Goal: Task Accomplishment & Management: Complete application form

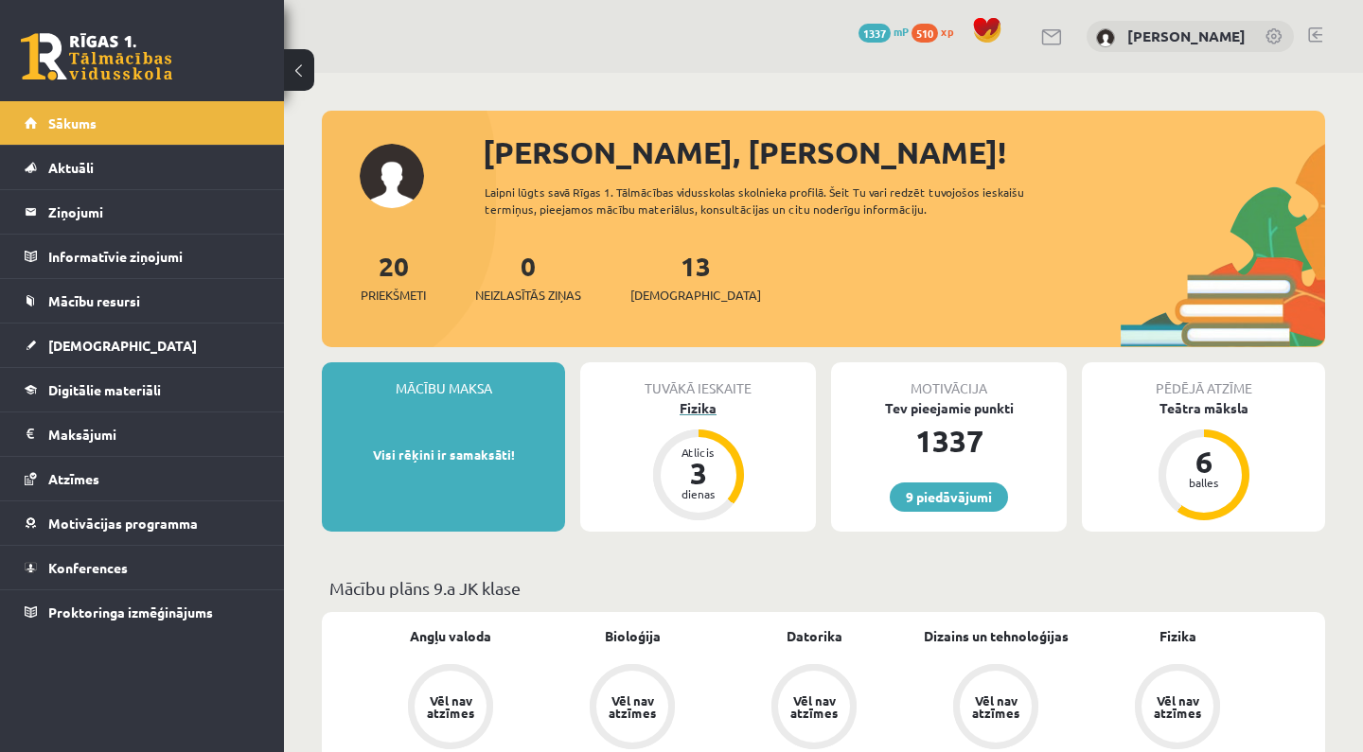
click at [696, 404] on div "Fizika" at bounding box center [698, 408] width 236 height 20
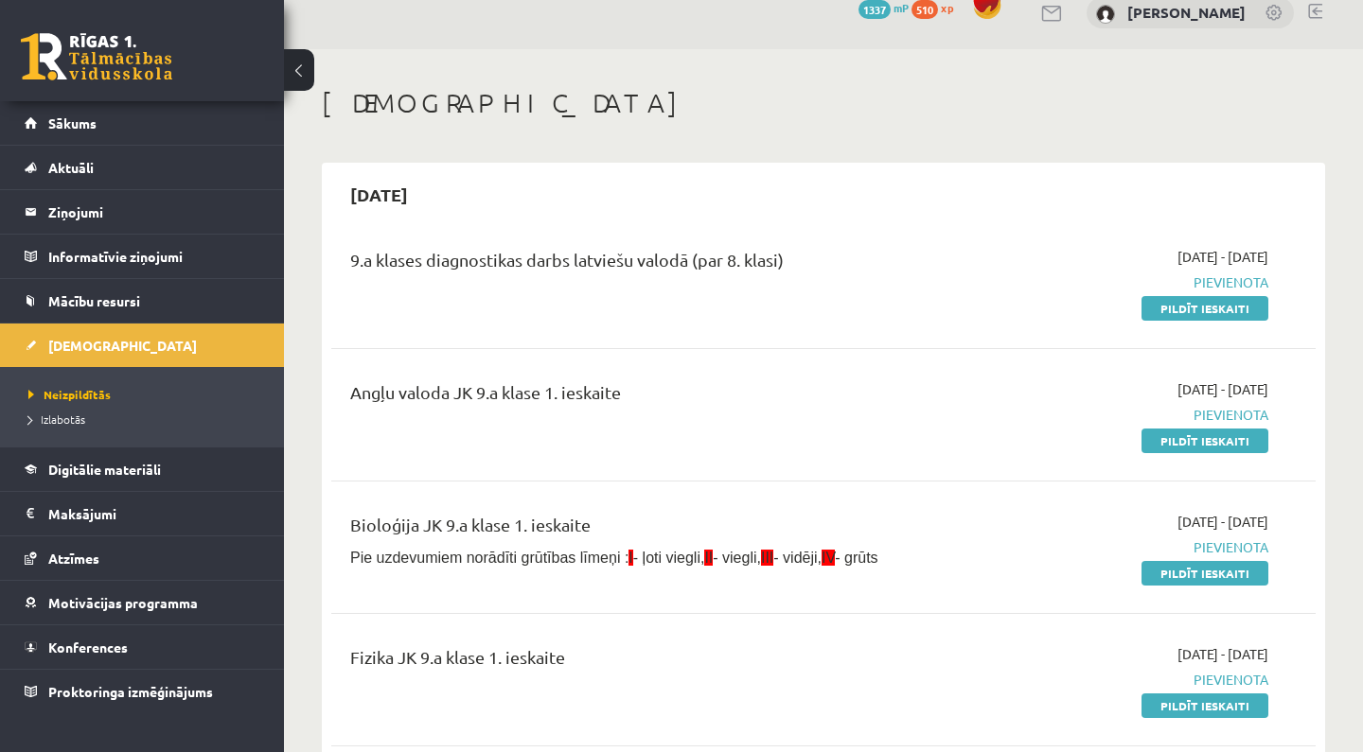
scroll to position [43, 0]
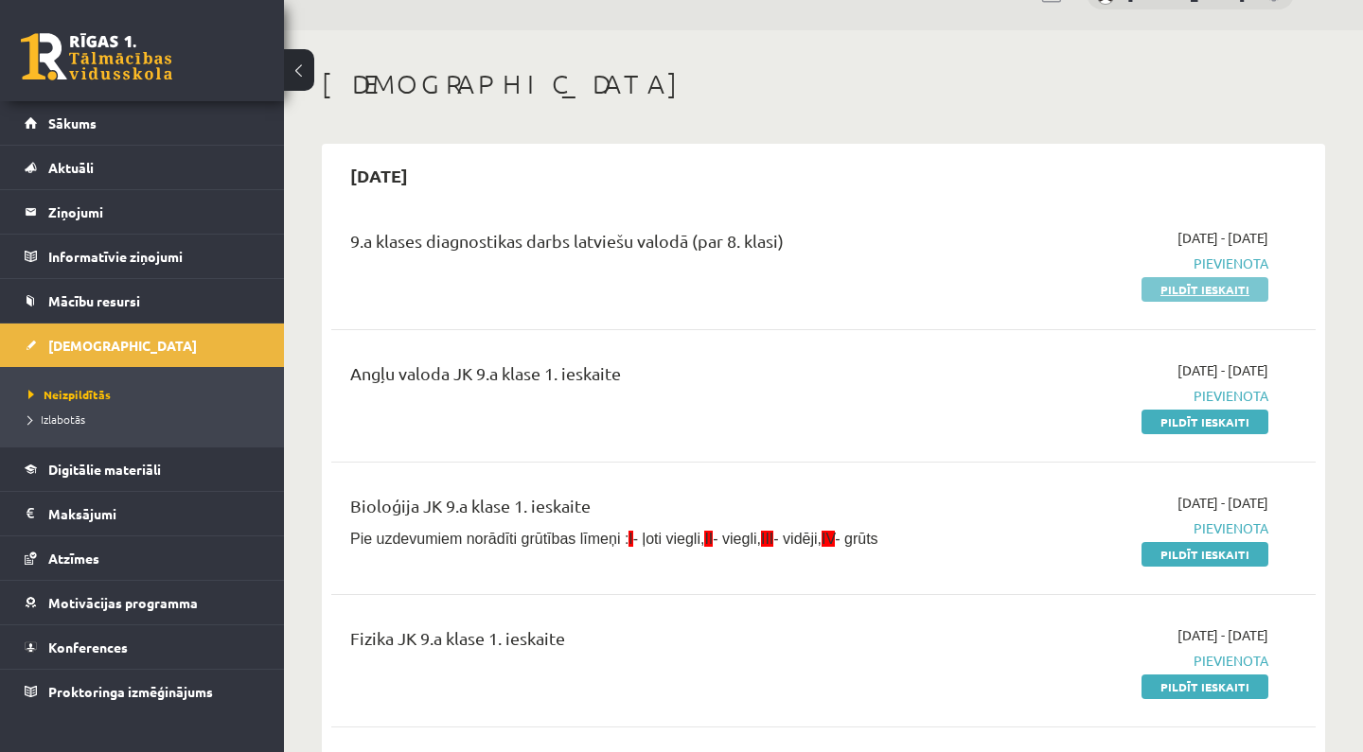
click at [1154, 289] on link "Pildīt ieskaiti" at bounding box center [1204, 289] width 127 height 25
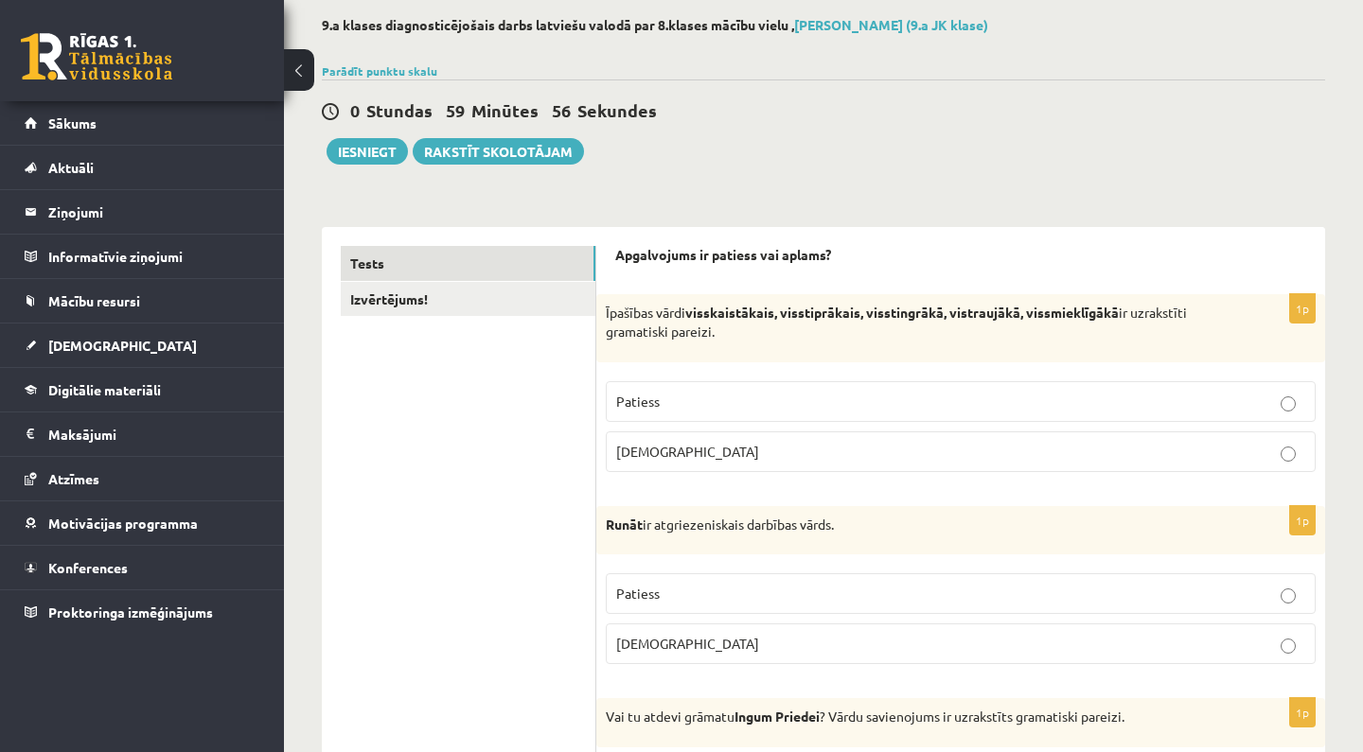
scroll to position [111, 0]
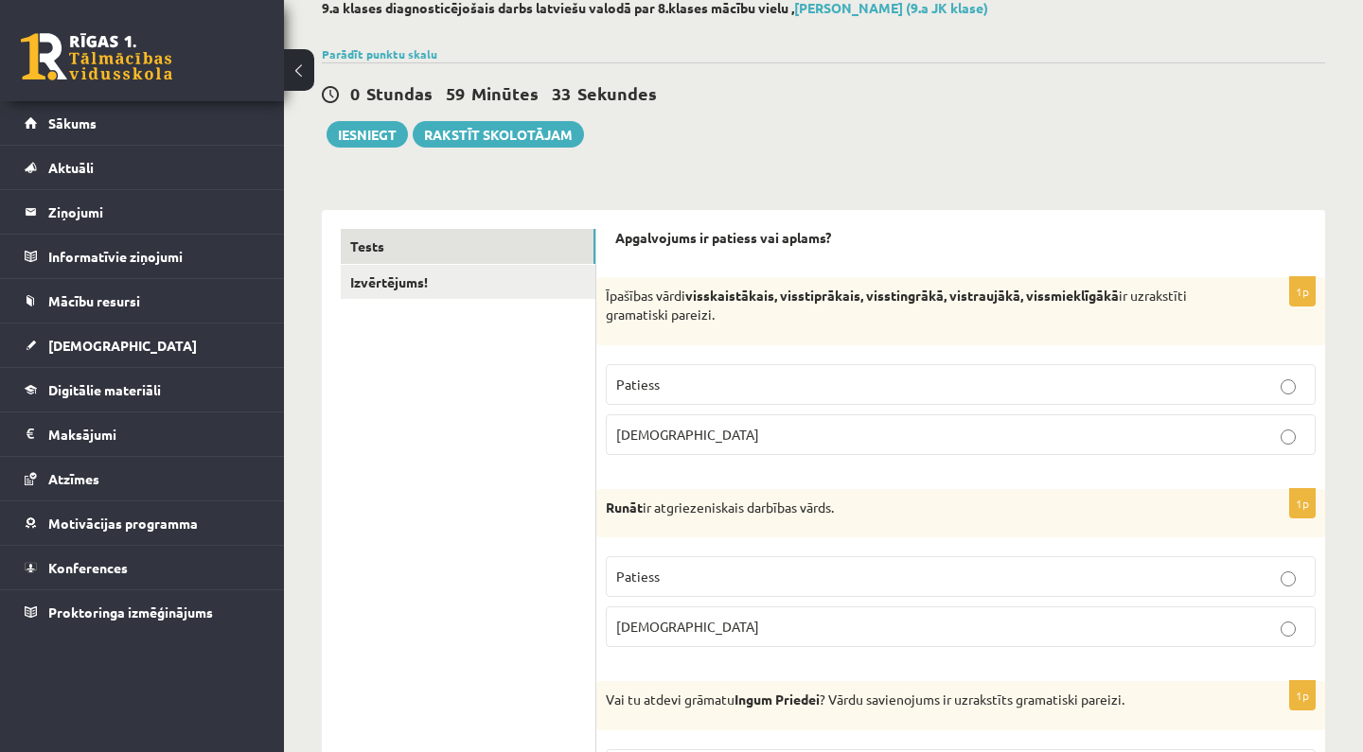
click at [749, 429] on p "[DEMOGRAPHIC_DATA]" at bounding box center [960, 435] width 689 height 20
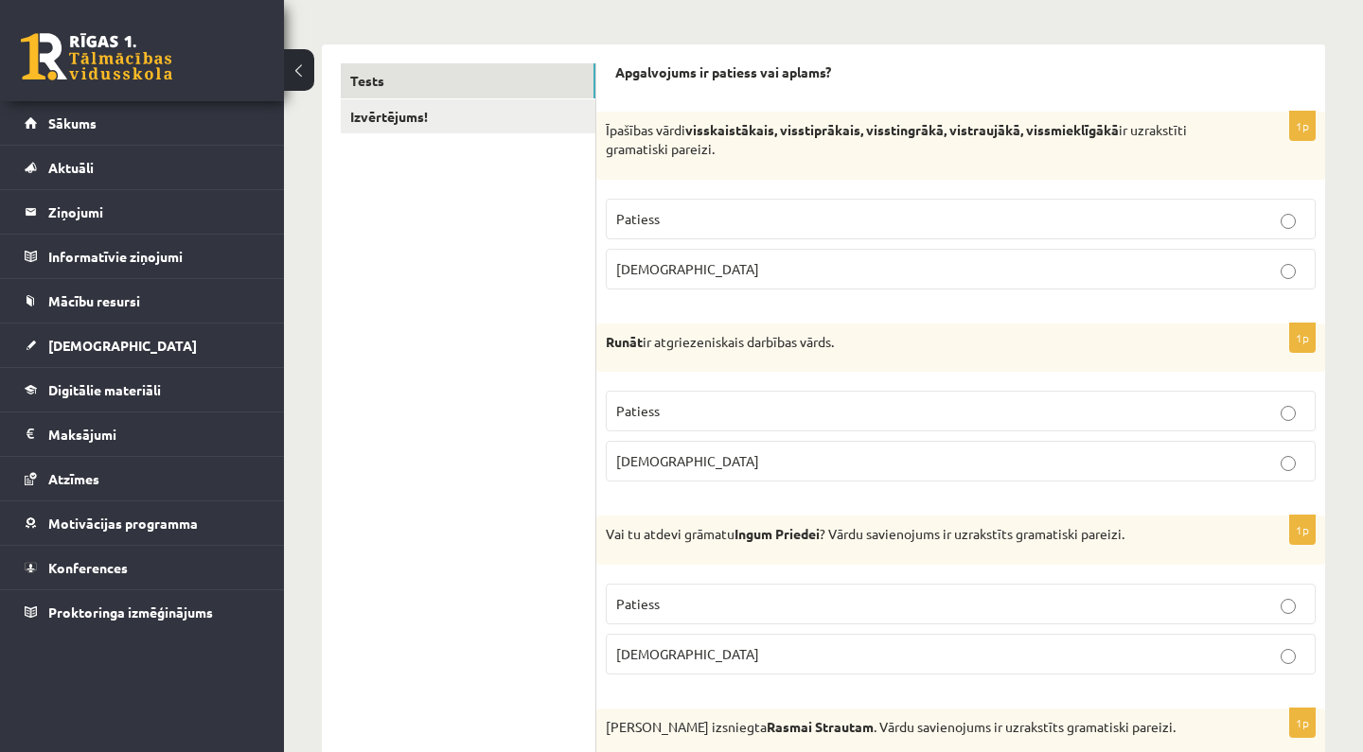
scroll to position [295, 0]
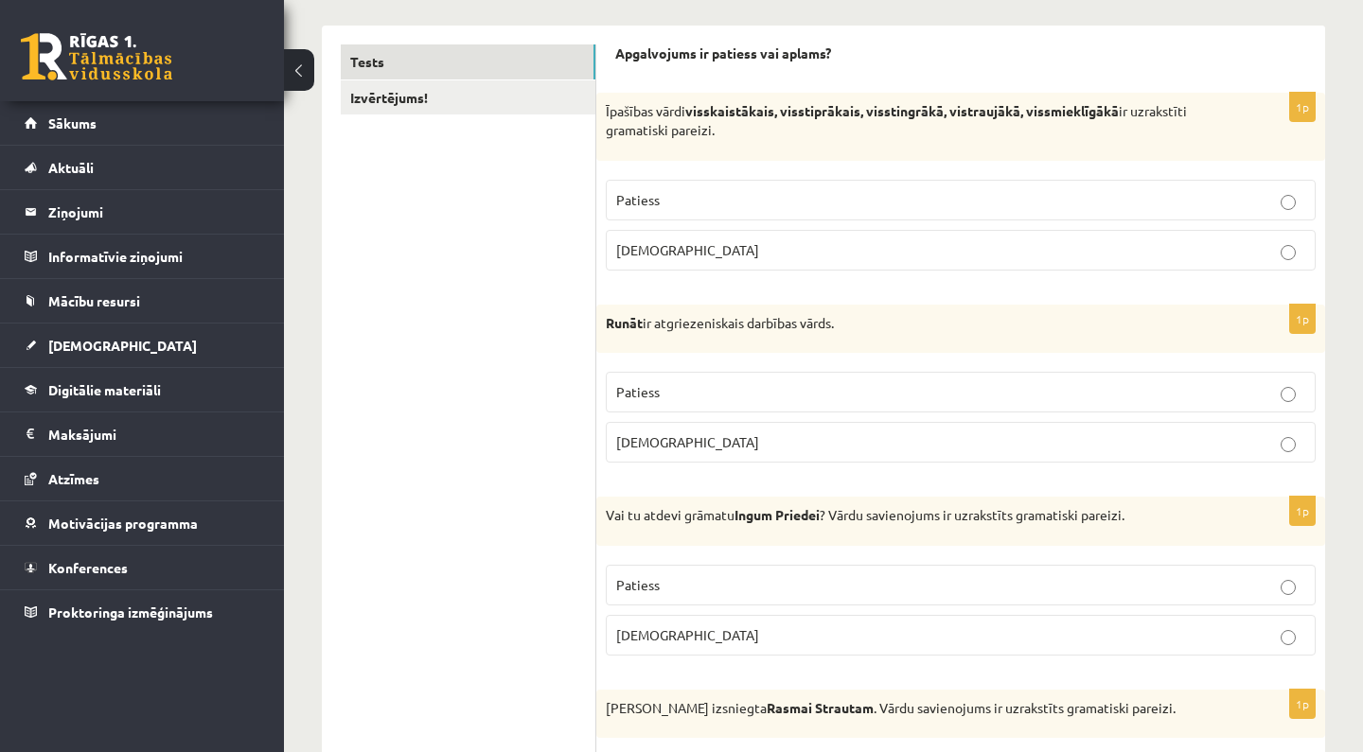
click at [750, 396] on p "Patiess" at bounding box center [960, 392] width 689 height 20
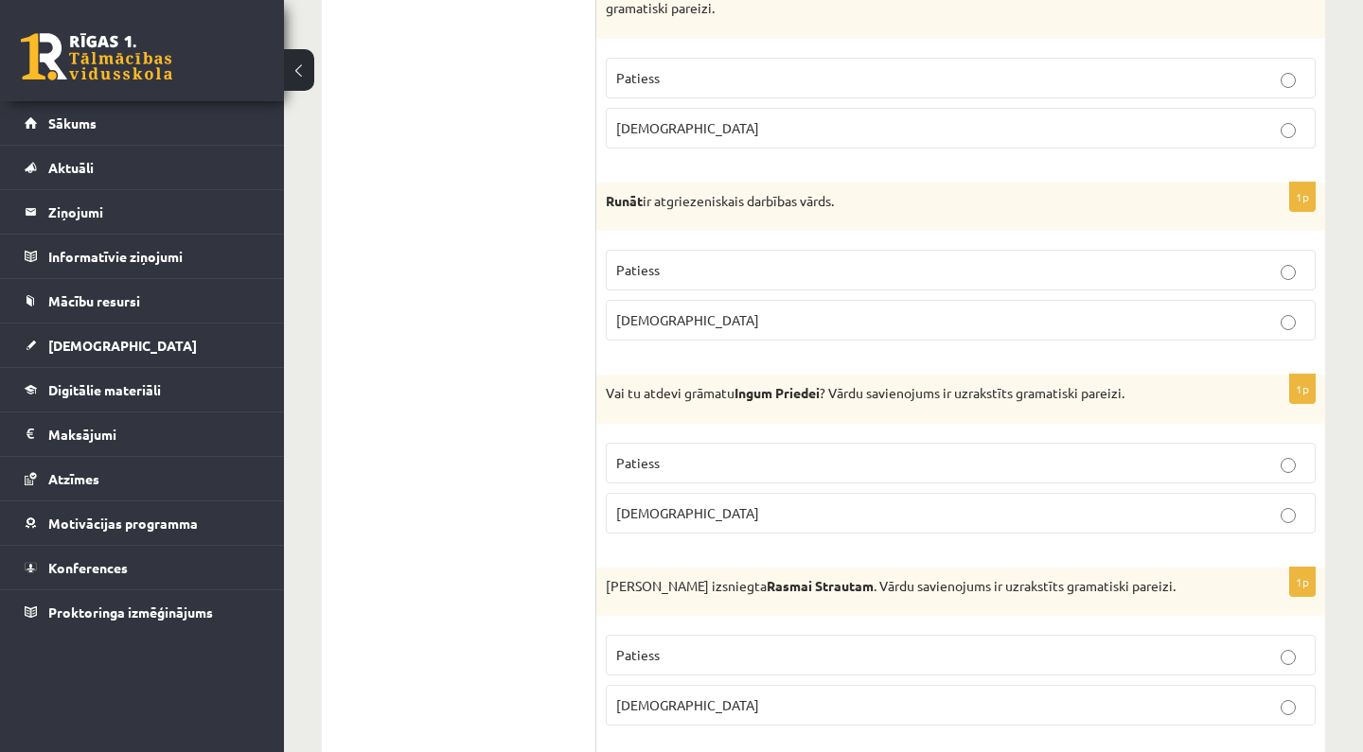
scroll to position [432, 0]
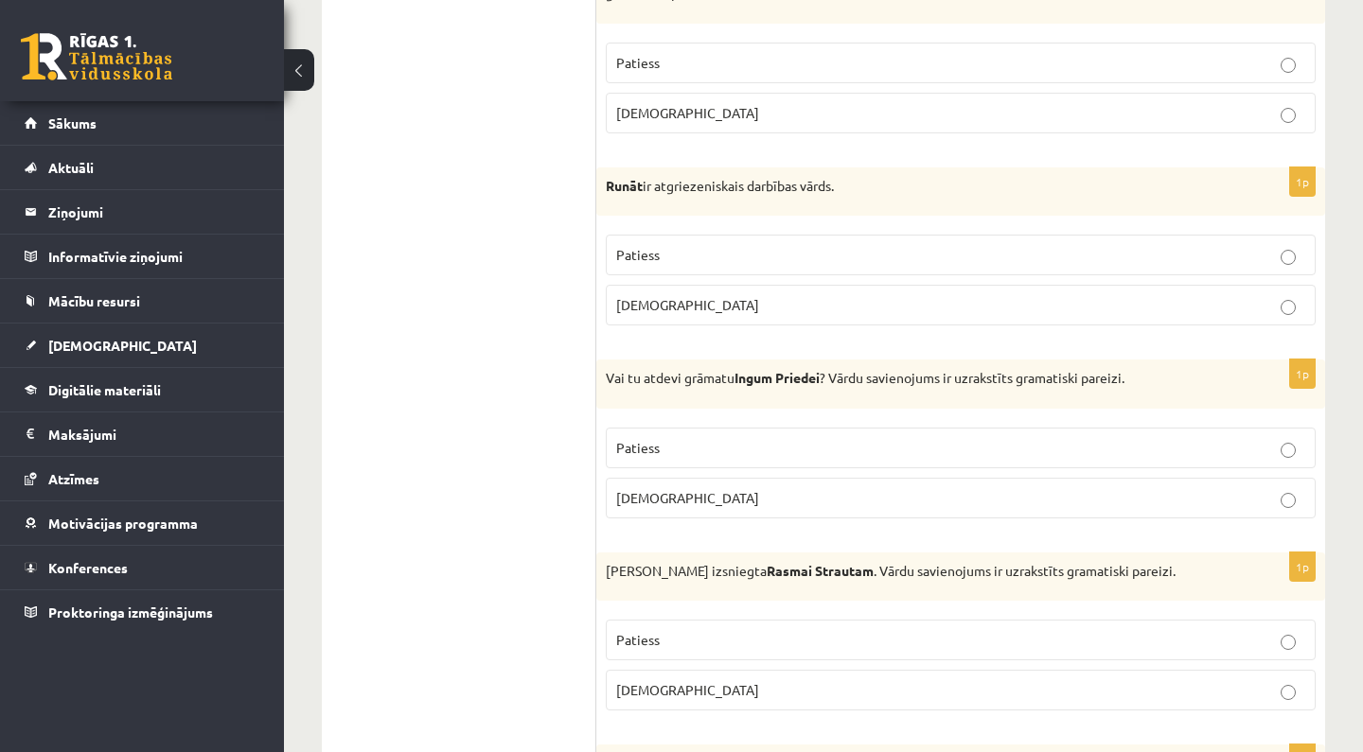
click at [726, 450] on p "Patiess" at bounding box center [960, 448] width 689 height 20
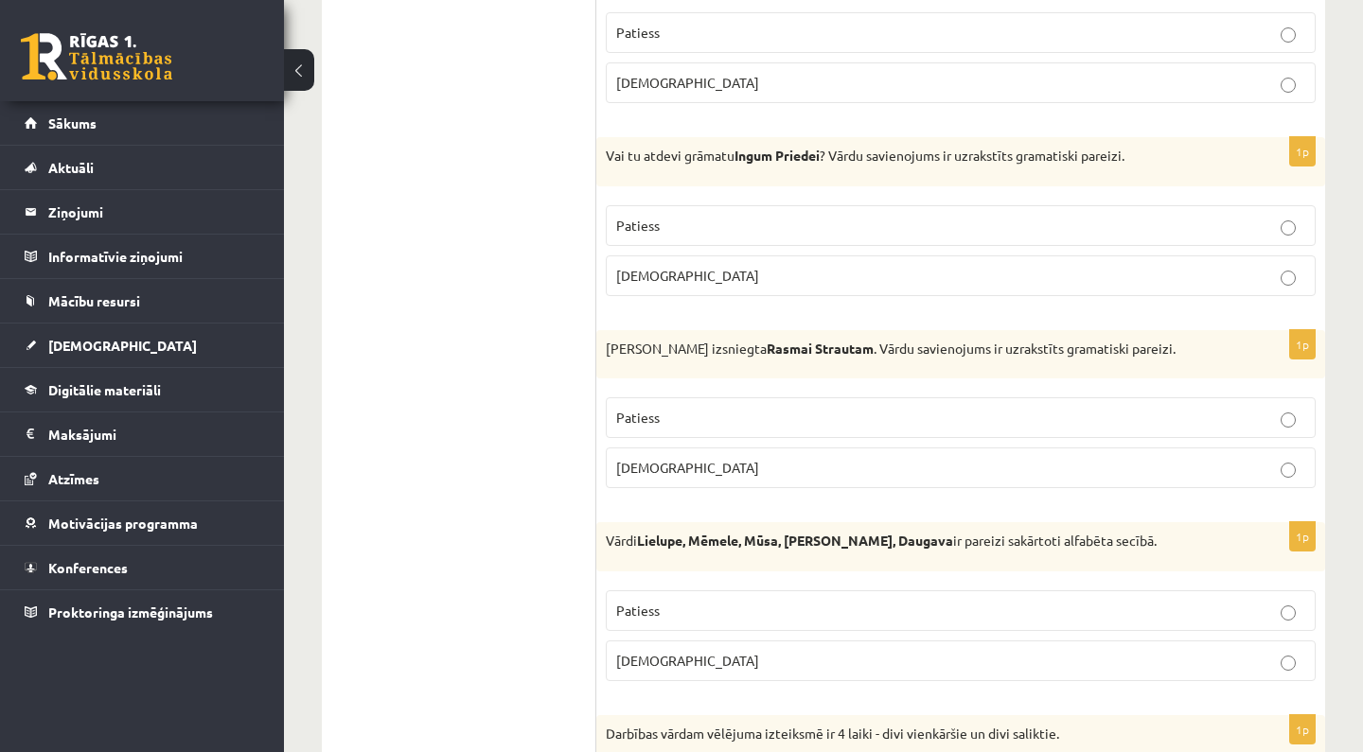
scroll to position [666, 0]
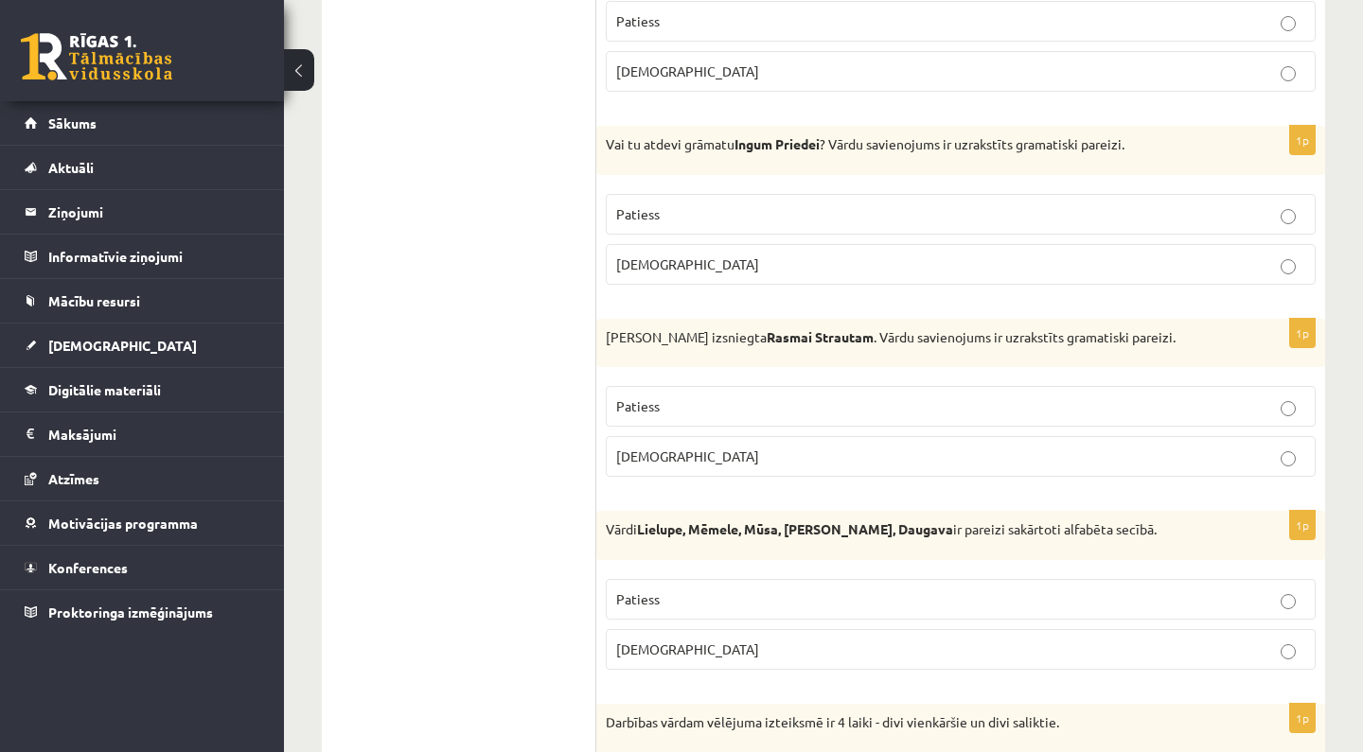
click at [726, 450] on p "Aplams" at bounding box center [960, 457] width 689 height 20
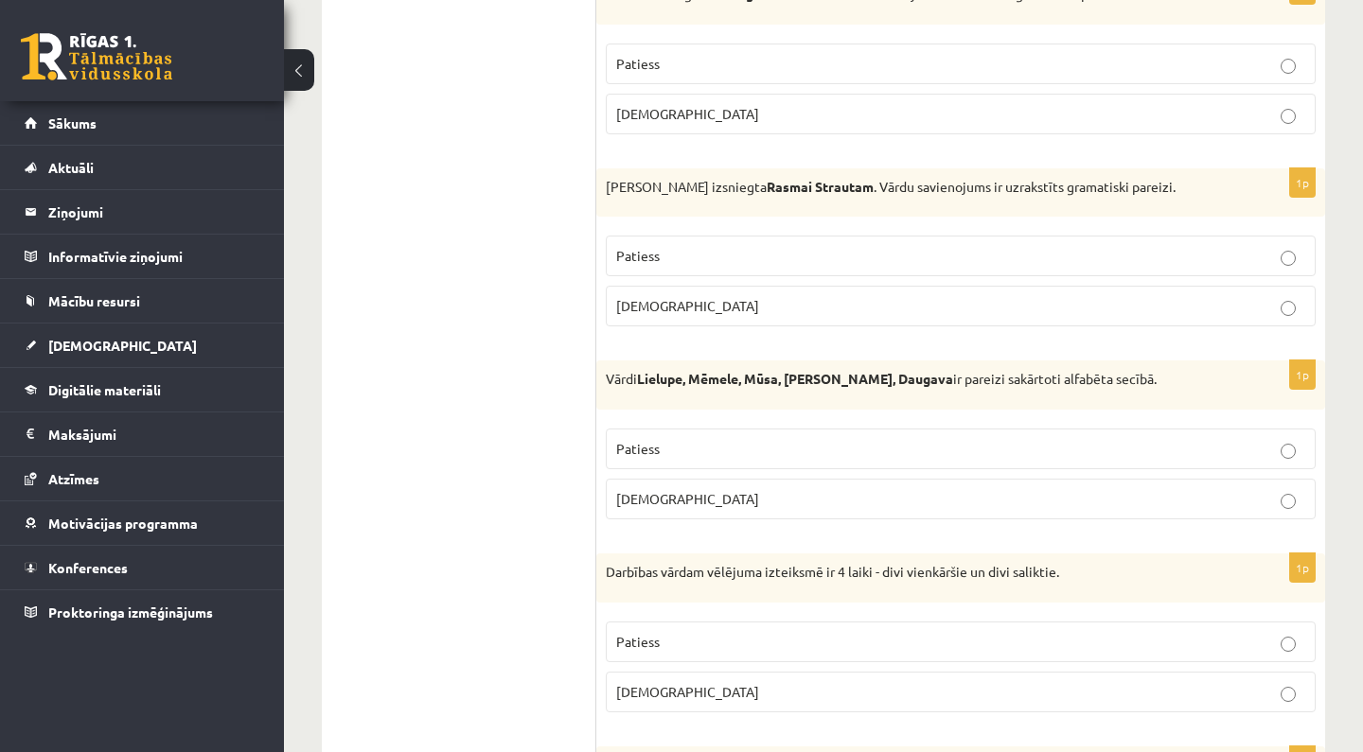
scroll to position [822, 0]
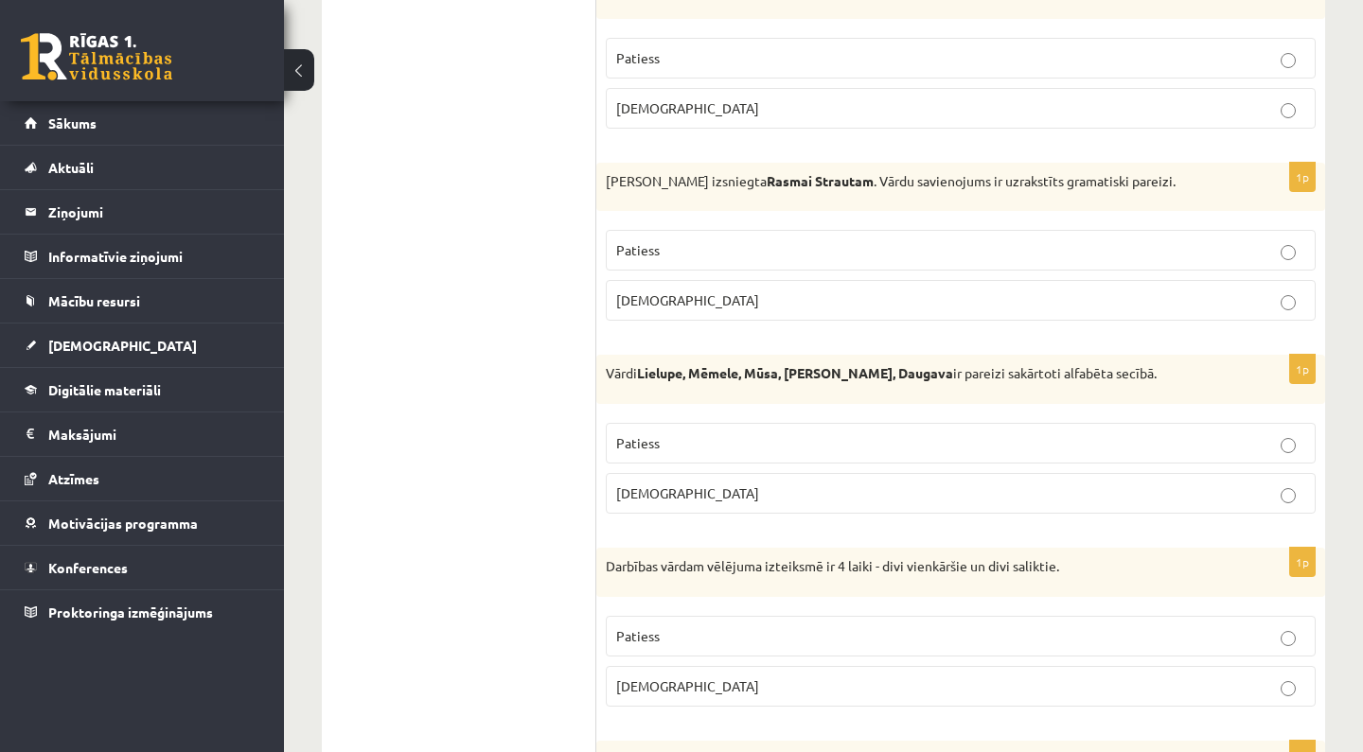
click at [775, 493] on p "Aplams" at bounding box center [960, 494] width 689 height 20
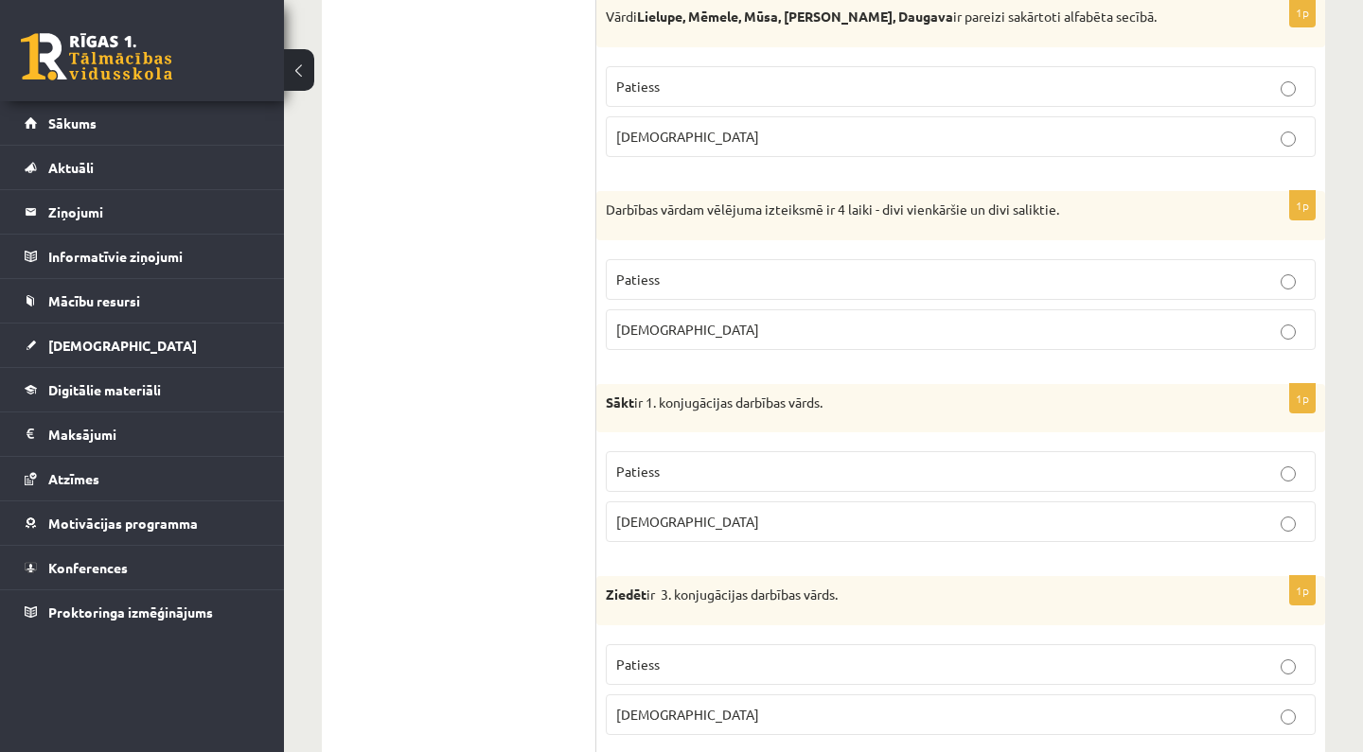
scroll to position [1213, 0]
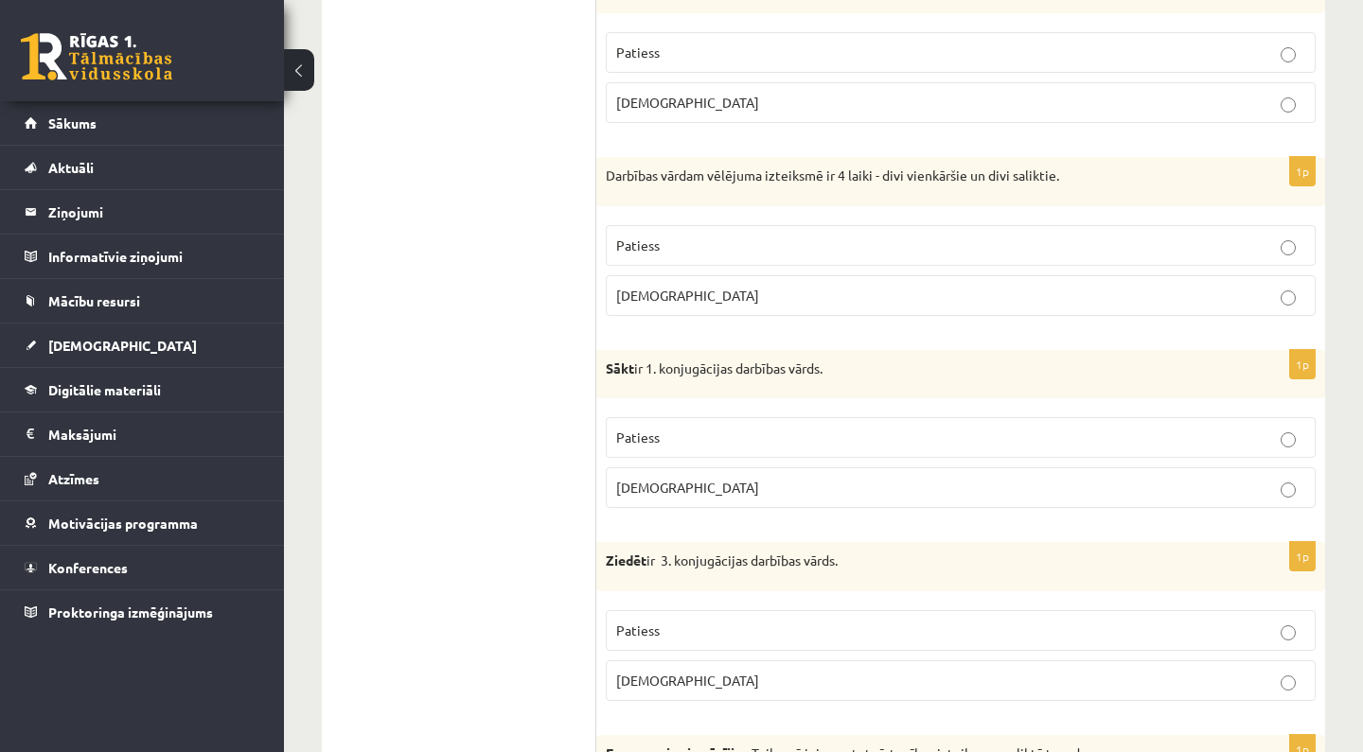
click at [727, 245] on p "Patiess" at bounding box center [960, 246] width 689 height 20
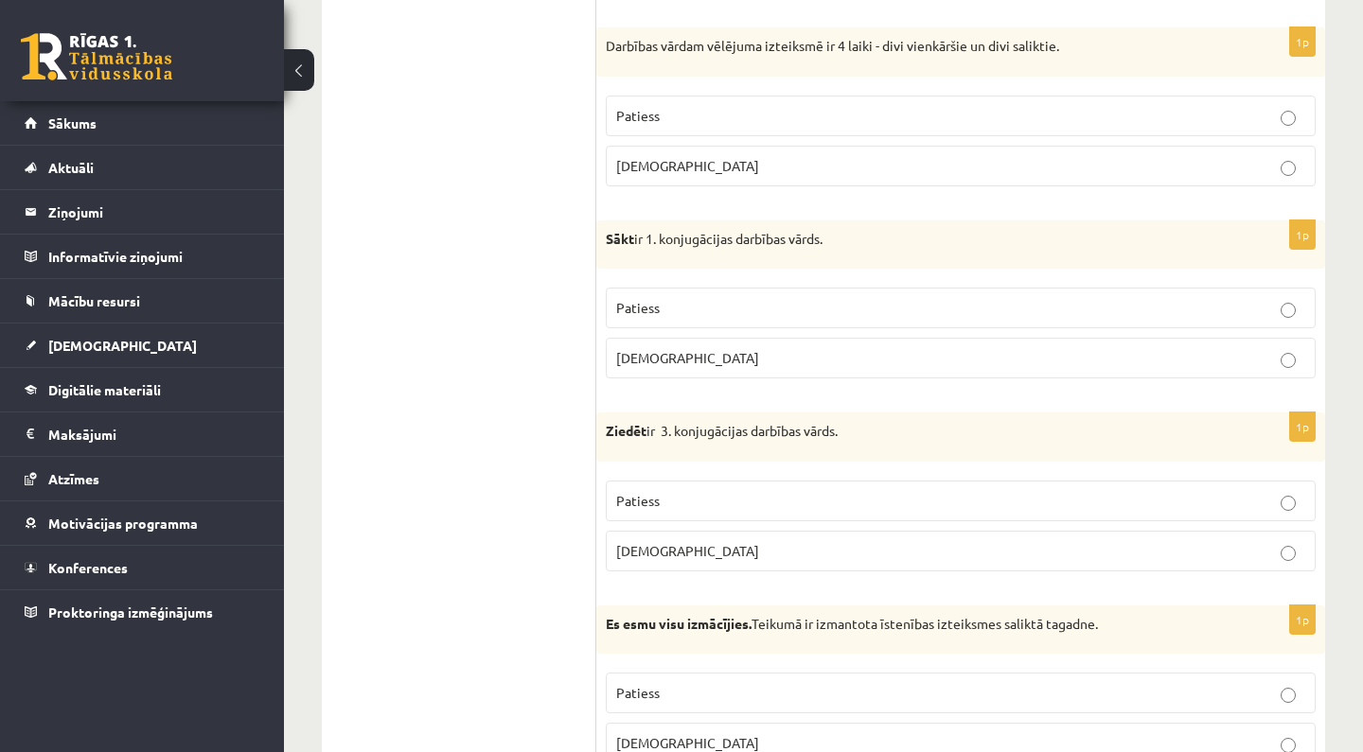
scroll to position [1346, 0]
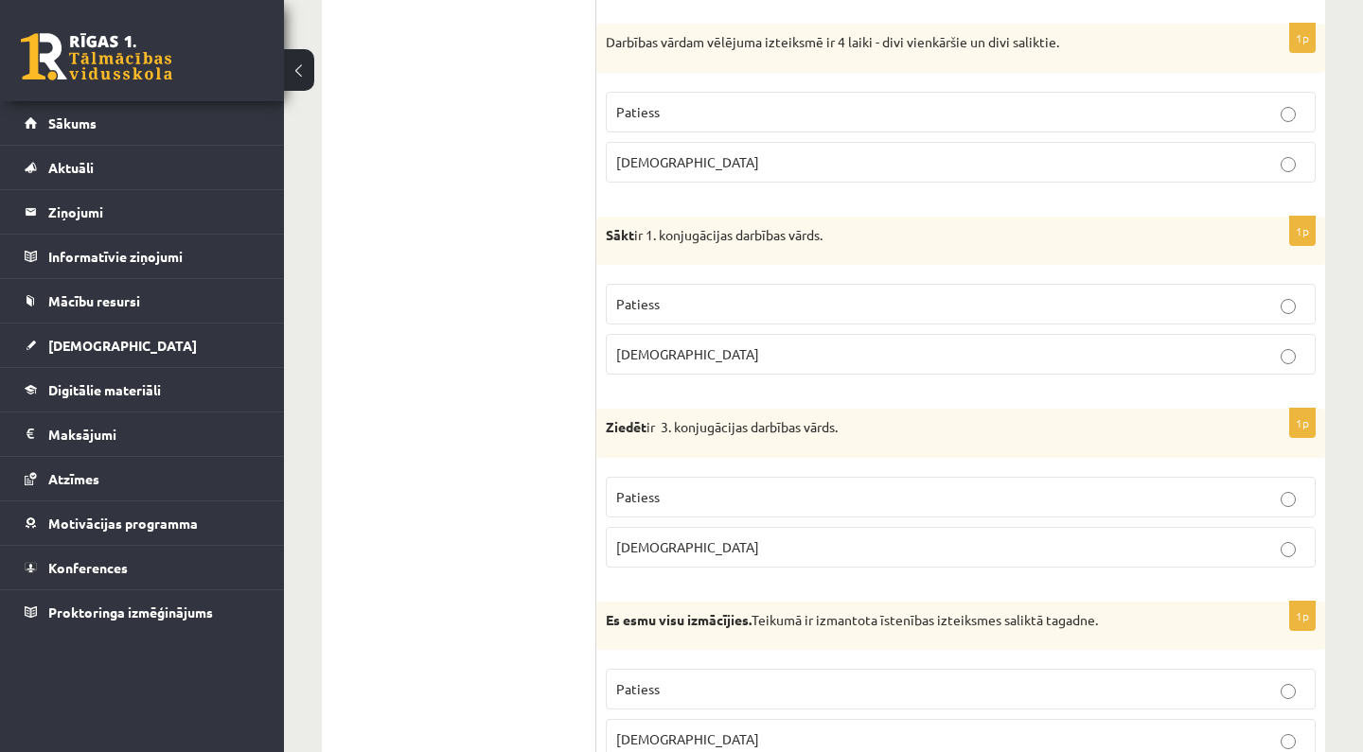
click at [694, 319] on label "Patiess" at bounding box center [961, 304] width 710 height 41
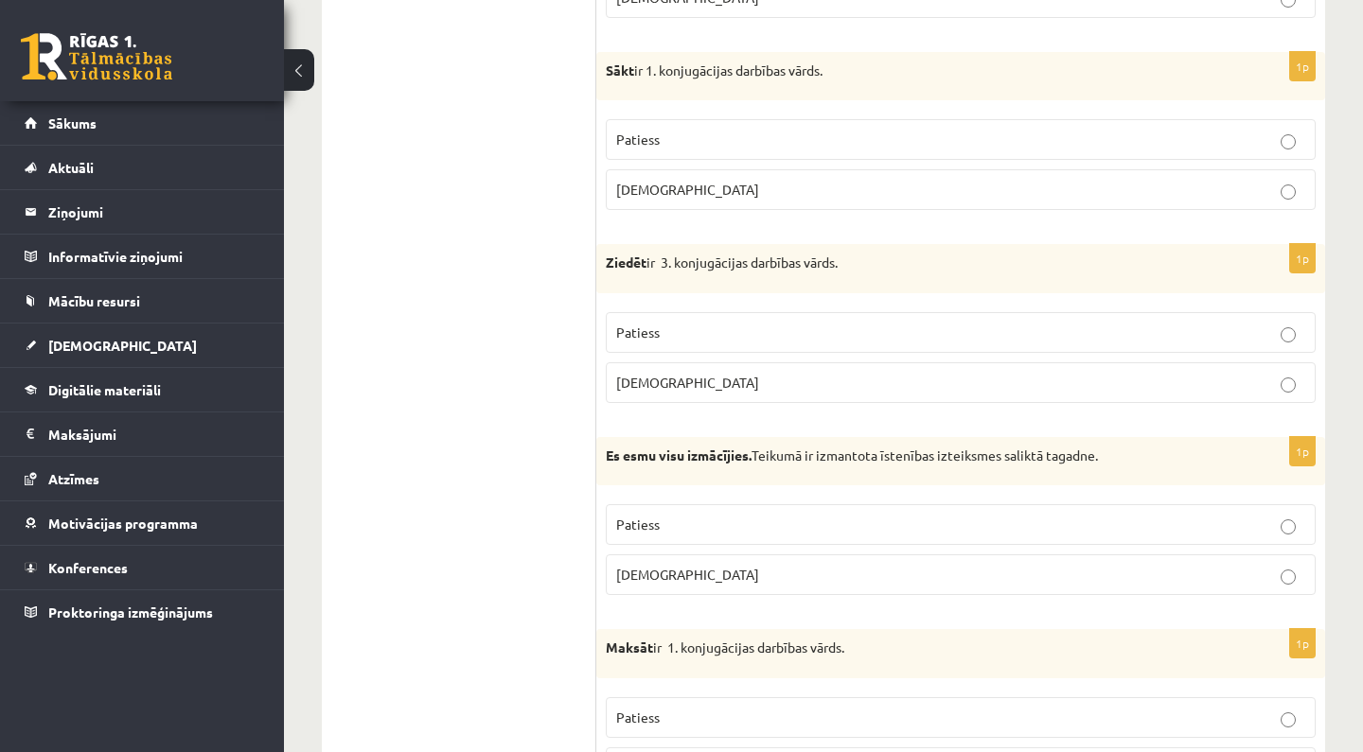
scroll to position [1520, 0]
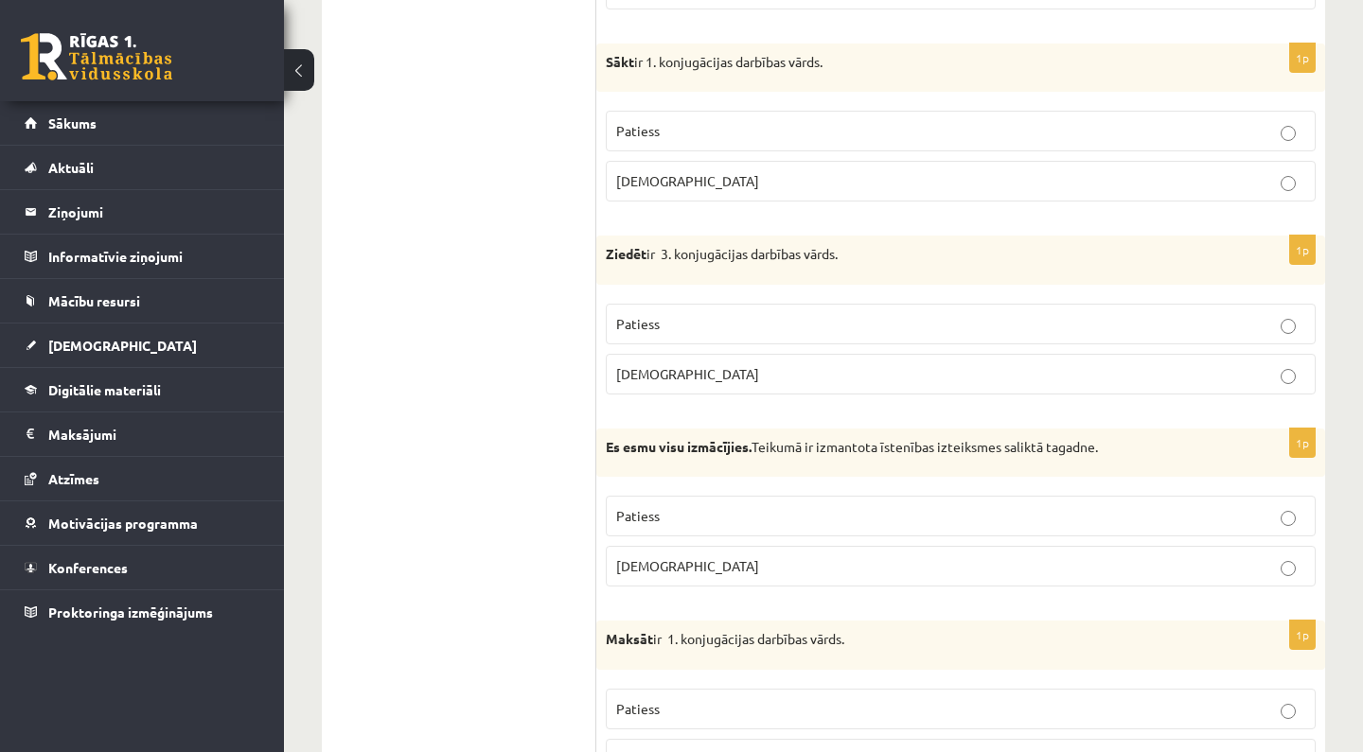
click at [690, 364] on p "Aplams" at bounding box center [960, 374] width 689 height 20
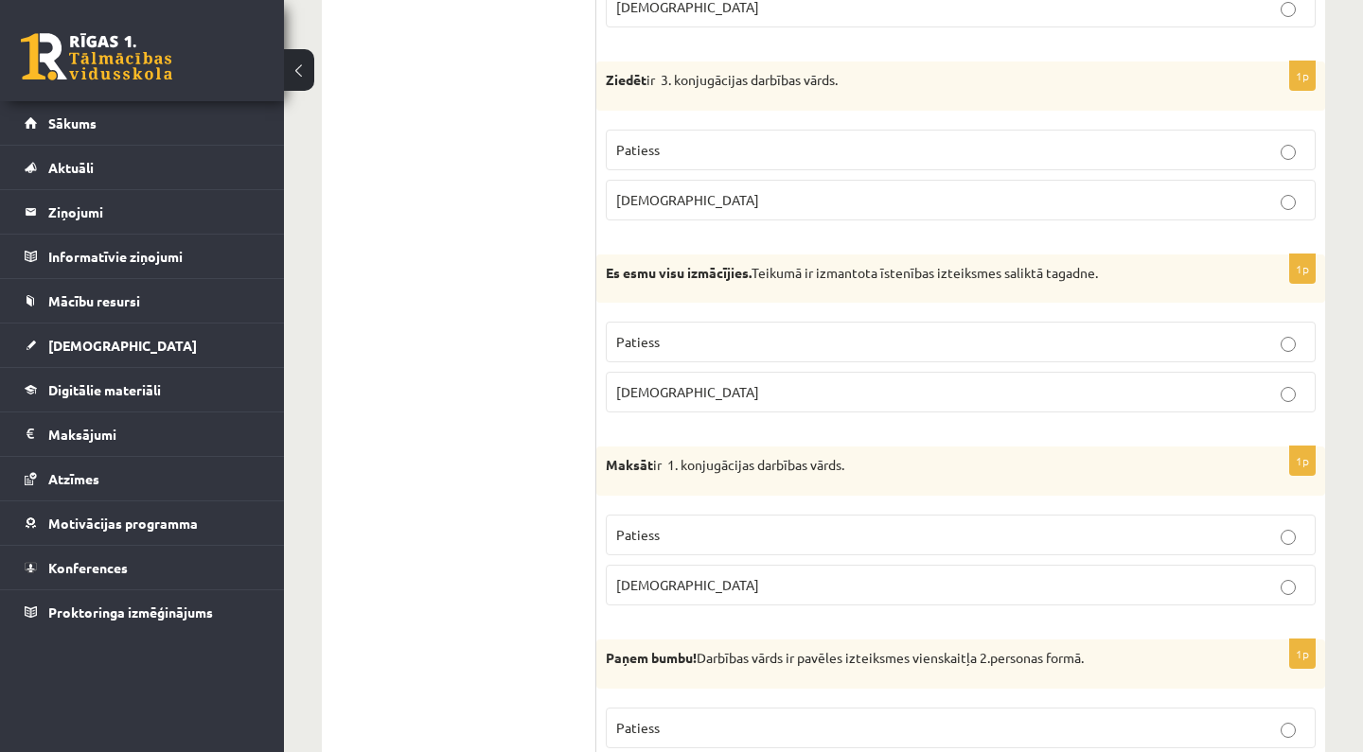
scroll to position [1705, 0]
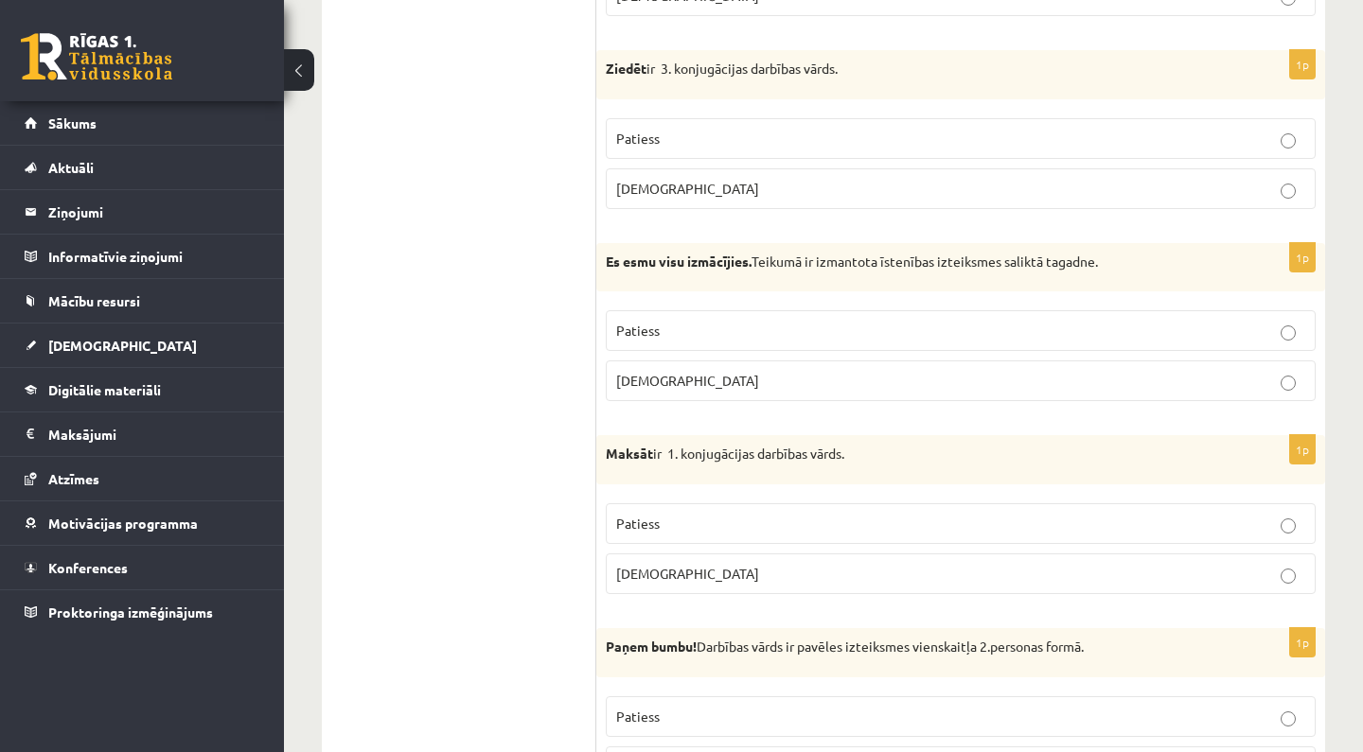
click at [696, 343] on label "Patiess" at bounding box center [961, 330] width 710 height 41
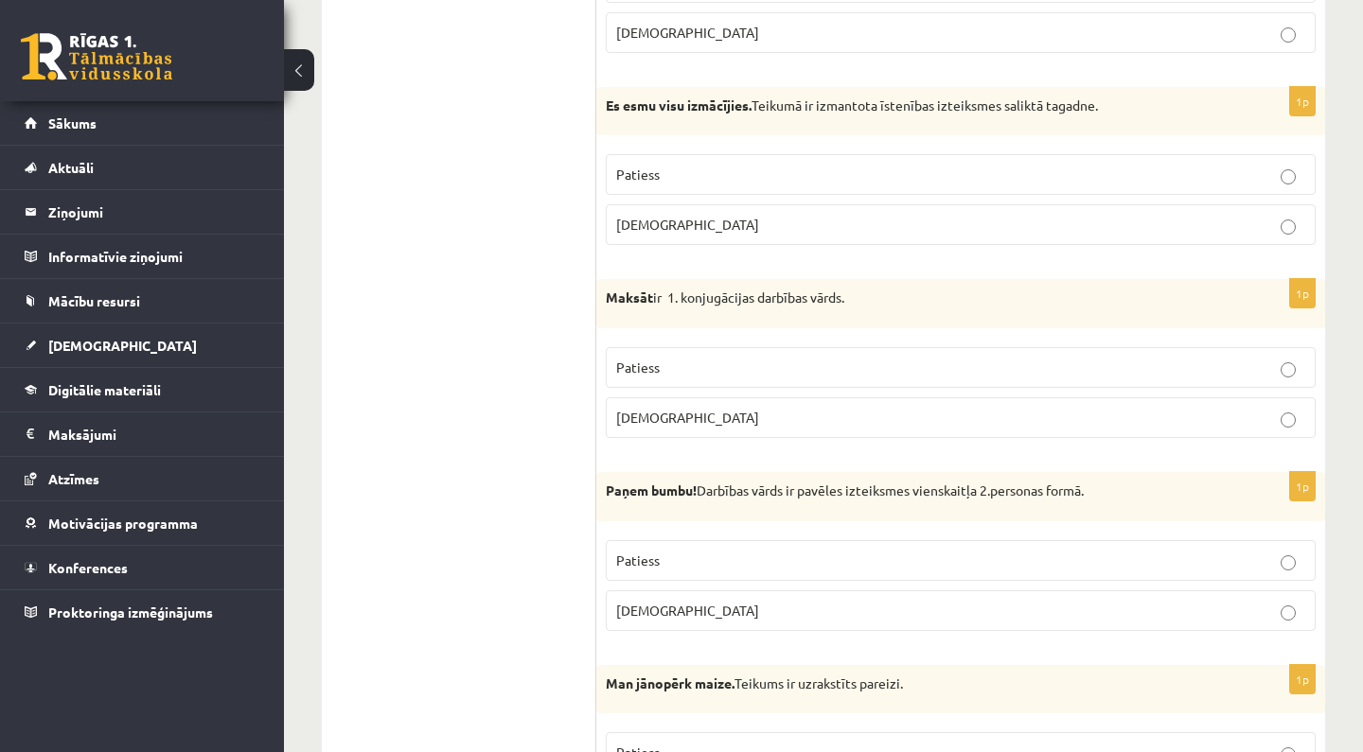
scroll to position [1866, 0]
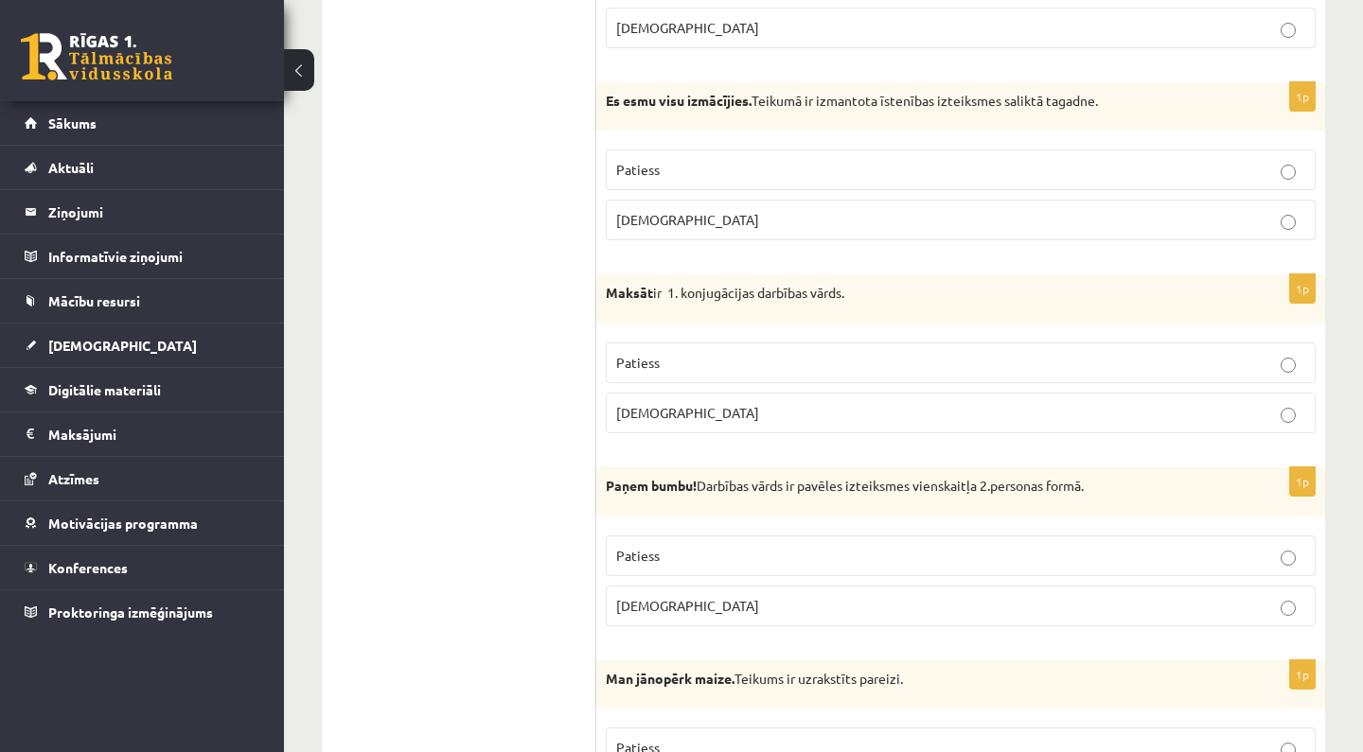
click at [695, 379] on fieldset "Patiess Aplams" at bounding box center [961, 386] width 710 height 106
click at [702, 378] on fieldset "Patiess Aplams" at bounding box center [961, 386] width 710 height 106
click at [712, 372] on label "Patiess" at bounding box center [961, 363] width 710 height 41
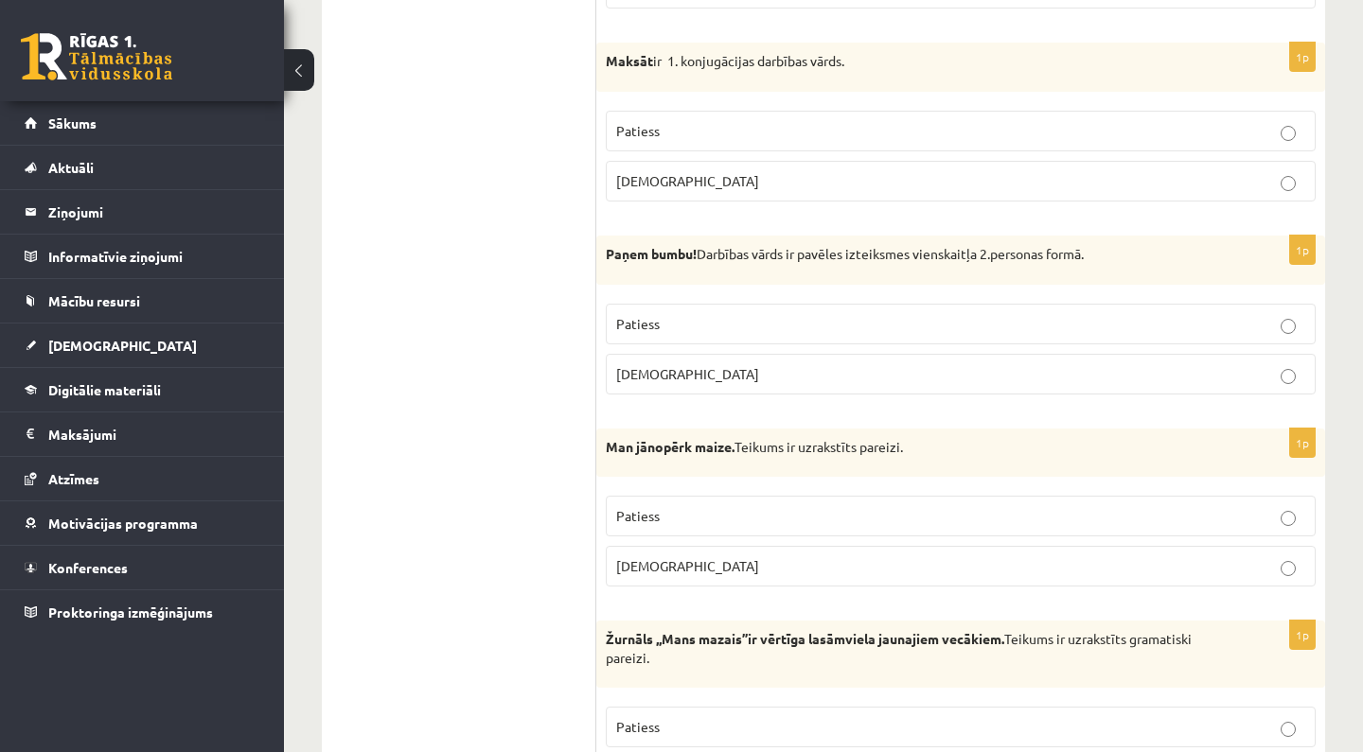
scroll to position [2099, 0]
drag, startPoint x: 712, startPoint y: 363, endPoint x: 727, endPoint y: 324, distance: 42.2
click at [727, 324] on fieldset "Patiess Aplams" at bounding box center [961, 346] width 710 height 106
click at [704, 324] on p "Patiess" at bounding box center [960, 323] width 689 height 20
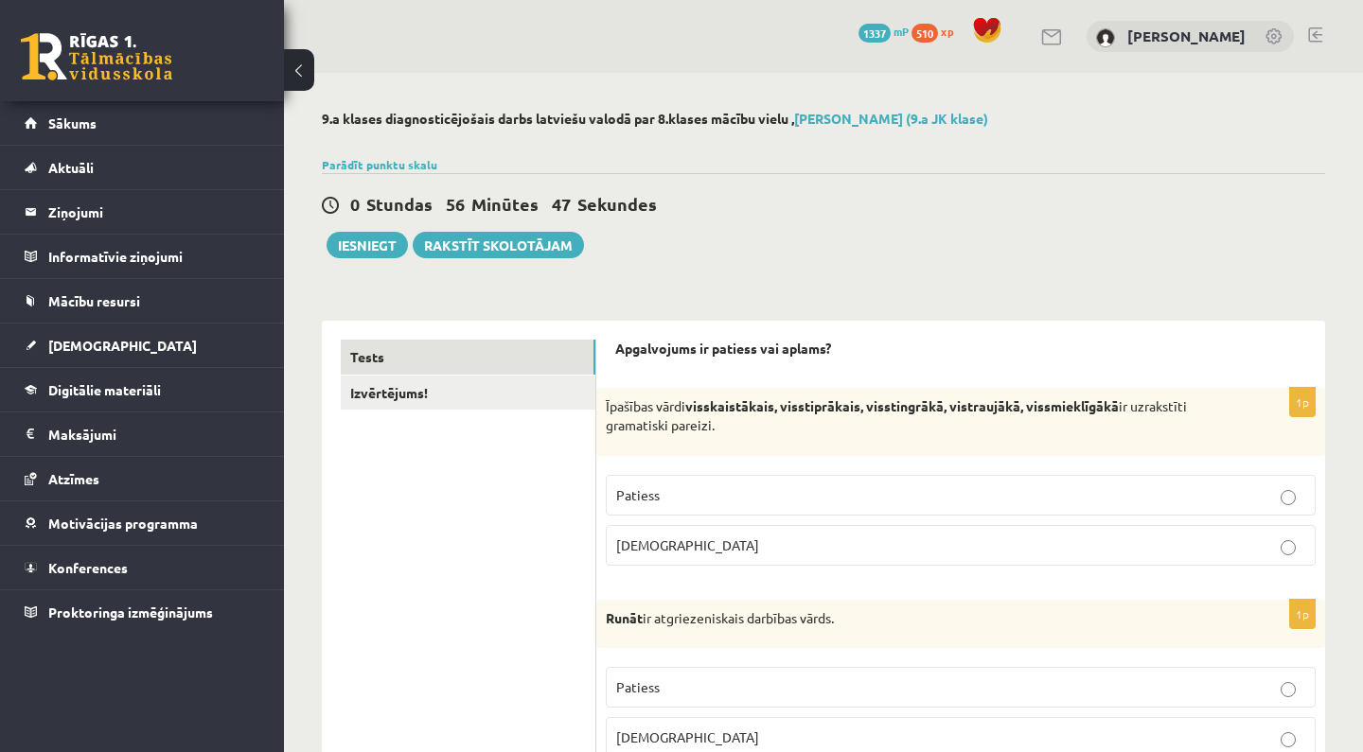
scroll to position [0, 0]
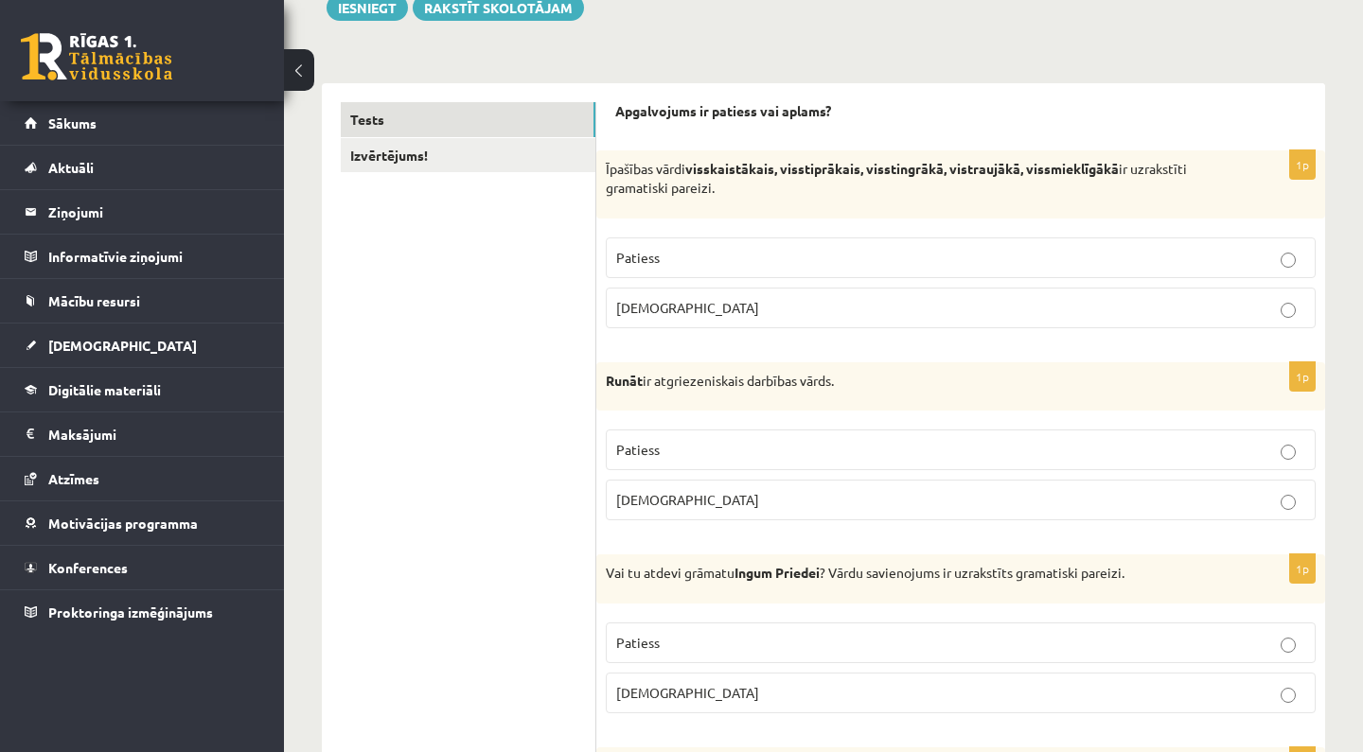
drag, startPoint x: 607, startPoint y: 402, endPoint x: 505, endPoint y: 751, distance: 363.5
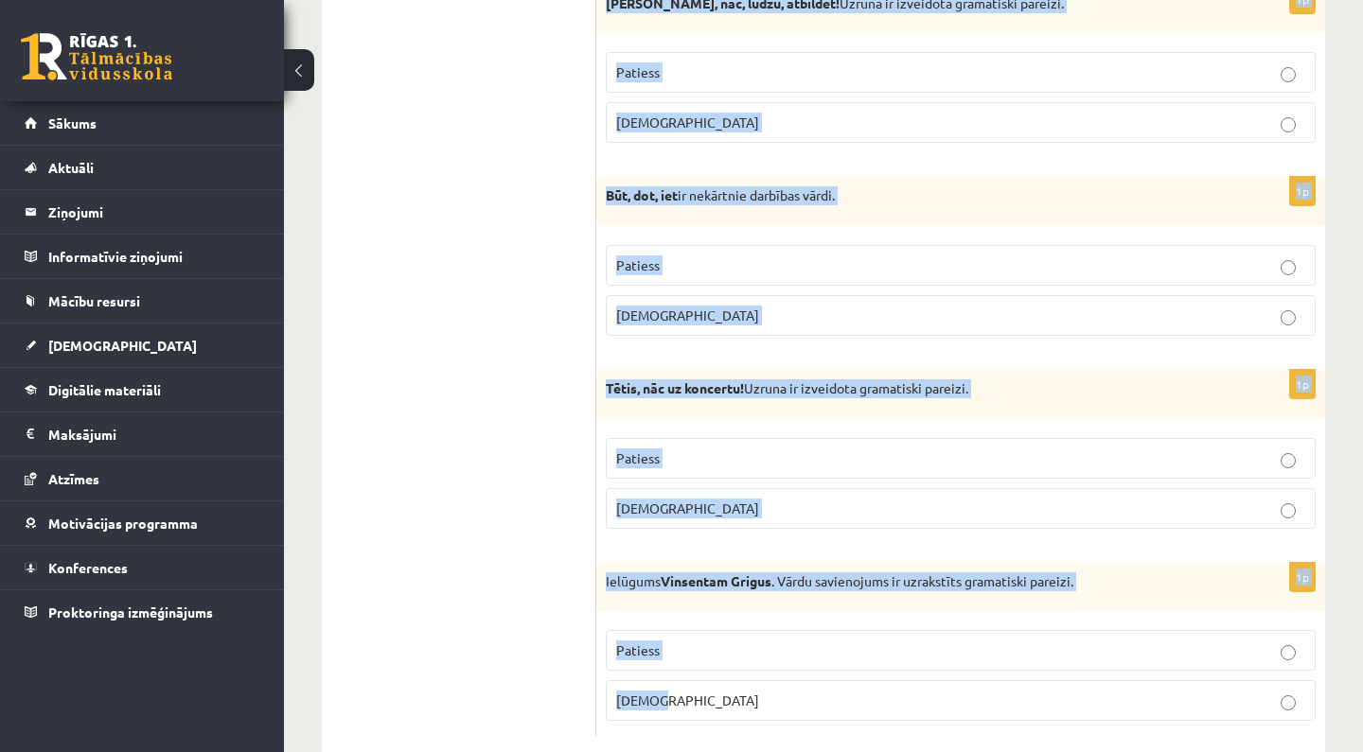
scroll to position [5526, 0]
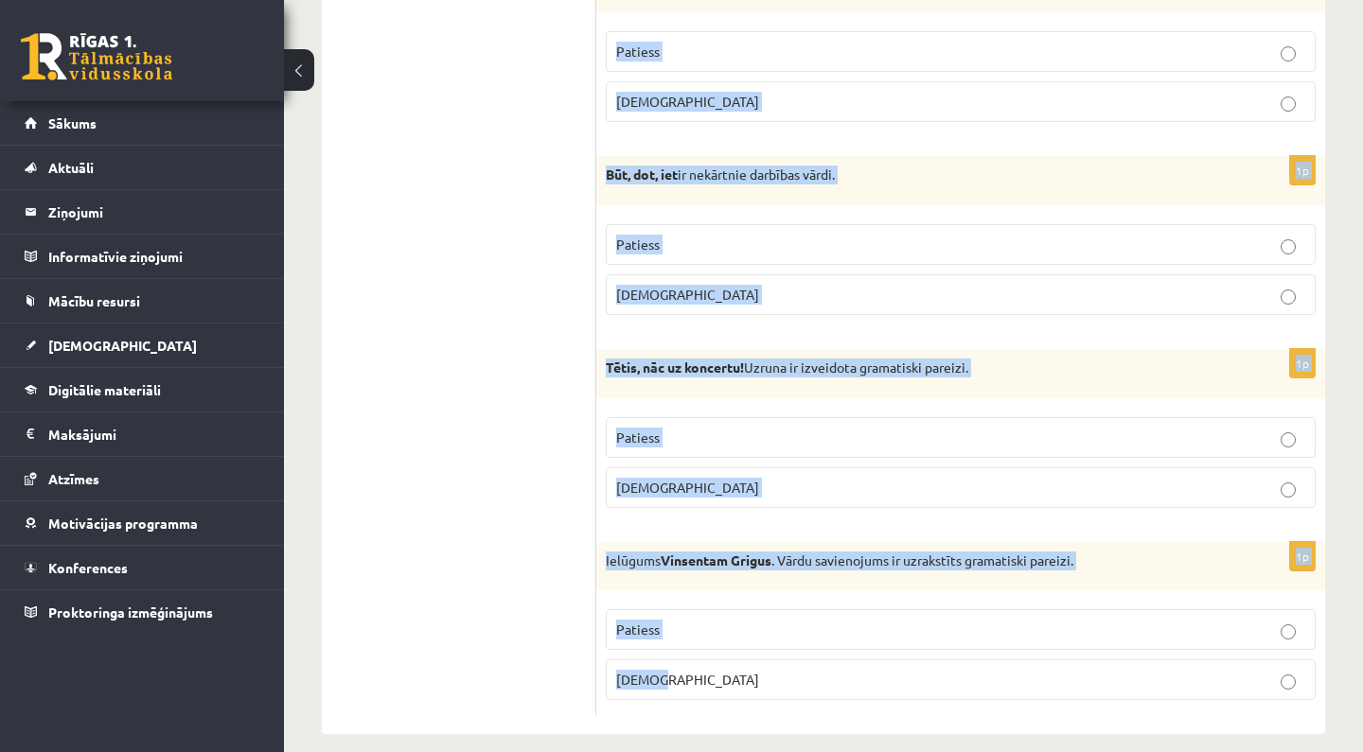
drag, startPoint x: 615, startPoint y: 77, endPoint x: 681, endPoint y: 750, distance: 677.0
copy form "Apgalvojums ir patiess vai aplams? 1p Īpašības vārdi visskaistākais, visstiprāk…"
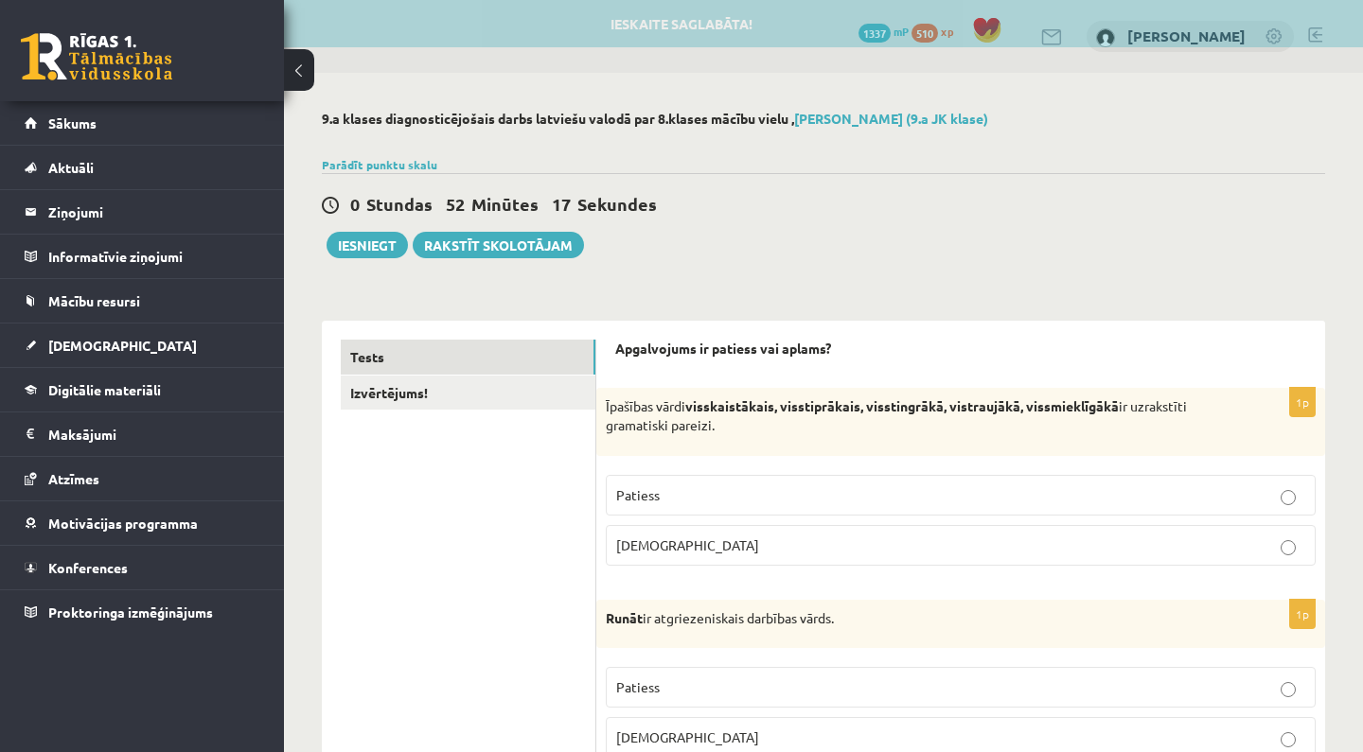
scroll to position [0, 0]
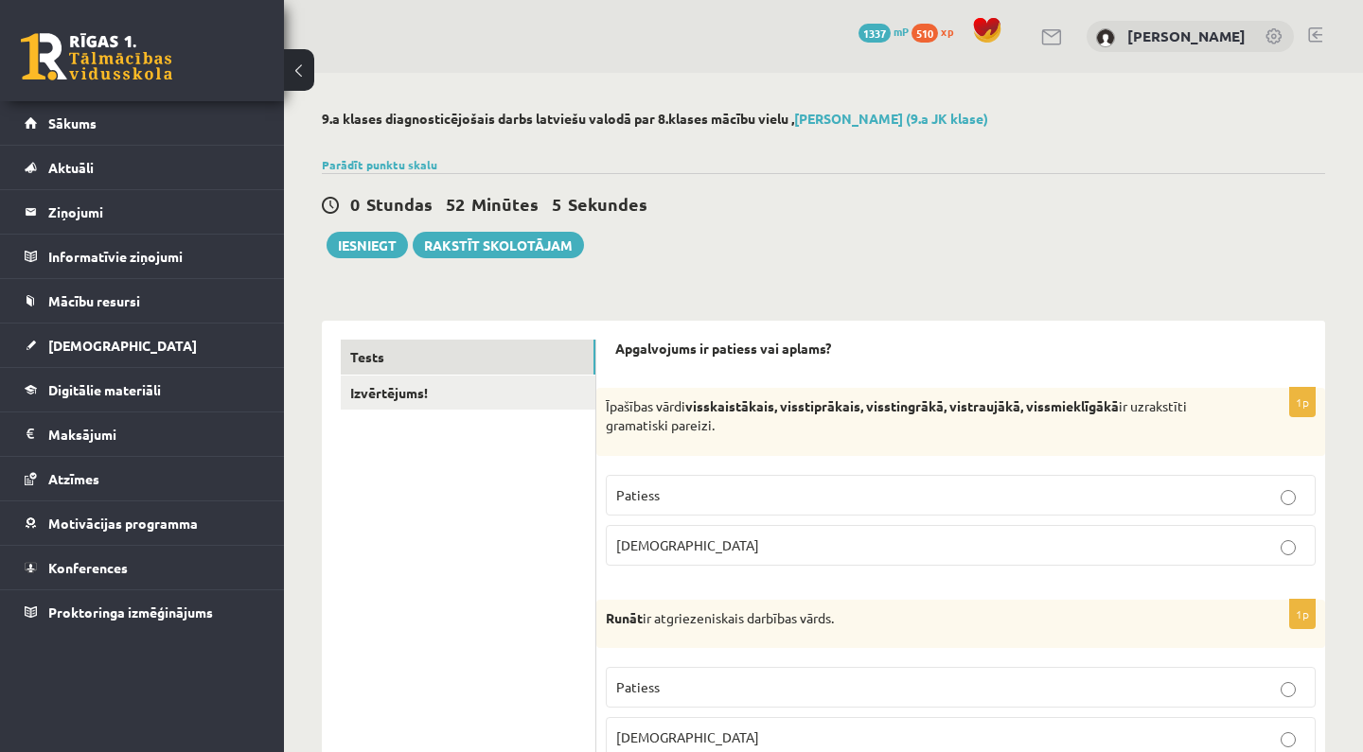
drag, startPoint x: 768, startPoint y: 498, endPoint x: 773, endPoint y: 530, distance: 32.5
click at [773, 530] on fieldset "Patiess Aplams" at bounding box center [961, 519] width 710 height 106
click at [793, 546] on p "Aplams" at bounding box center [960, 546] width 689 height 20
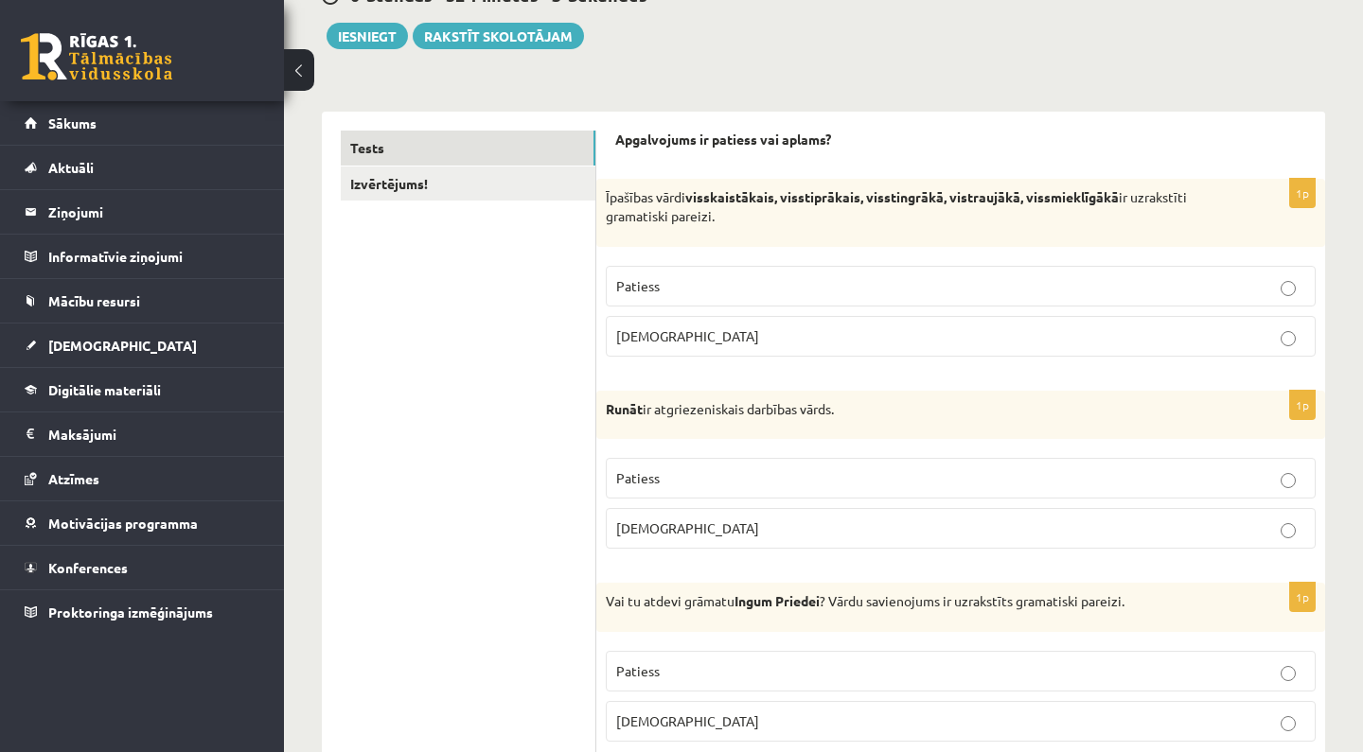
click at [800, 523] on p "Aplams" at bounding box center [960, 529] width 689 height 20
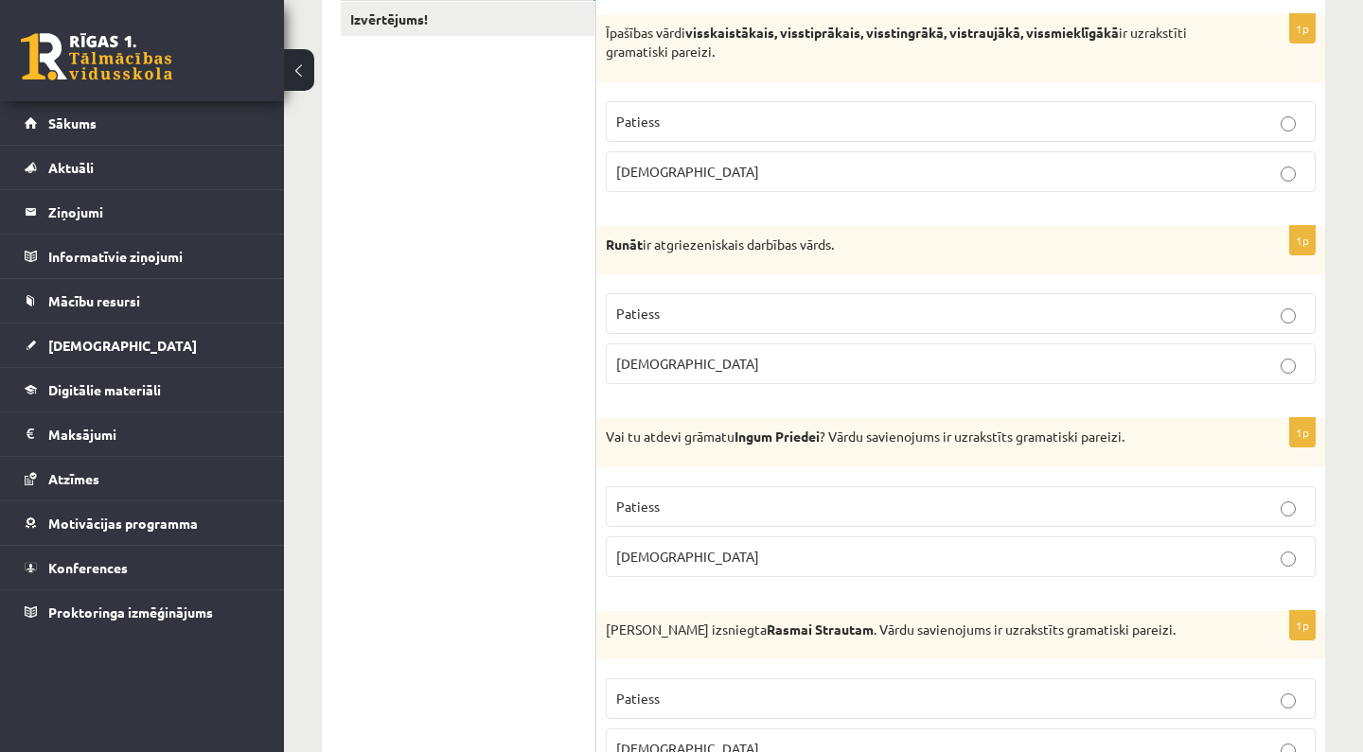
scroll to position [381, 0]
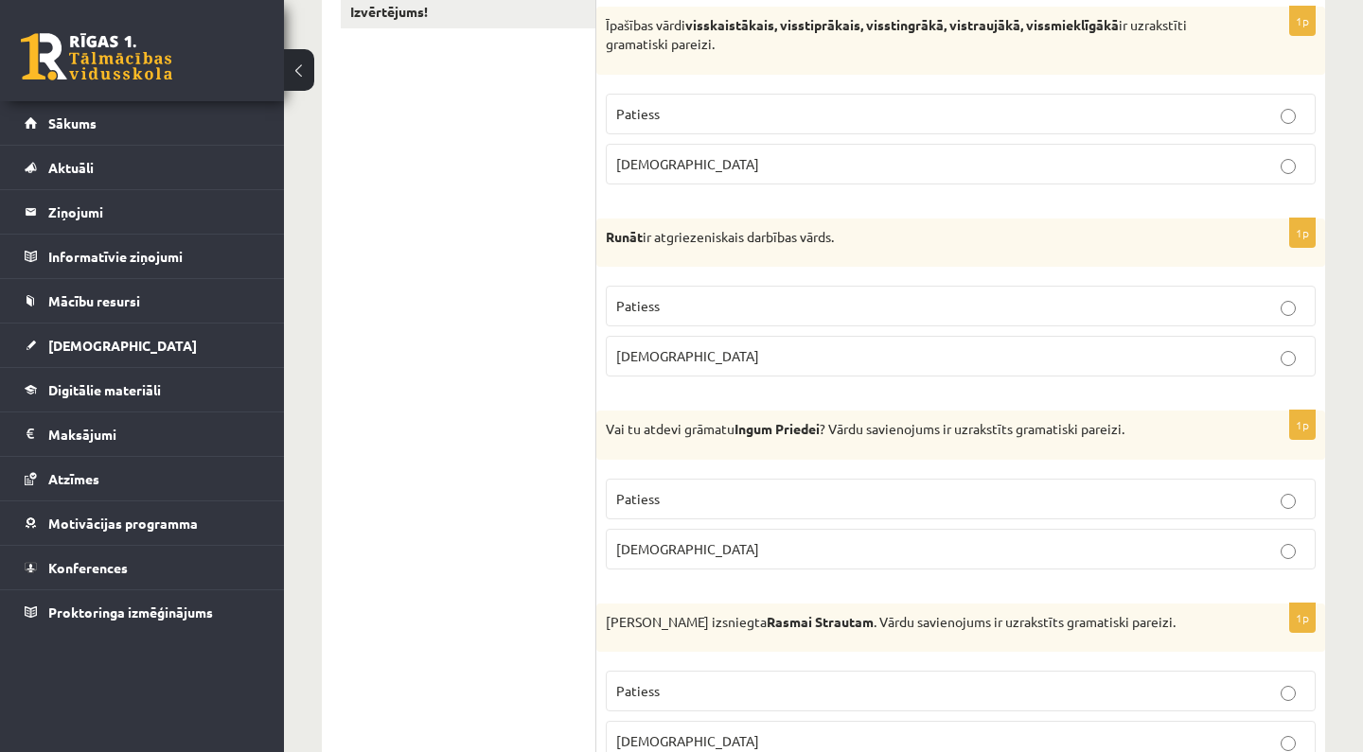
click at [801, 543] on p "Aplams" at bounding box center [960, 549] width 689 height 20
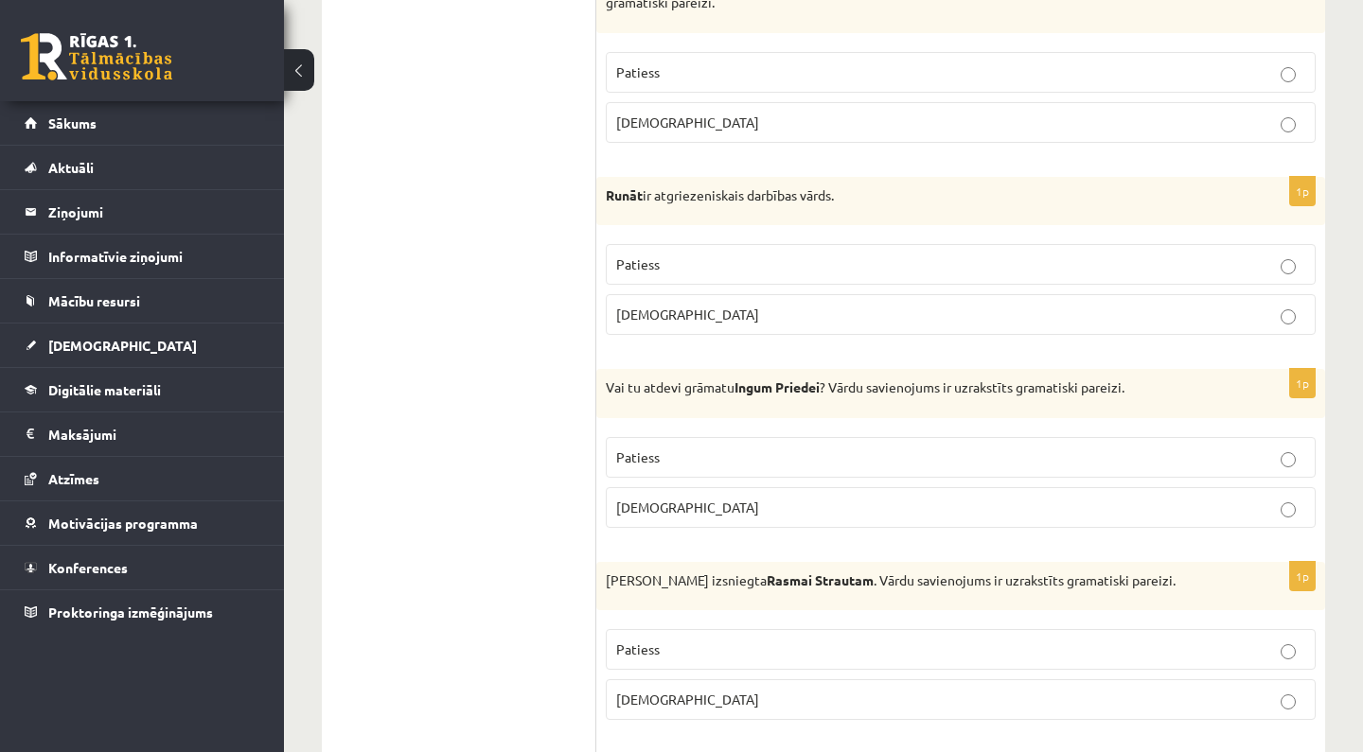
scroll to position [425, 0]
click at [816, 67] on p "Patiess" at bounding box center [960, 71] width 689 height 20
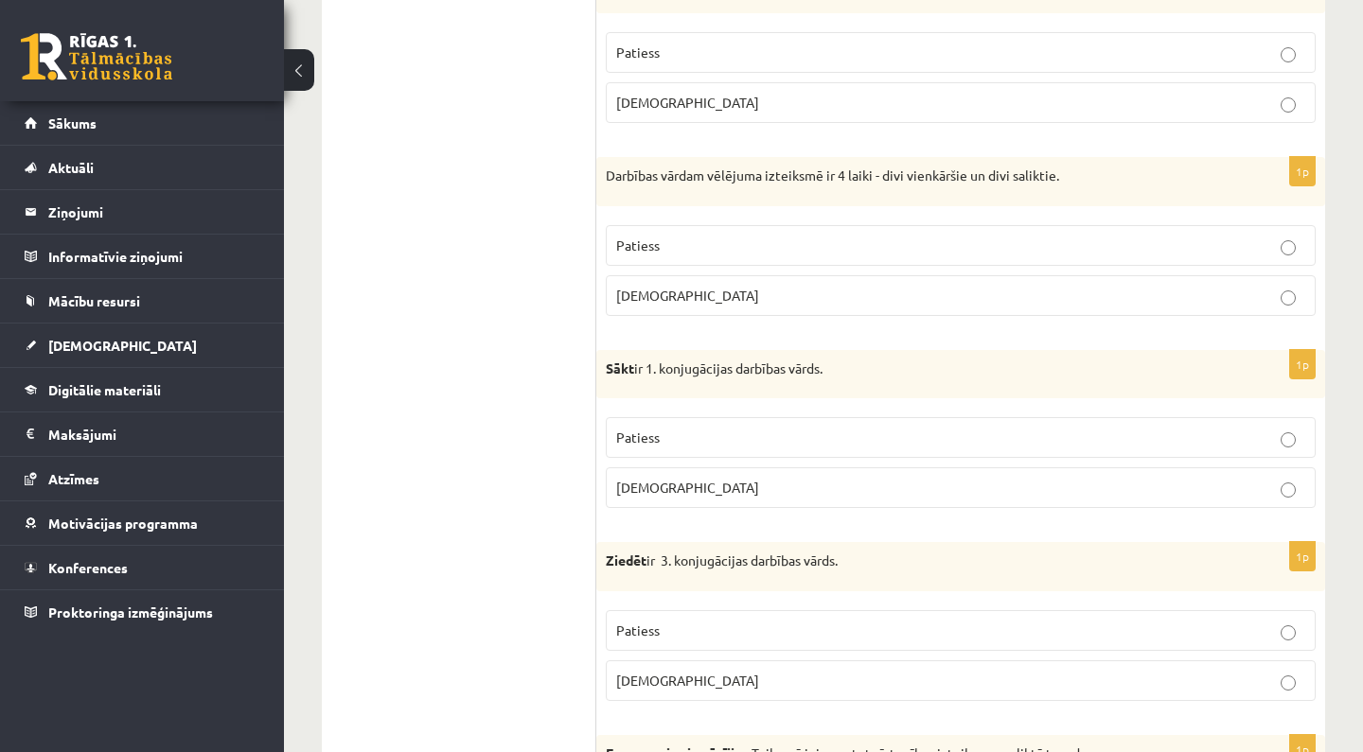
scroll to position [1218, 0]
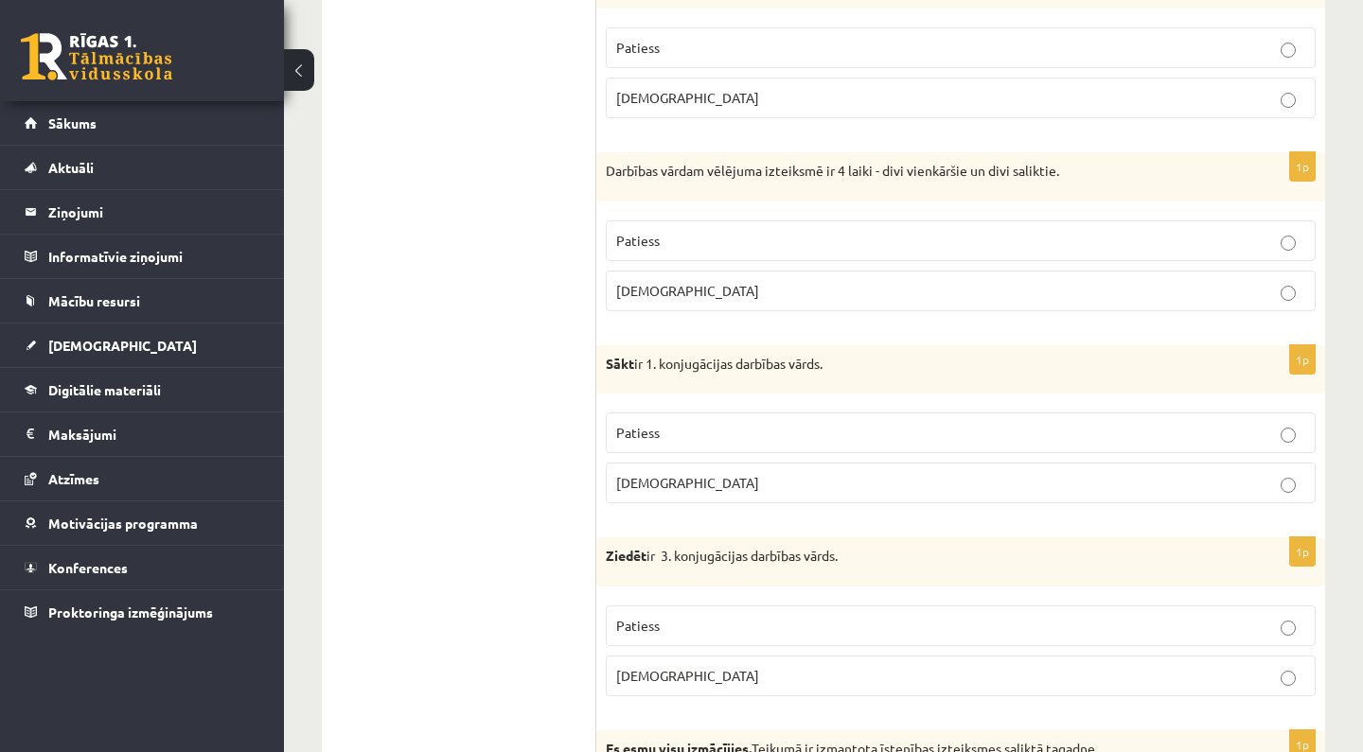
click at [793, 290] on p "Aplams" at bounding box center [960, 291] width 689 height 20
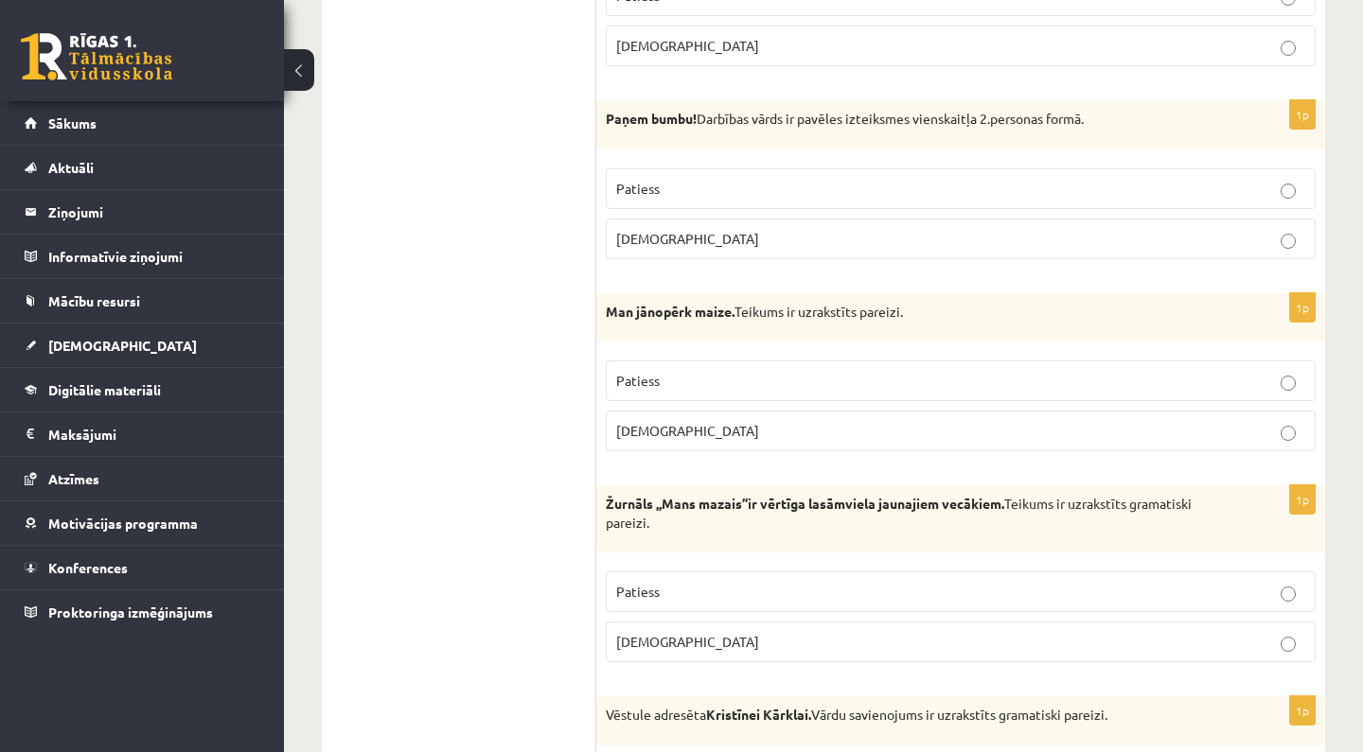
scroll to position [2234, 0]
click at [771, 382] on label "Patiess" at bounding box center [961, 380] width 710 height 41
click at [755, 581] on p "Patiess" at bounding box center [960, 591] width 689 height 20
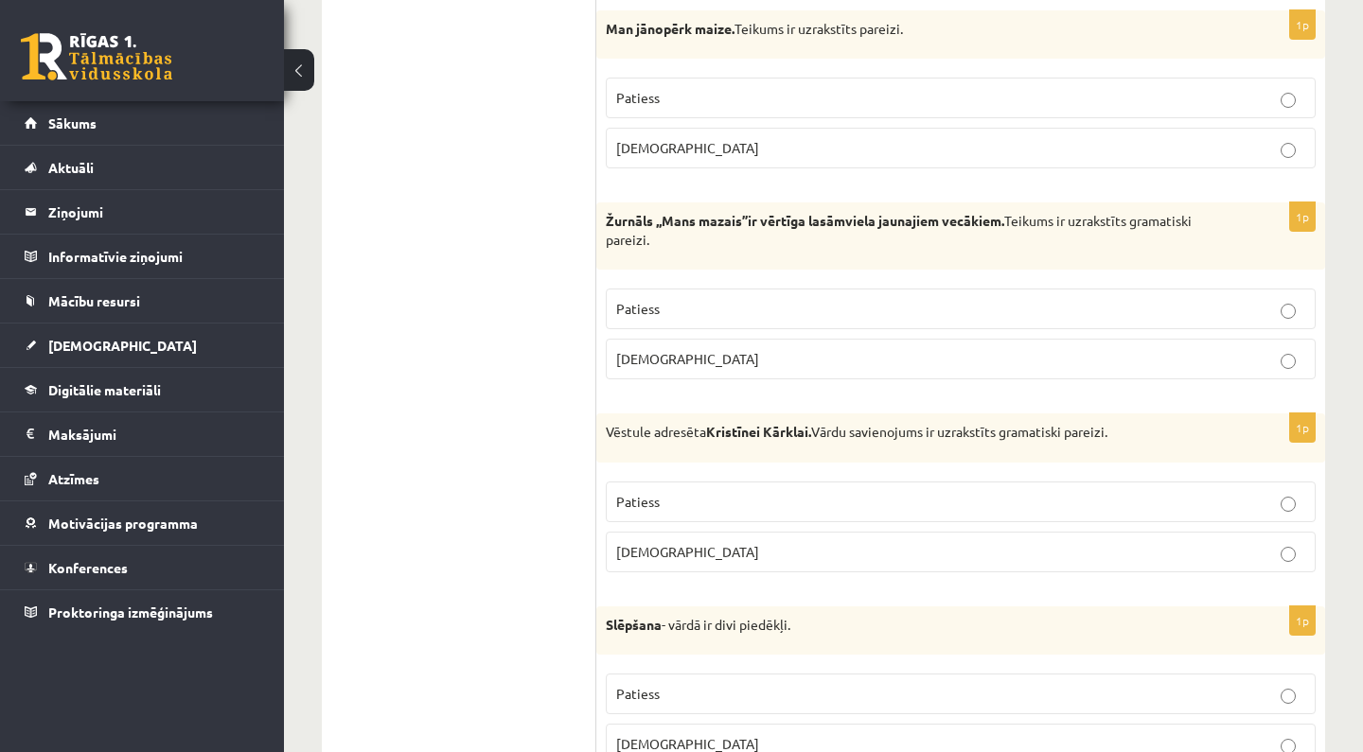
scroll to position [2528, 0]
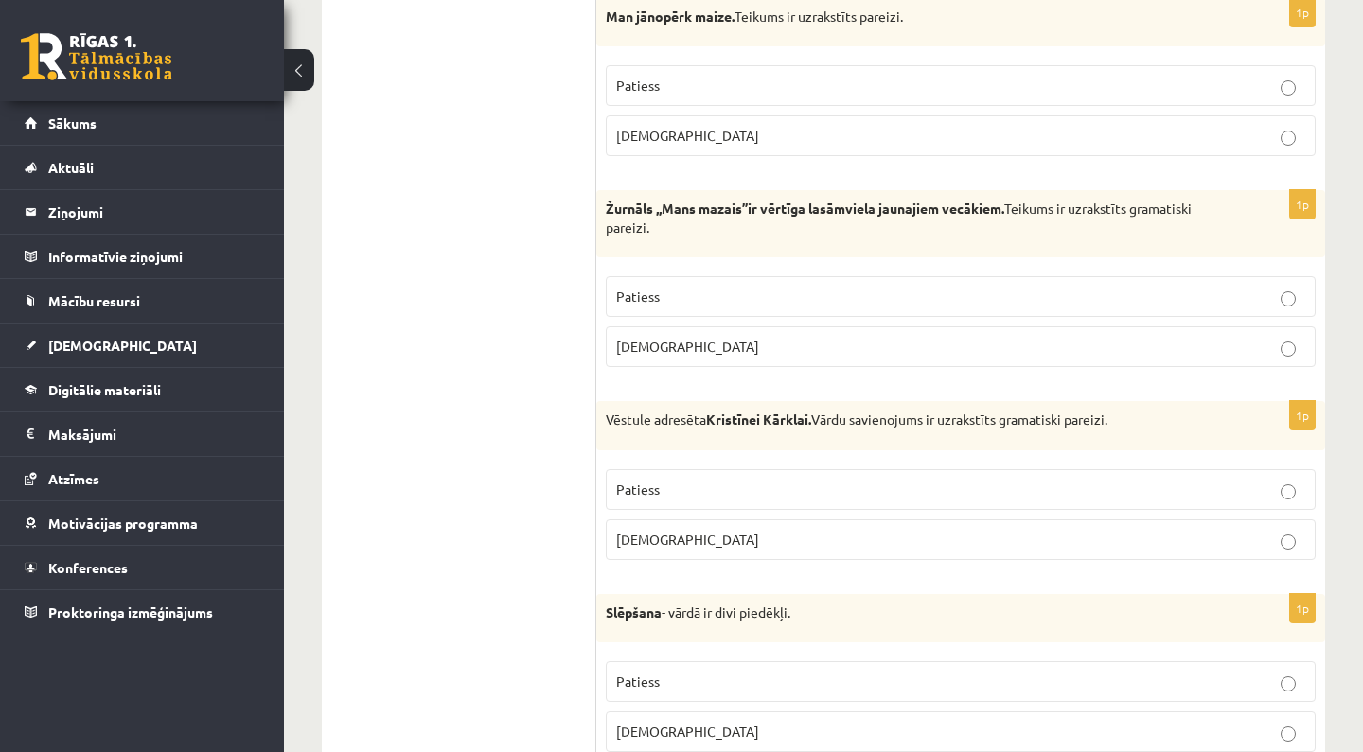
click at [771, 480] on p "Patiess" at bounding box center [960, 490] width 689 height 20
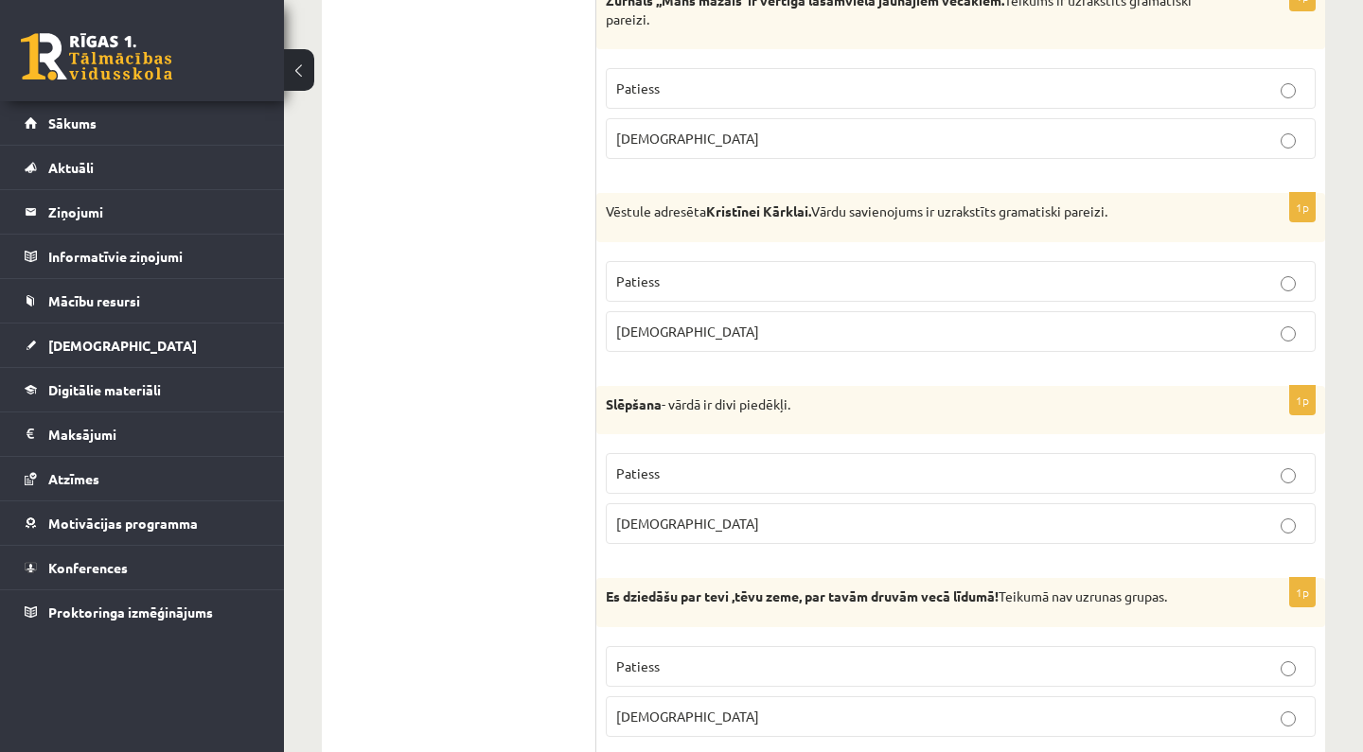
scroll to position [2748, 0]
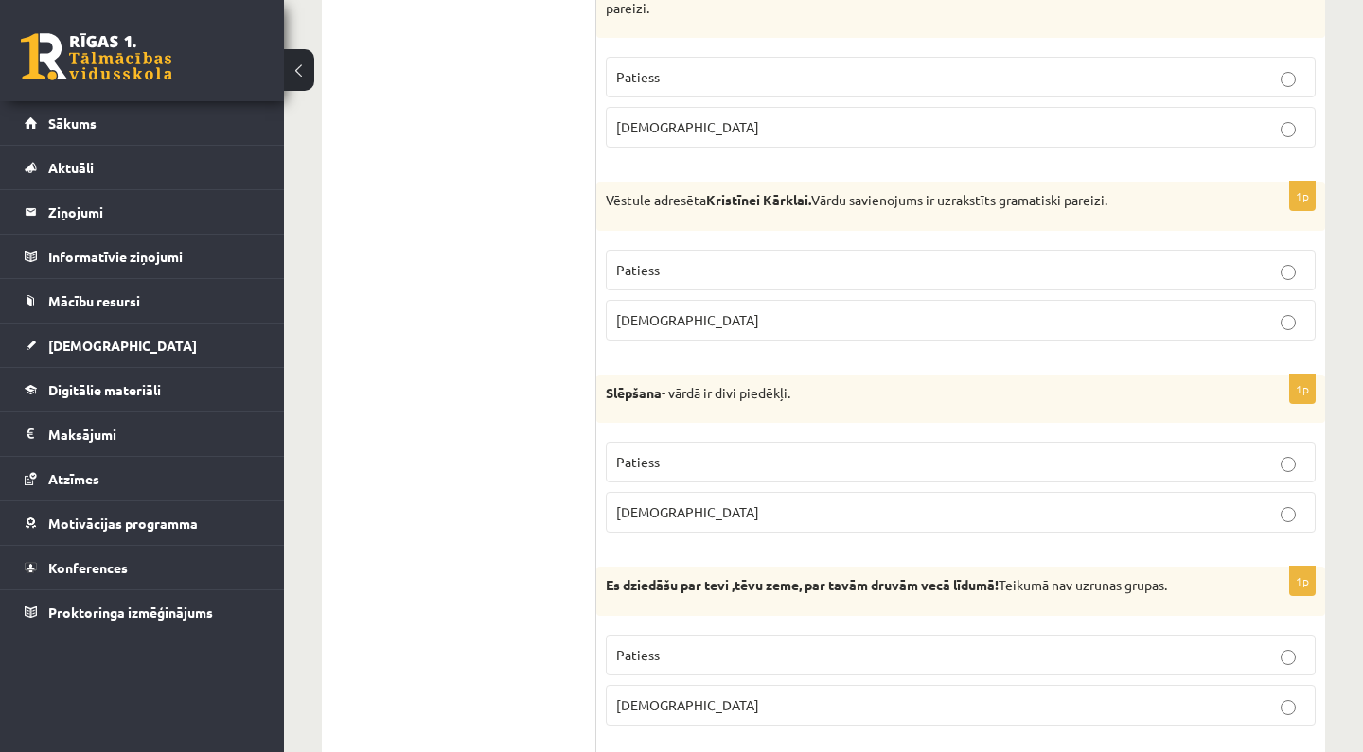
click at [772, 503] on p "Aplams" at bounding box center [960, 512] width 689 height 20
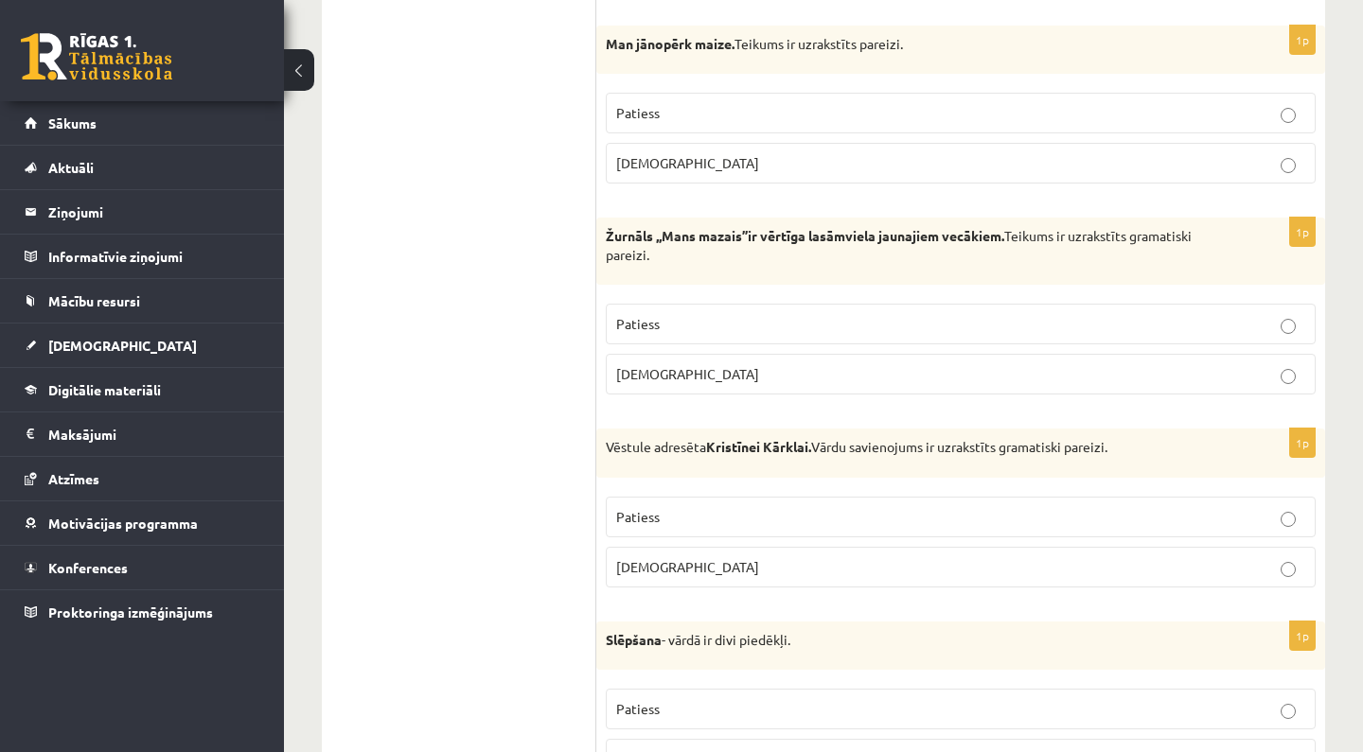
scroll to position [2502, 0]
click at [924, 566] on p "Aplams" at bounding box center [960, 566] width 689 height 20
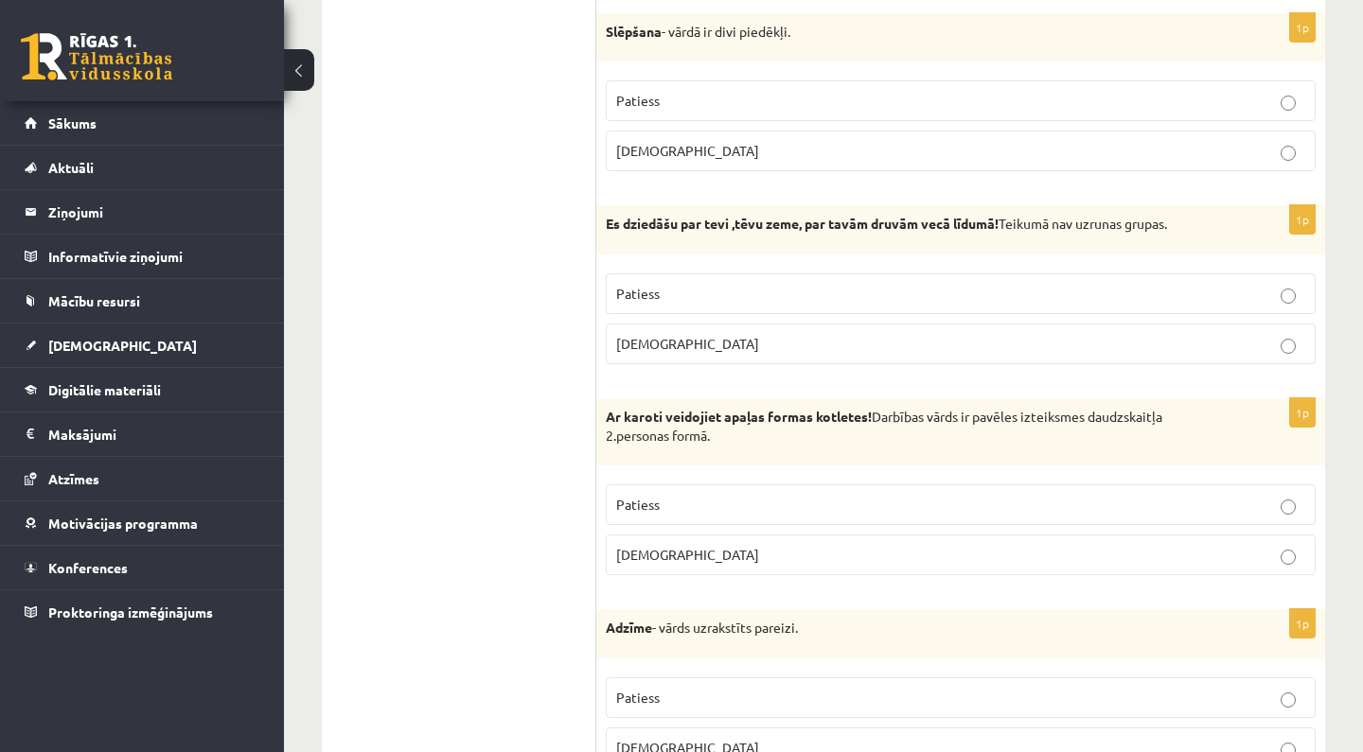
scroll to position [3111, 0]
click at [741, 282] on p "Patiess" at bounding box center [960, 292] width 689 height 20
click at [699, 543] on p "Aplams" at bounding box center [960, 553] width 689 height 20
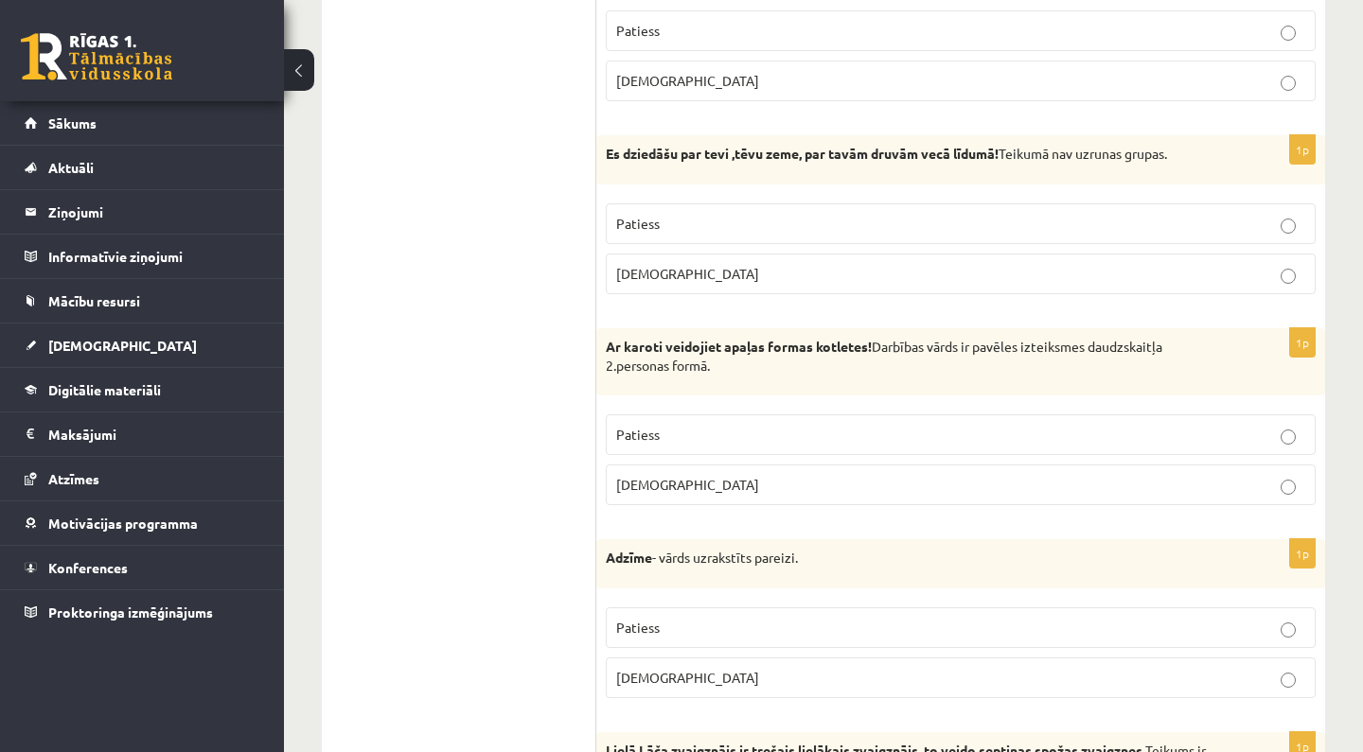
scroll to position [3182, 0]
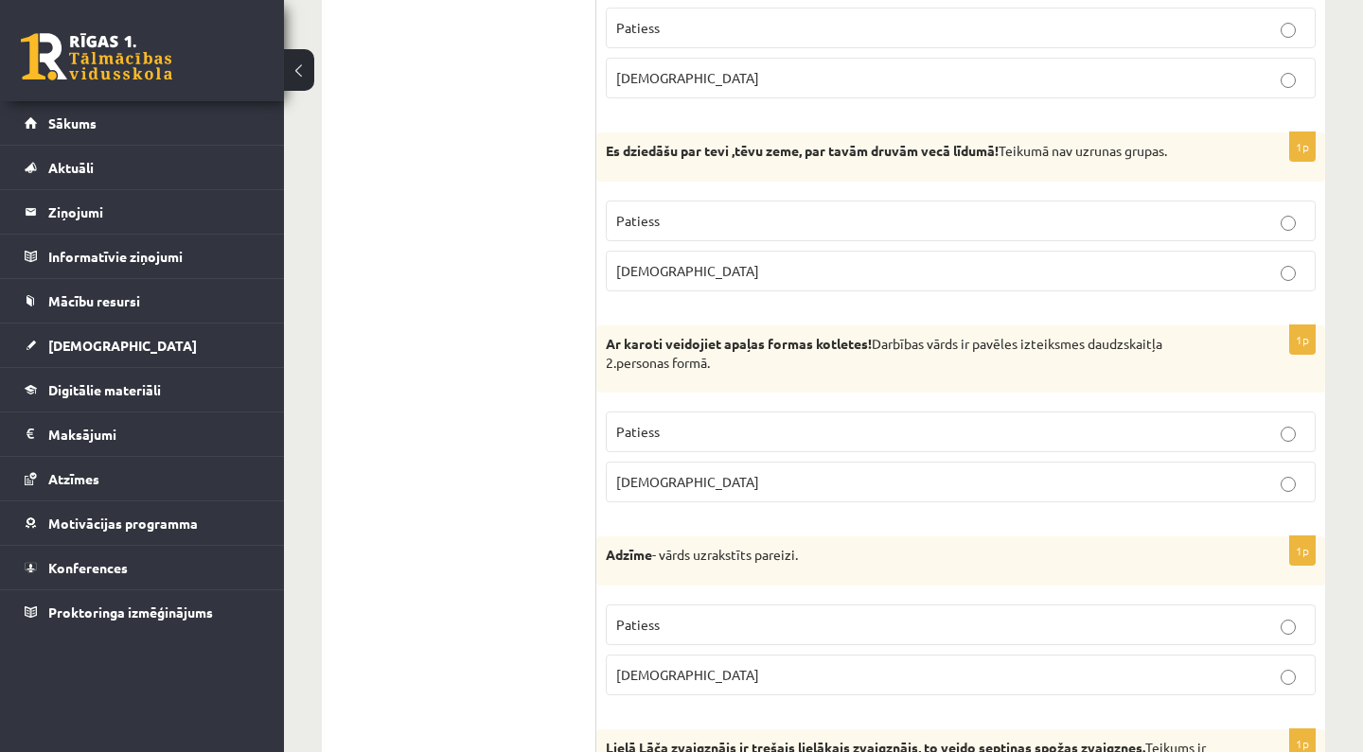
click at [589, 13] on ul "Tests Izvērtējums!" at bounding box center [468, 109] width 255 height 5902
click at [591, 0] on ul "Tests Izvērtējums!" at bounding box center [468, 109] width 255 height 5902
click at [734, 422] on p "Patiess" at bounding box center [960, 432] width 689 height 20
click at [739, 655] on label "Aplams" at bounding box center [961, 675] width 710 height 41
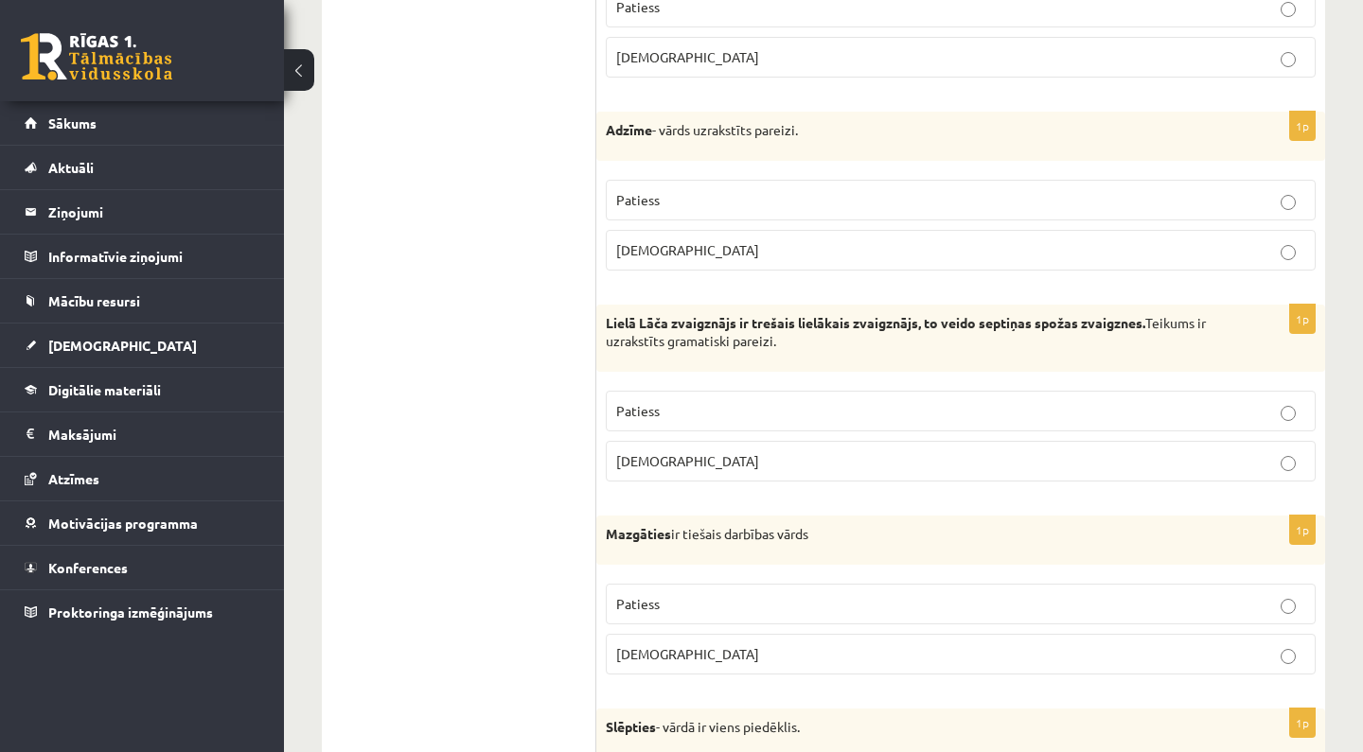
scroll to position [3608, 0]
click at [900, 390] on label "Patiess" at bounding box center [961, 410] width 710 height 41
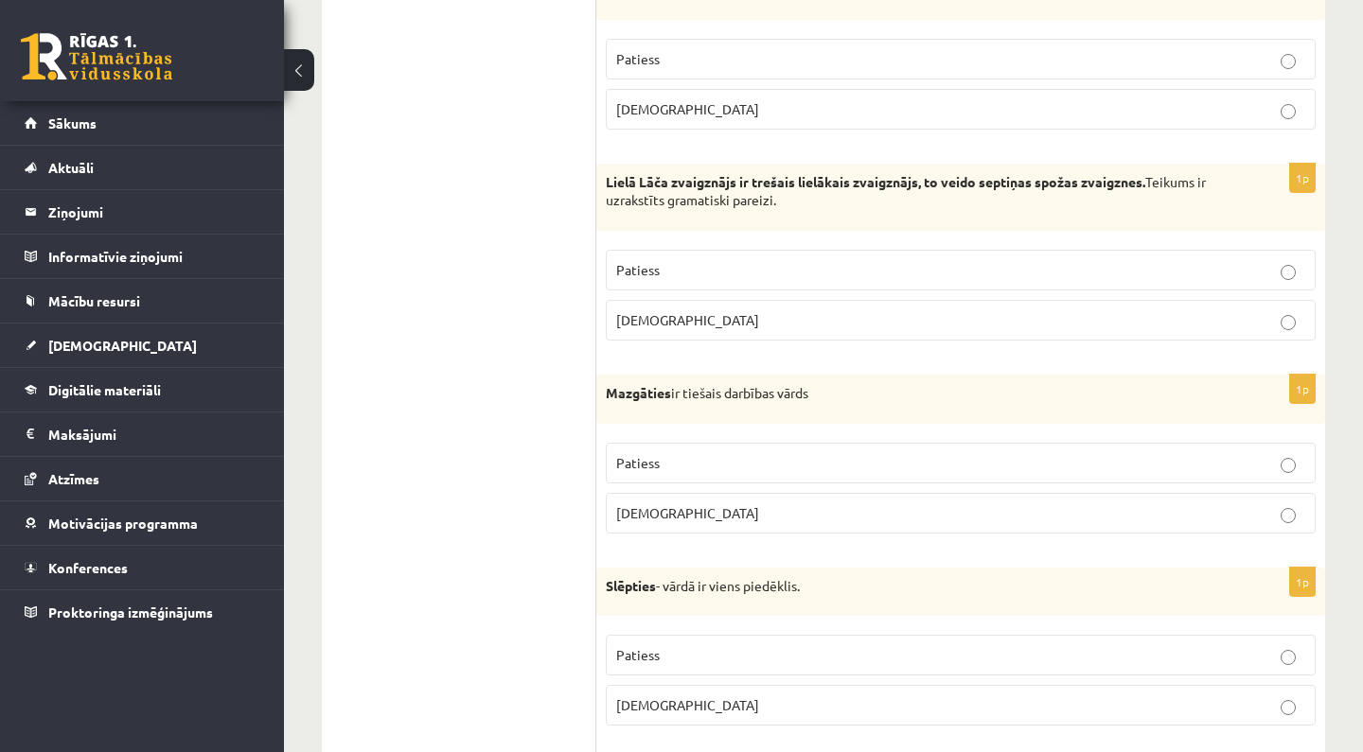
scroll to position [3756, 0]
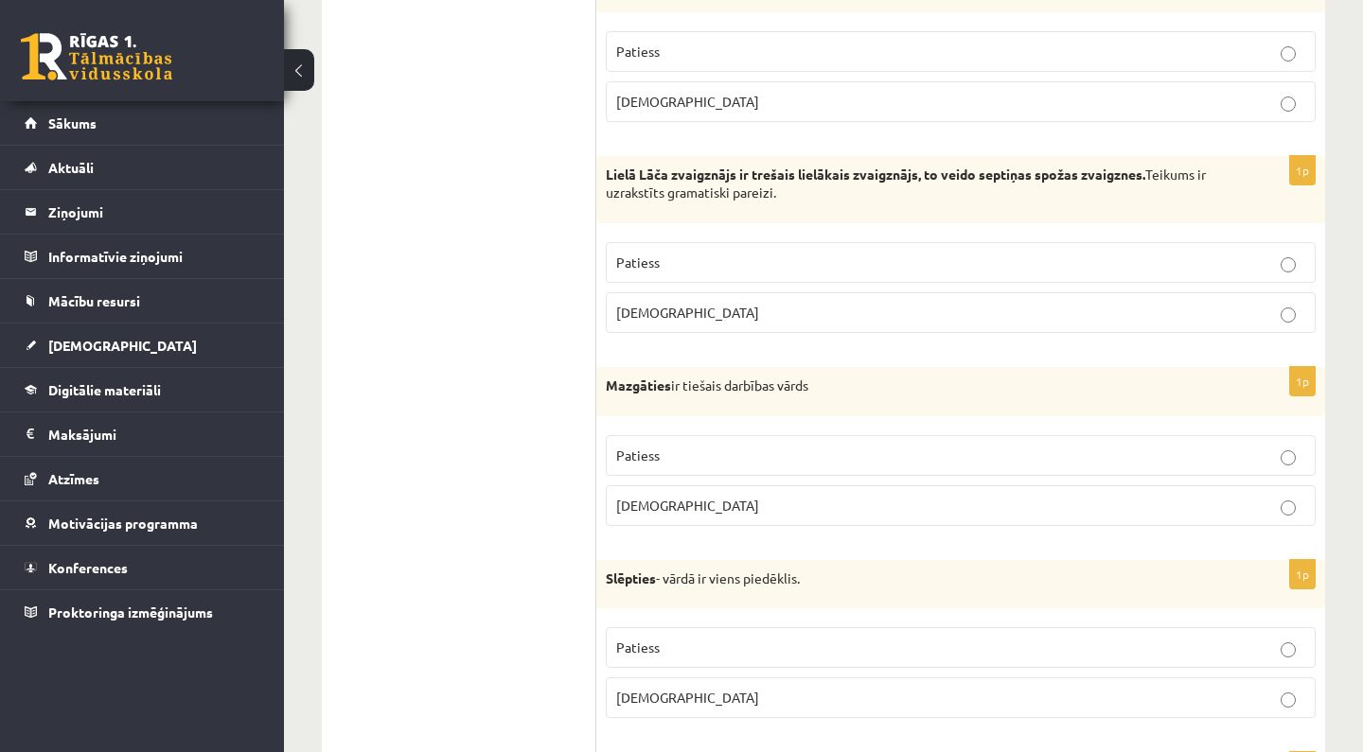
click at [873, 496] on p "Aplams" at bounding box center [960, 506] width 689 height 20
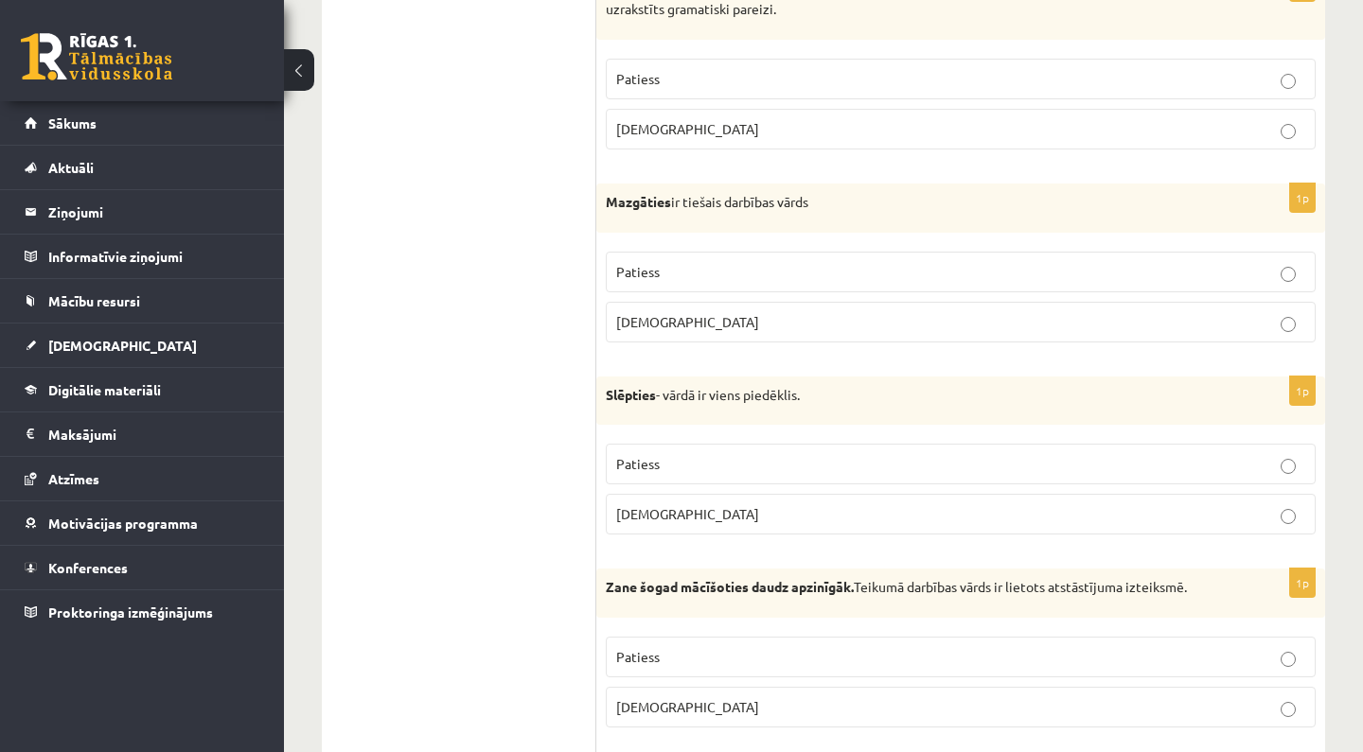
click at [867, 444] on label "Patiess" at bounding box center [961, 464] width 710 height 41
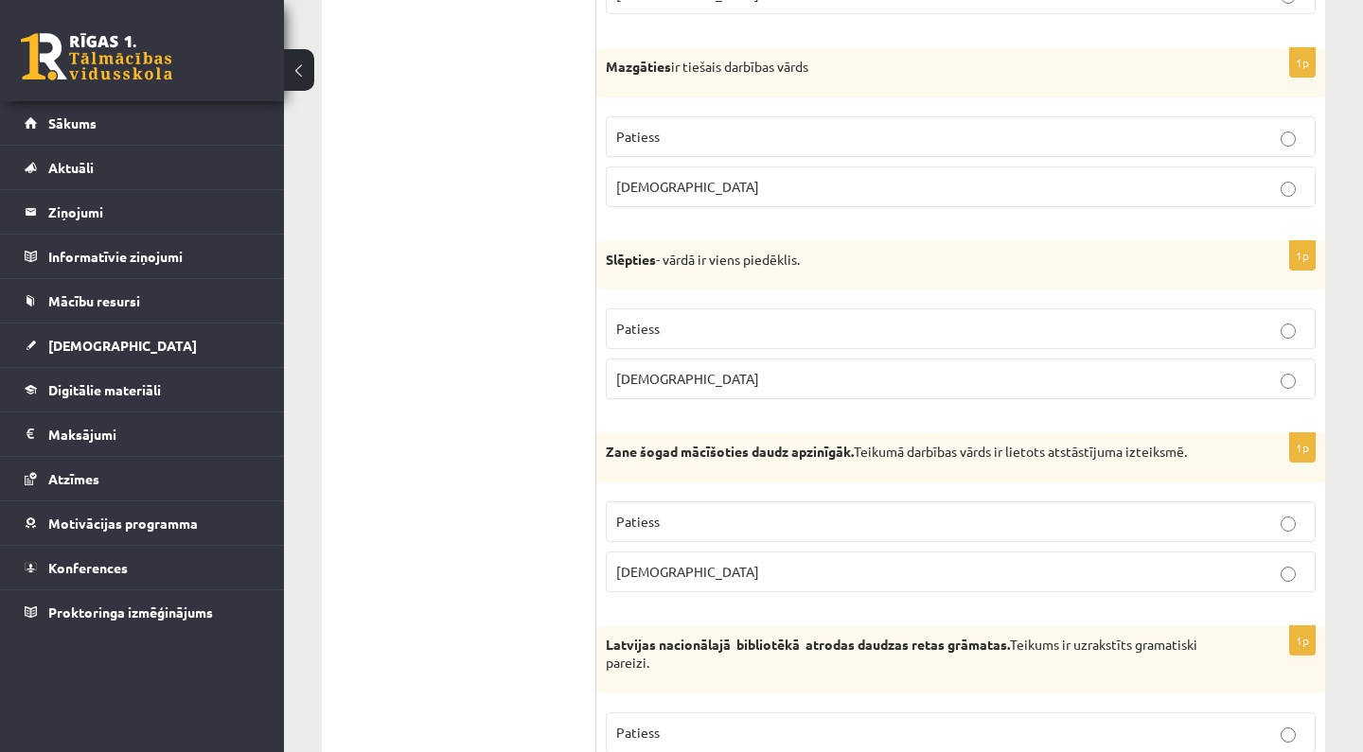
scroll to position [4130, 0]
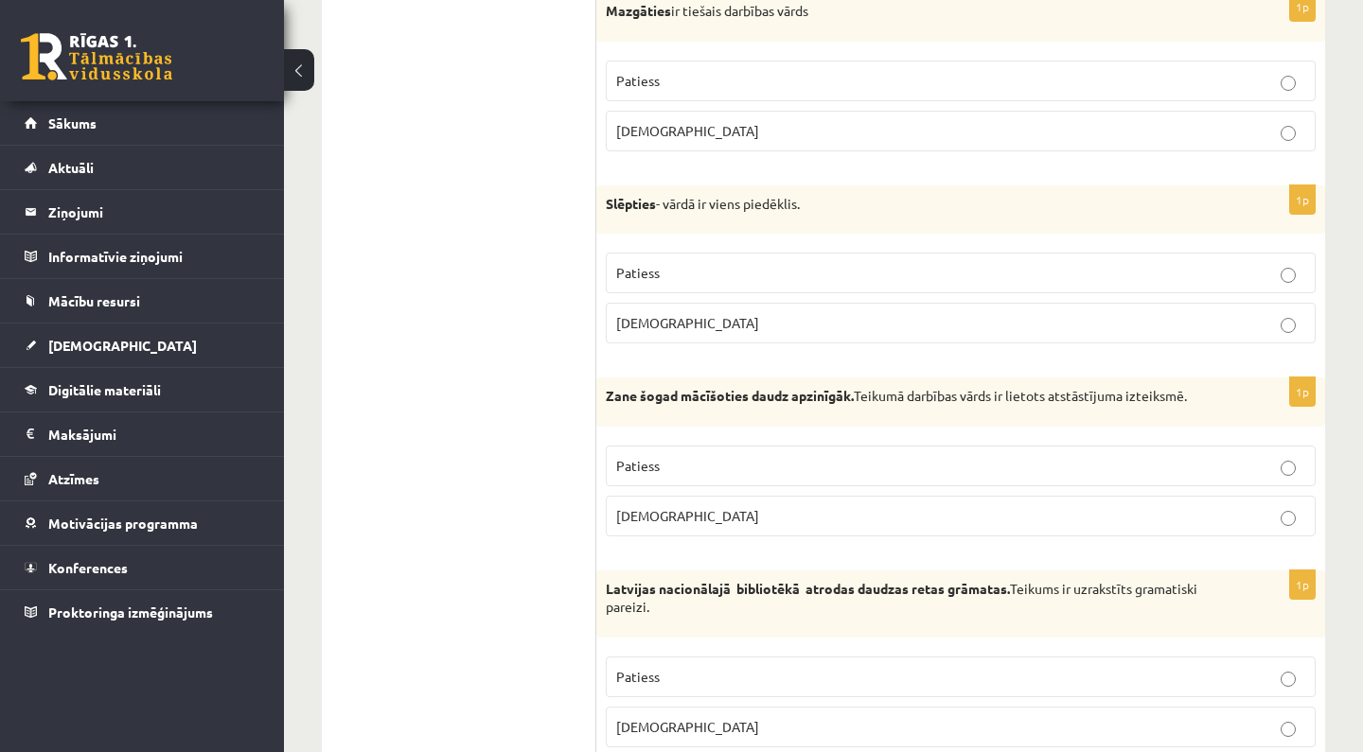
click at [867, 456] on p "Patiess" at bounding box center [960, 466] width 689 height 20
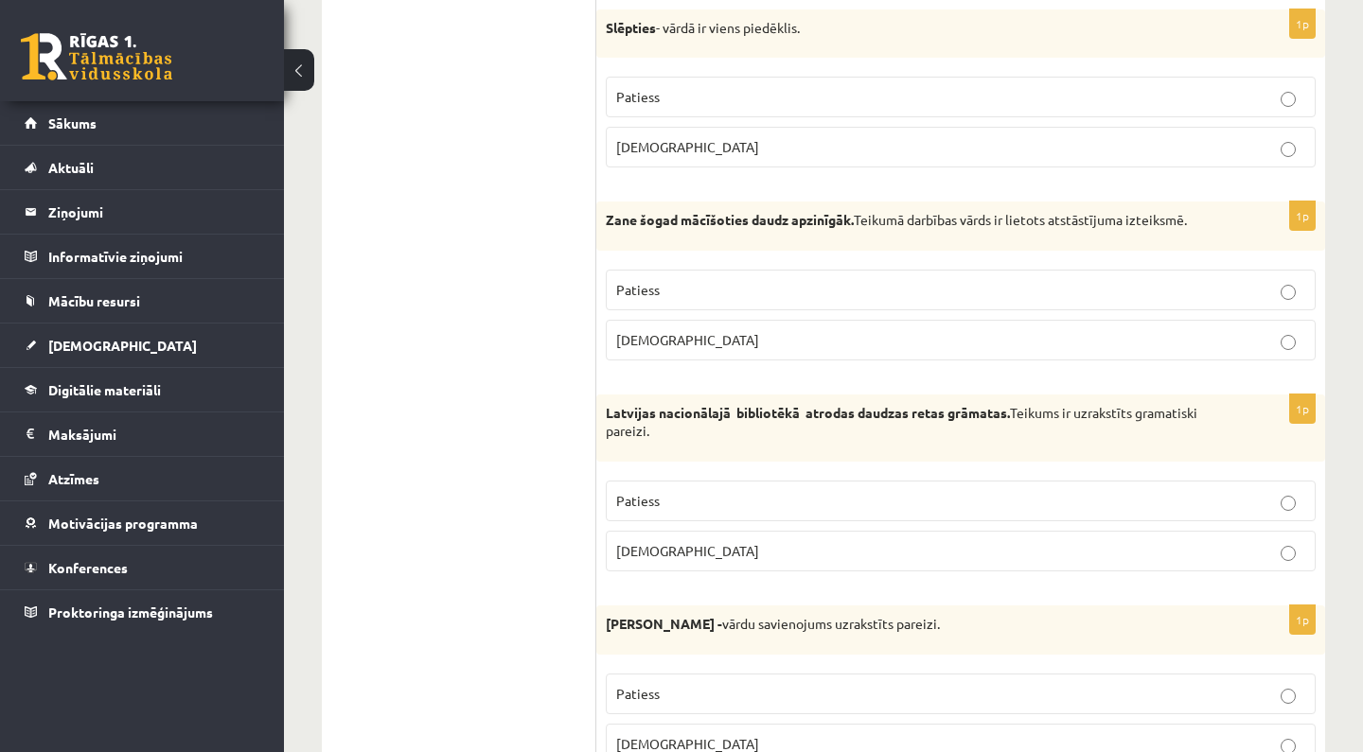
scroll to position [4333, 0]
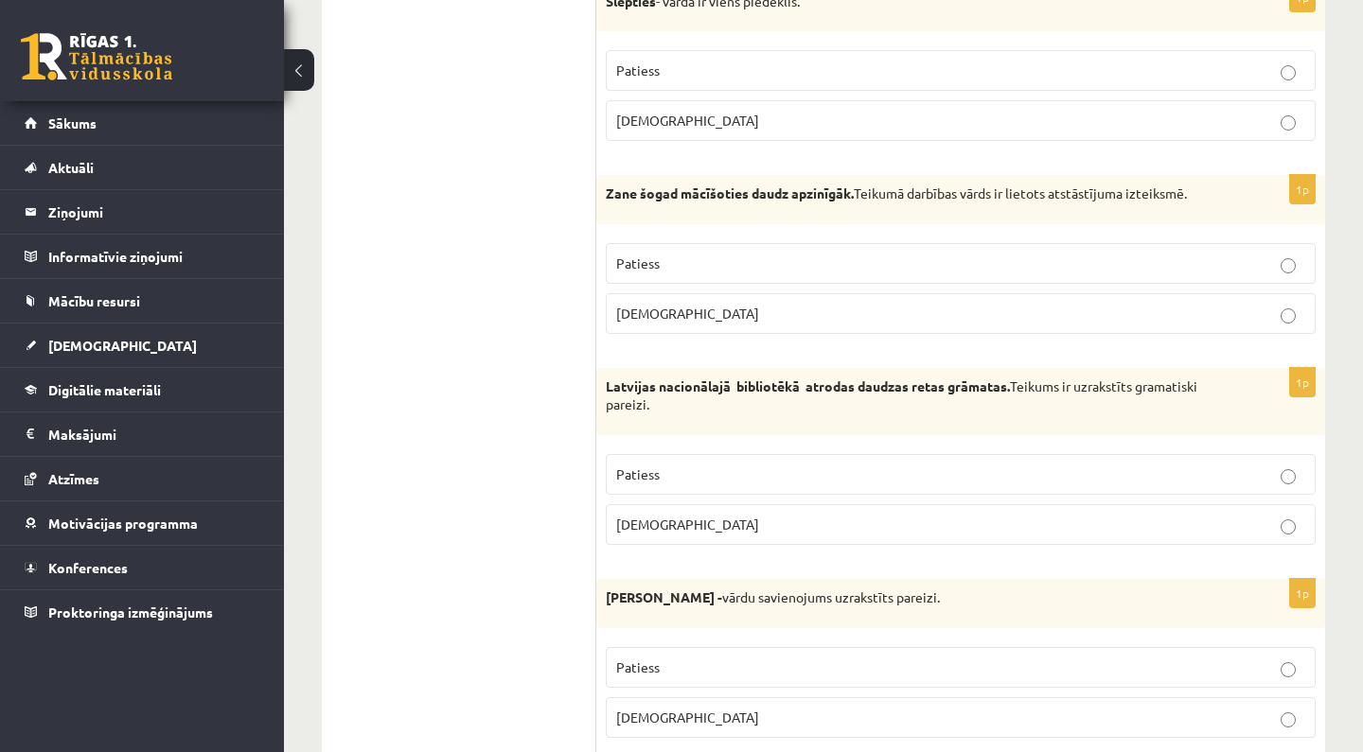
click at [867, 465] on p "Patiess" at bounding box center [960, 475] width 689 height 20
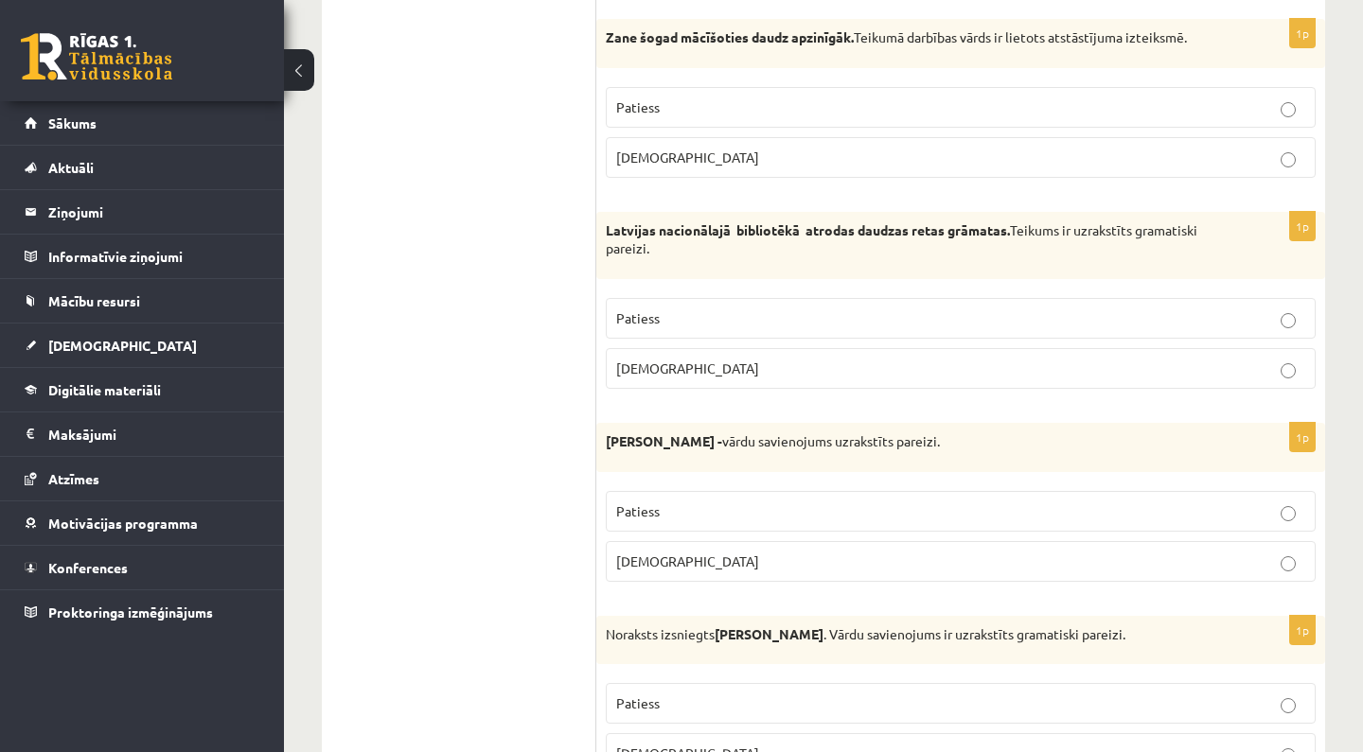
scroll to position [4483, 0]
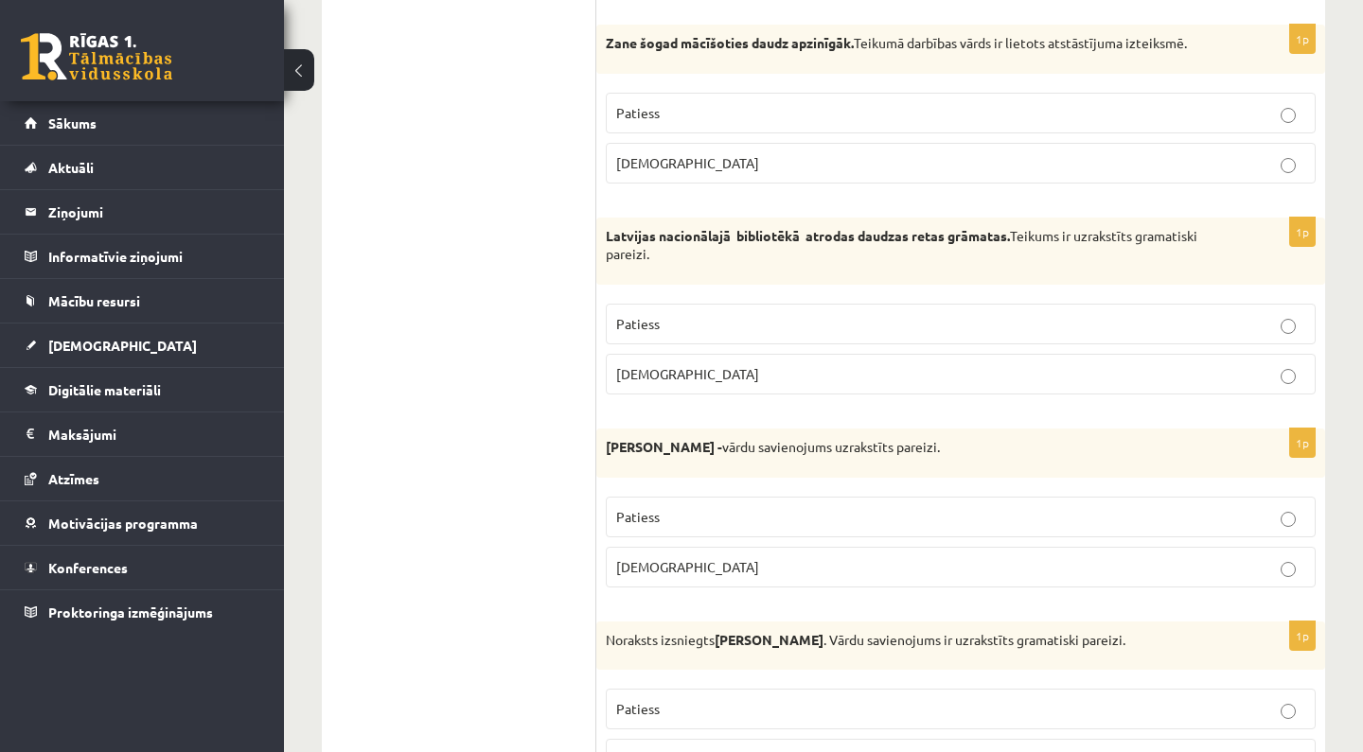
click at [849, 507] on p "Patiess" at bounding box center [960, 517] width 689 height 20
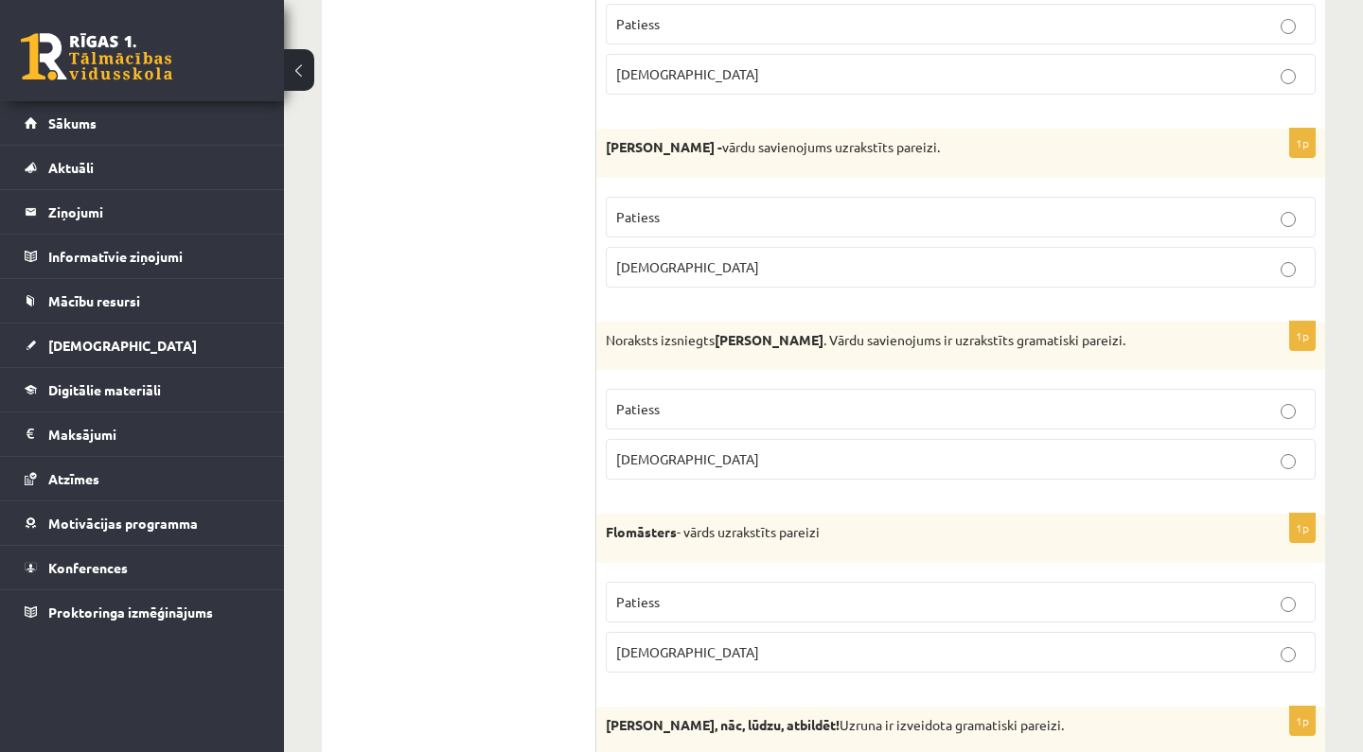
scroll to position [4790, 0]
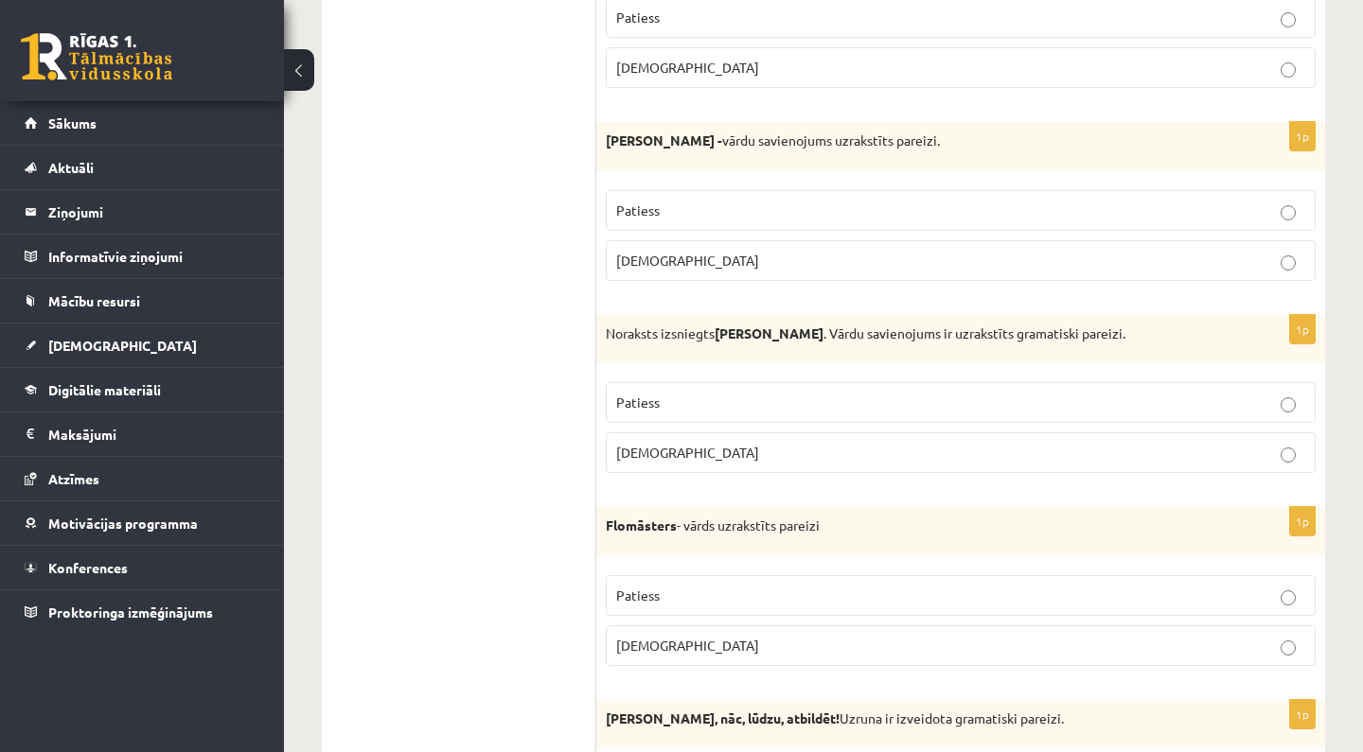
click at [836, 432] on label "Aplams" at bounding box center [961, 452] width 710 height 41
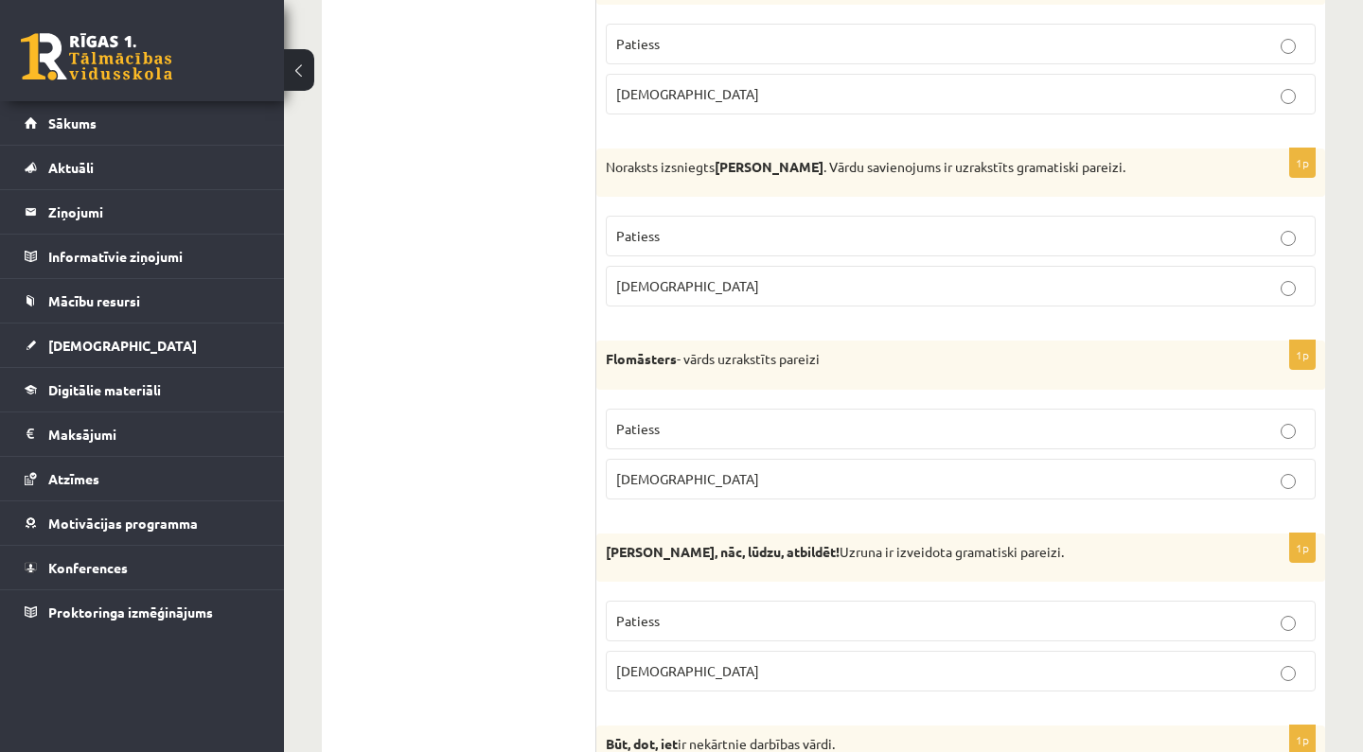
click at [827, 469] on p "Aplams" at bounding box center [960, 479] width 689 height 20
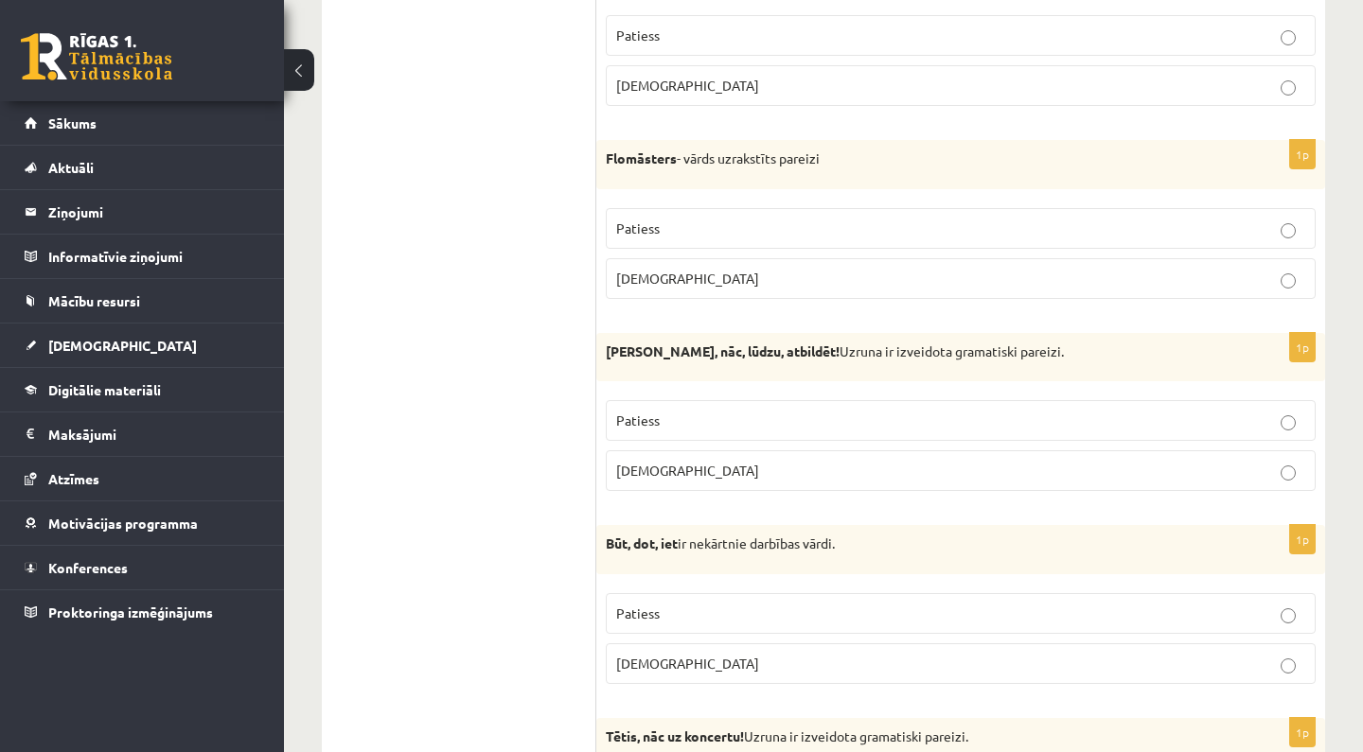
scroll to position [5171, 0]
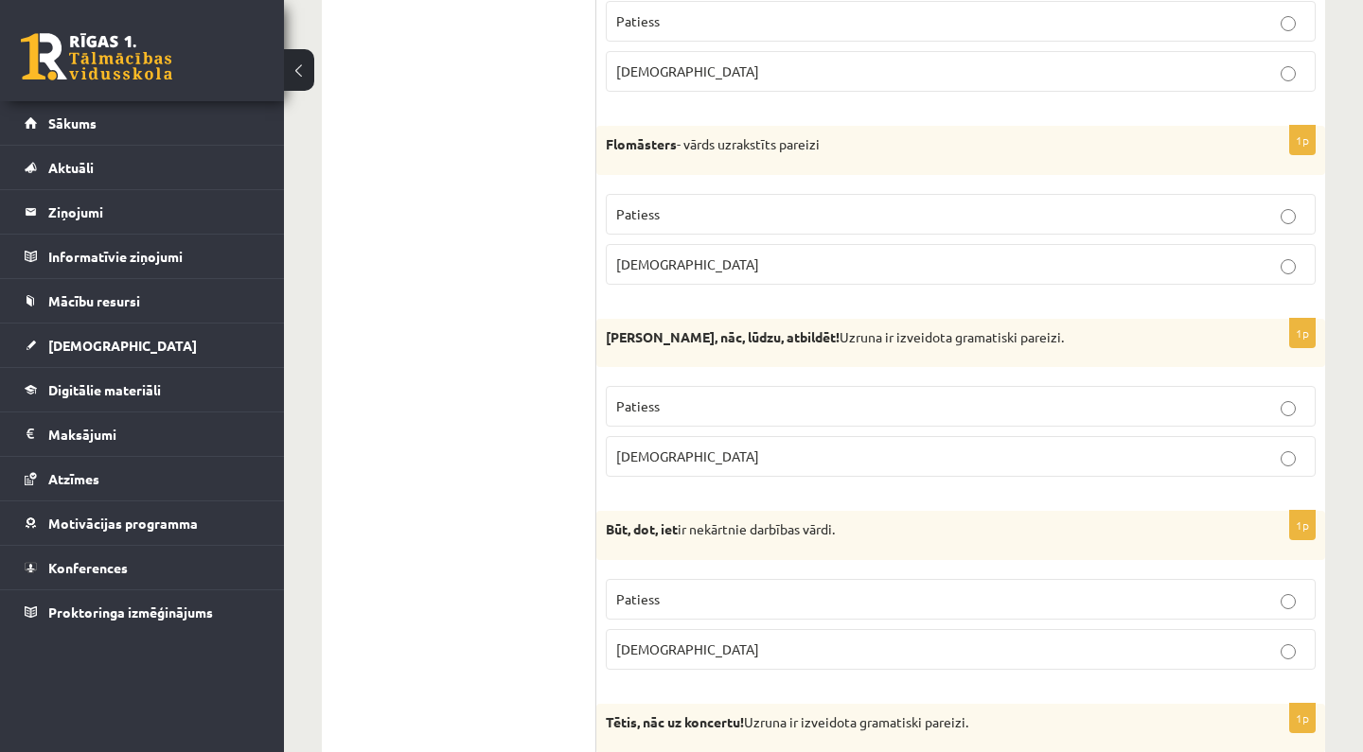
click at [817, 396] on p "Patiess" at bounding box center [960, 406] width 689 height 20
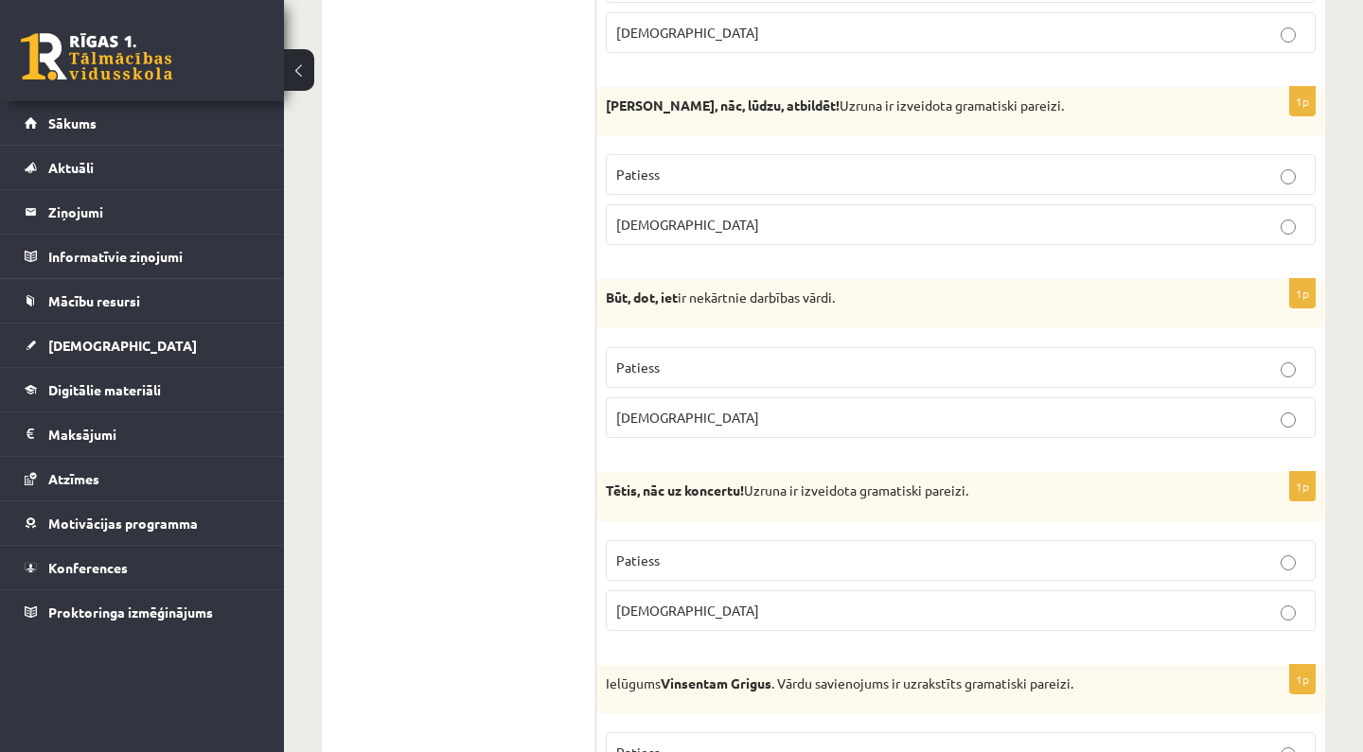
scroll to position [5404, 0]
click at [848, 357] on p "Patiess" at bounding box center [960, 367] width 689 height 20
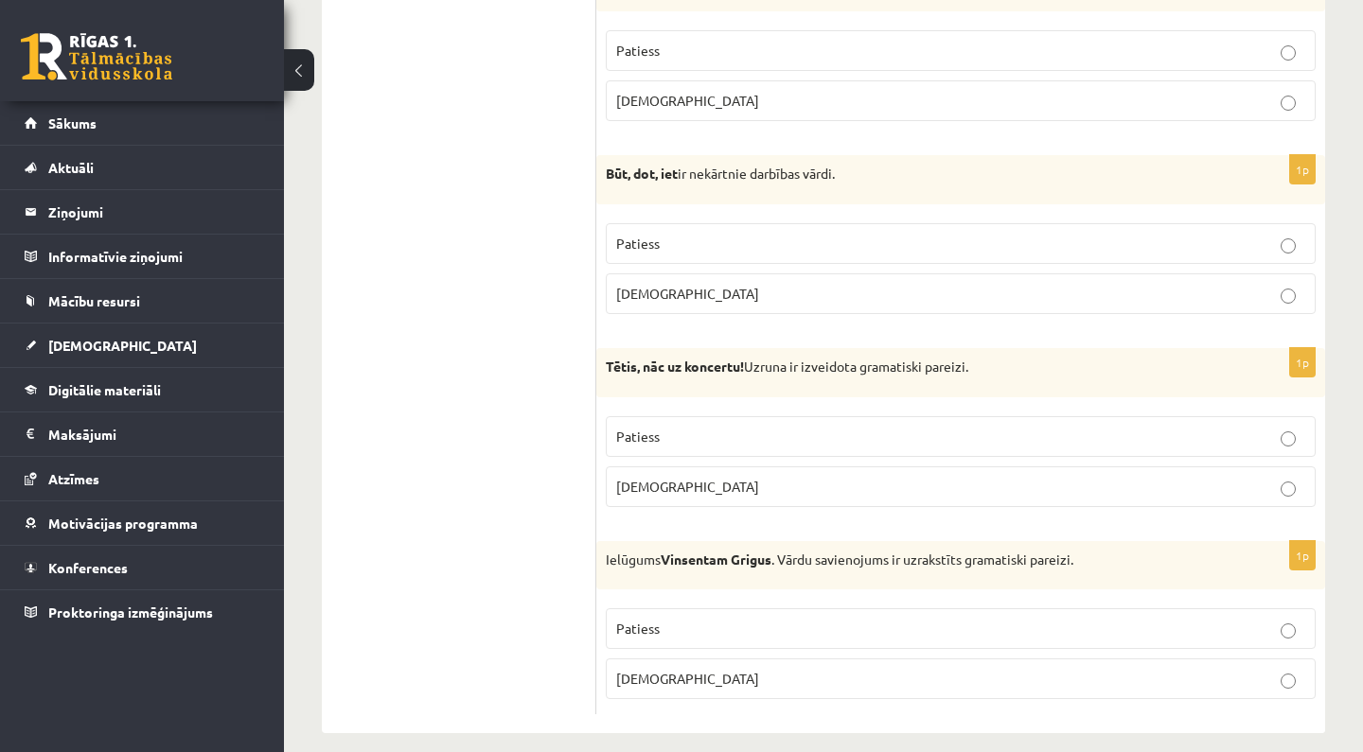
scroll to position [5526, 0]
click at [843, 428] on p "Patiess" at bounding box center [960, 438] width 689 height 20
click at [840, 478] on p "Aplams" at bounding box center [960, 488] width 689 height 20
click at [840, 660] on label "Aplams" at bounding box center [961, 680] width 710 height 41
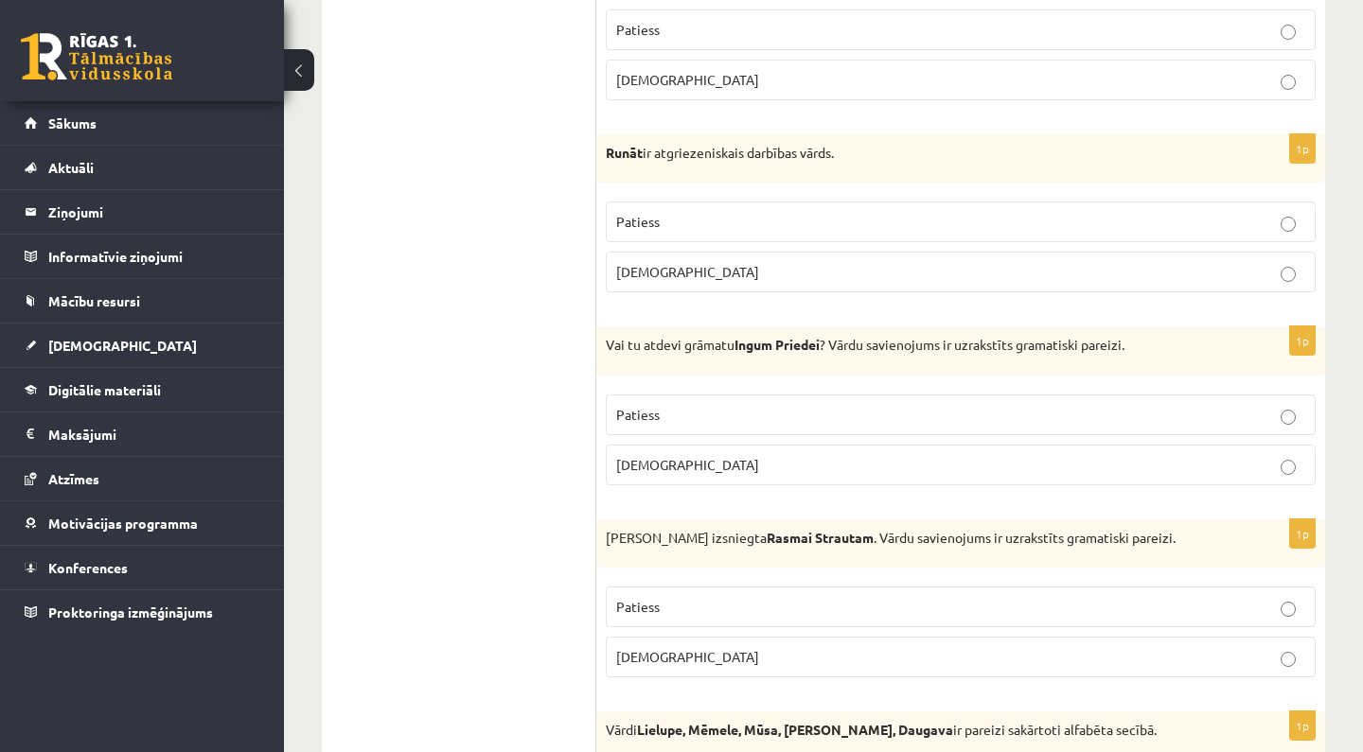
scroll to position [0, 0]
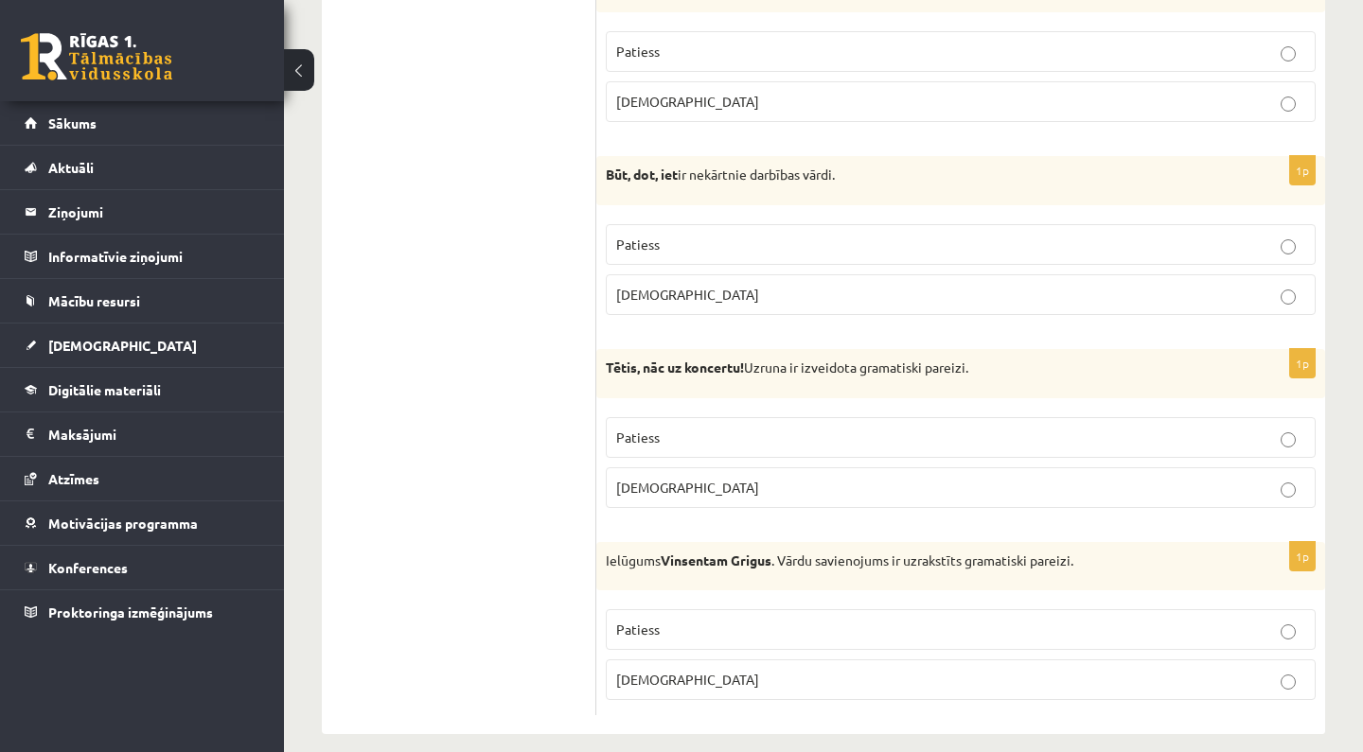
click at [796, 428] on p "Patiess" at bounding box center [960, 438] width 689 height 20
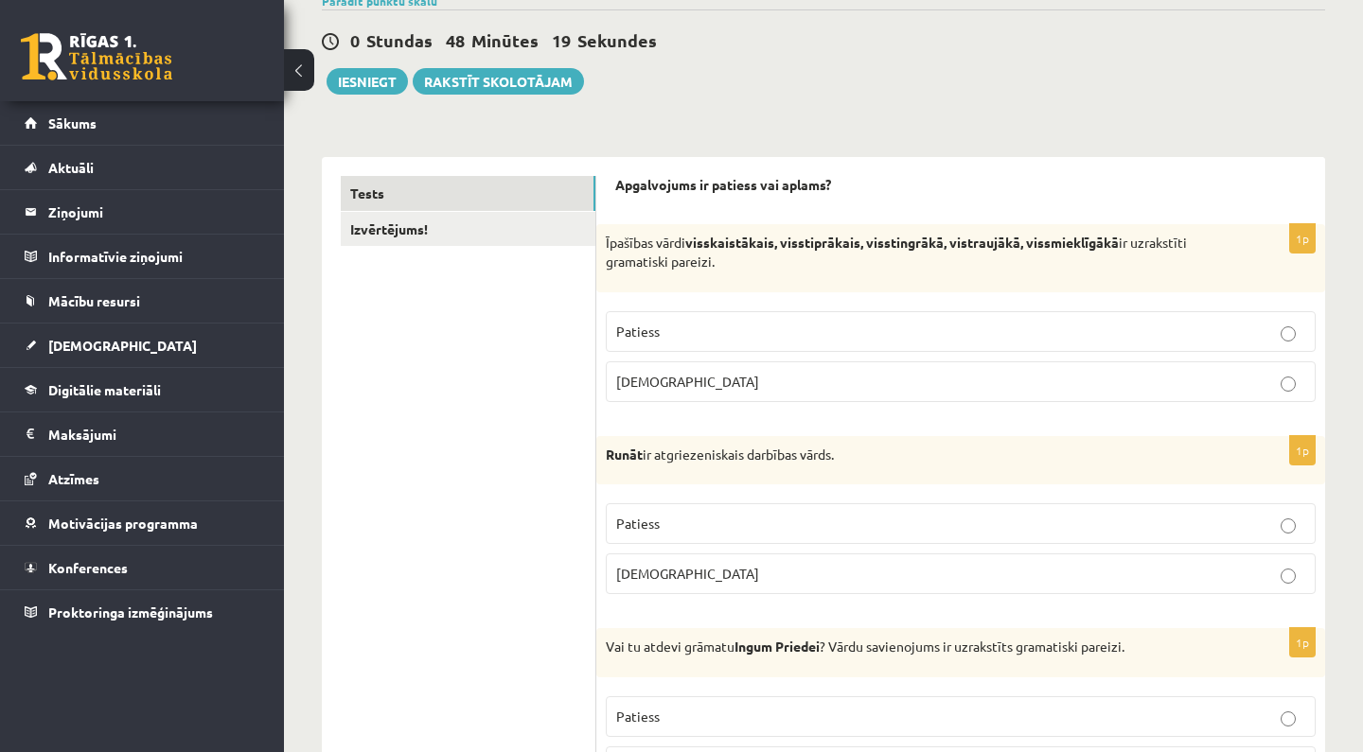
scroll to position [163, 0]
click at [434, 227] on link "Izvērtējums!" at bounding box center [468, 230] width 255 height 35
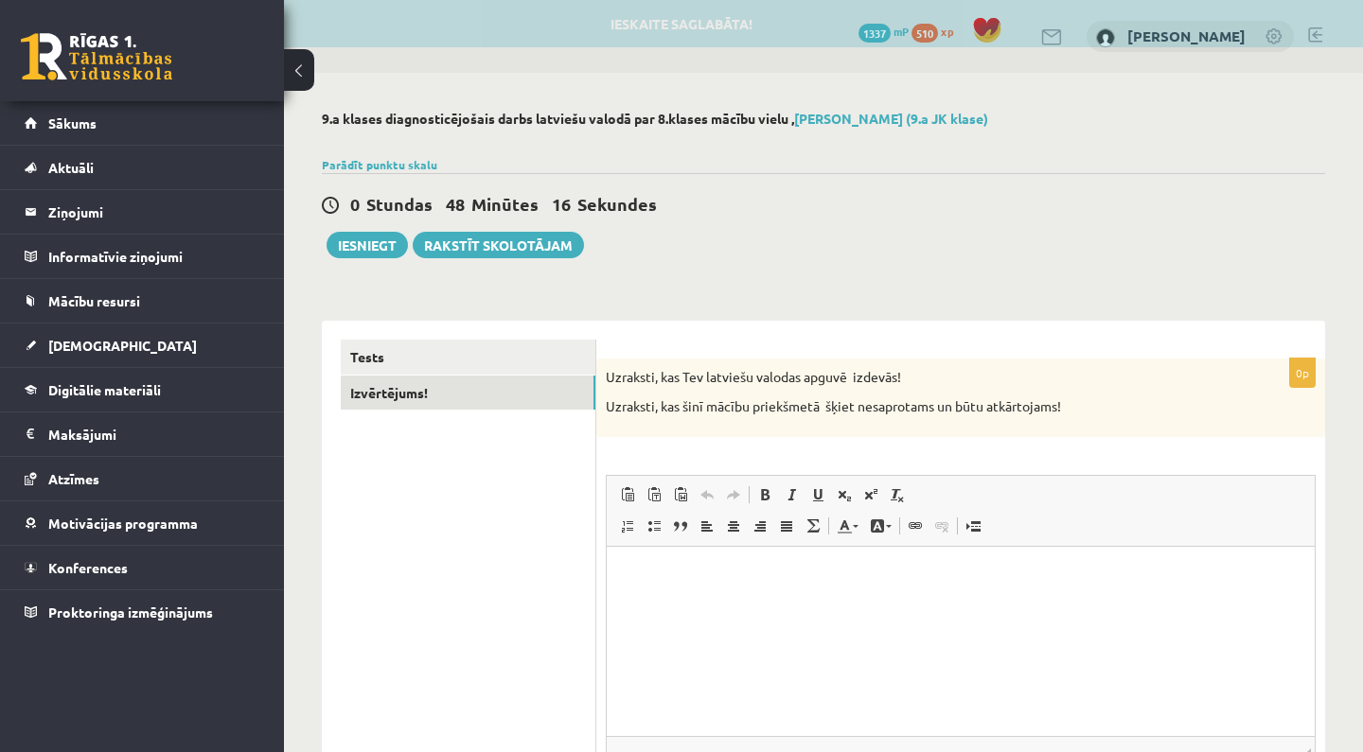
scroll to position [0, 0]
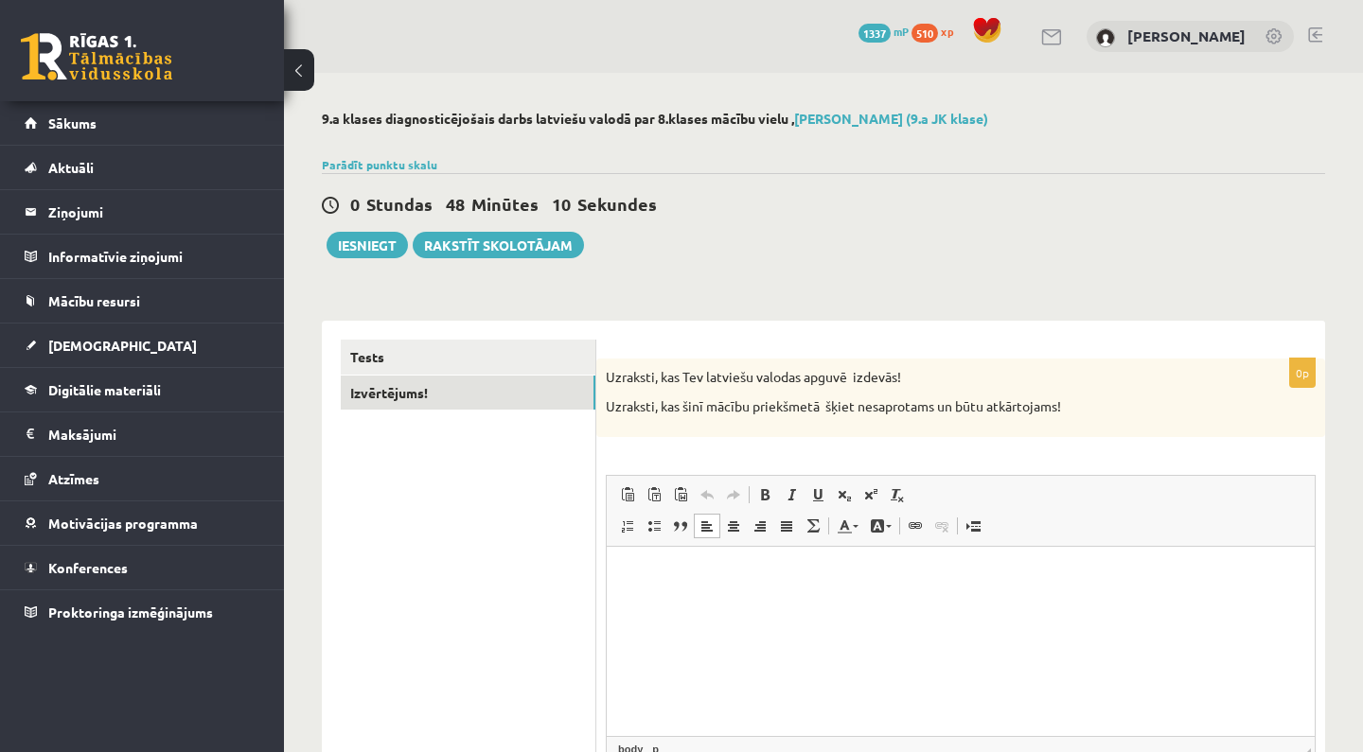
click at [697, 595] on html at bounding box center [961, 575] width 708 height 58
click at [633, 573] on p "**********" at bounding box center [960, 574] width 670 height 19
click at [674, 575] on p "**********" at bounding box center [960, 574] width 670 height 19
click at [677, 577] on p "**********" at bounding box center [960, 574] width 670 height 19
click at [927, 590] on html "**********" at bounding box center [961, 574] width 708 height 57
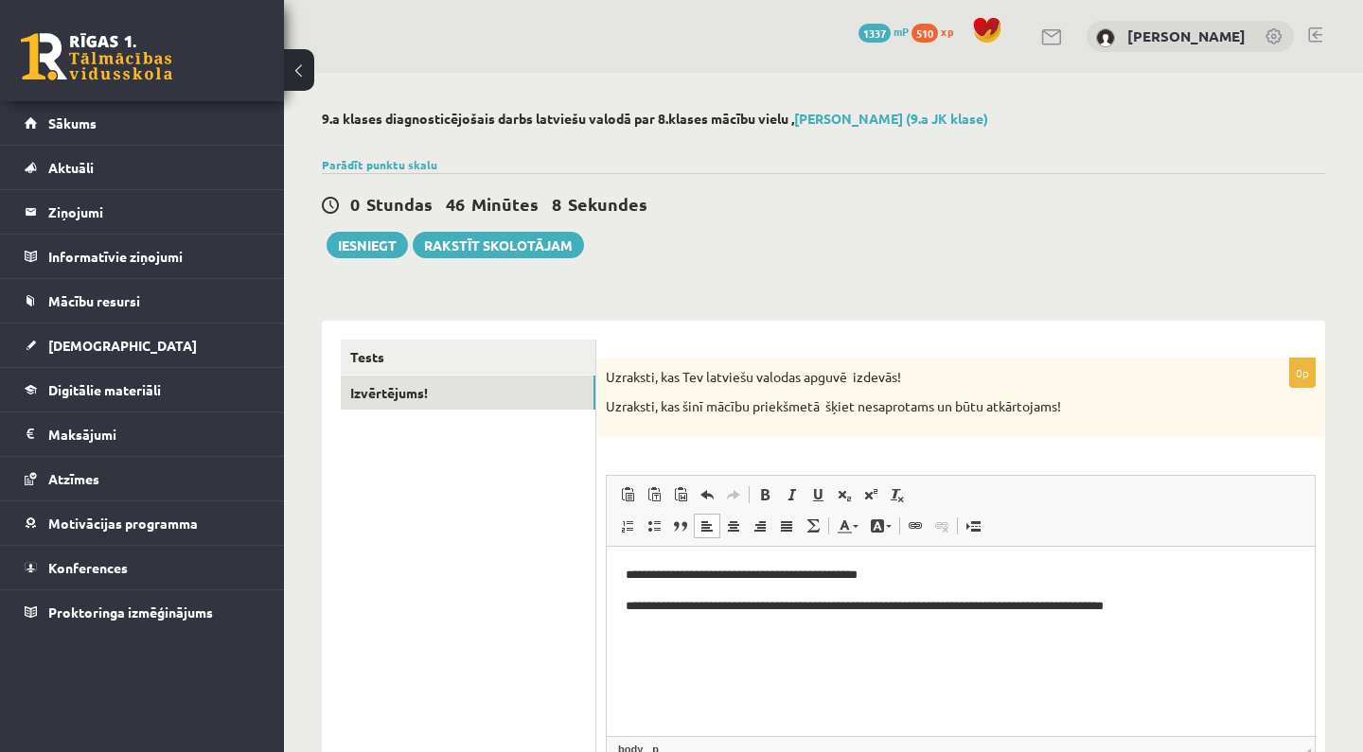
click at [695, 606] on p "**********" at bounding box center [960, 605] width 670 height 19
click at [747, 603] on p "**********" at bounding box center [960, 605] width 670 height 19
click at [750, 609] on p "**********" at bounding box center [960, 605] width 670 height 19
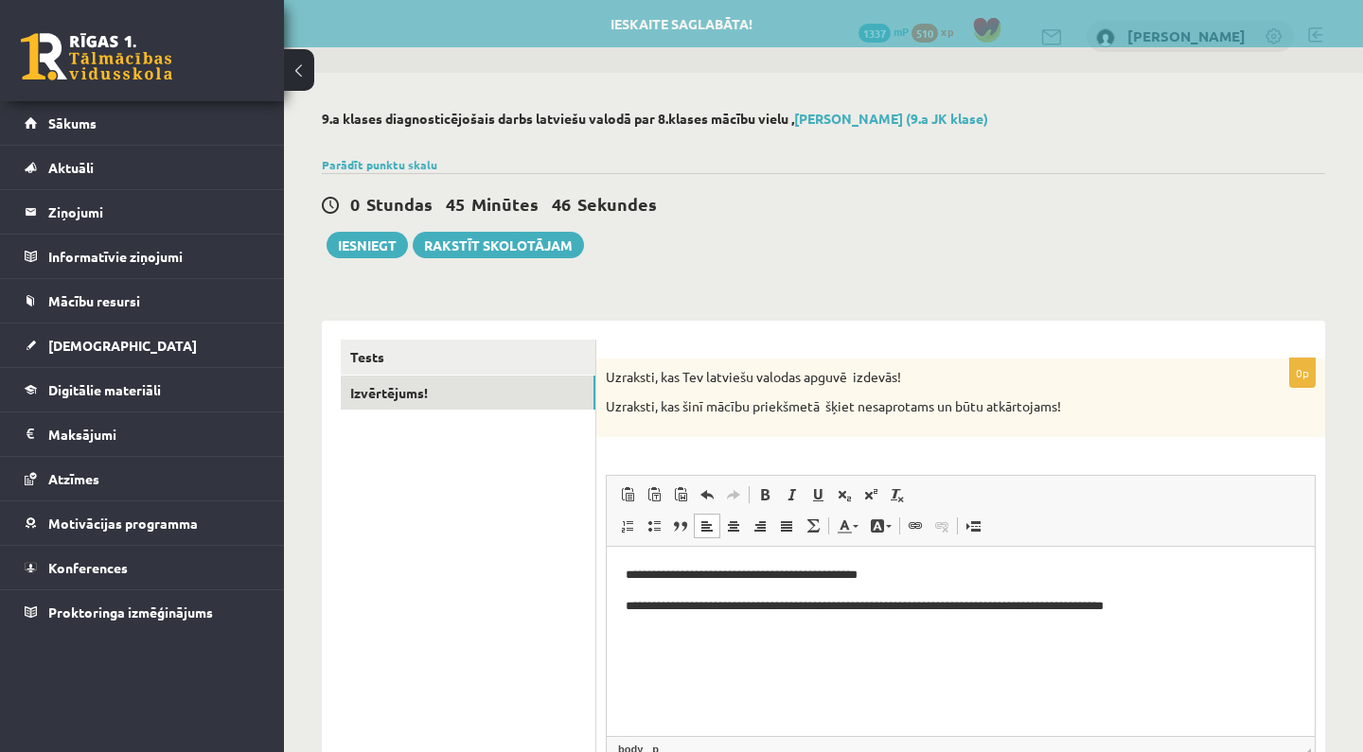
click at [970, 605] on p "**********" at bounding box center [960, 605] width 670 height 19
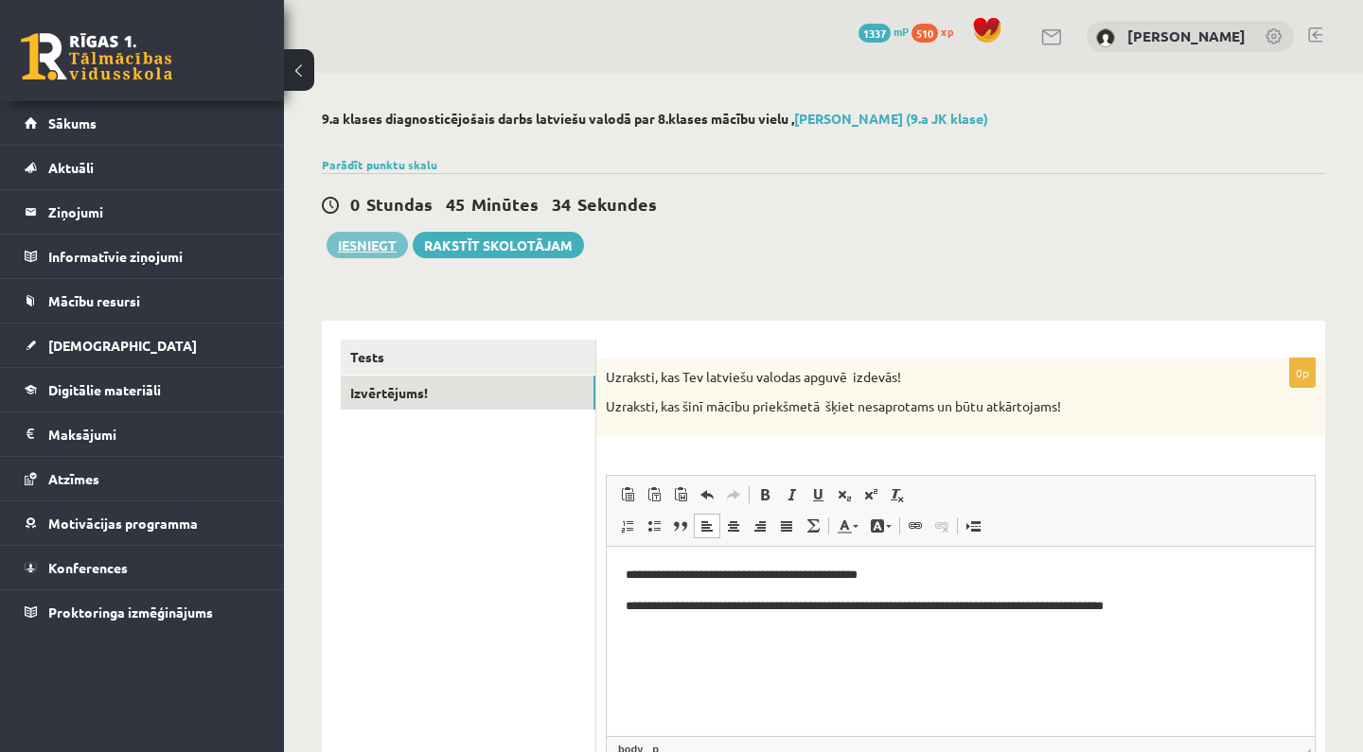
click at [389, 249] on button "Iesniegt" at bounding box center [366, 245] width 81 height 26
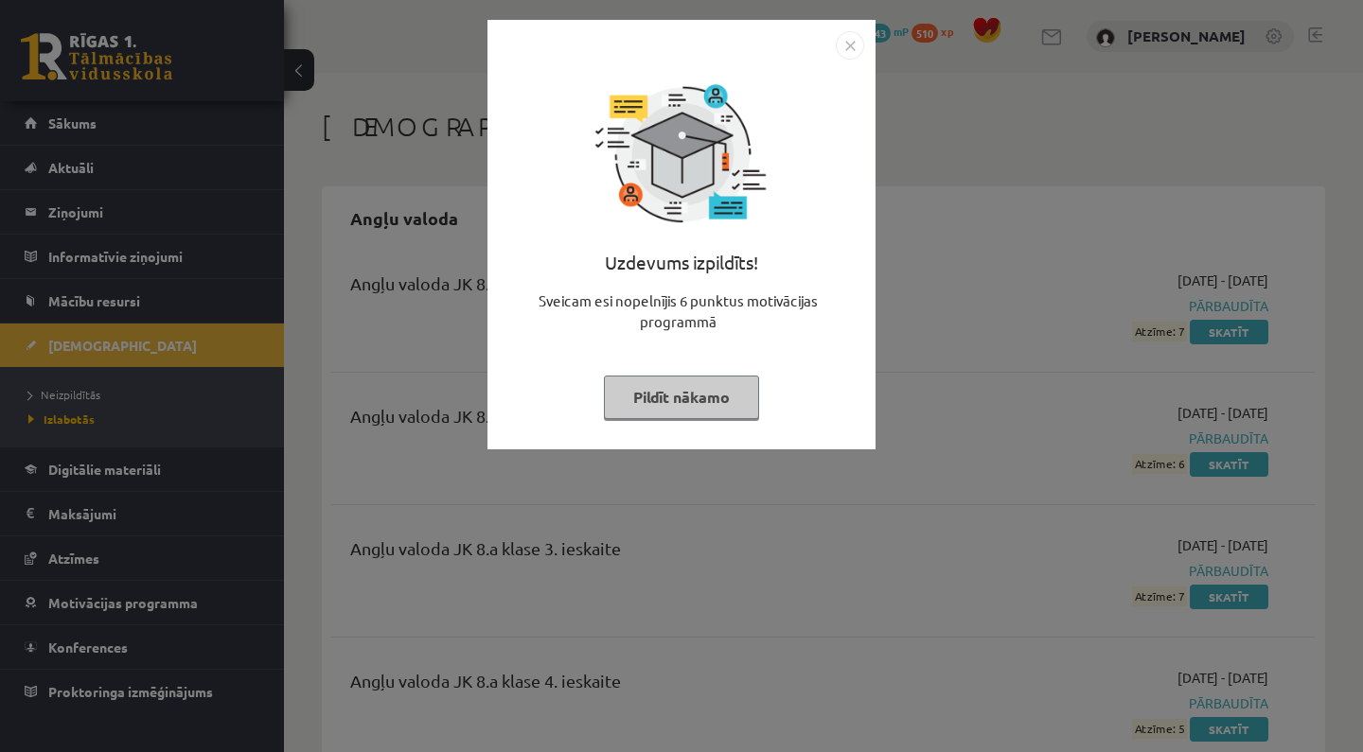
click at [697, 391] on button "Pildīt nākamo" at bounding box center [681, 398] width 155 height 44
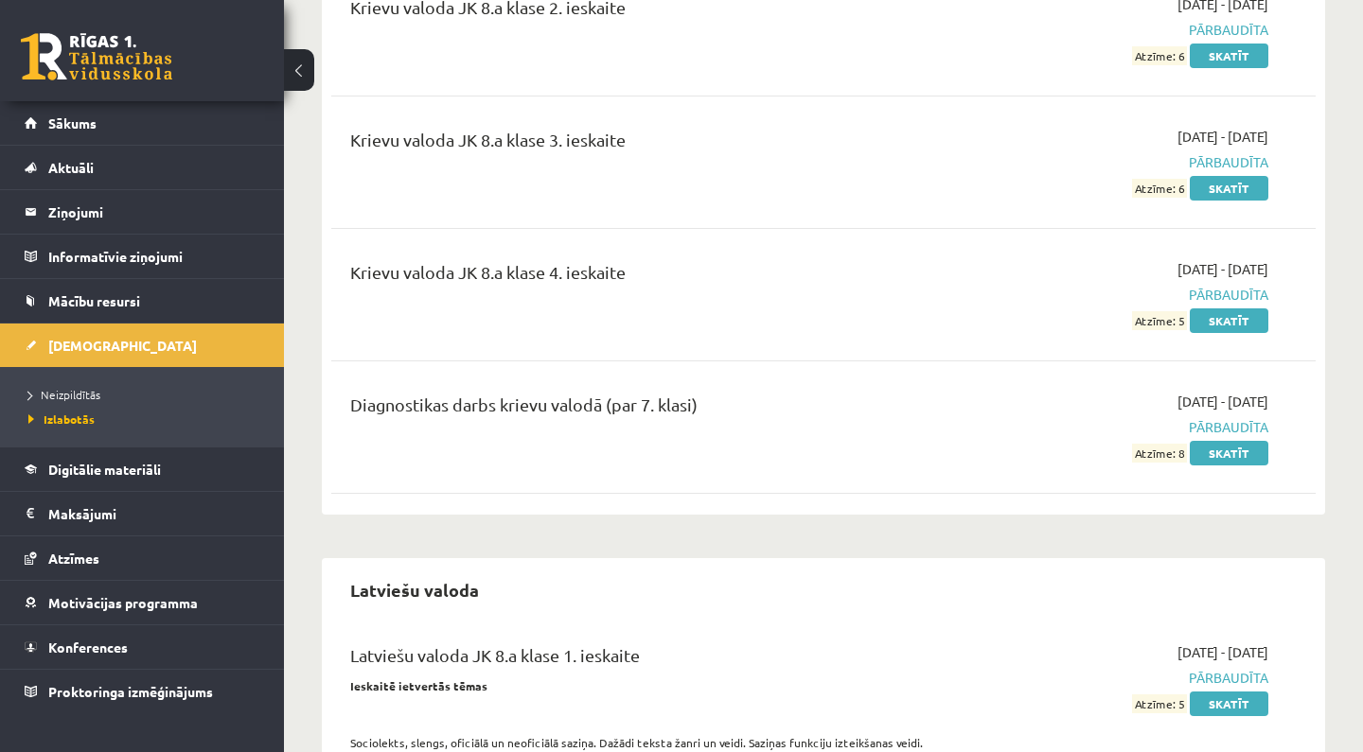
scroll to position [7718, 0]
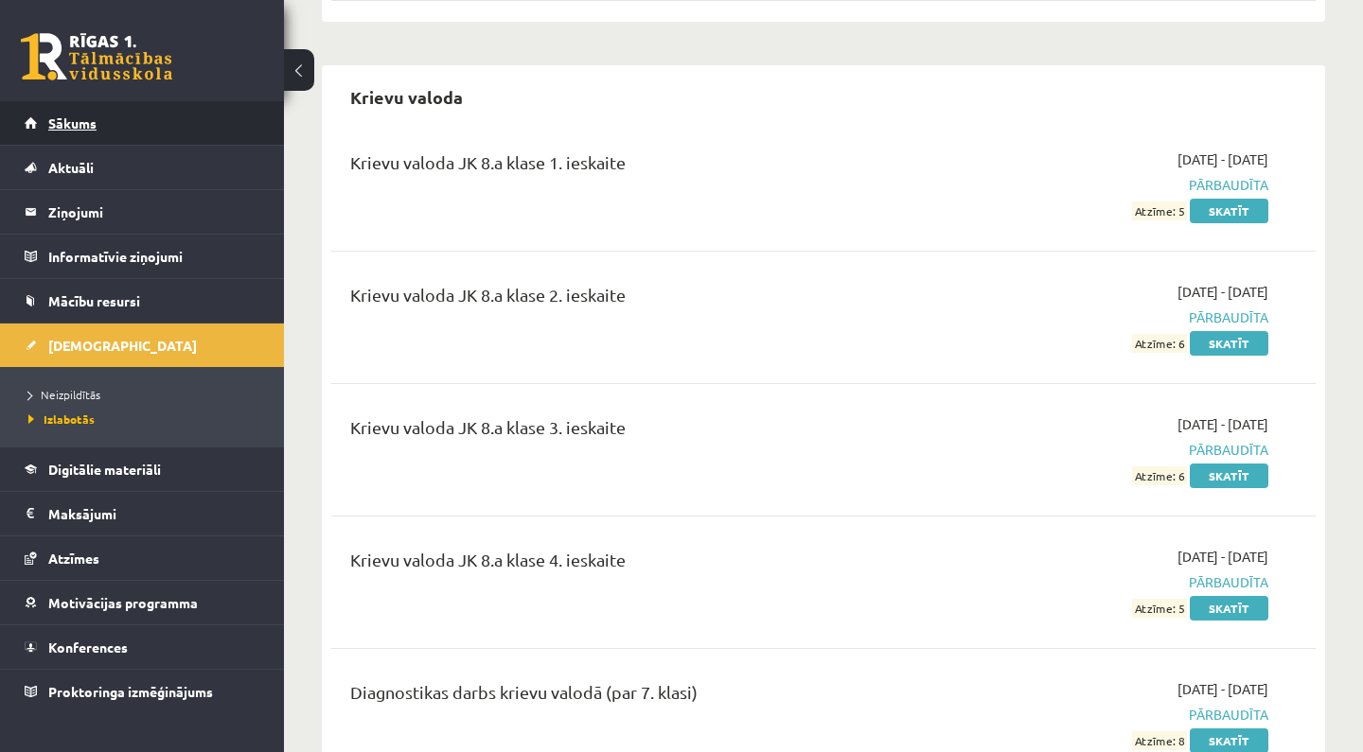
click at [155, 123] on link "Sākums" at bounding box center [143, 123] width 236 height 44
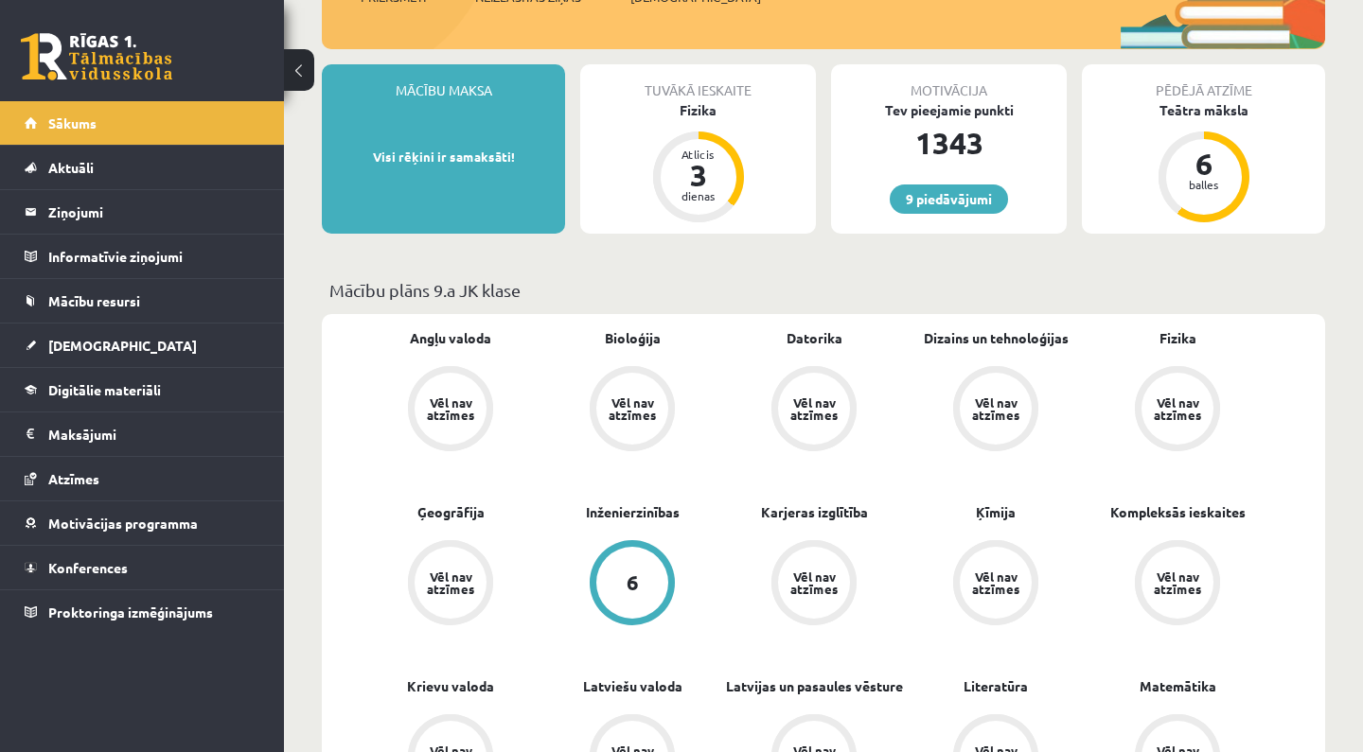
scroll to position [304, 0]
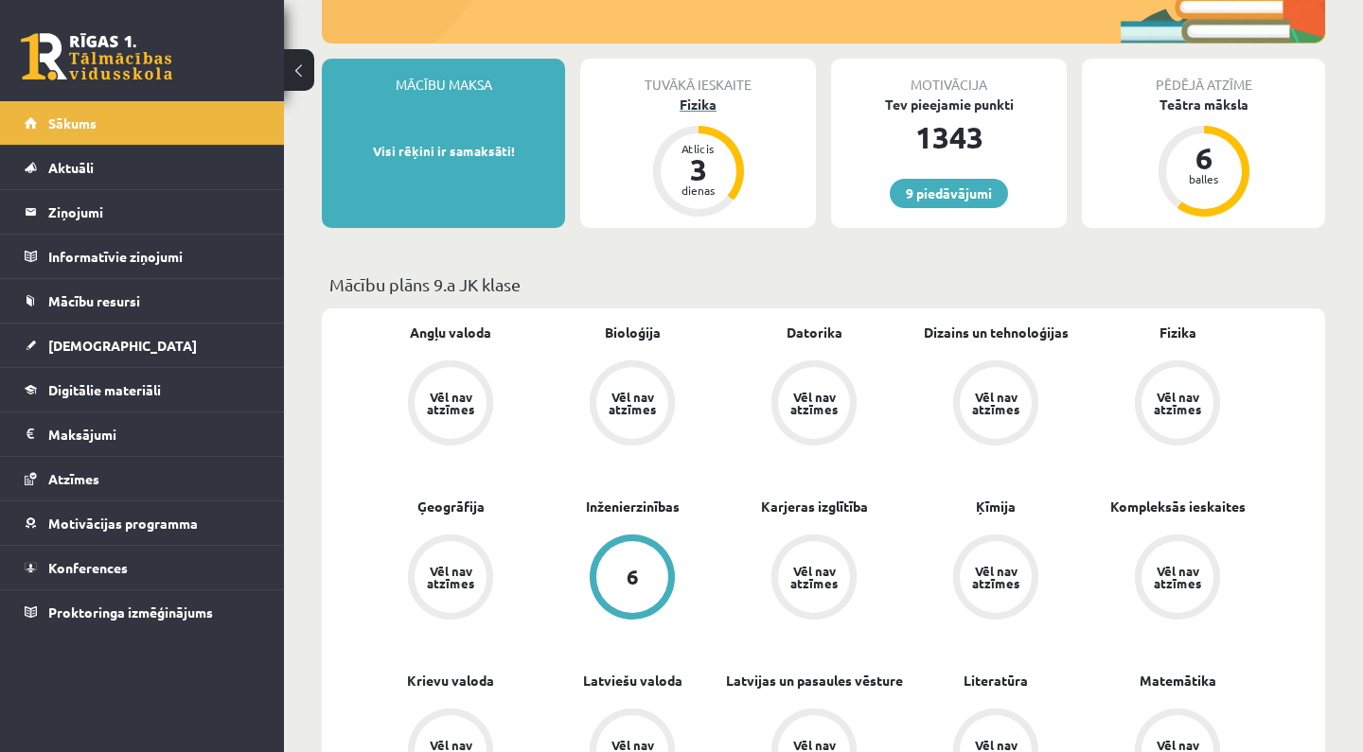
click at [714, 95] on div "Fizika" at bounding box center [698, 105] width 236 height 20
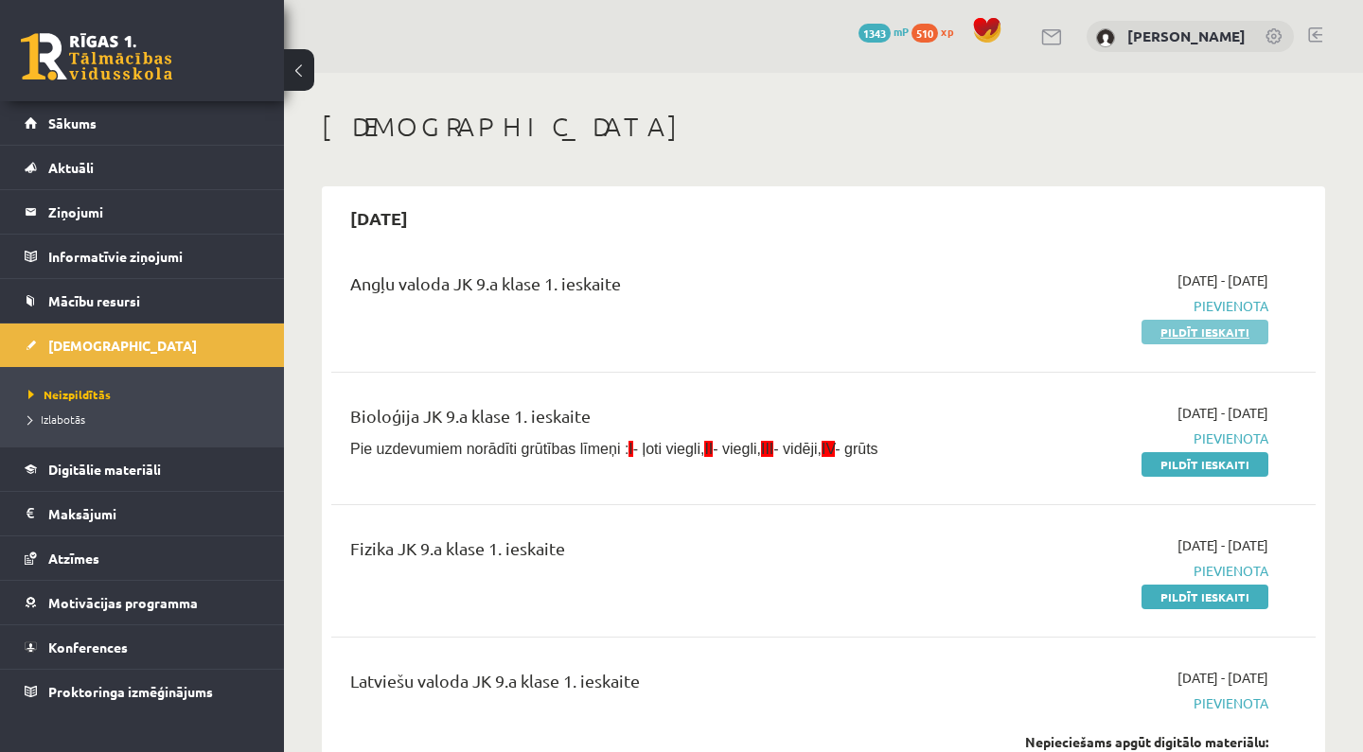
click at [1200, 340] on link "Pildīt ieskaiti" at bounding box center [1204, 332] width 127 height 25
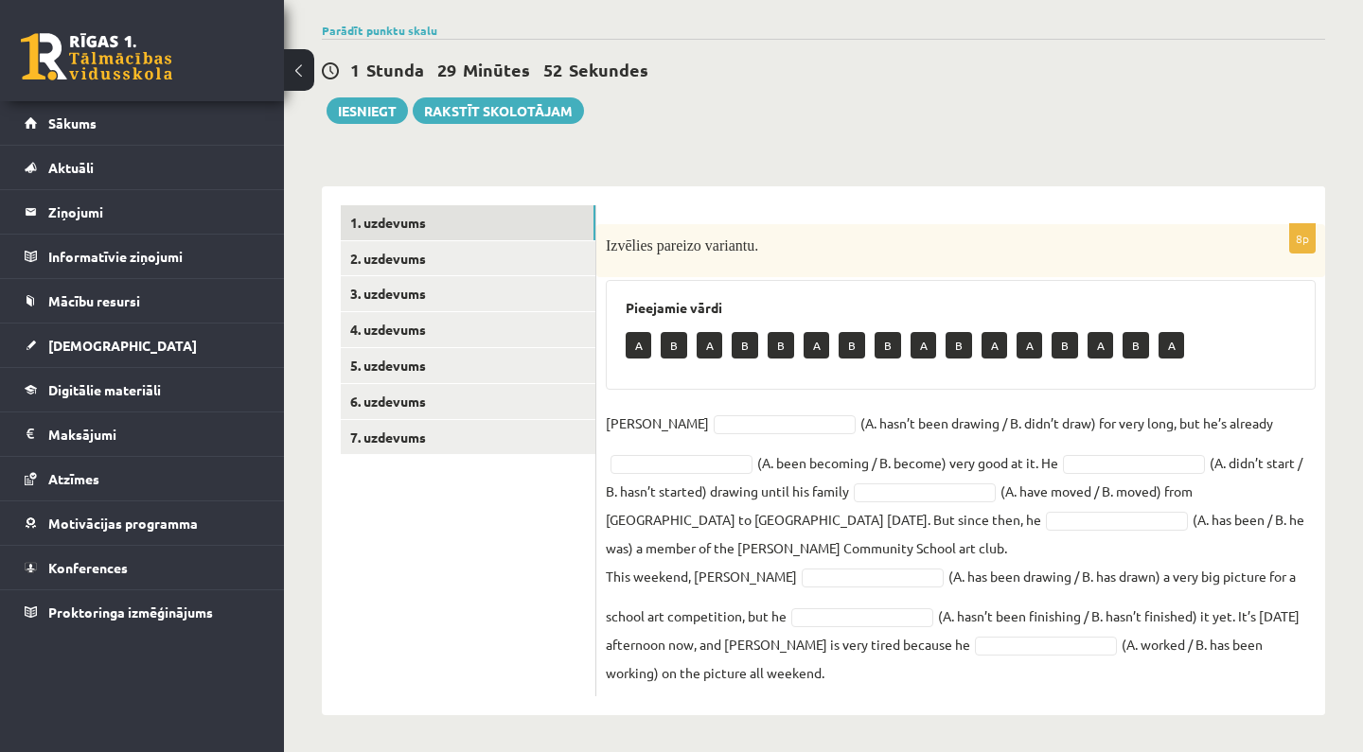
scroll to position [133, 0]
click at [639, 352] on p "A" at bounding box center [638, 346] width 26 height 26
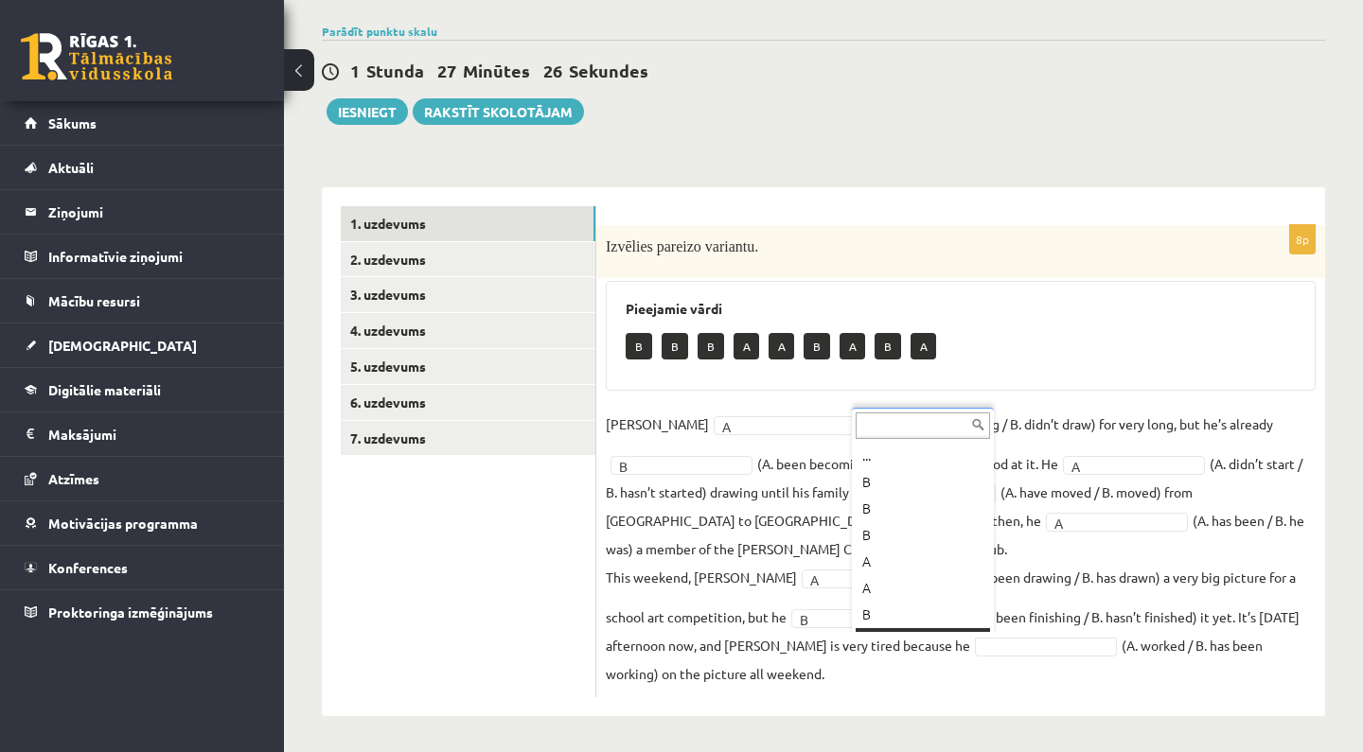
scroll to position [23, 0]
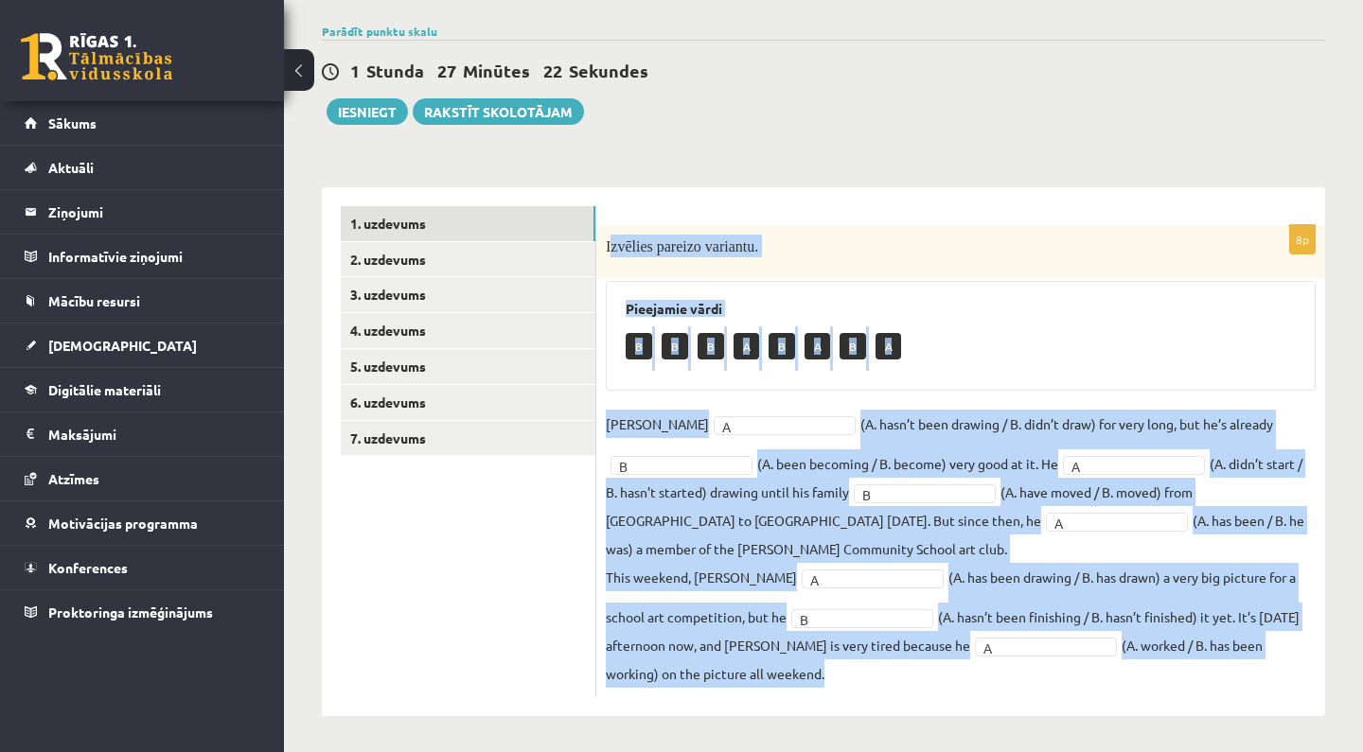
drag, startPoint x: 608, startPoint y: 247, endPoint x: 836, endPoint y: 686, distance: 494.7
click at [836, 686] on div "8p Izvēlies pareizo variantu. Pieejamie vārdi B B B A B A B A Danny A * (A. has…" at bounding box center [960, 461] width 729 height 472
copy div "zvēlies pareizo variantu. Pieejamie vārdi B B B A B A B A Danny A (A. hasn’t be…"
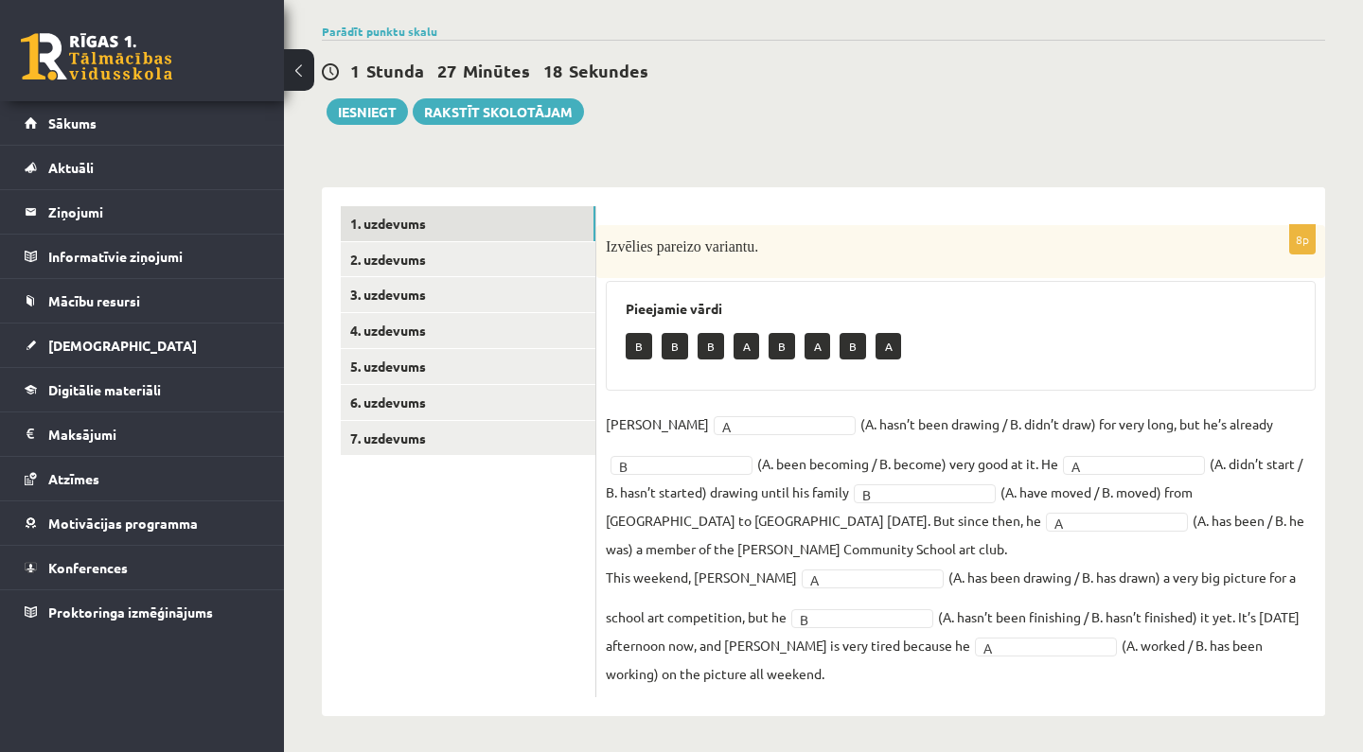
click at [871, 127] on div "Angļu valoda 9.a klase 1. ieskaite , Izabella Bebre (9.a JK klase) Parādīt punk…" at bounding box center [823, 346] width 1079 height 815
click at [908, 616] on fieldset "Danny B * (A. hasn’t been drawing / B. didn’t draw) for very long, but he’s alr…" at bounding box center [961, 549] width 710 height 278
click at [868, 699] on div "8p Izvēlies pareizo variantu. Pieejamie vārdi B A B A B A A A Danny B * (A. has…" at bounding box center [960, 451] width 729 height 529
click at [541, 280] on link "3. uzdevums" at bounding box center [468, 294] width 255 height 35
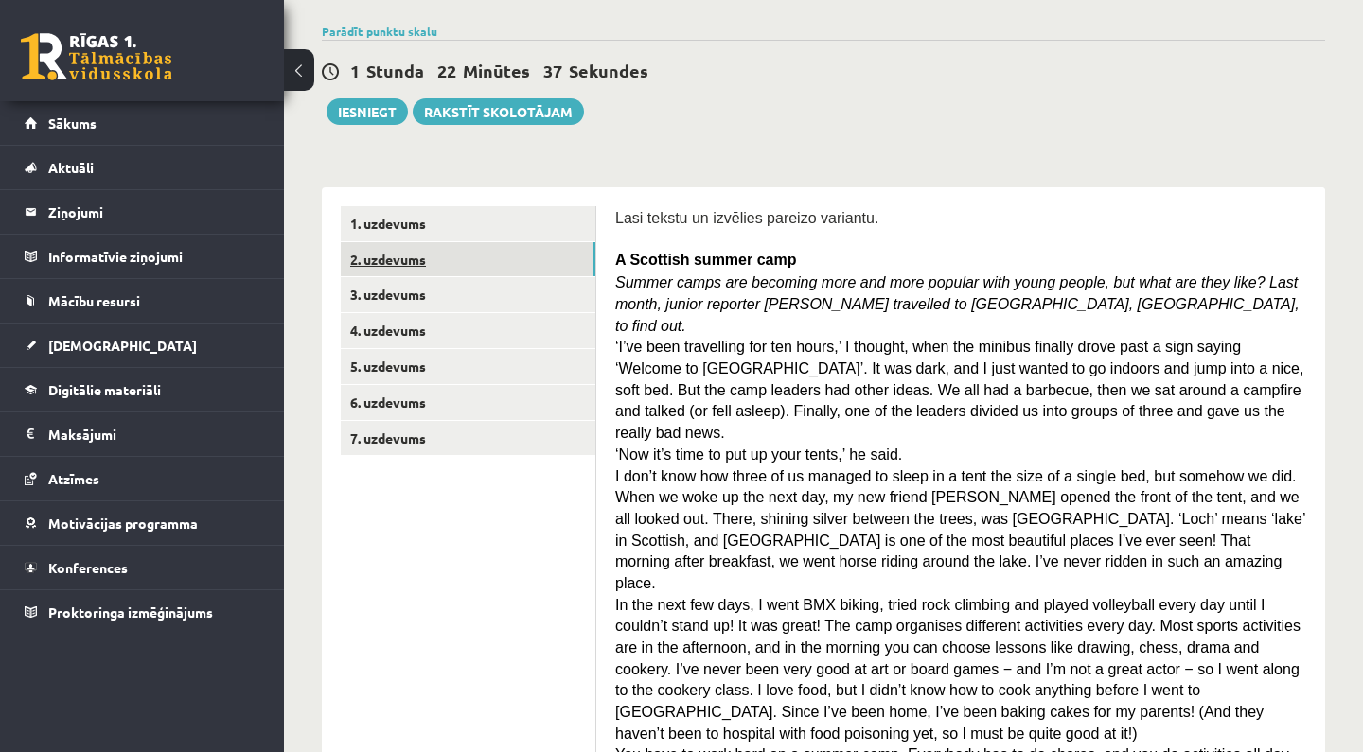
click at [539, 271] on link "2. uzdevums" at bounding box center [468, 259] width 255 height 35
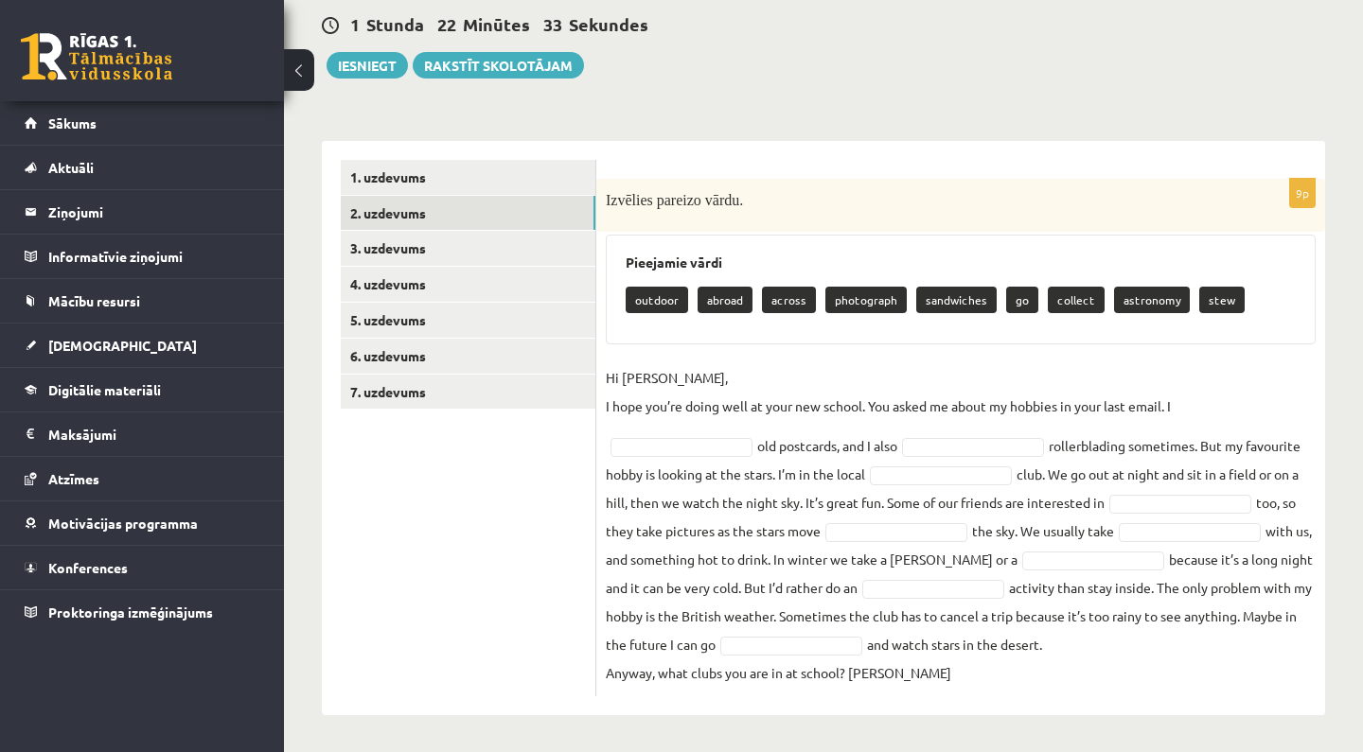
scroll to position [179, 0]
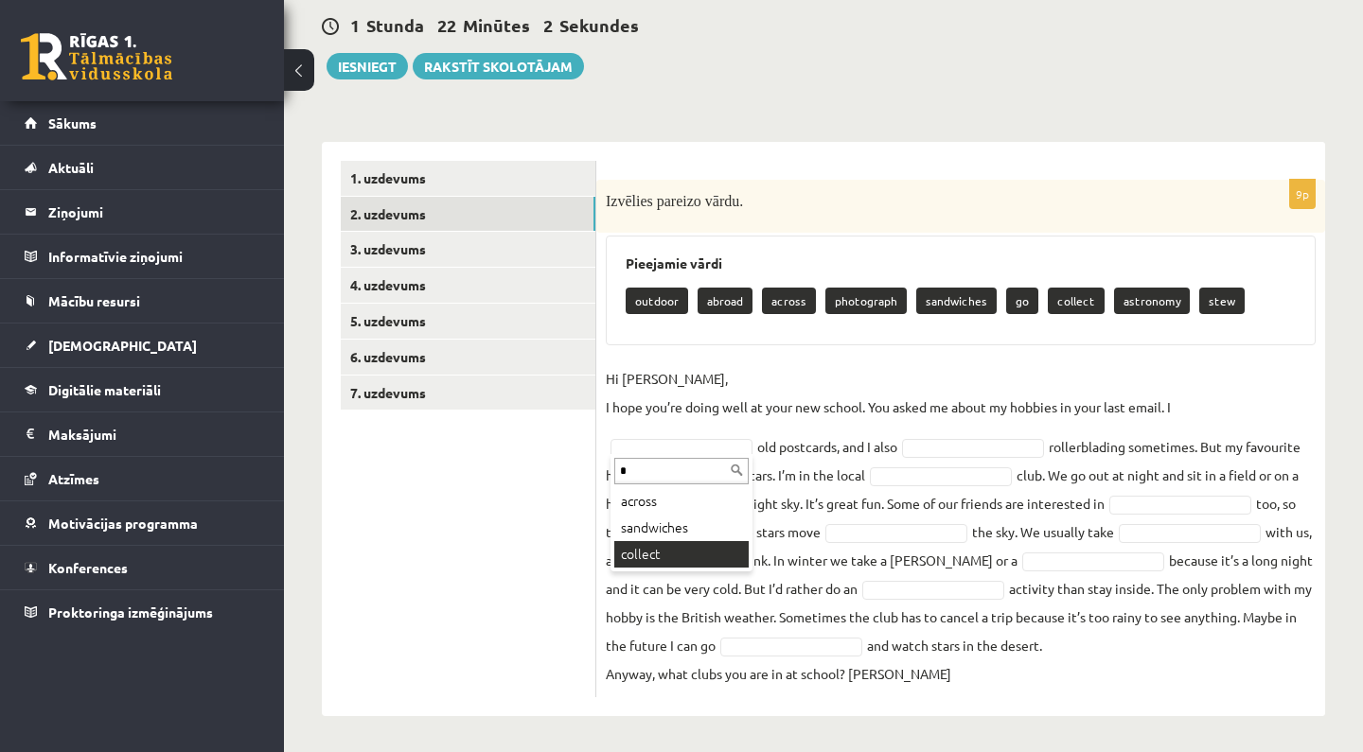
type input "*"
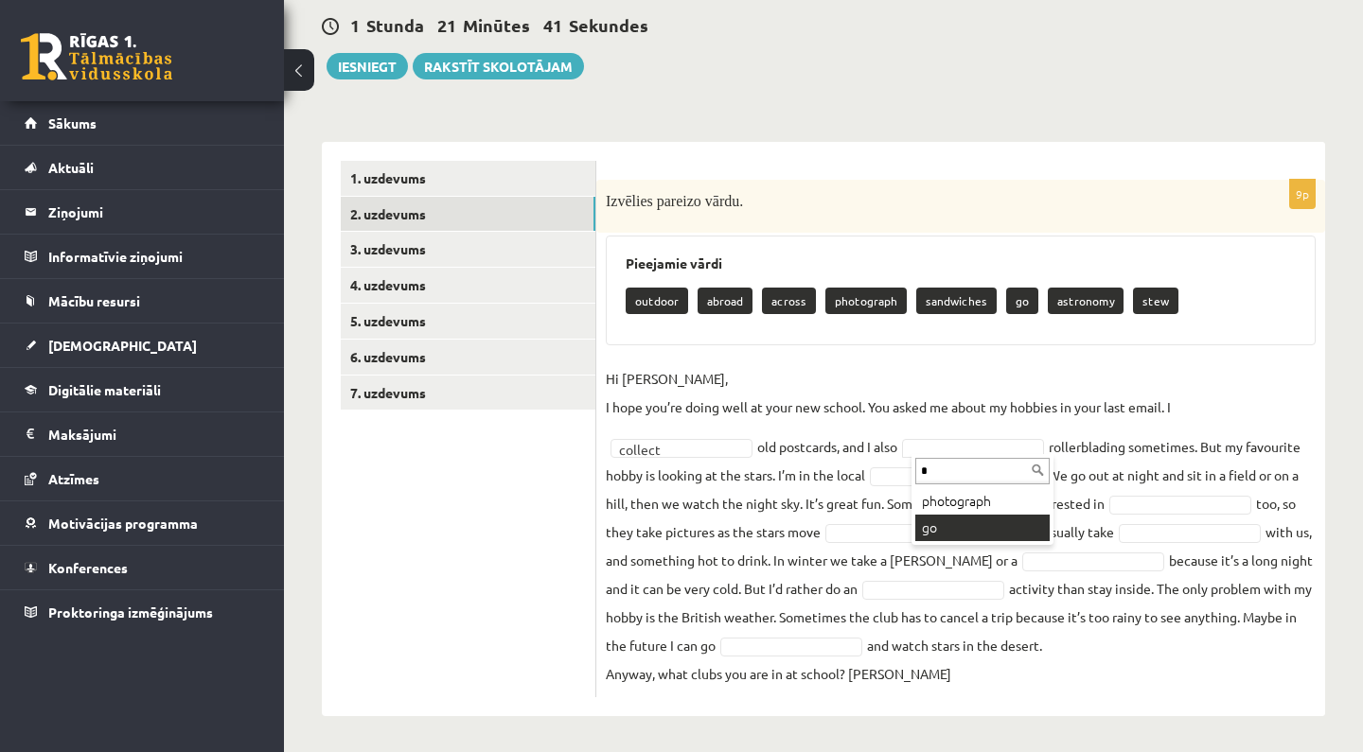
type input "*"
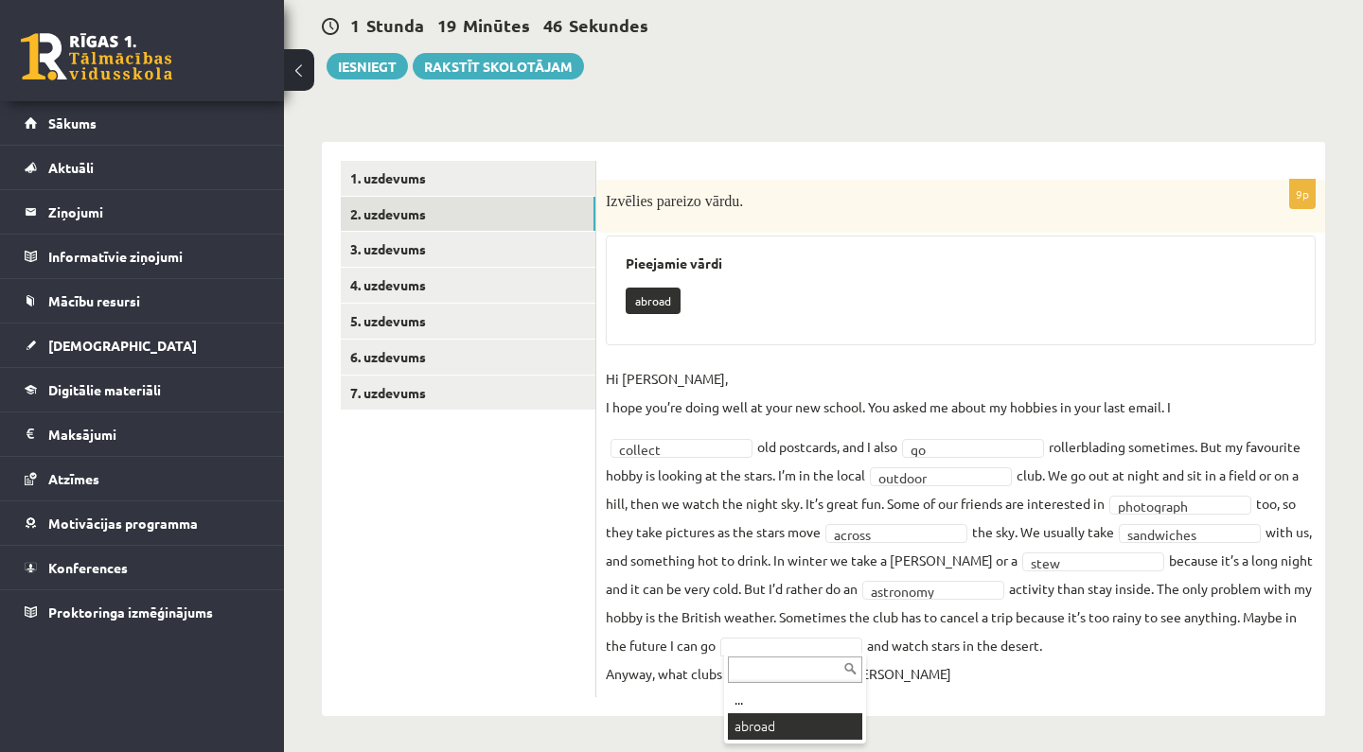
scroll to position [134, 0]
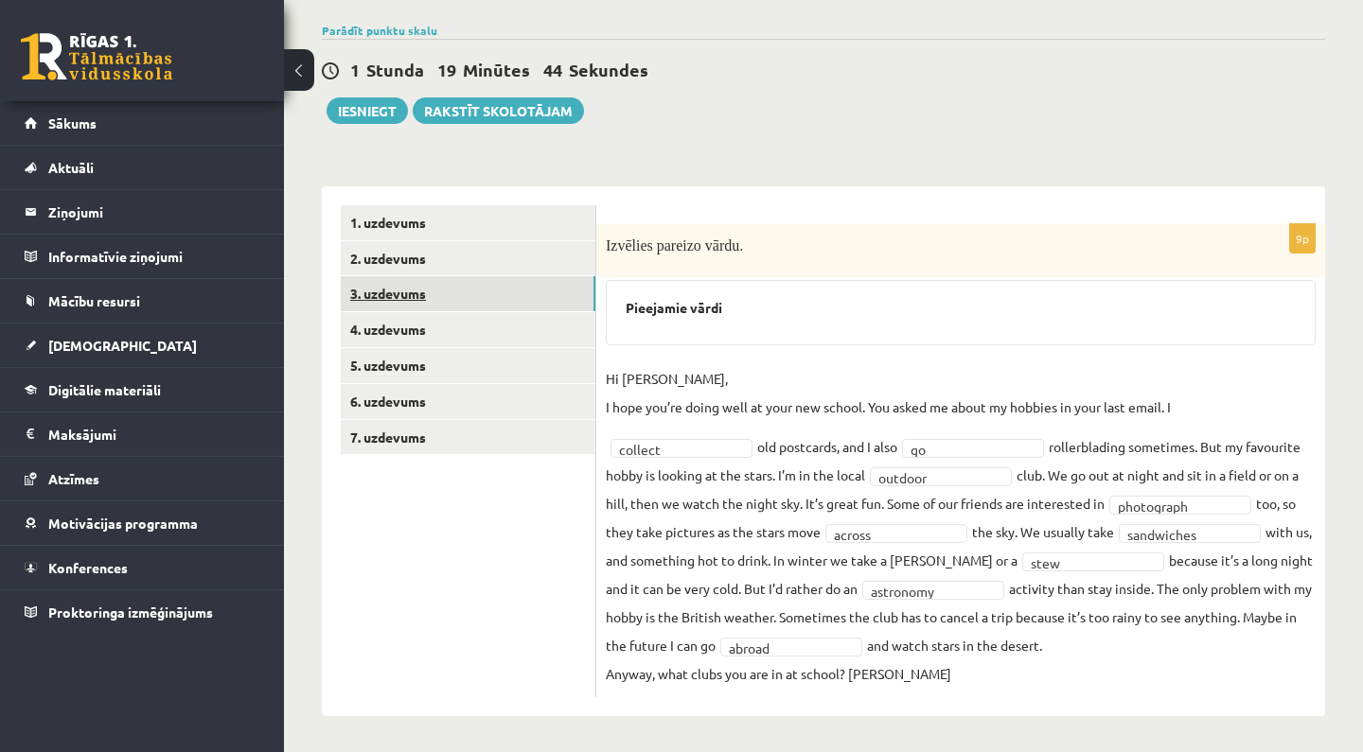
click at [524, 301] on link "3. uzdevums" at bounding box center [468, 293] width 255 height 35
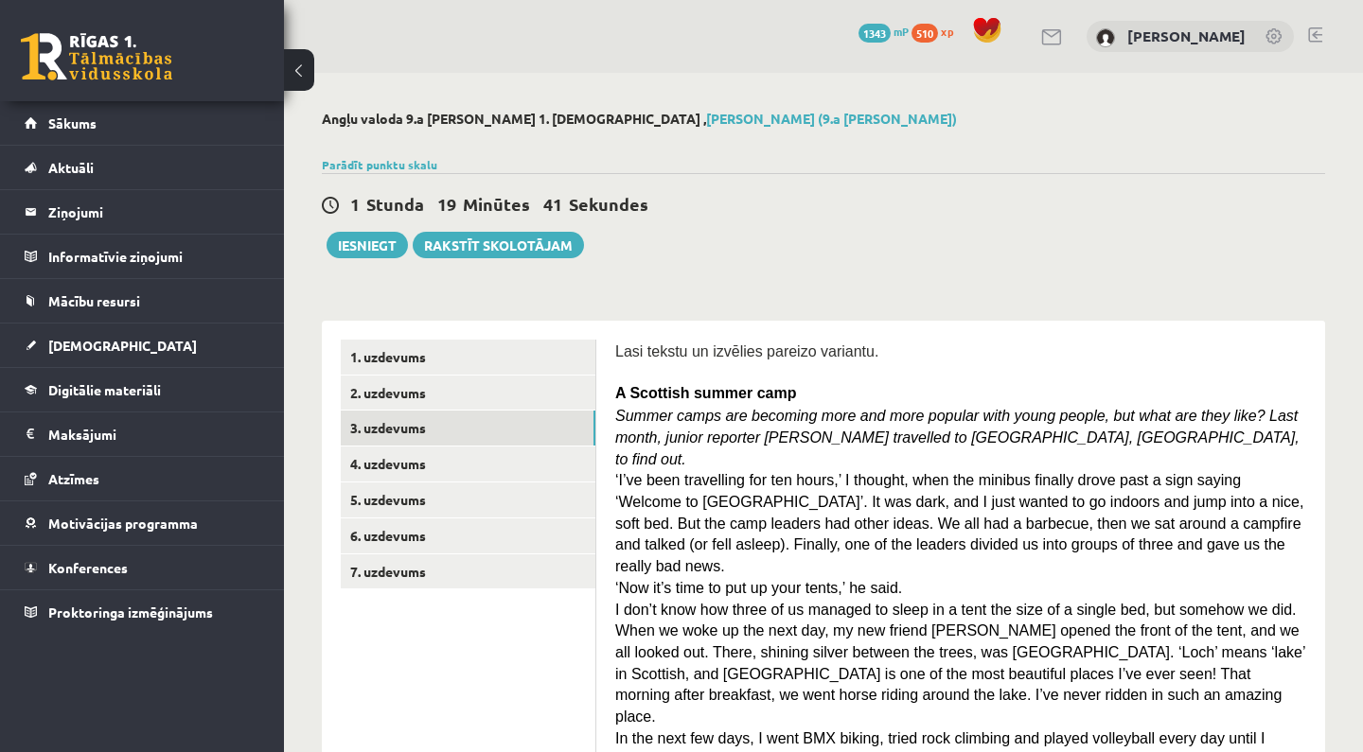
scroll to position [0, 0]
click at [544, 463] on link "4. uzdevums" at bounding box center [468, 464] width 255 height 35
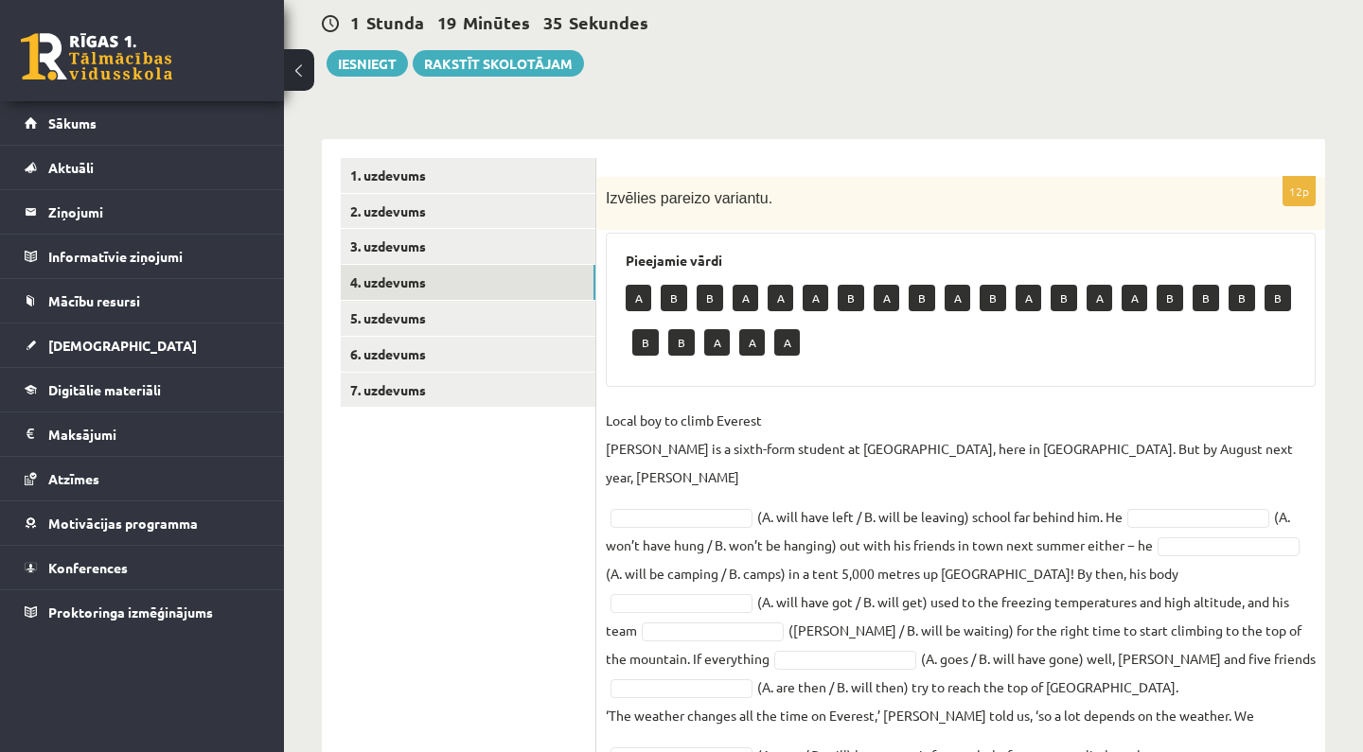
scroll to position [164, 0]
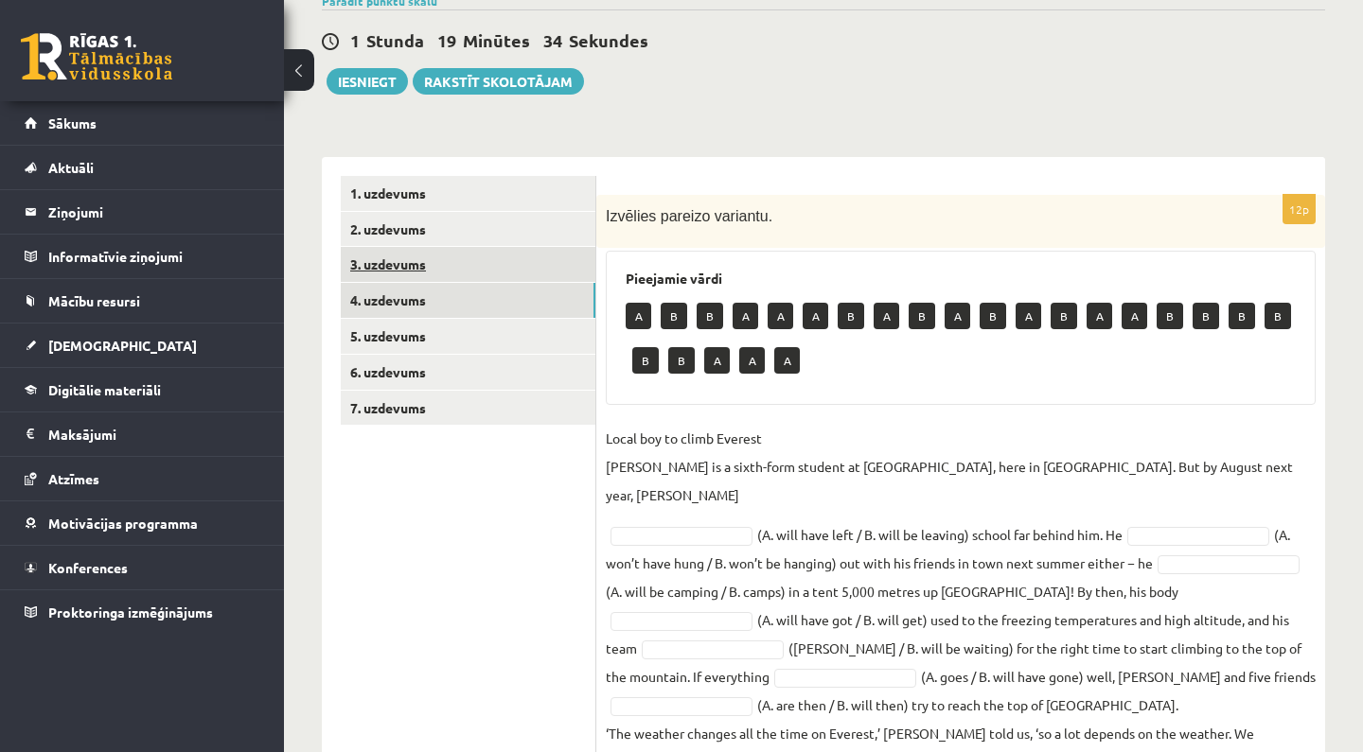
click at [557, 272] on link "3. uzdevums" at bounding box center [468, 264] width 255 height 35
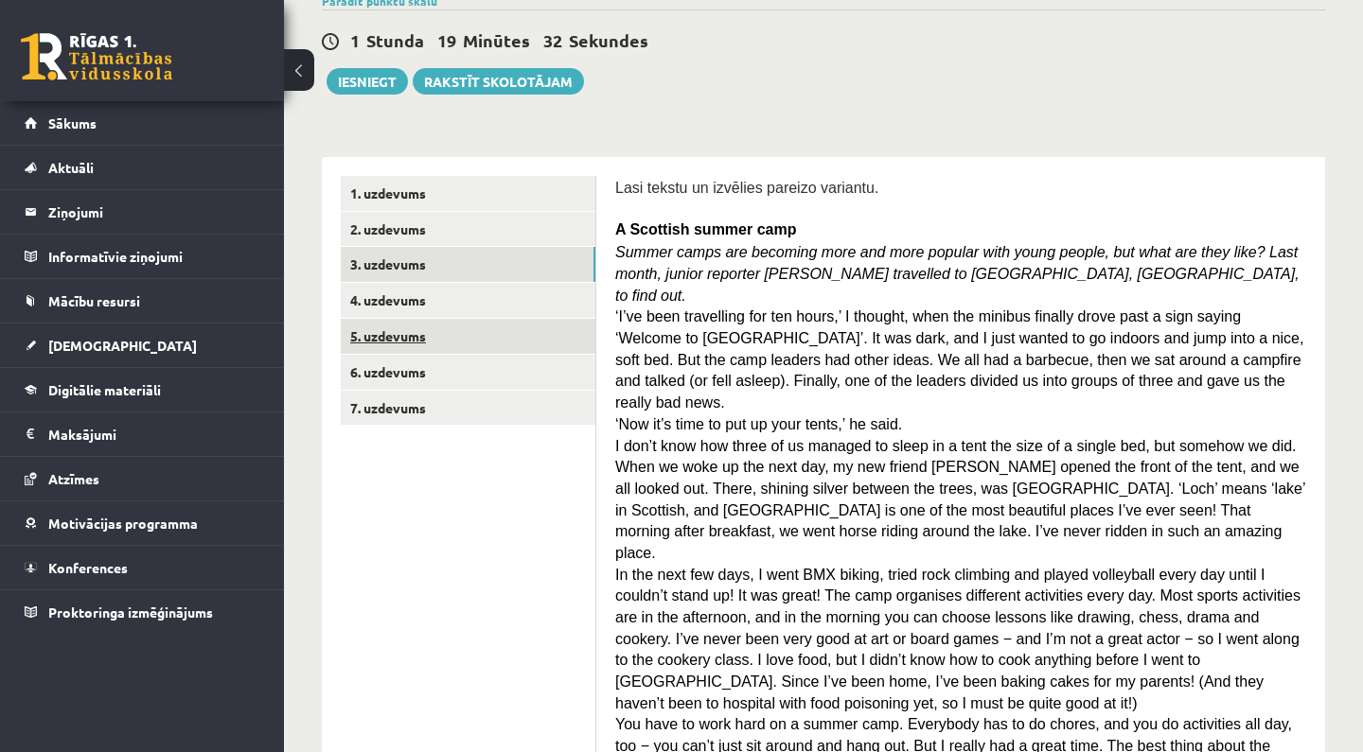
click at [531, 342] on link "5. uzdevums" at bounding box center [468, 336] width 255 height 35
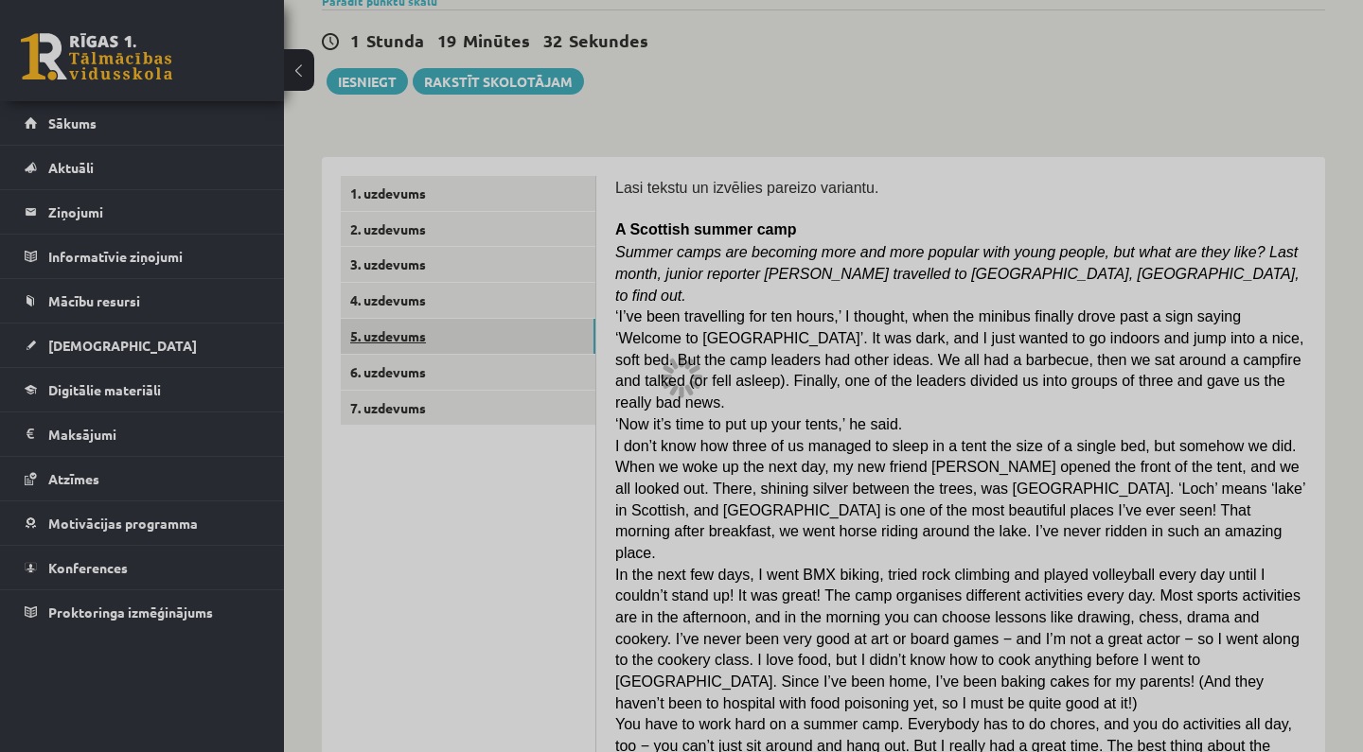
scroll to position [150, 0]
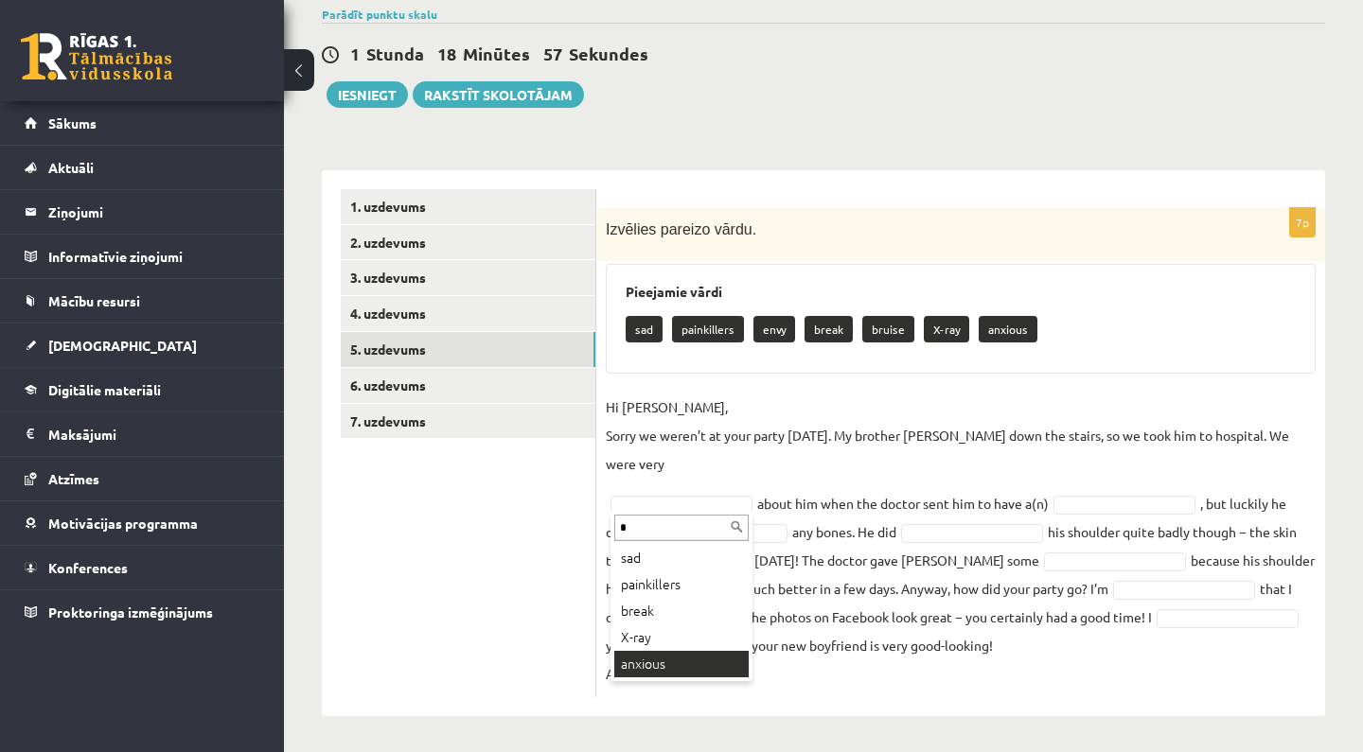
type input "*"
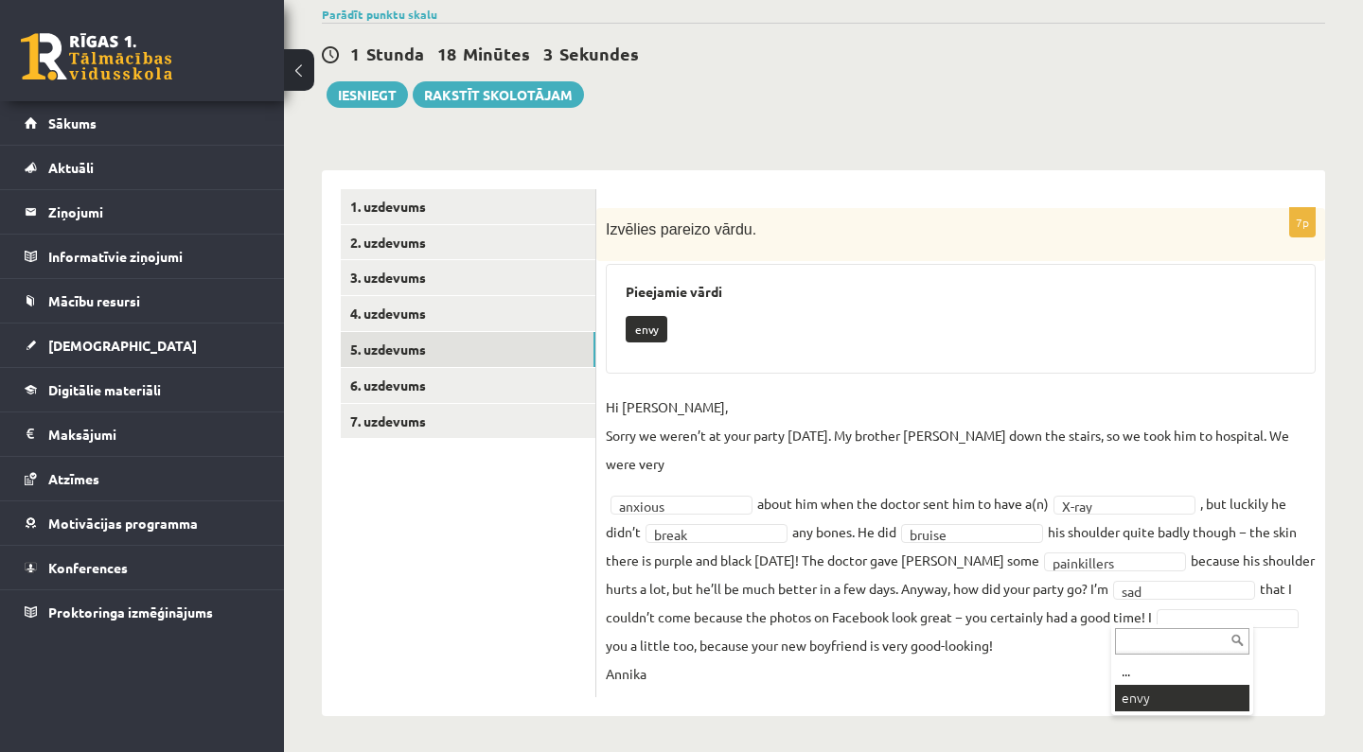
scroll to position [106, 0]
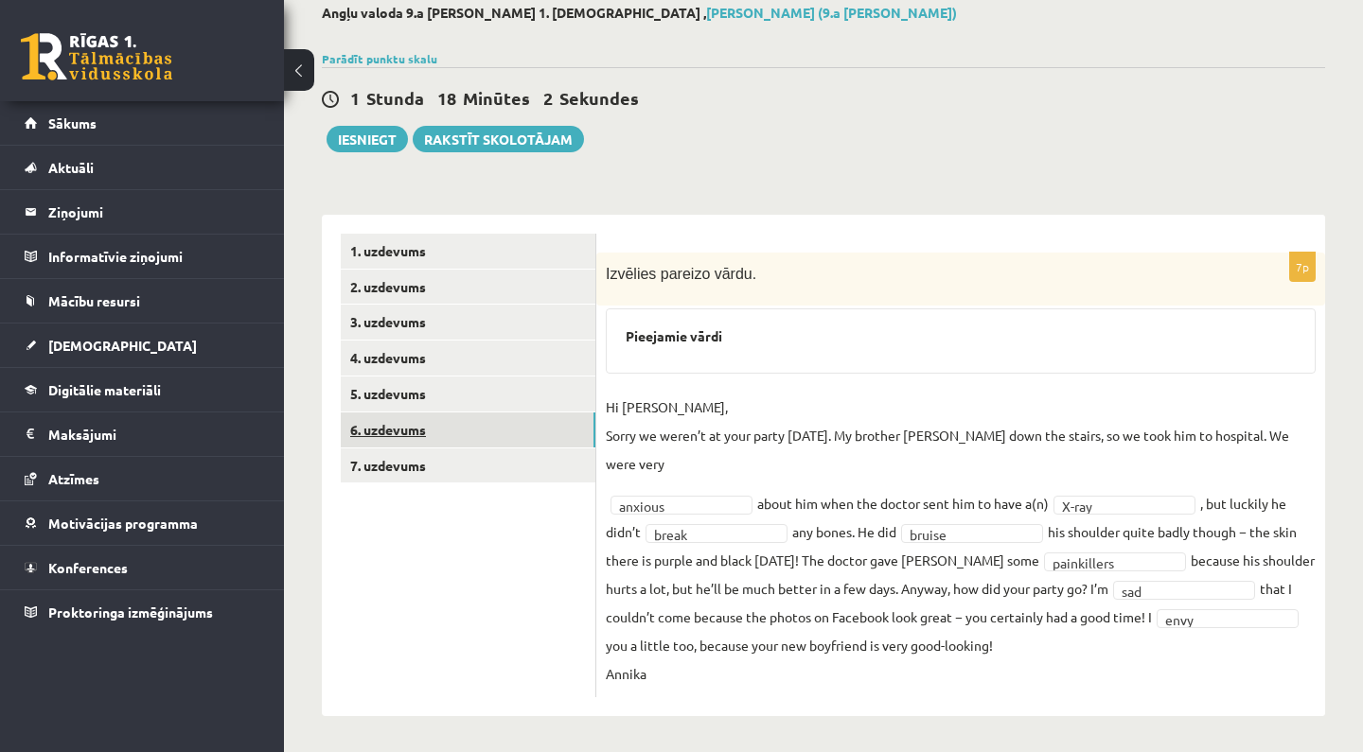
click at [545, 431] on link "6. uzdevums" at bounding box center [468, 430] width 255 height 35
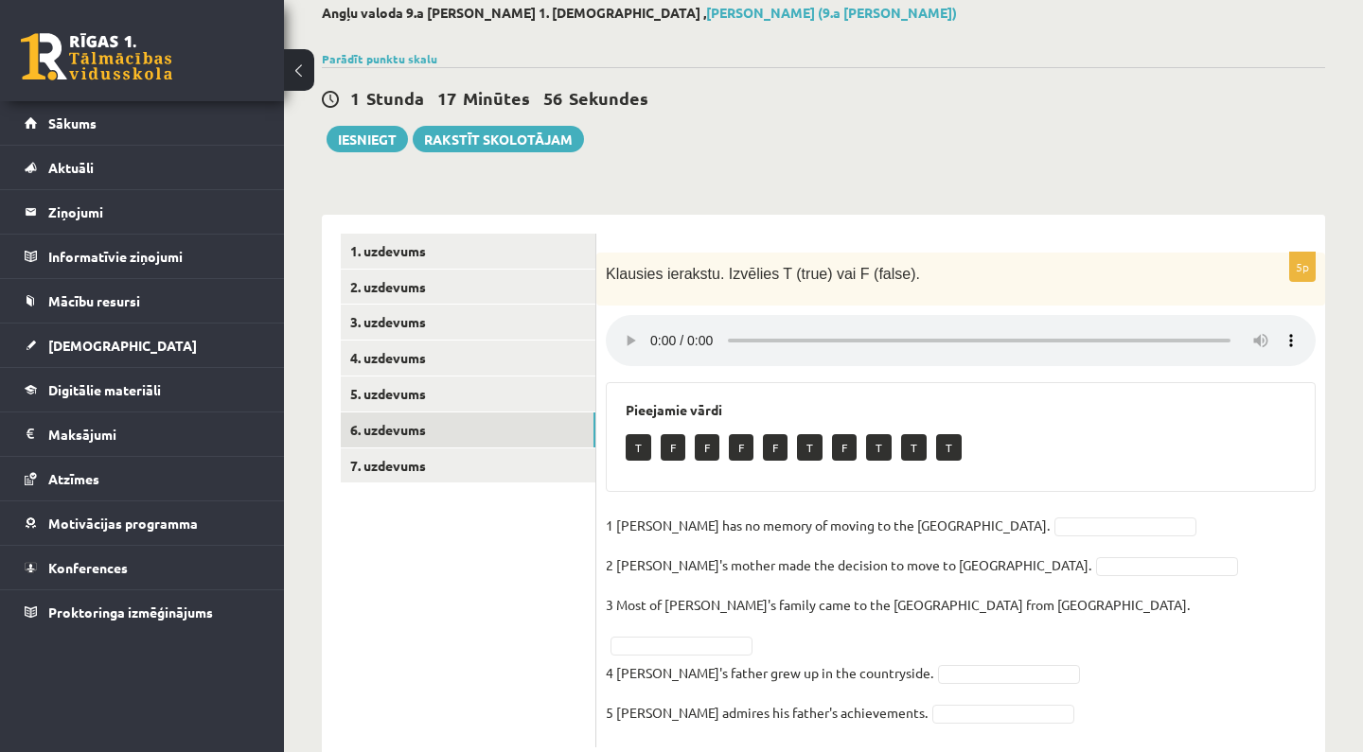
click at [655, 332] on audio at bounding box center [961, 340] width 710 height 51
drag, startPoint x: 827, startPoint y: 326, endPoint x: 659, endPoint y: 324, distance: 168.4
click at [659, 324] on audio at bounding box center [961, 340] width 710 height 51
drag, startPoint x: 852, startPoint y: 330, endPoint x: 642, endPoint y: 340, distance: 209.3
click at [642, 340] on audio at bounding box center [961, 340] width 710 height 51
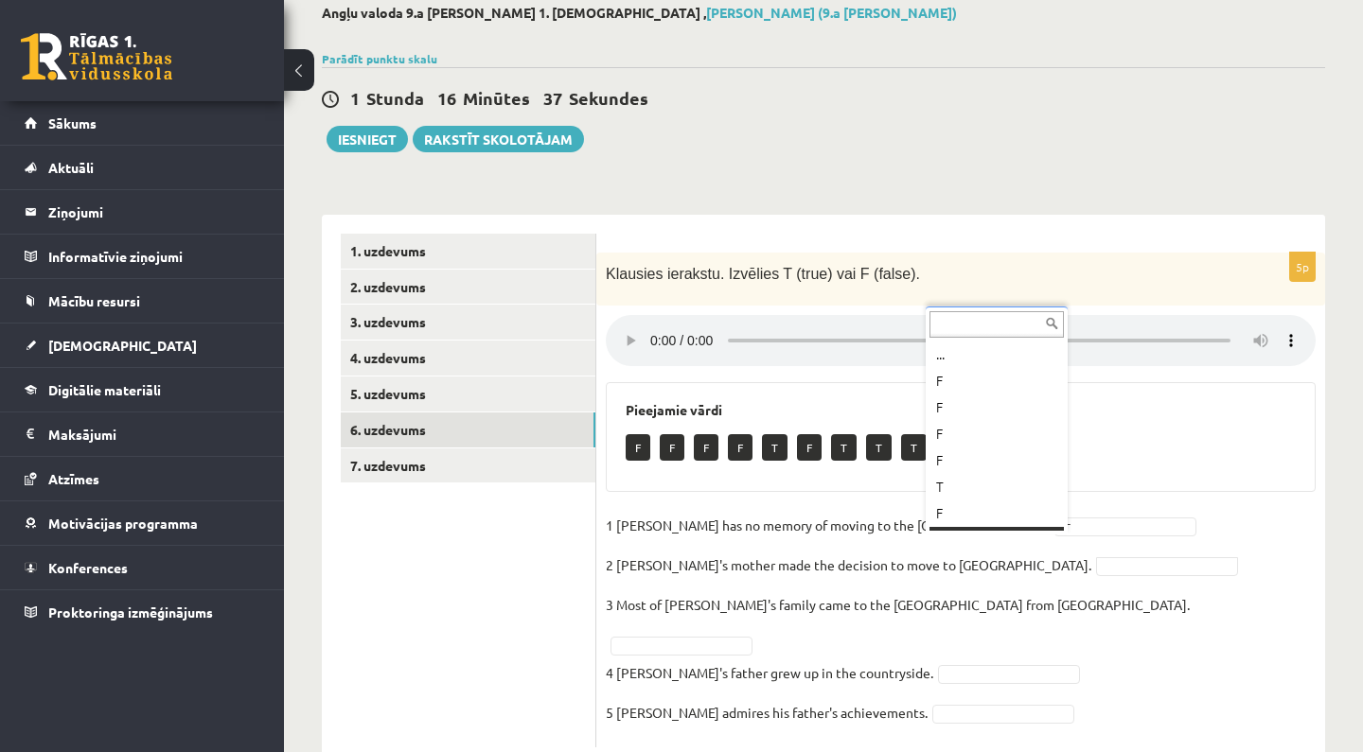
scroll to position [23, 0]
drag, startPoint x: 974, startPoint y: 507, endPoint x: 969, endPoint y: 472, distance: 35.3
drag, startPoint x: 1171, startPoint y: 324, endPoint x: 1115, endPoint y: 325, distance: 56.8
click at [1115, 325] on audio at bounding box center [961, 340] width 710 height 51
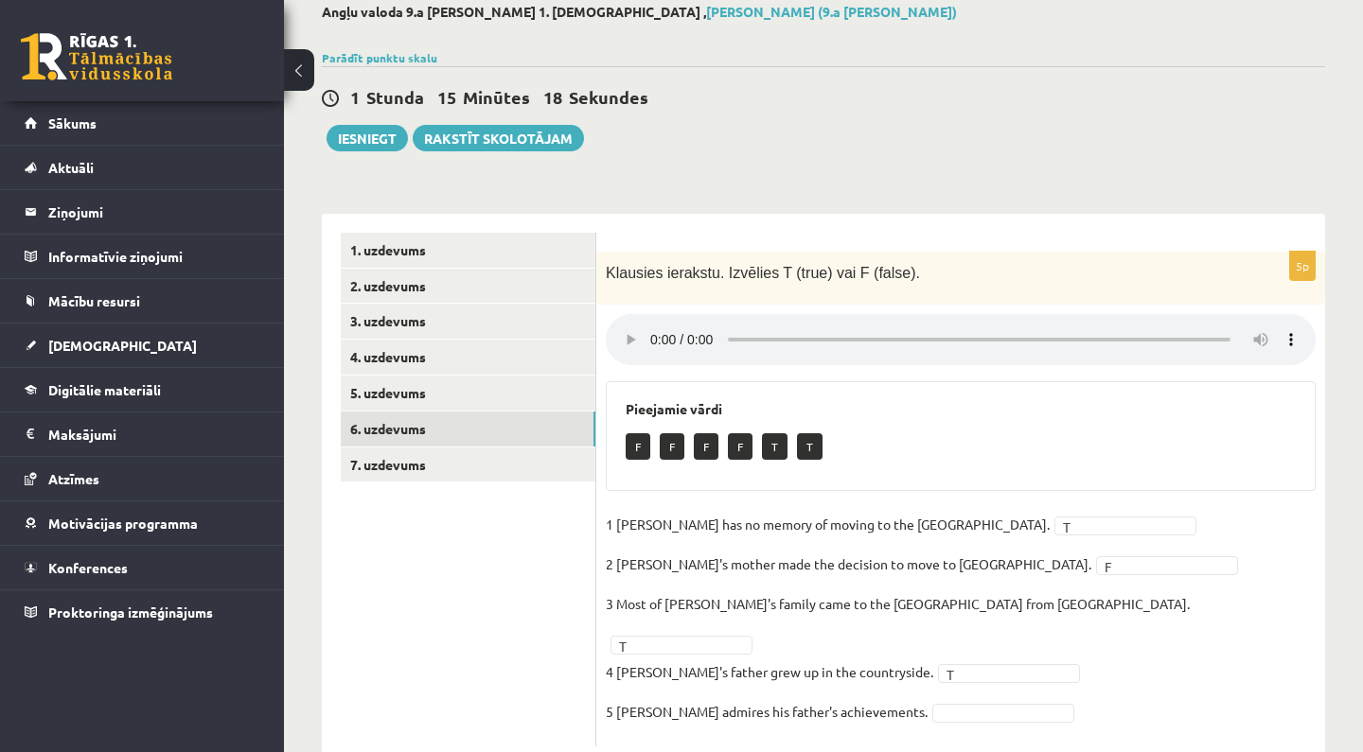
click at [645, 328] on audio at bounding box center [961, 339] width 710 height 51
click at [652, 325] on audio at bounding box center [961, 339] width 710 height 51
click at [654, 330] on audio at bounding box center [961, 339] width 710 height 51
click at [438, 453] on link "7. uzdevums" at bounding box center [468, 465] width 255 height 35
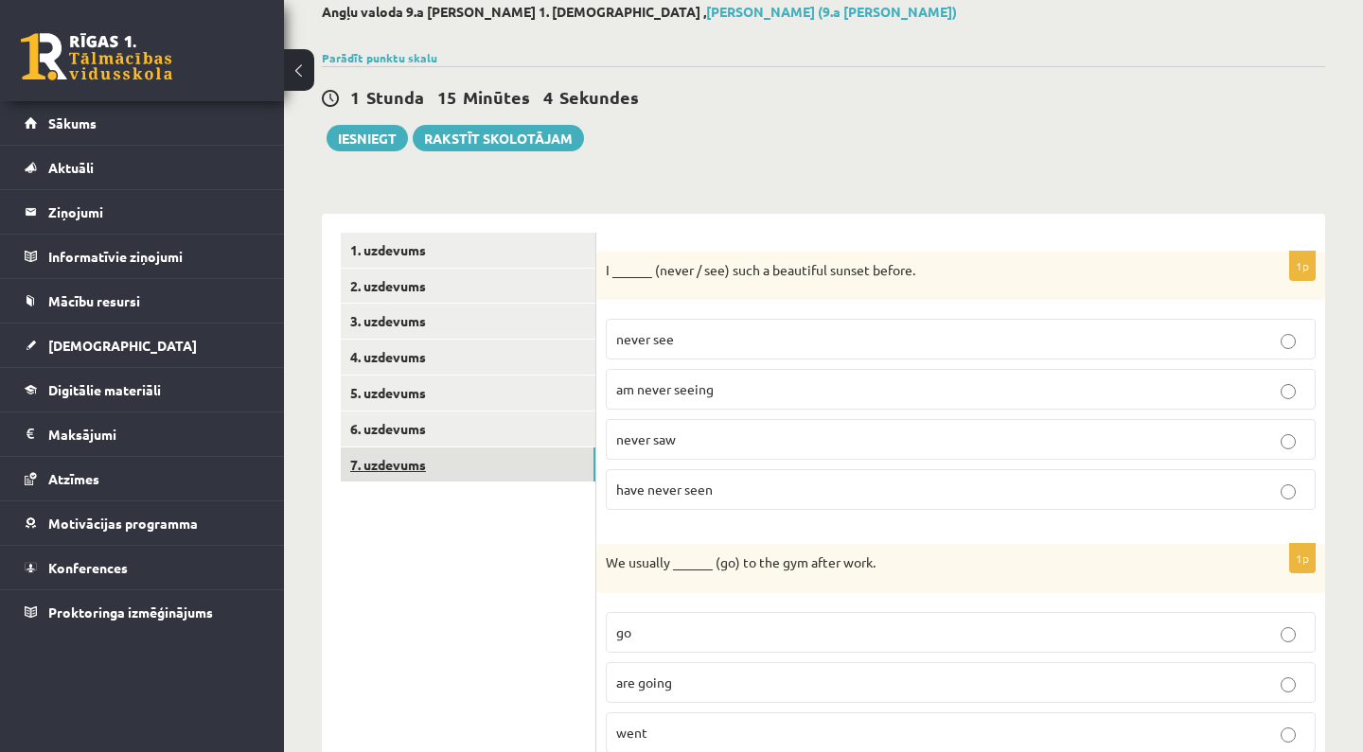
click at [439, 453] on link "7. uzdevums" at bounding box center [468, 465] width 255 height 35
click at [470, 317] on link "3. uzdevums" at bounding box center [468, 321] width 255 height 35
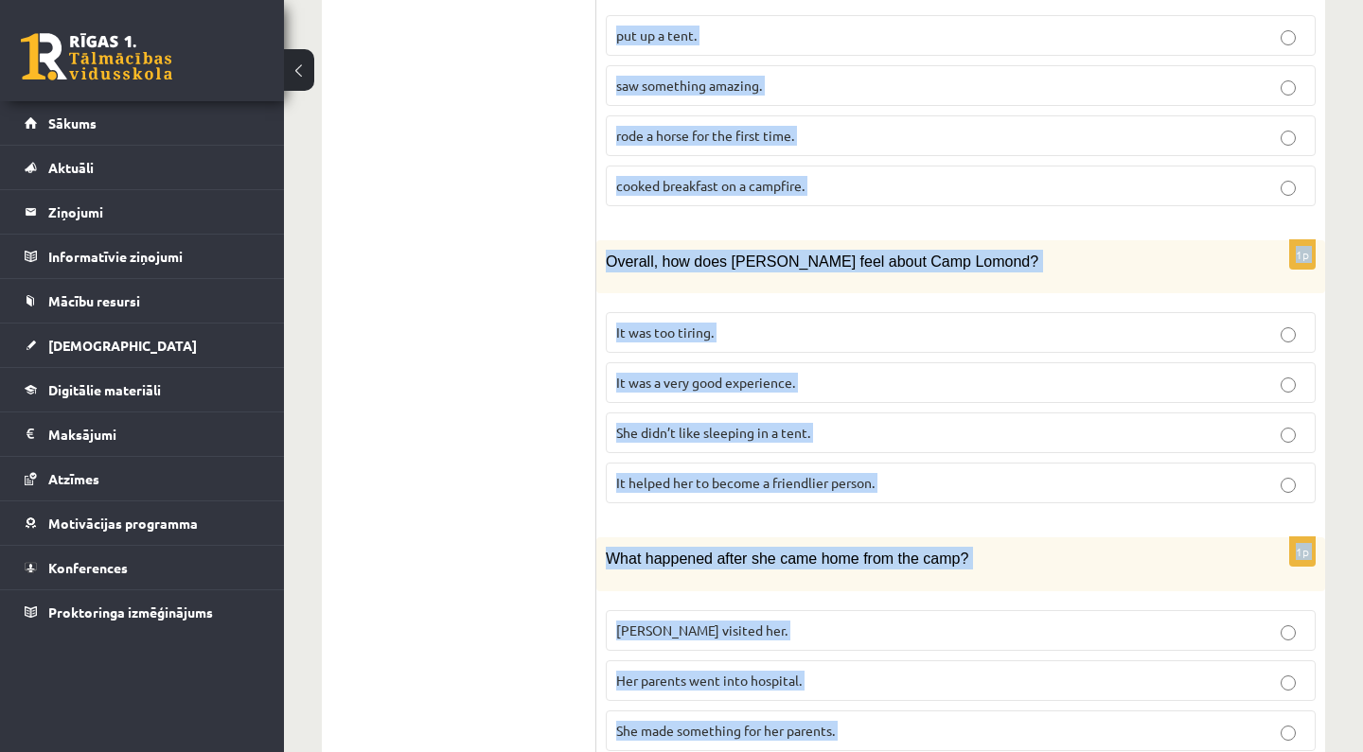
scroll to position [1741, 0]
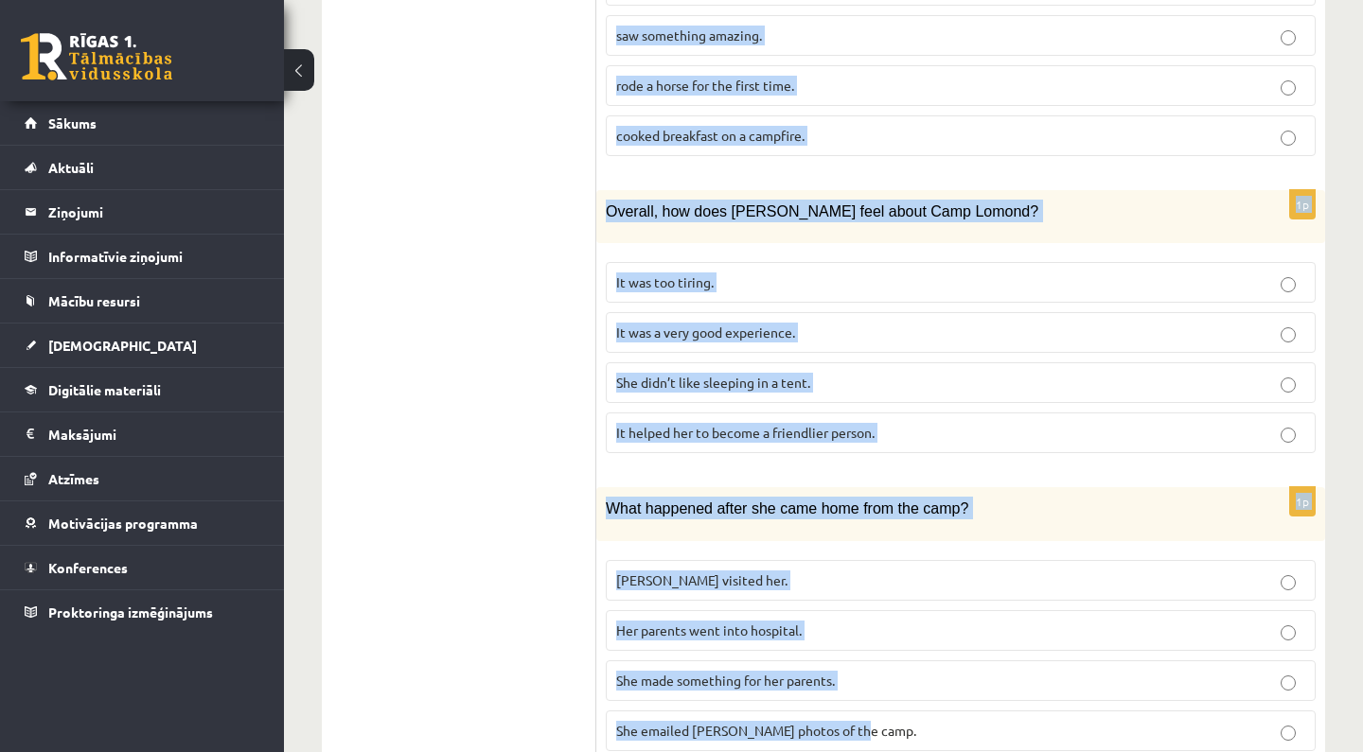
drag, startPoint x: 618, startPoint y: 275, endPoint x: 941, endPoint y: 720, distance: 549.4
copy form "A Scottish summer camp Summer camps are becoming more and more popular with you…"
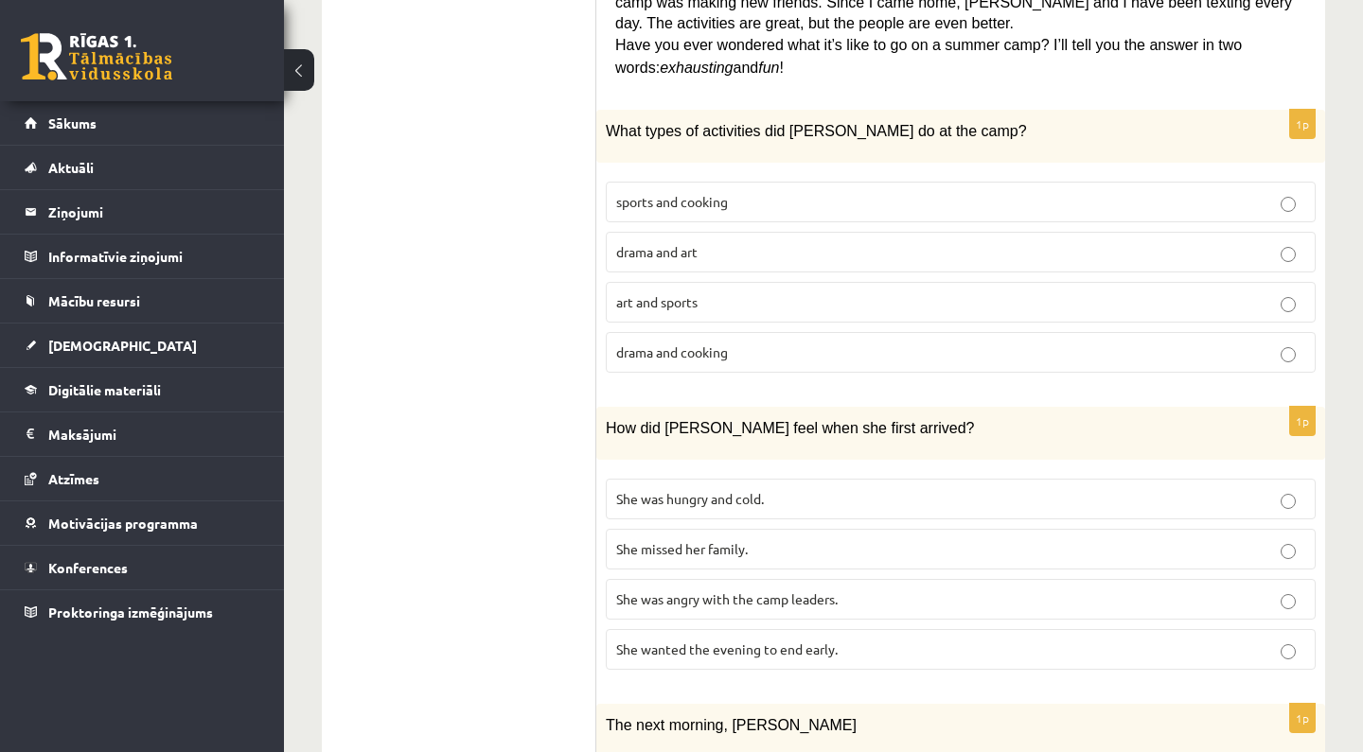
scroll to position [936, 0]
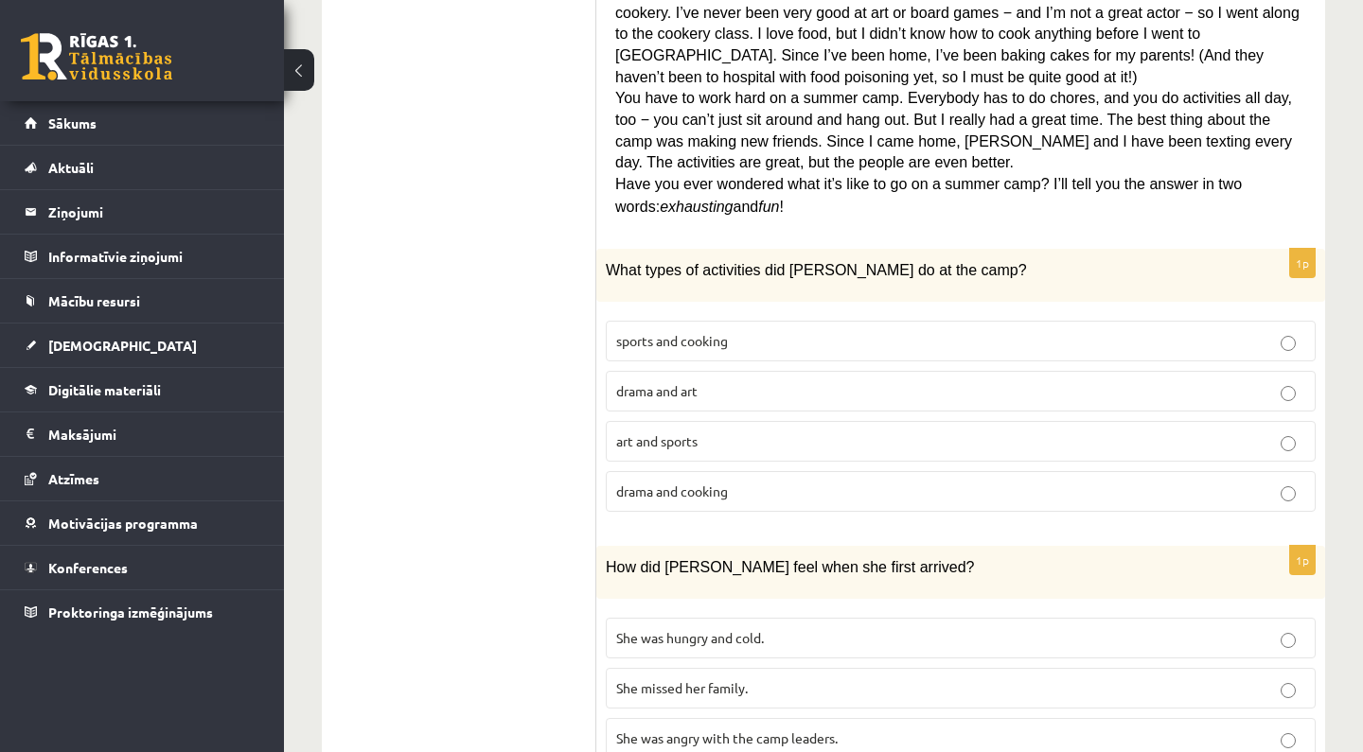
click at [717, 332] on span "sports and cooking" at bounding box center [672, 340] width 112 height 17
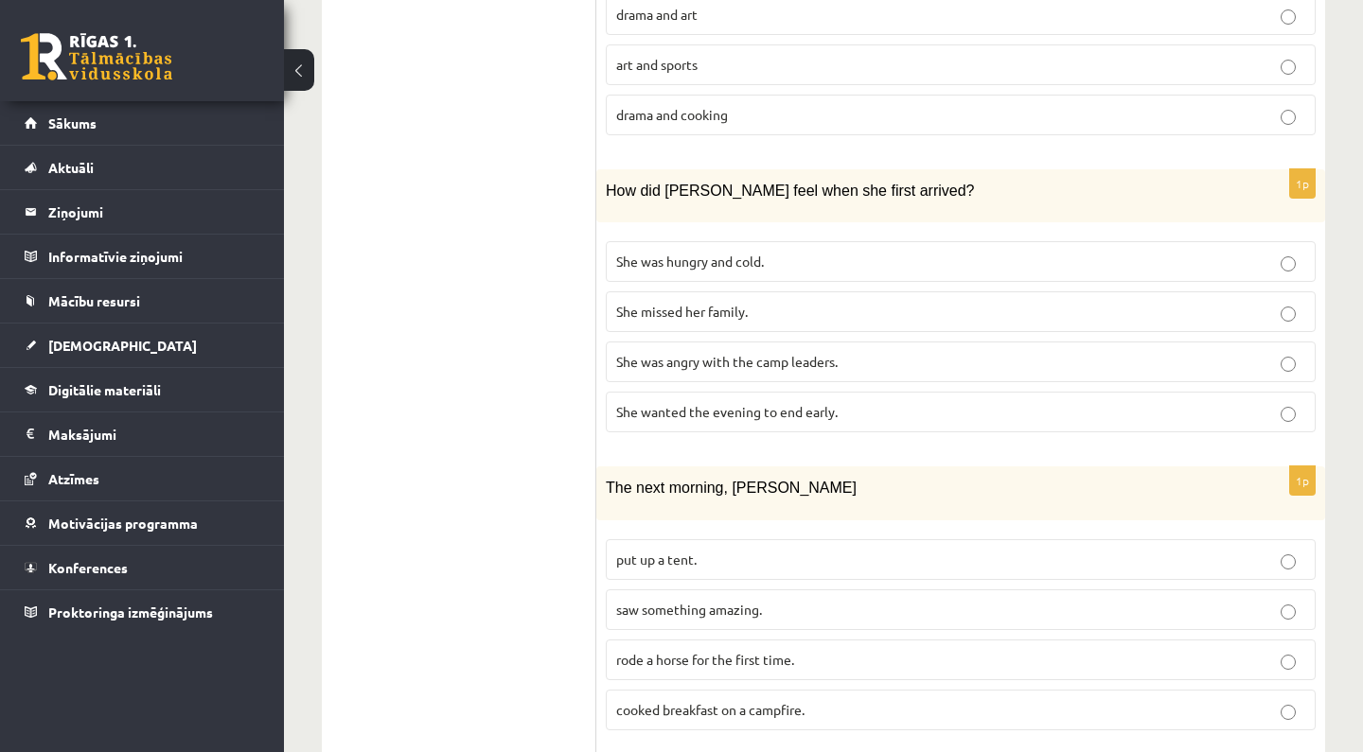
scroll to position [1170, 0]
click at [709, 400] on span "She wanted the evening to end early." at bounding box center [726, 408] width 221 height 17
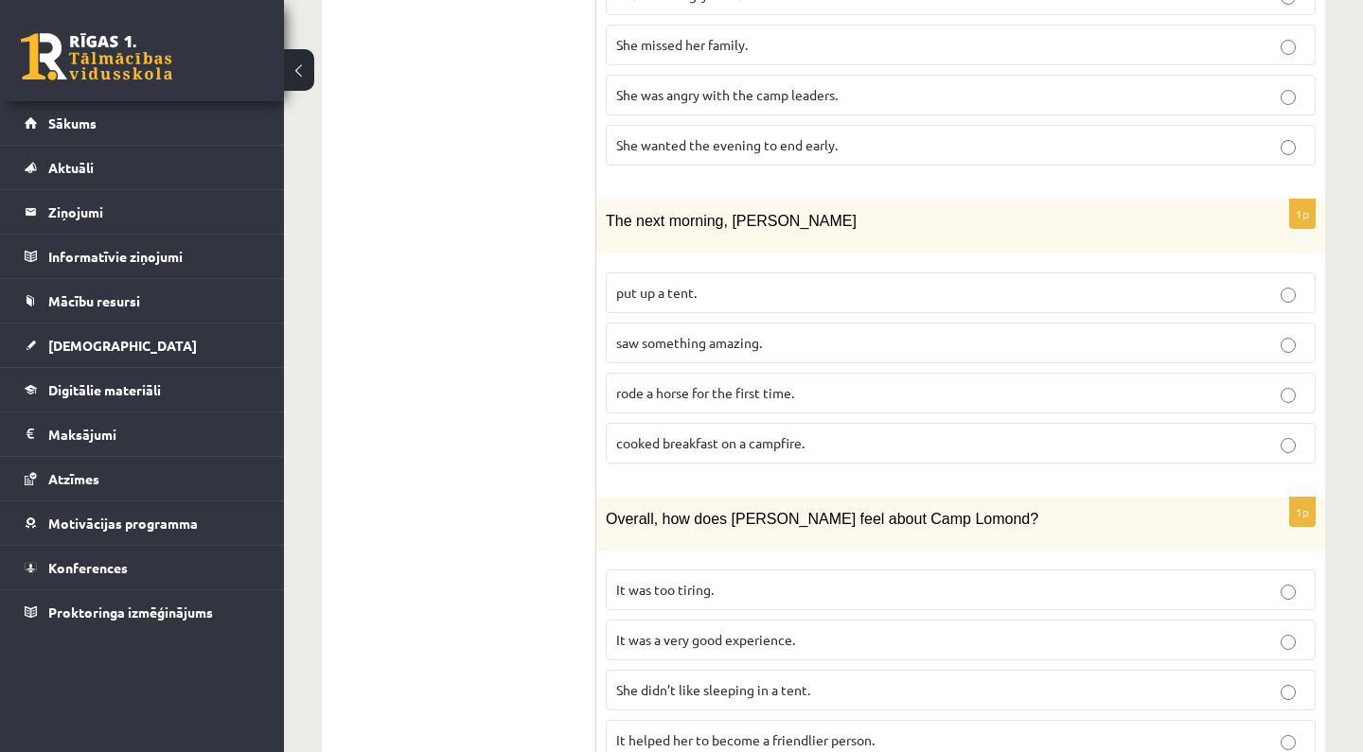
scroll to position [1433, 0]
click at [687, 335] on span "saw something amazing." at bounding box center [689, 343] width 146 height 17
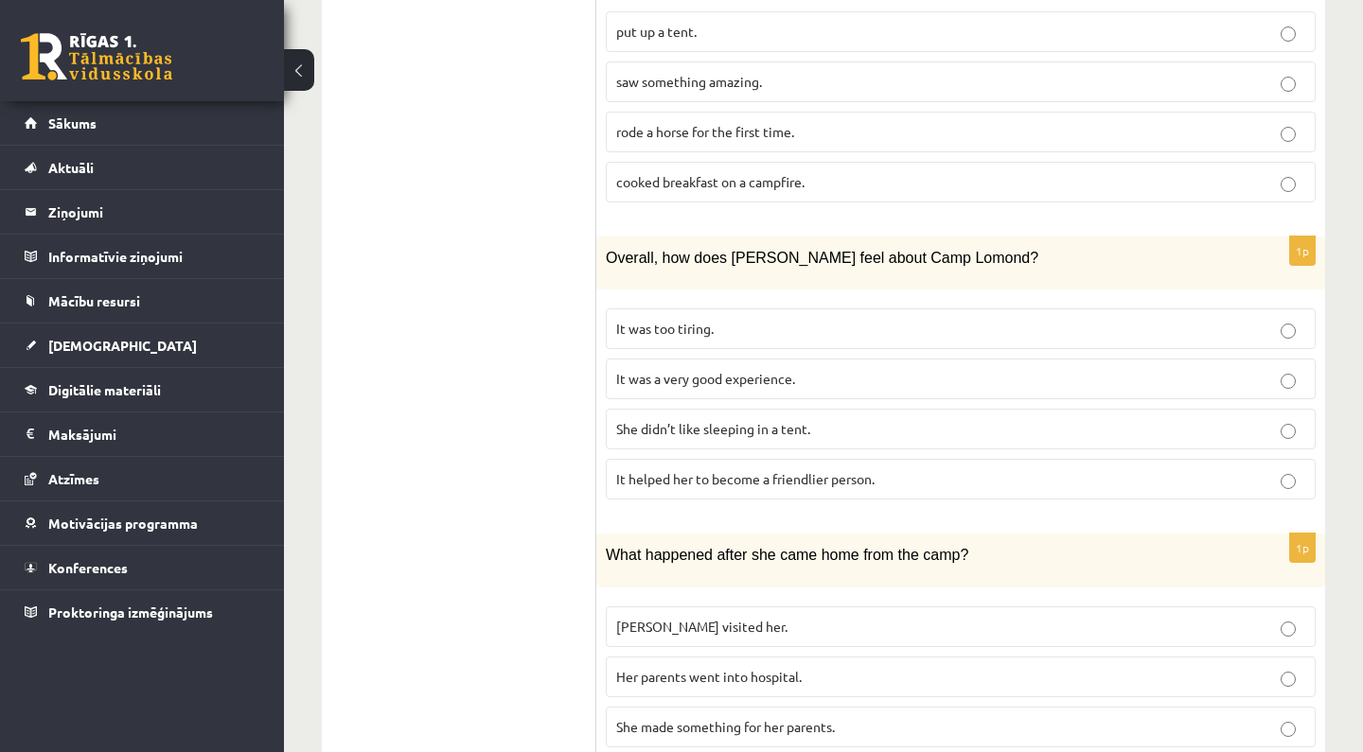
scroll to position [1713, 0]
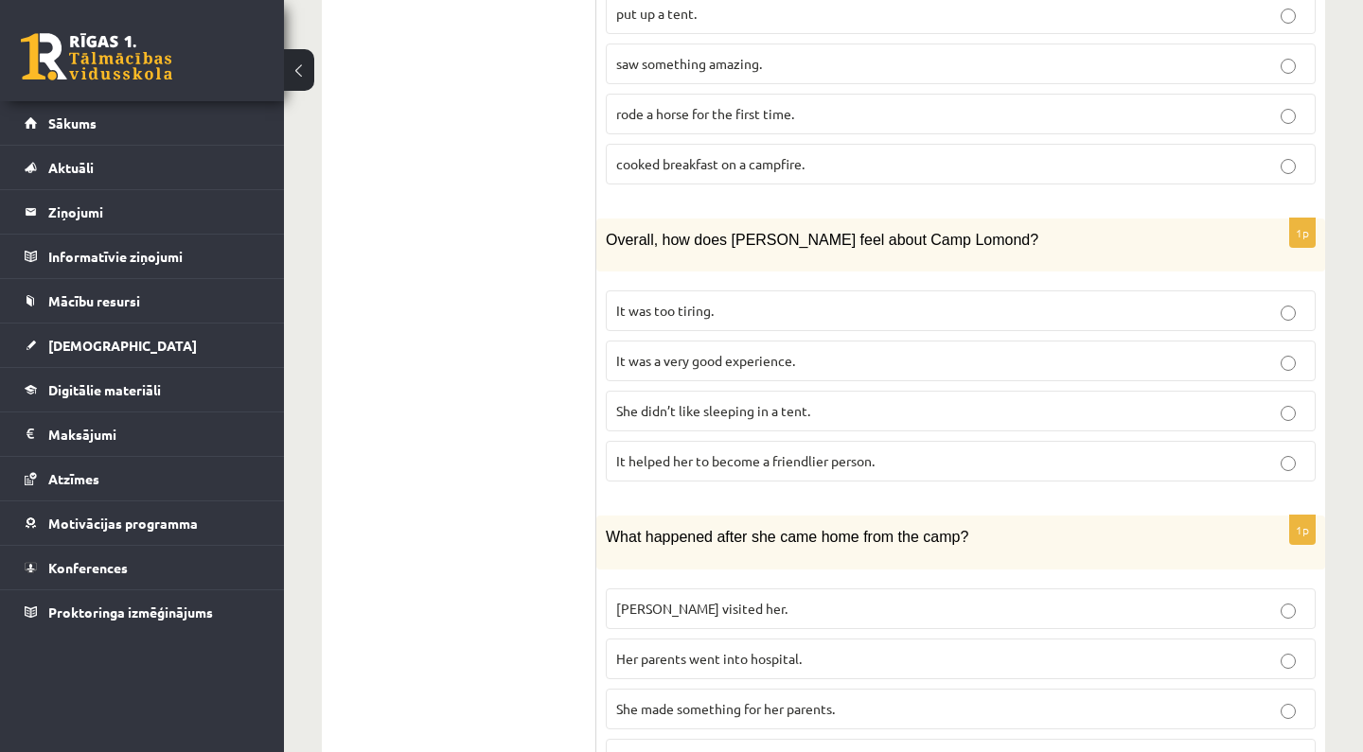
click at [691, 352] on span "It was a very good experience." at bounding box center [705, 360] width 179 height 17
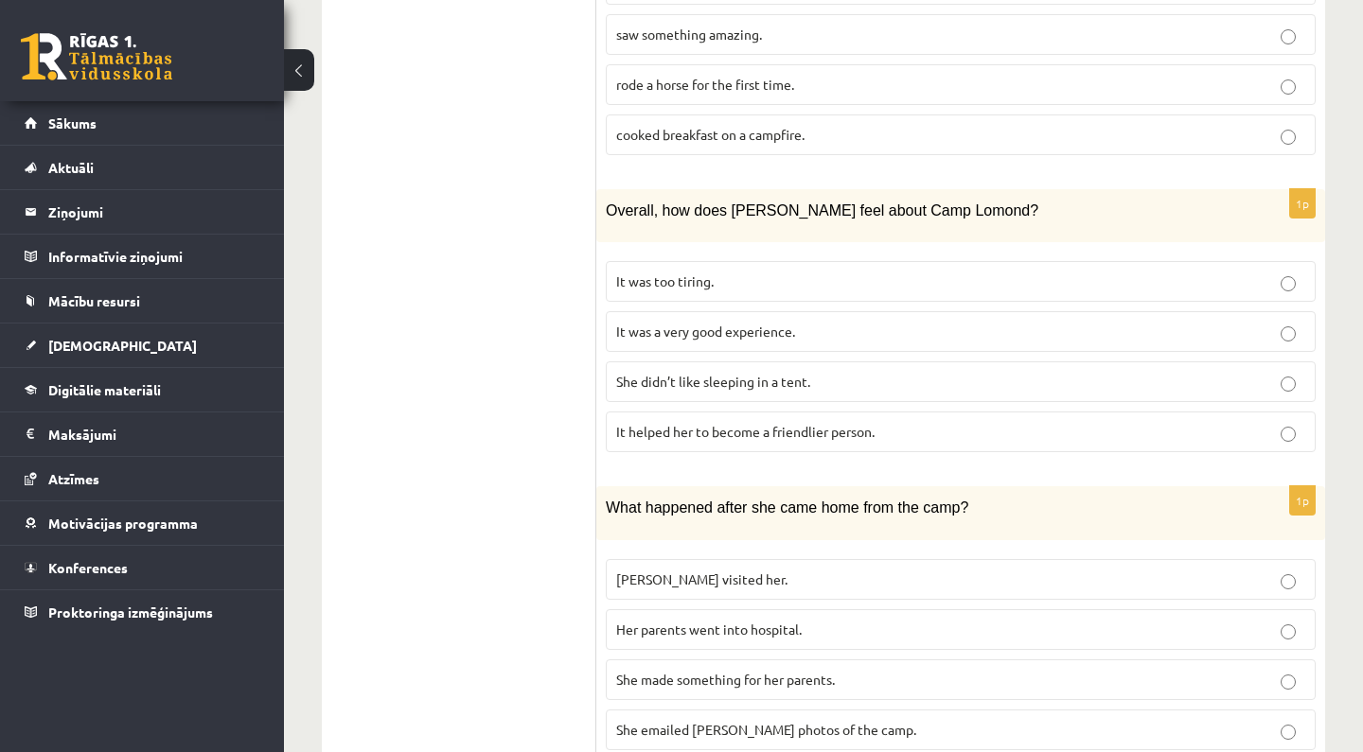
scroll to position [1741, 0]
click at [737, 671] on p "She made something for her parents." at bounding box center [960, 681] width 689 height 20
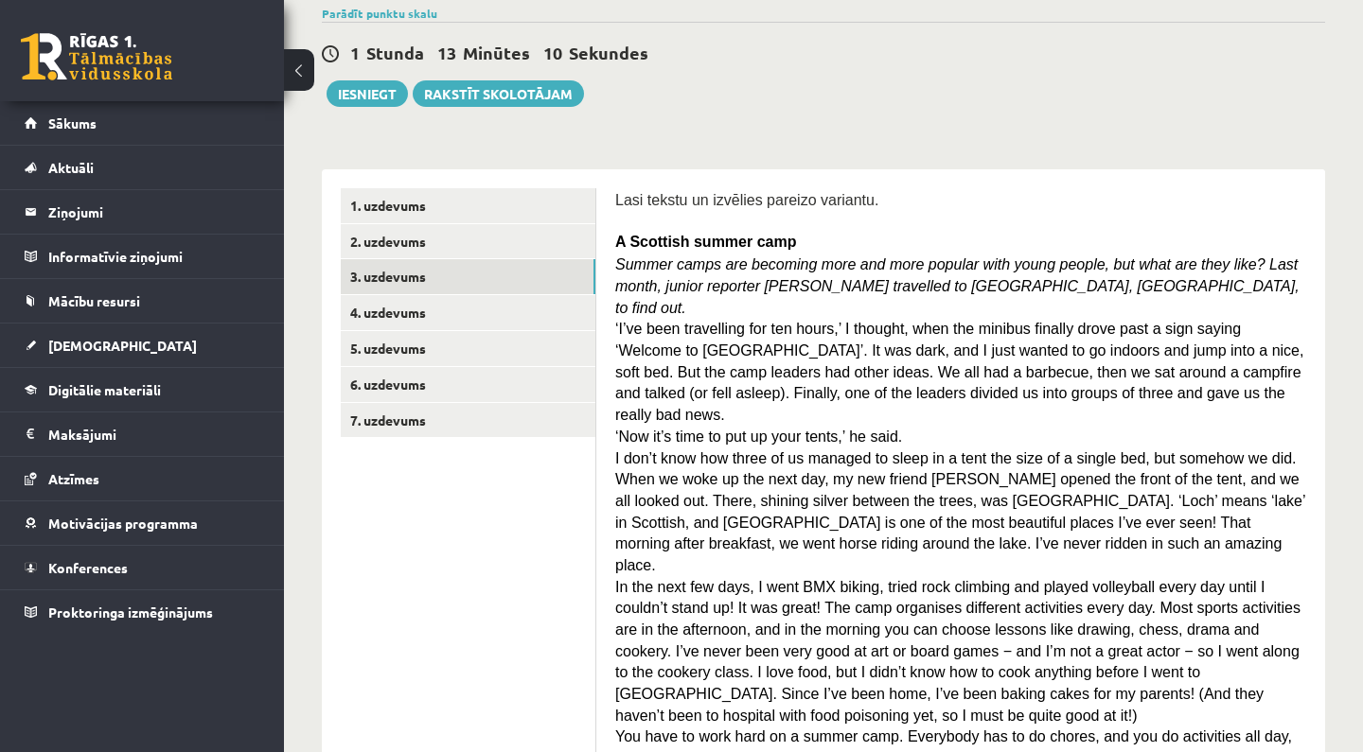
scroll to position [133, 0]
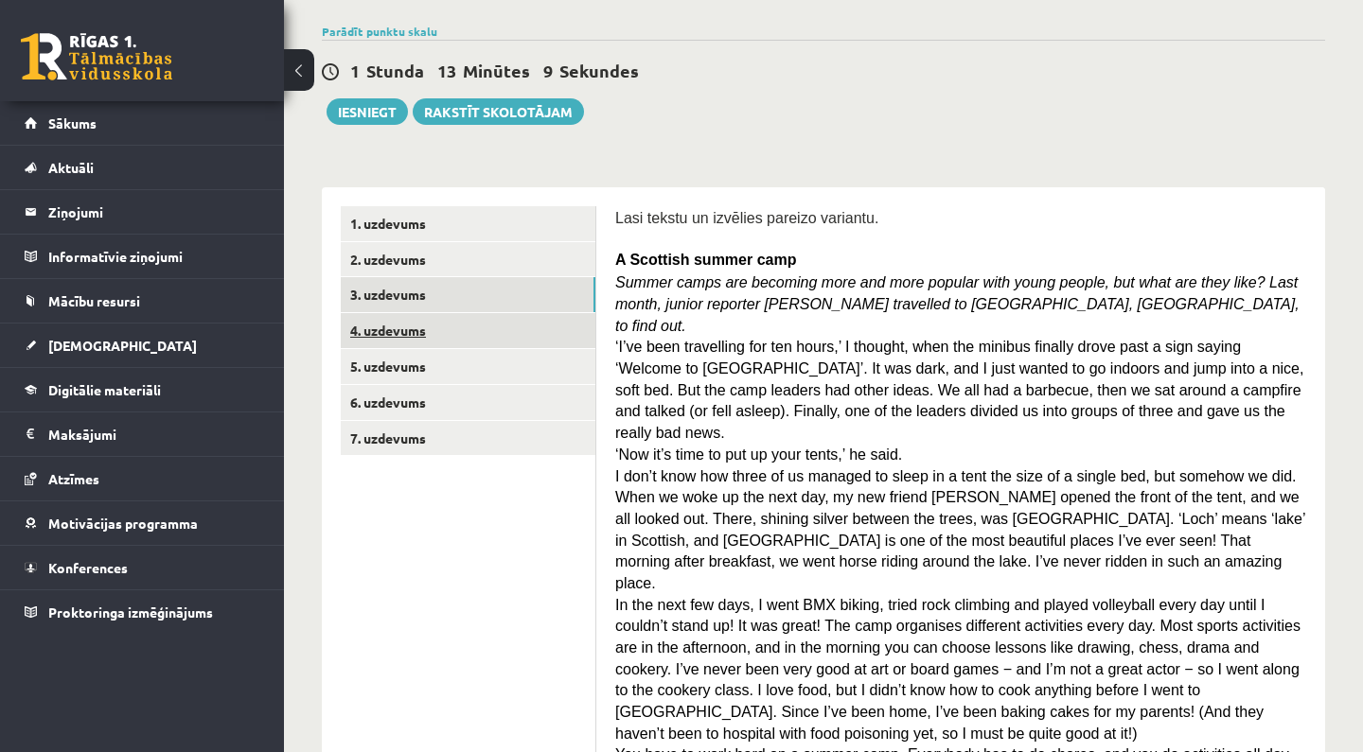
click at [521, 338] on link "4. uzdevums" at bounding box center [468, 330] width 255 height 35
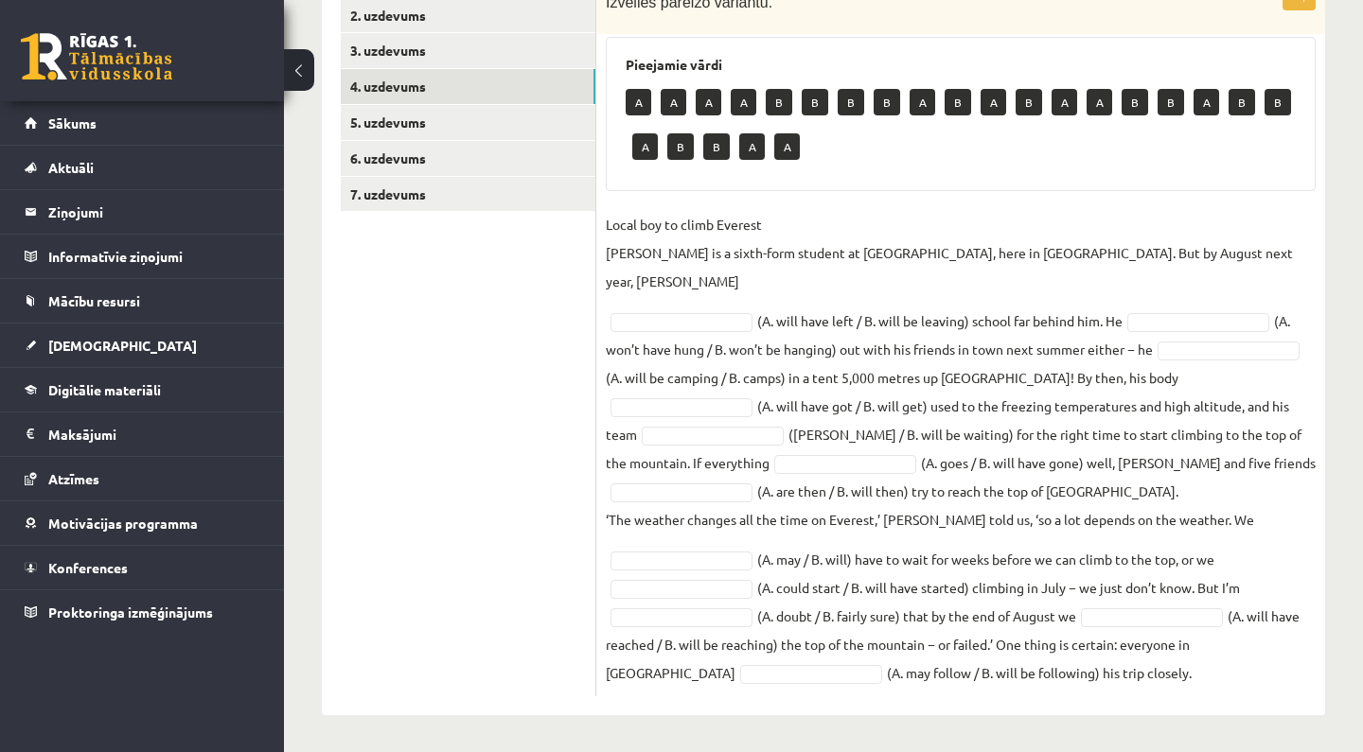
scroll to position [377, 0]
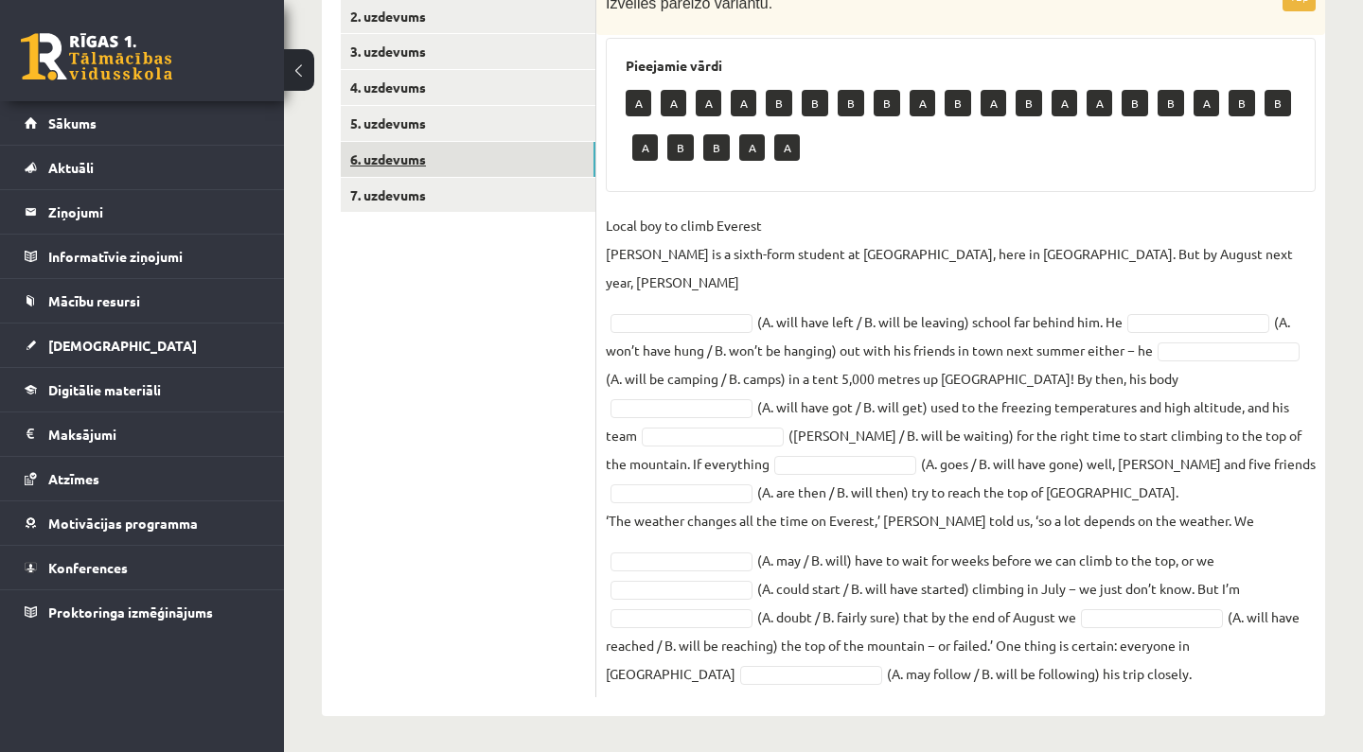
click at [489, 156] on link "6. uzdevums" at bounding box center [468, 159] width 255 height 35
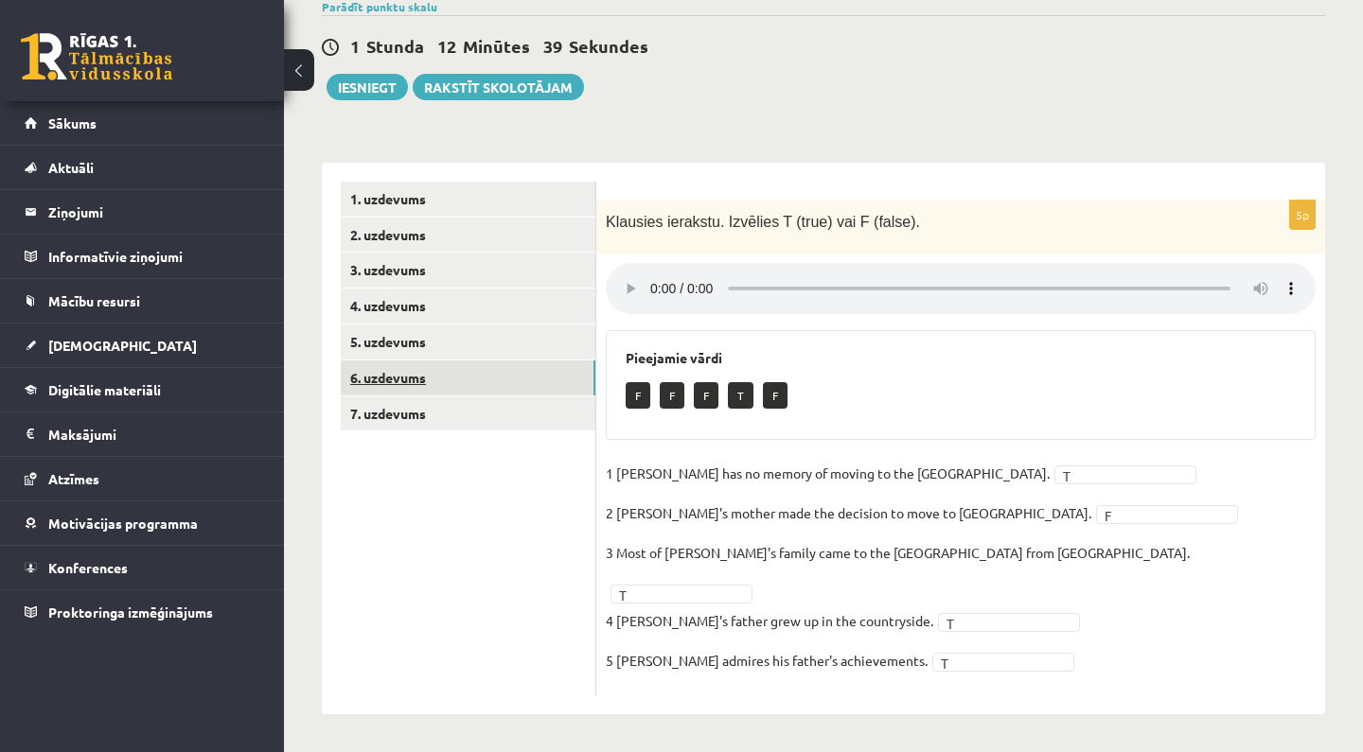
scroll to position [107, 0]
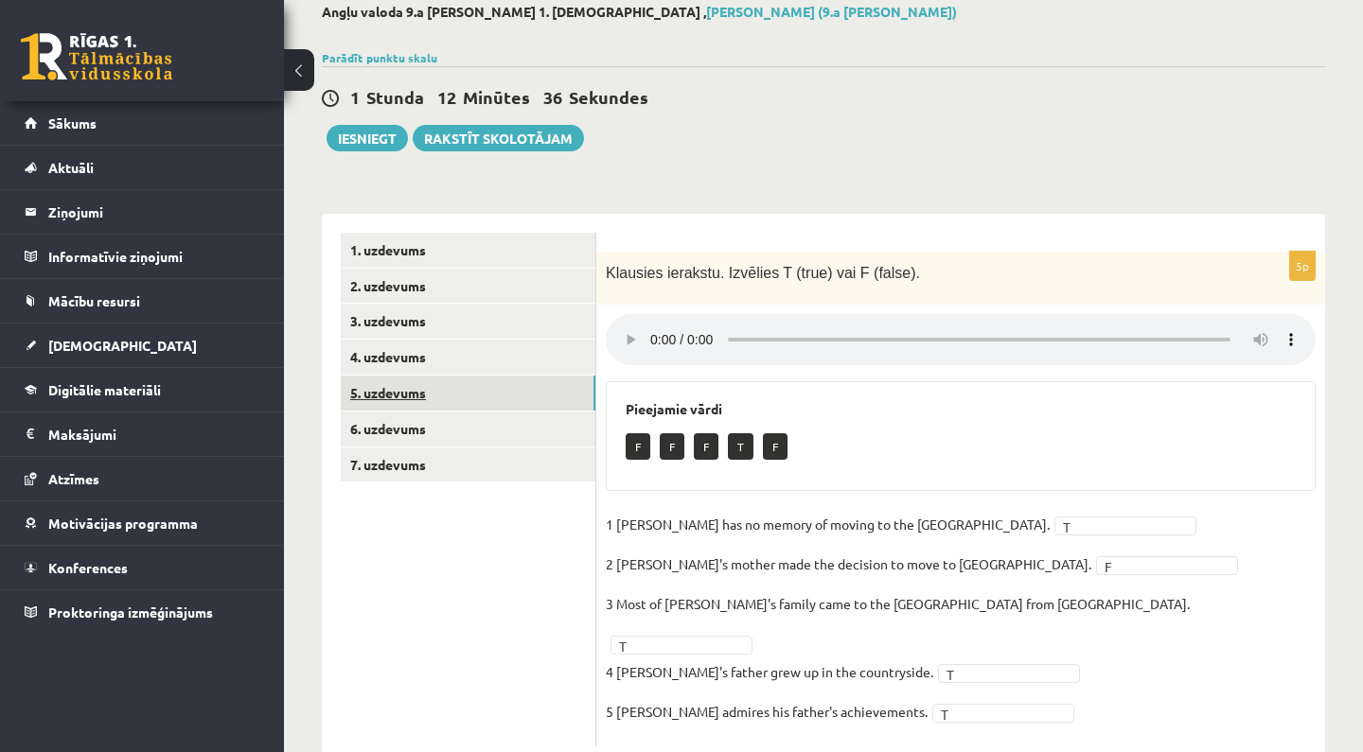
click at [479, 393] on link "5. uzdevums" at bounding box center [468, 393] width 255 height 35
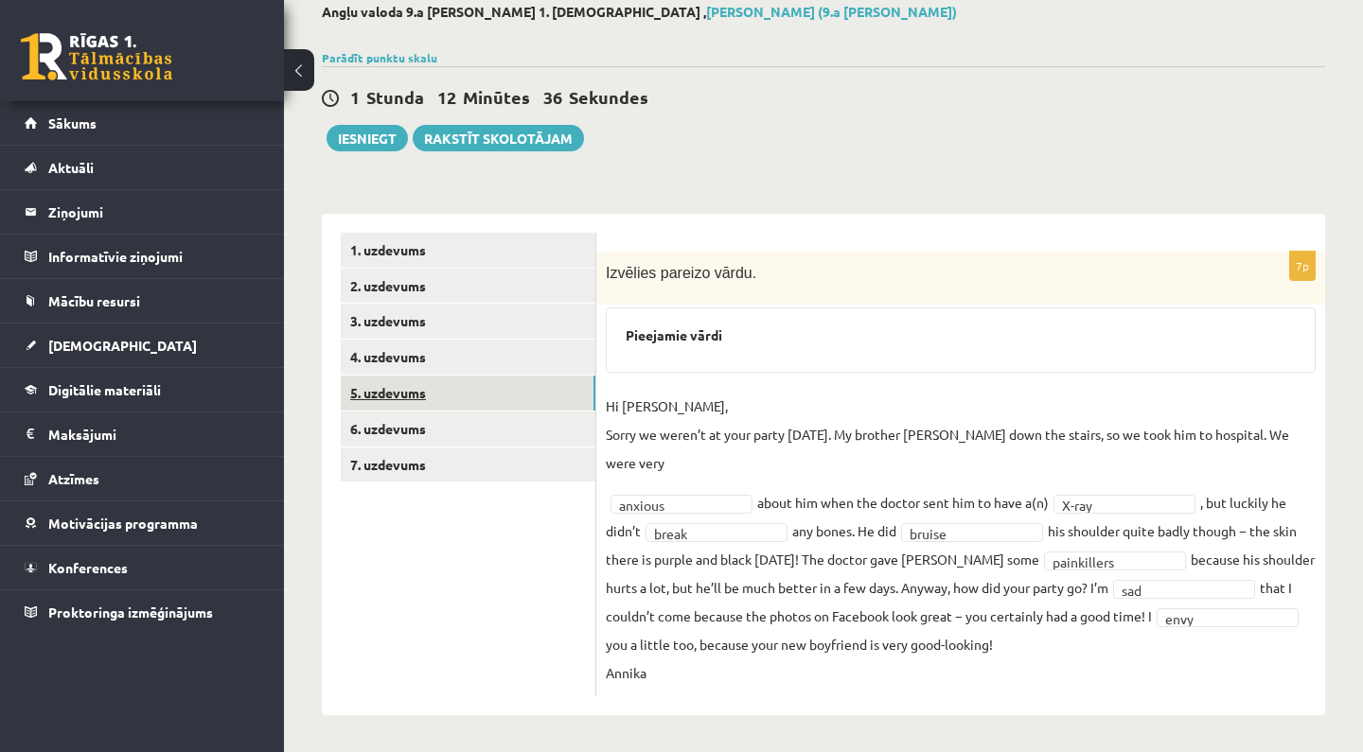
scroll to position [106, 0]
click at [470, 479] on ul "1. uzdevums 2. uzdevums 3. uzdevums 4. uzdevums 5. uzdevums 6. uzdevums 7. uzde…" at bounding box center [468, 466] width 255 height 464
click at [474, 470] on link "7. uzdevums" at bounding box center [468, 466] width 255 height 35
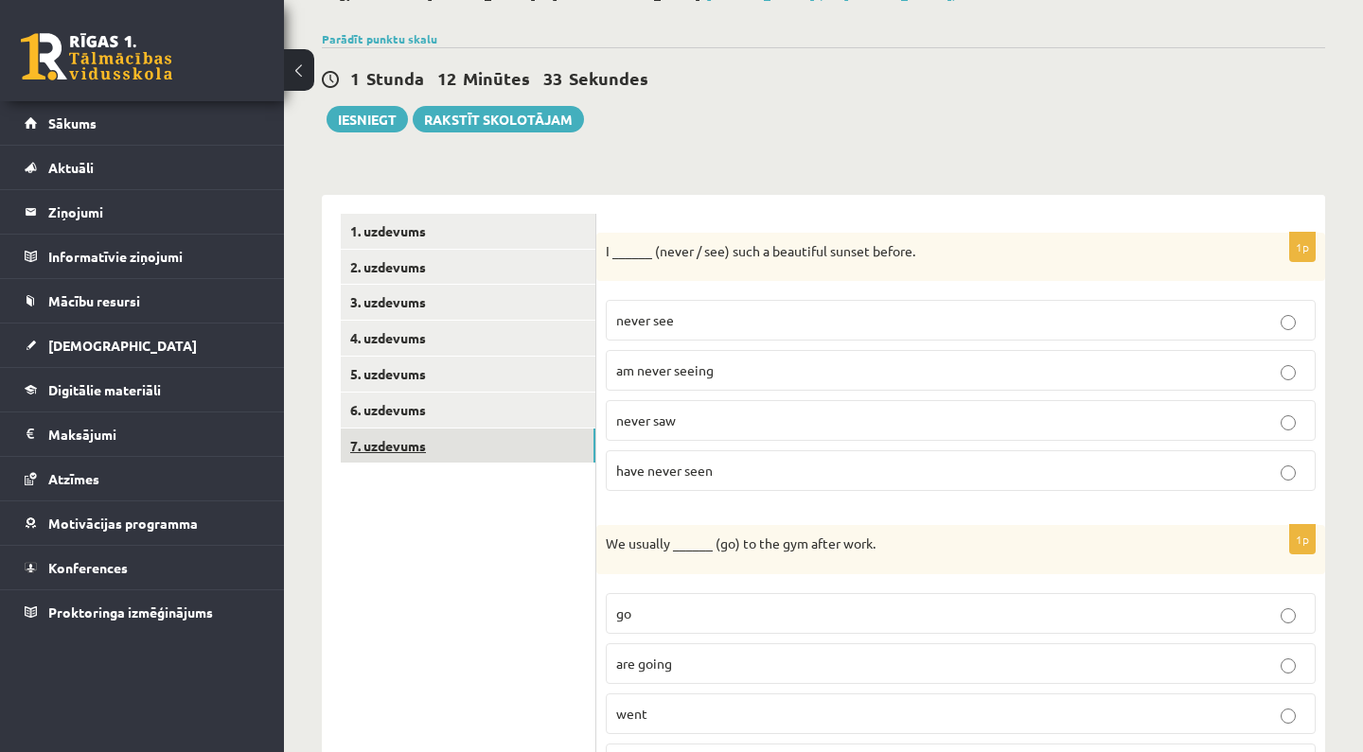
scroll to position [131, 0]
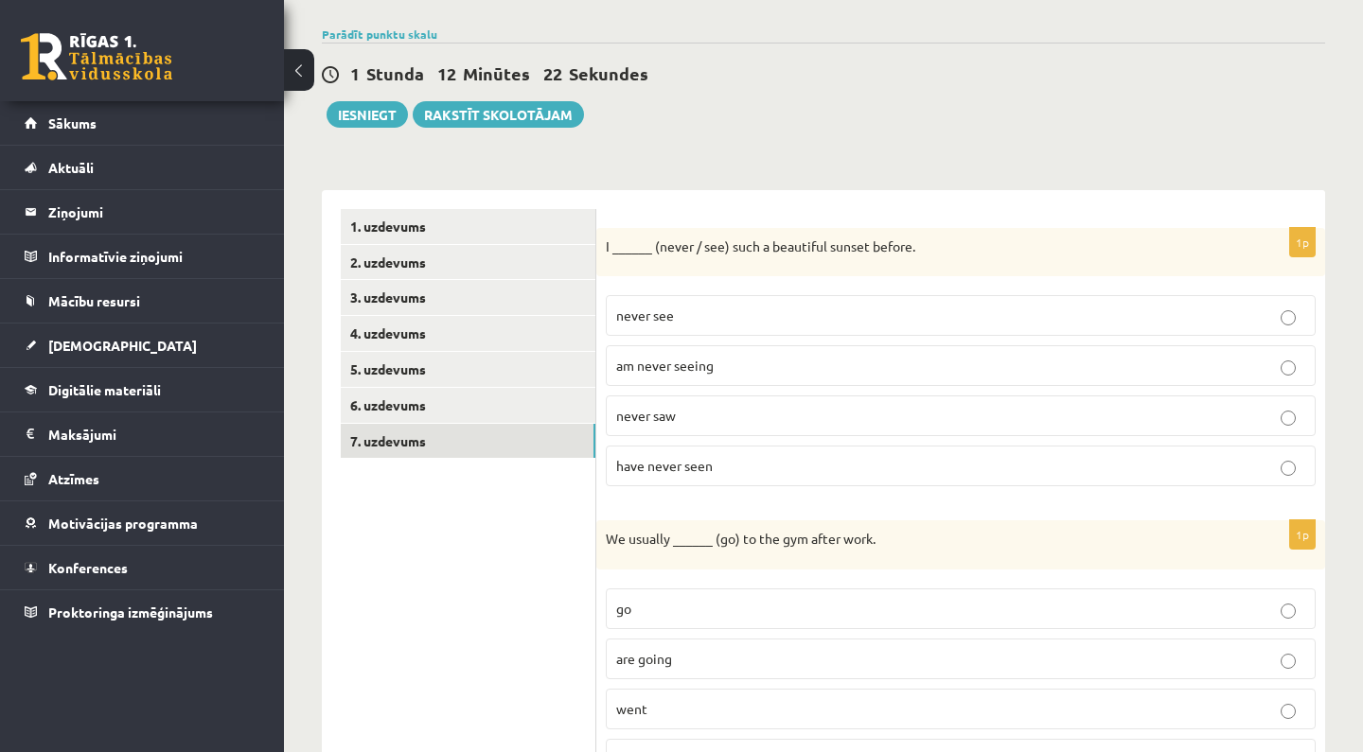
click at [693, 476] on label "have never seen" at bounding box center [961, 466] width 710 height 41
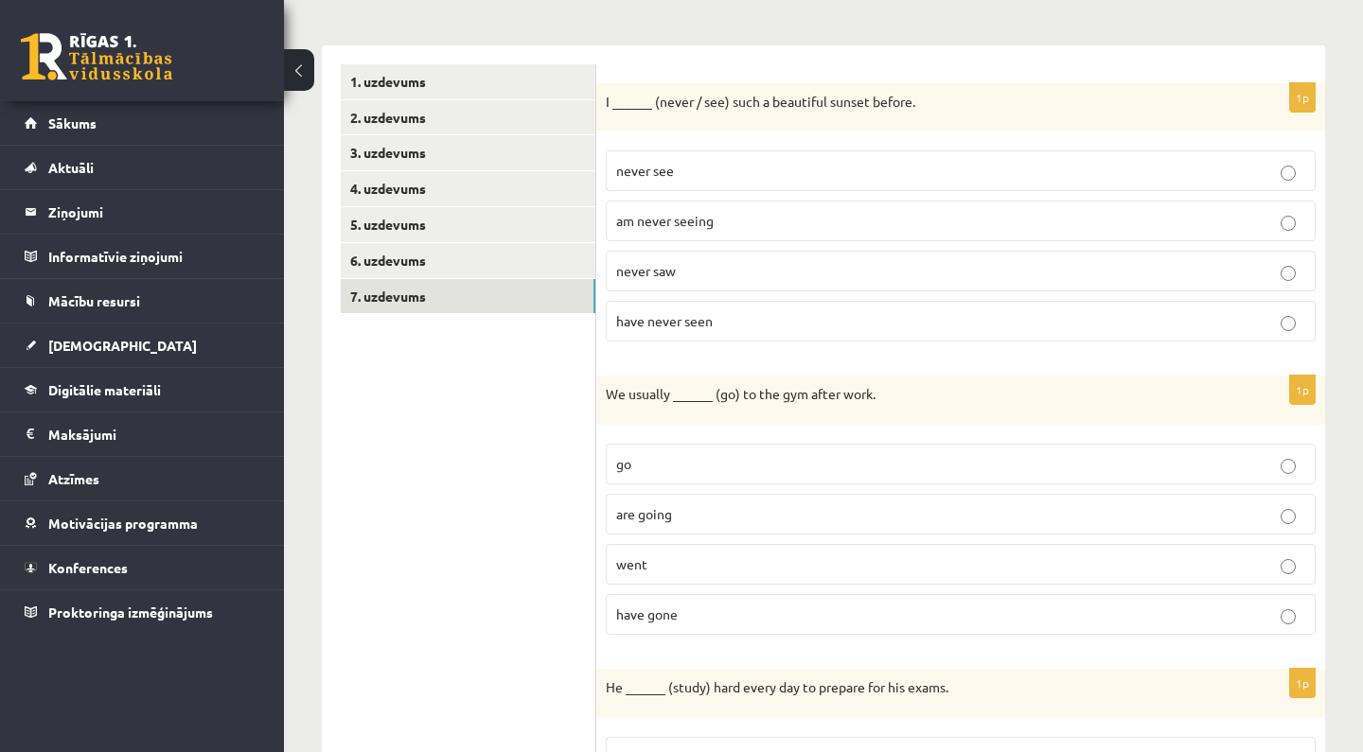
scroll to position [277, 0]
click at [693, 476] on label "go" at bounding box center [961, 462] width 710 height 41
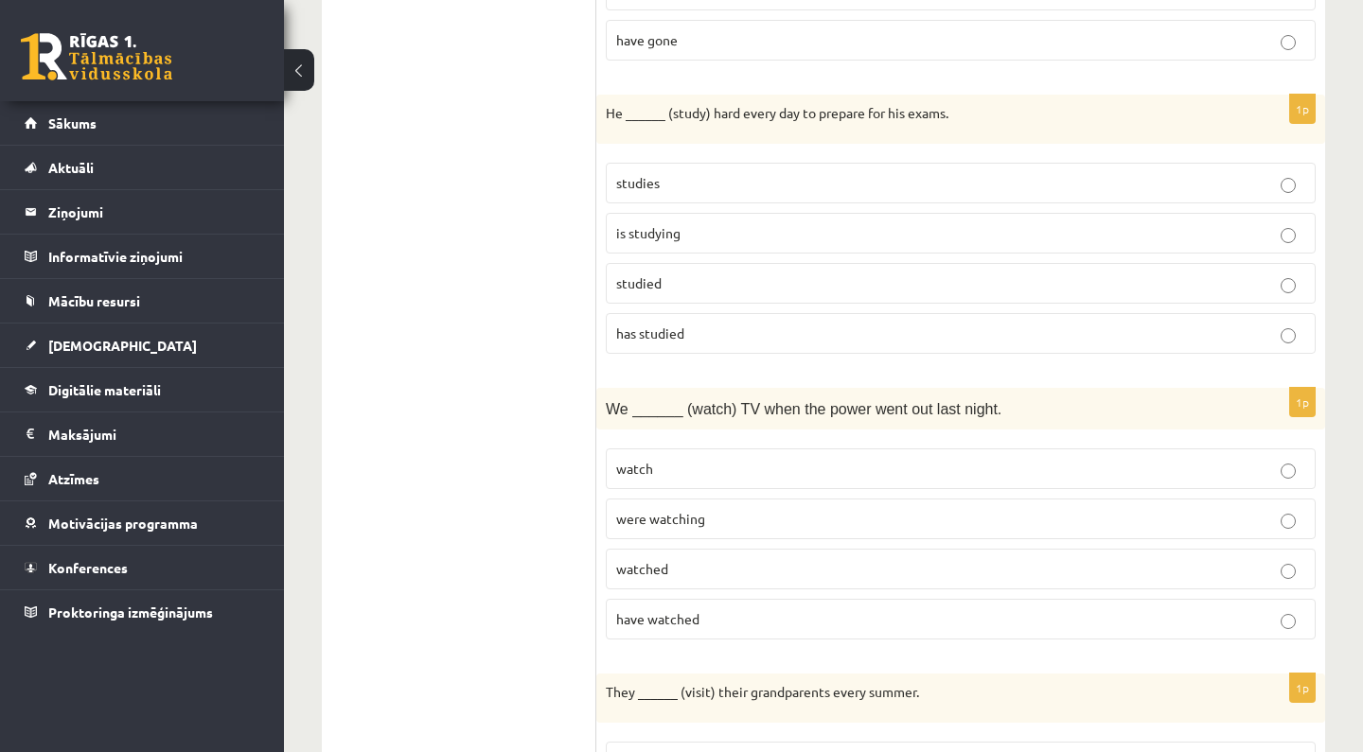
scroll to position [851, 0]
click at [703, 180] on p "studies" at bounding box center [960, 182] width 689 height 20
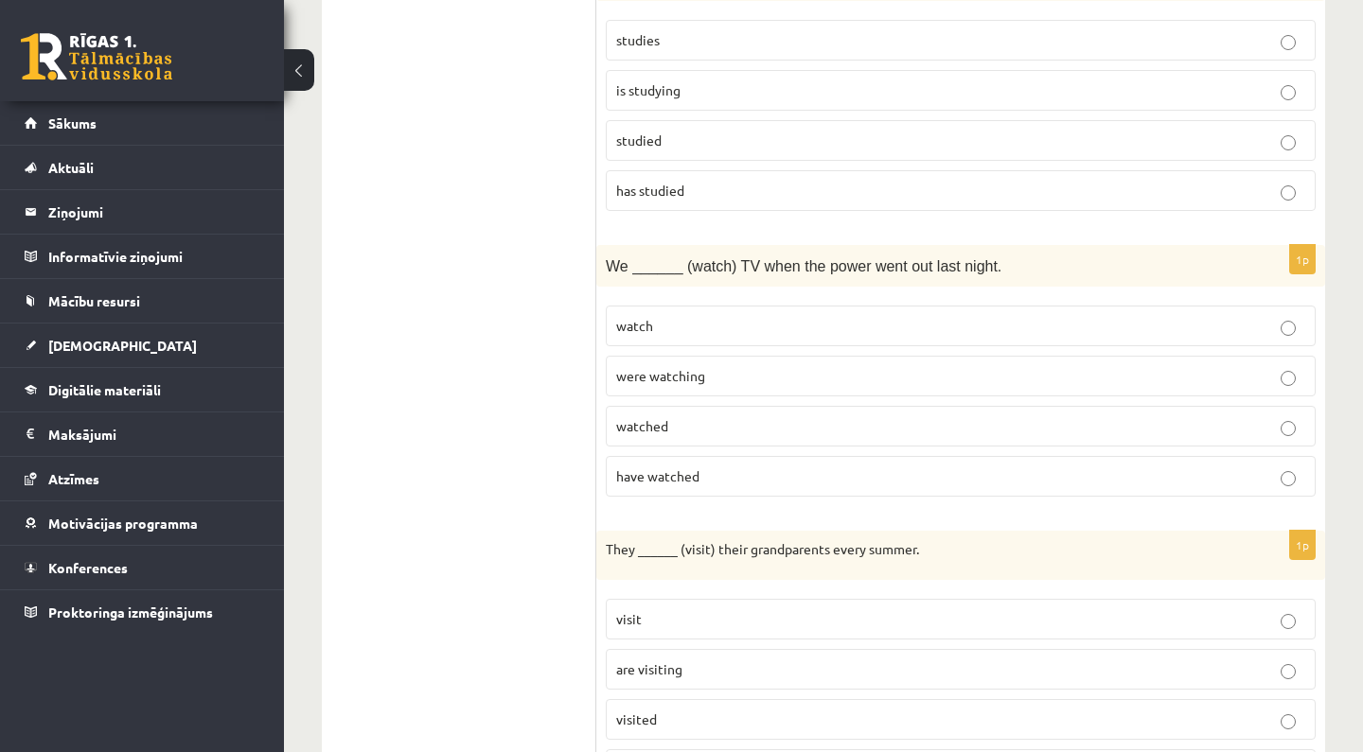
scroll to position [995, 0]
click at [689, 379] on p "were watching" at bounding box center [960, 373] width 689 height 20
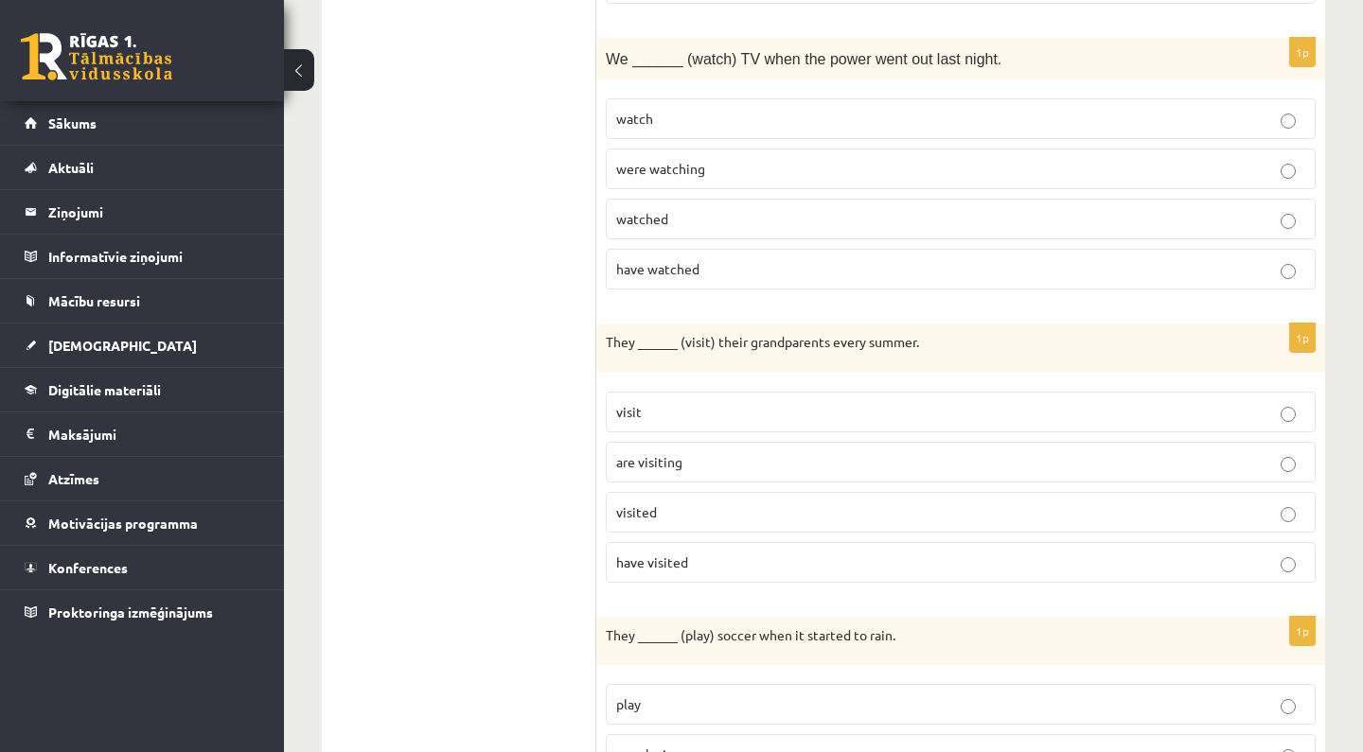
scroll to position [1214, 0]
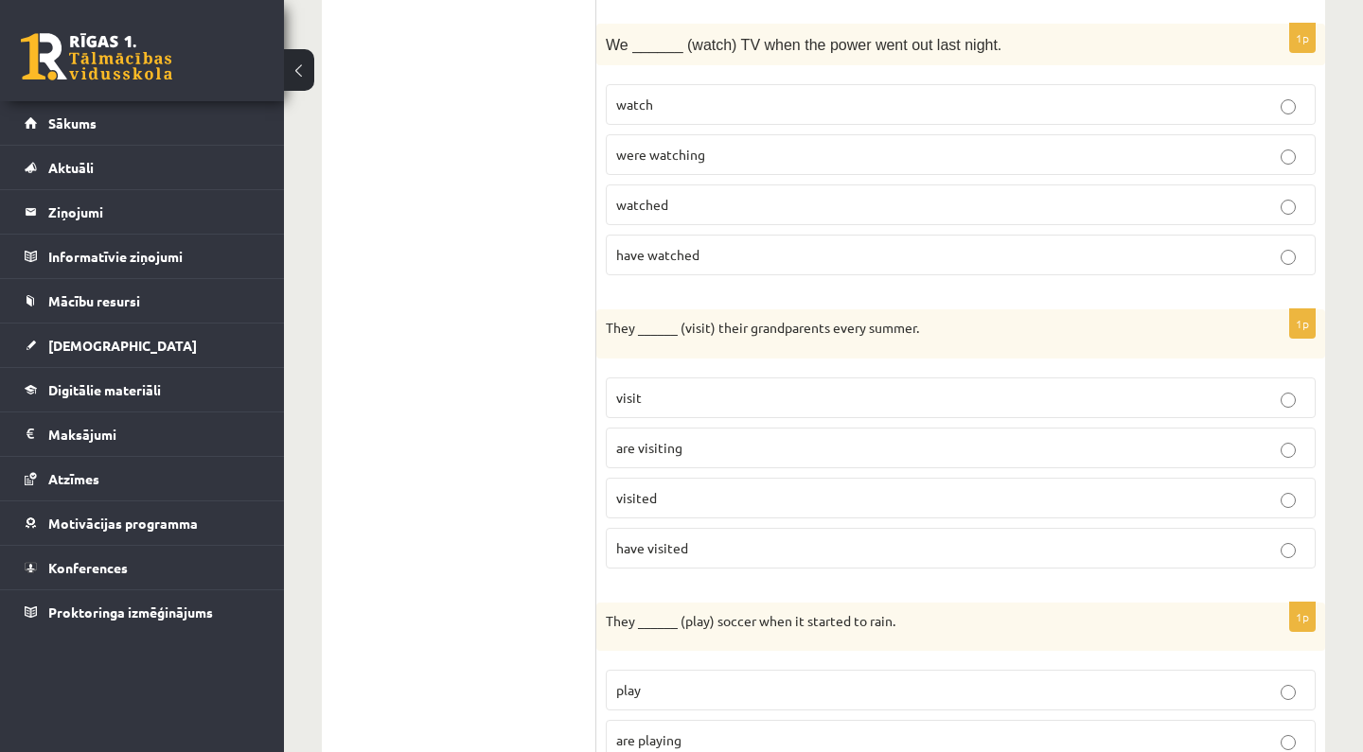
click at [684, 498] on p "visited" at bounding box center [960, 498] width 689 height 20
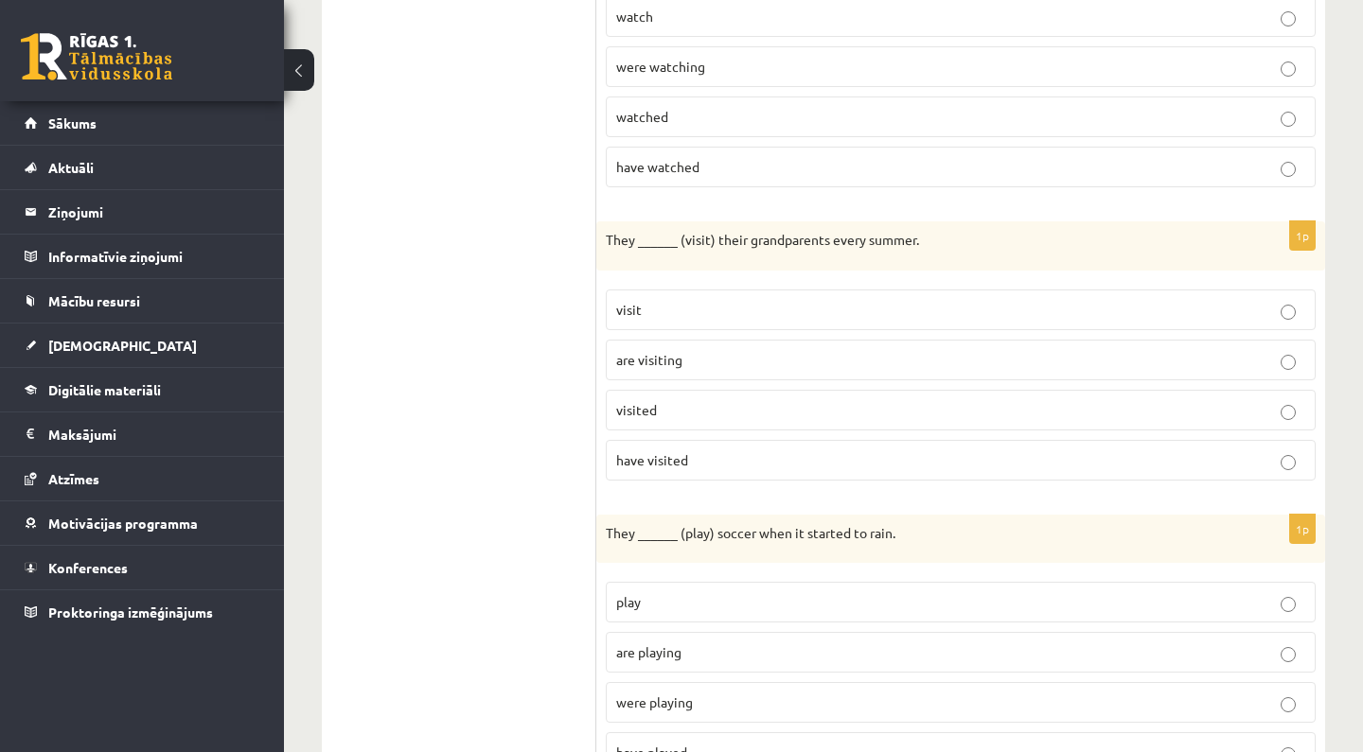
scroll to position [1353, 0]
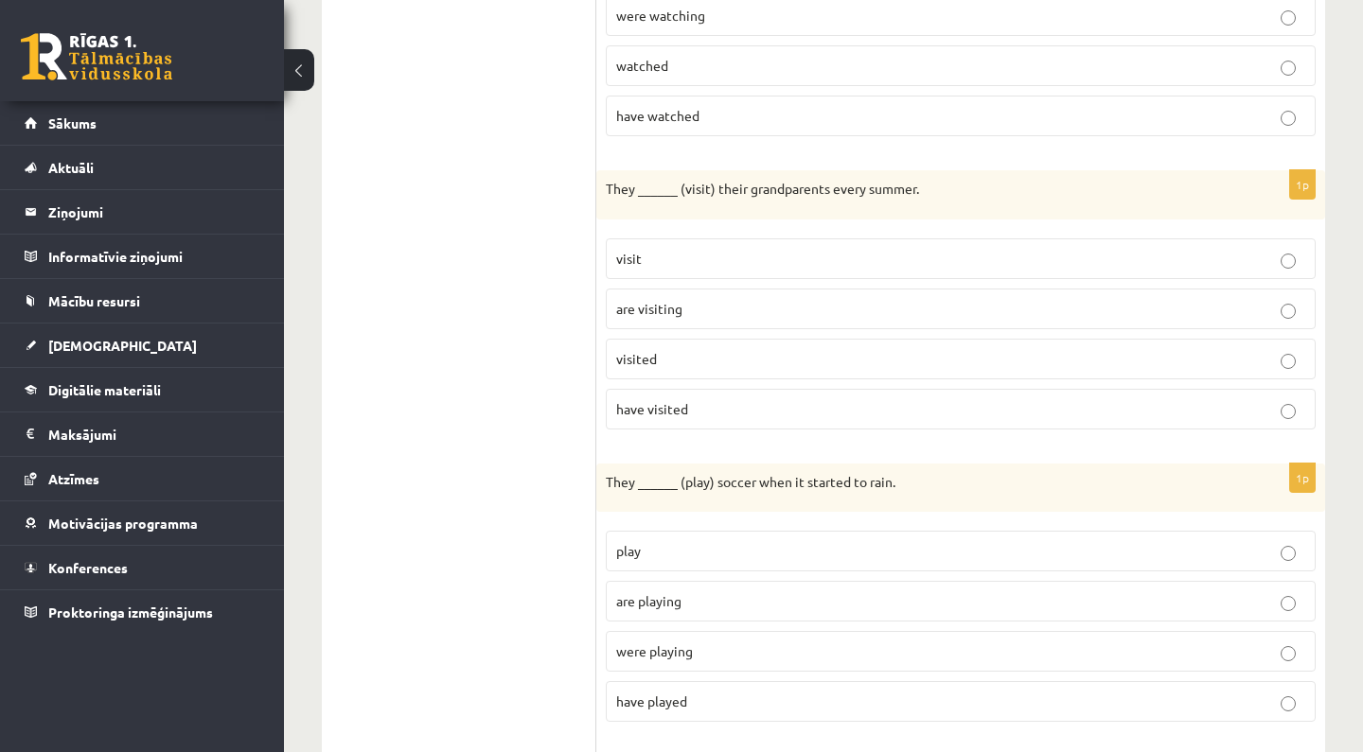
click at [707, 264] on p "visit" at bounding box center [960, 259] width 689 height 20
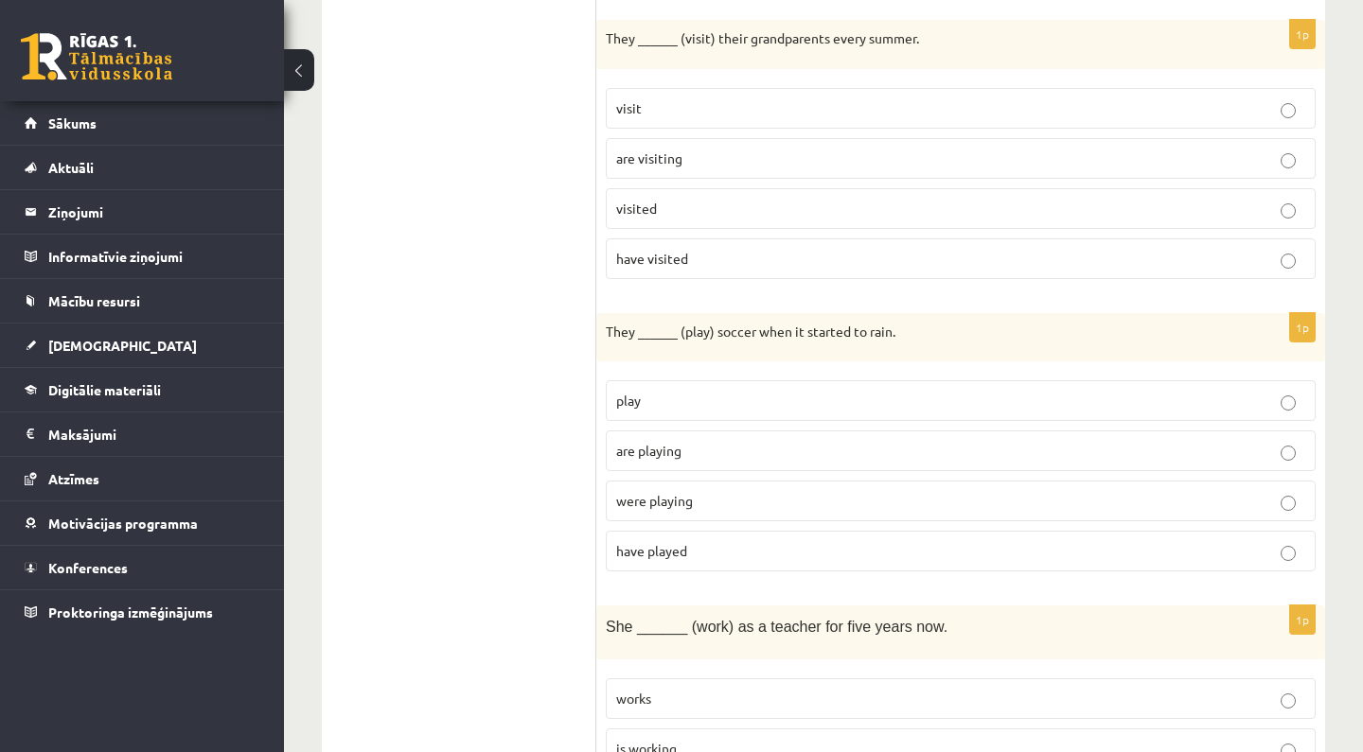
scroll to position [1508, 0]
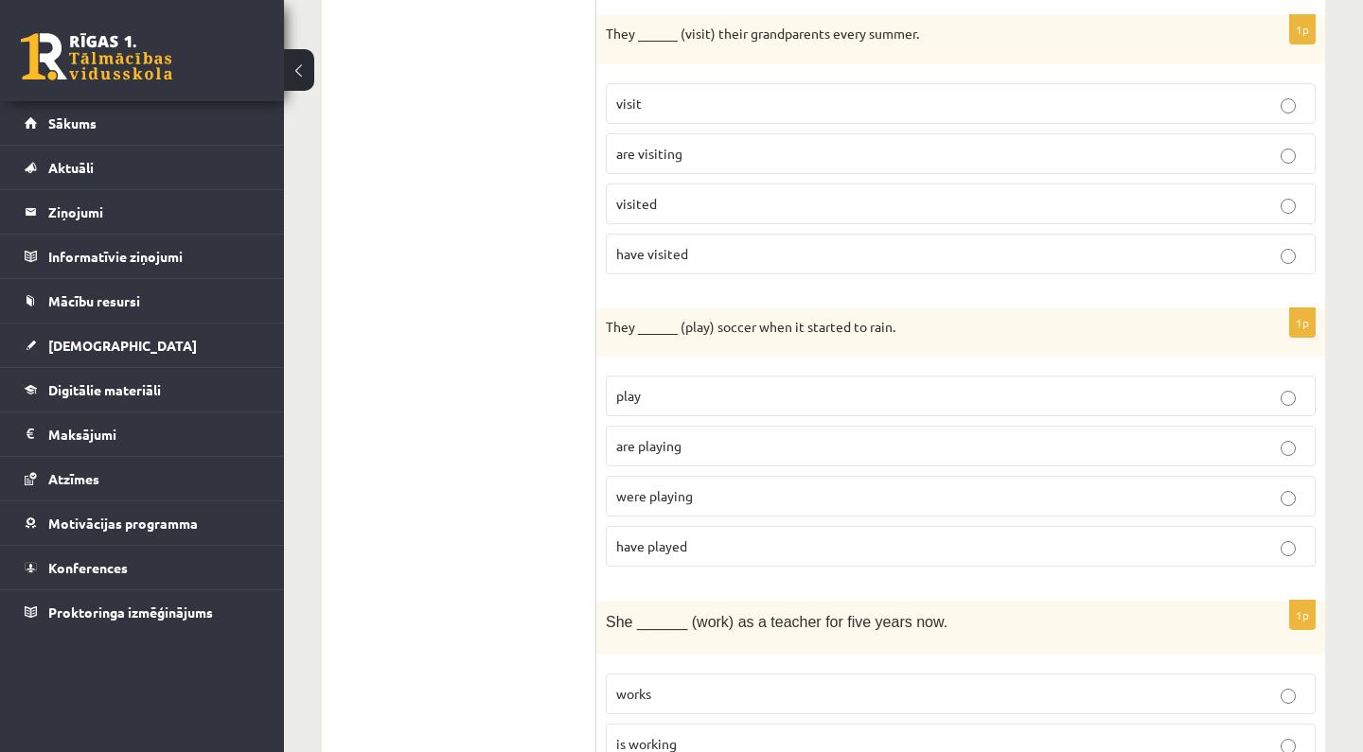
click at [681, 490] on span "were playing" at bounding box center [654, 495] width 77 height 17
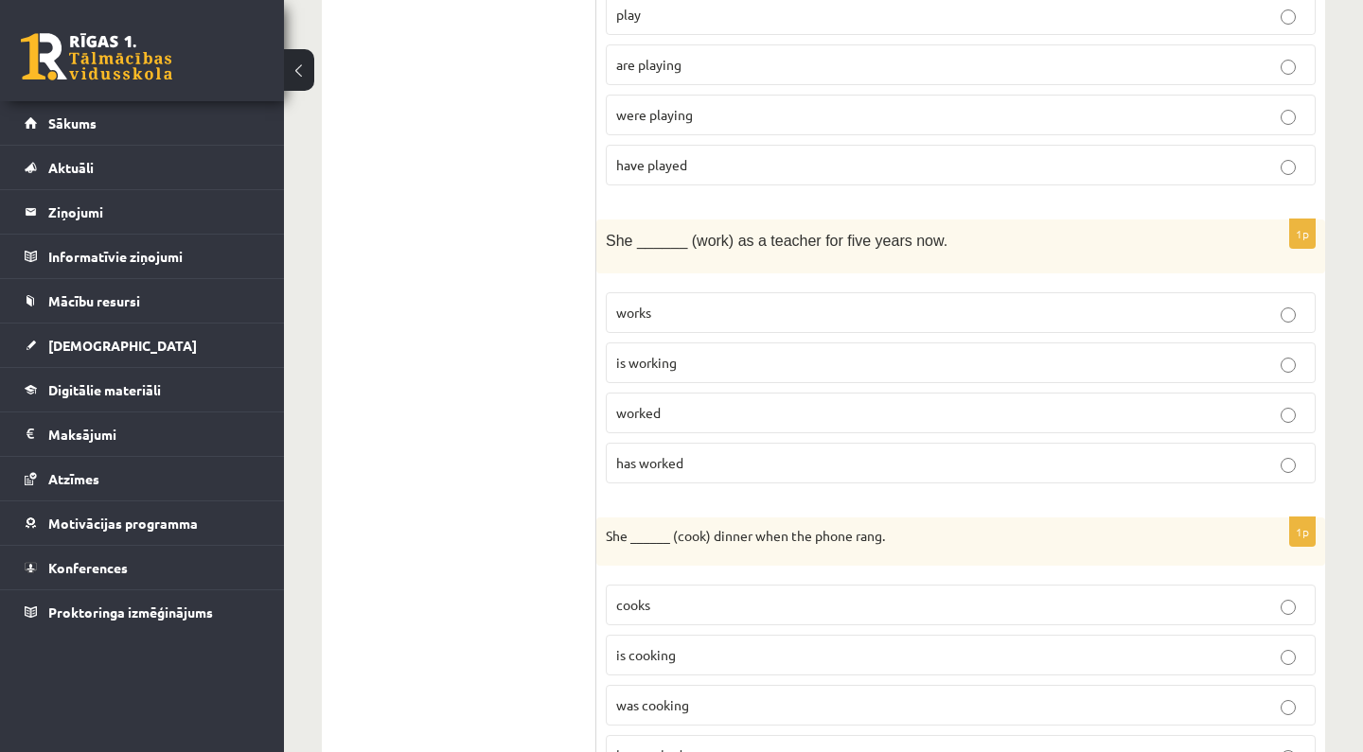
scroll to position [1891, 0]
click at [693, 458] on p "has worked" at bounding box center [960, 461] width 689 height 20
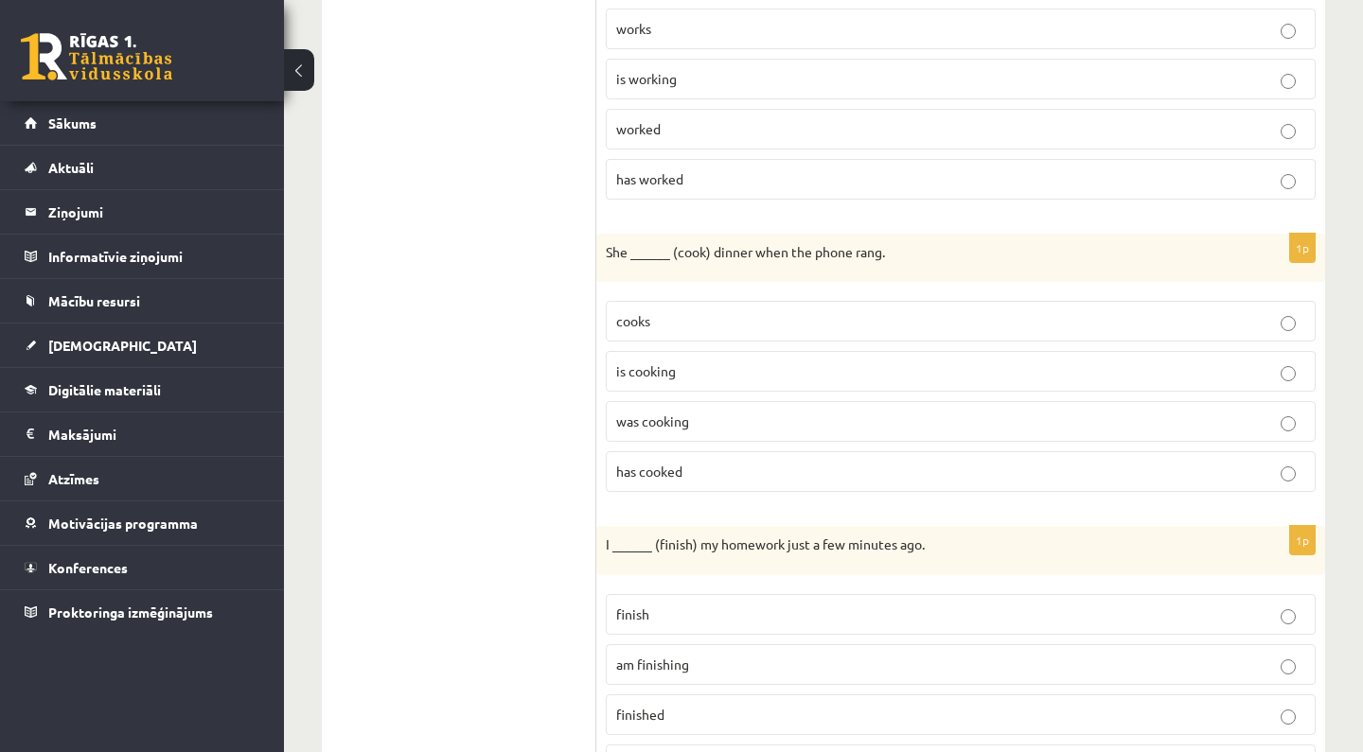
scroll to position [2182, 0]
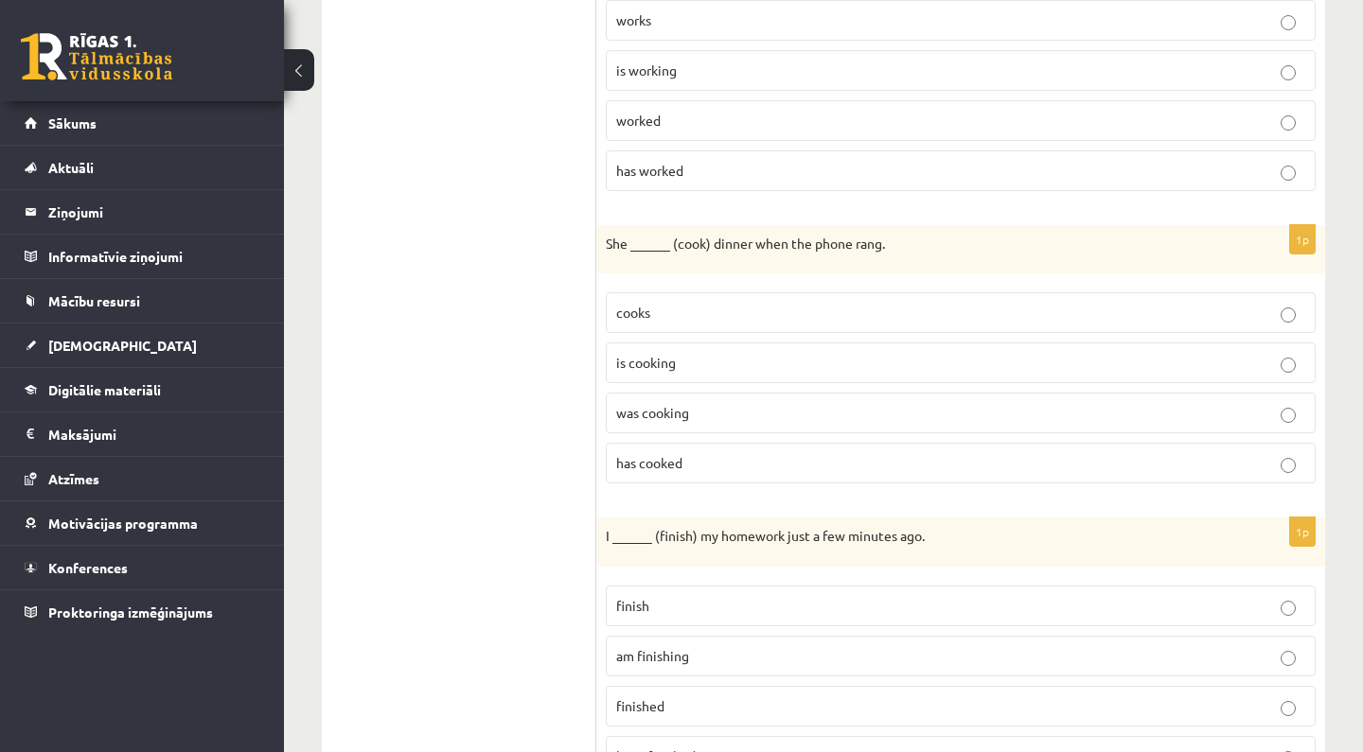
click at [710, 407] on p "was cooking" at bounding box center [960, 413] width 689 height 20
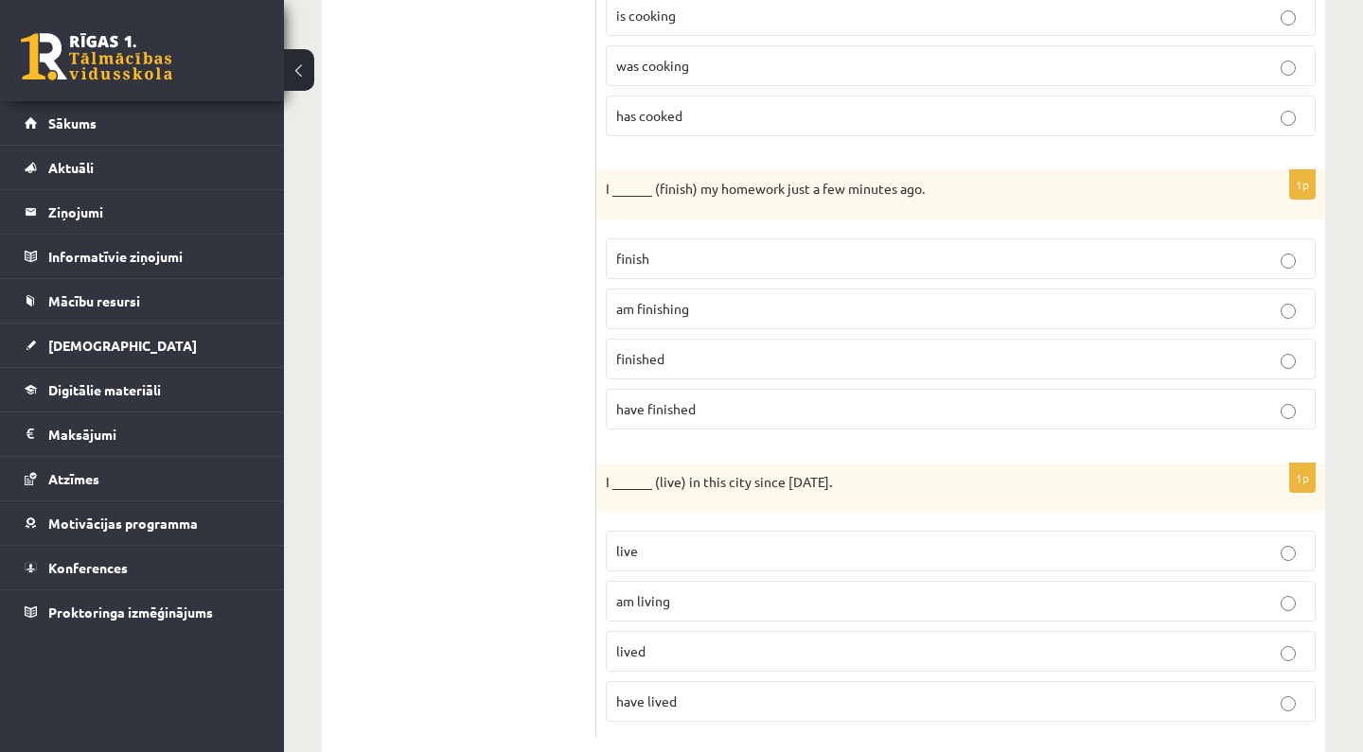
scroll to position [2530, 0]
click at [715, 351] on p "finished" at bounding box center [960, 358] width 689 height 20
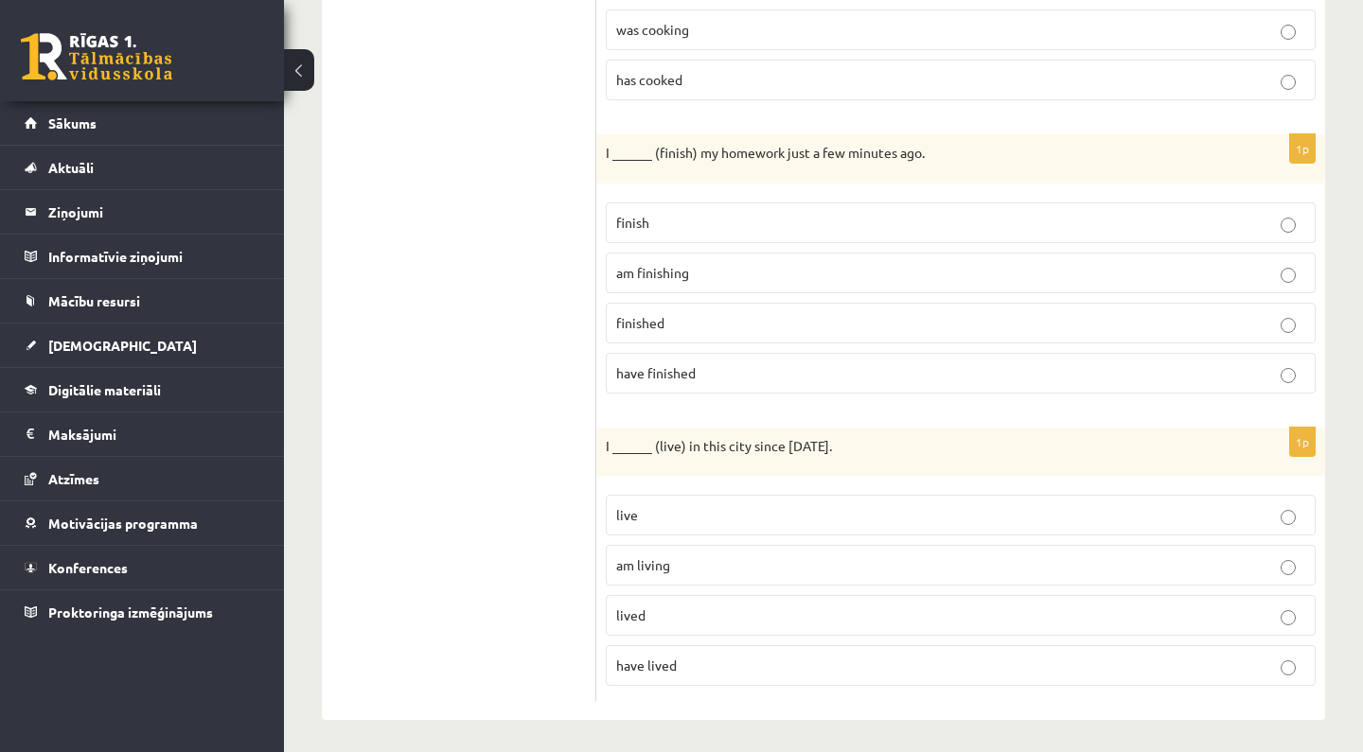
scroll to position [2564, 0]
click at [670, 658] on span "have lived" at bounding box center [646, 666] width 61 height 17
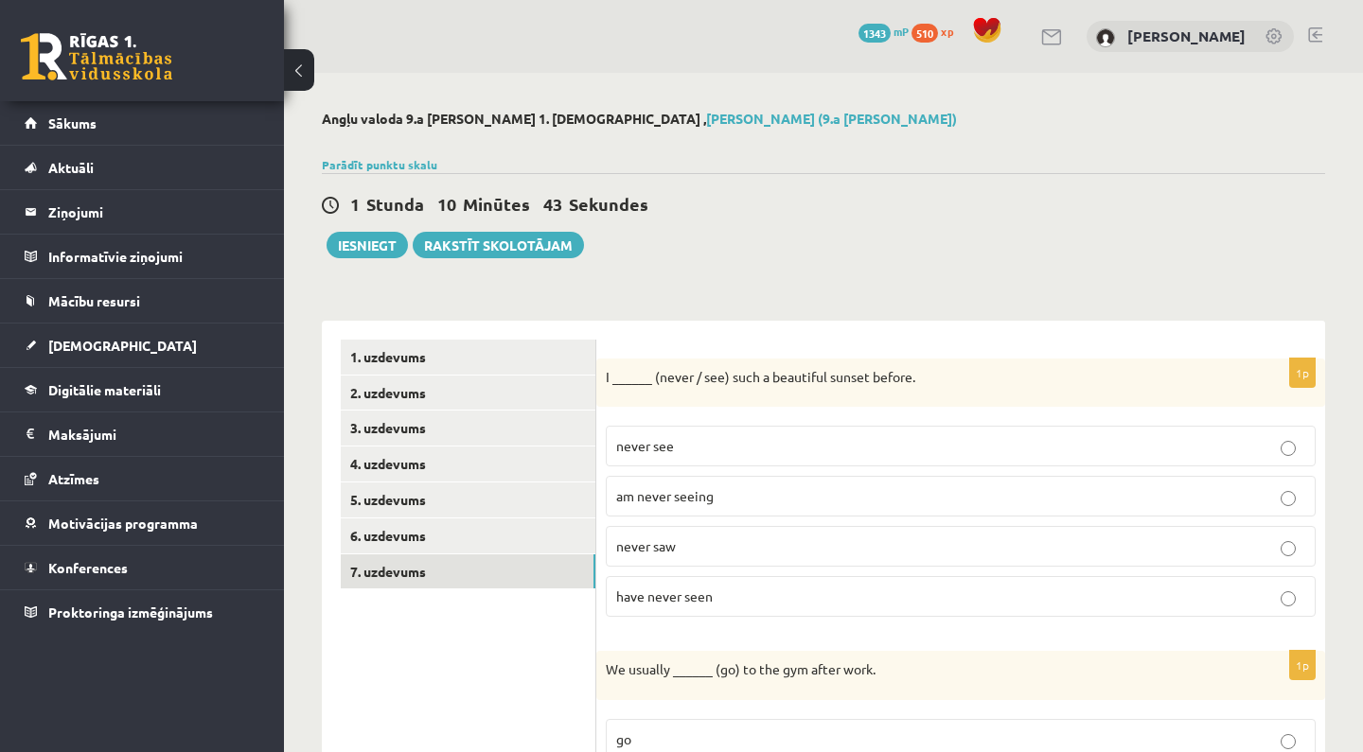
scroll to position [0, 0]
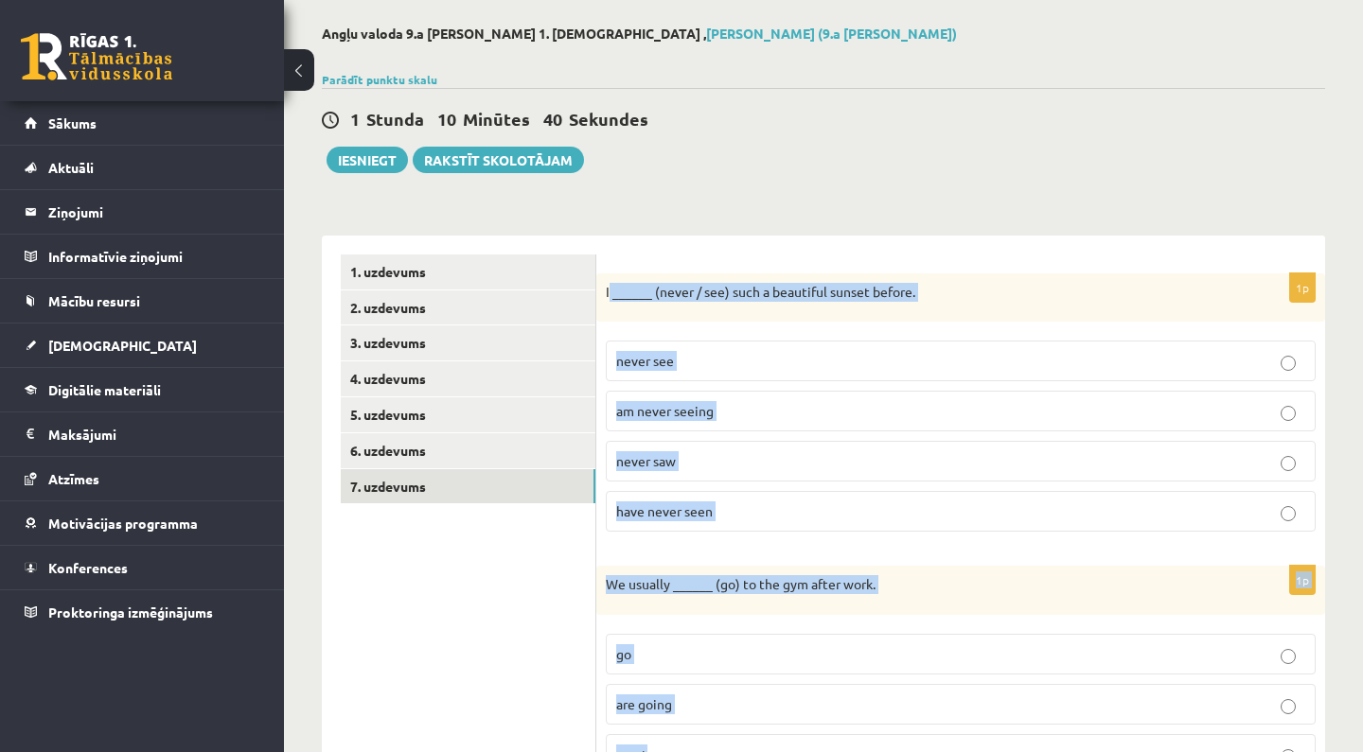
drag, startPoint x: 608, startPoint y: 376, endPoint x: 765, endPoint y: 748, distance: 404.2
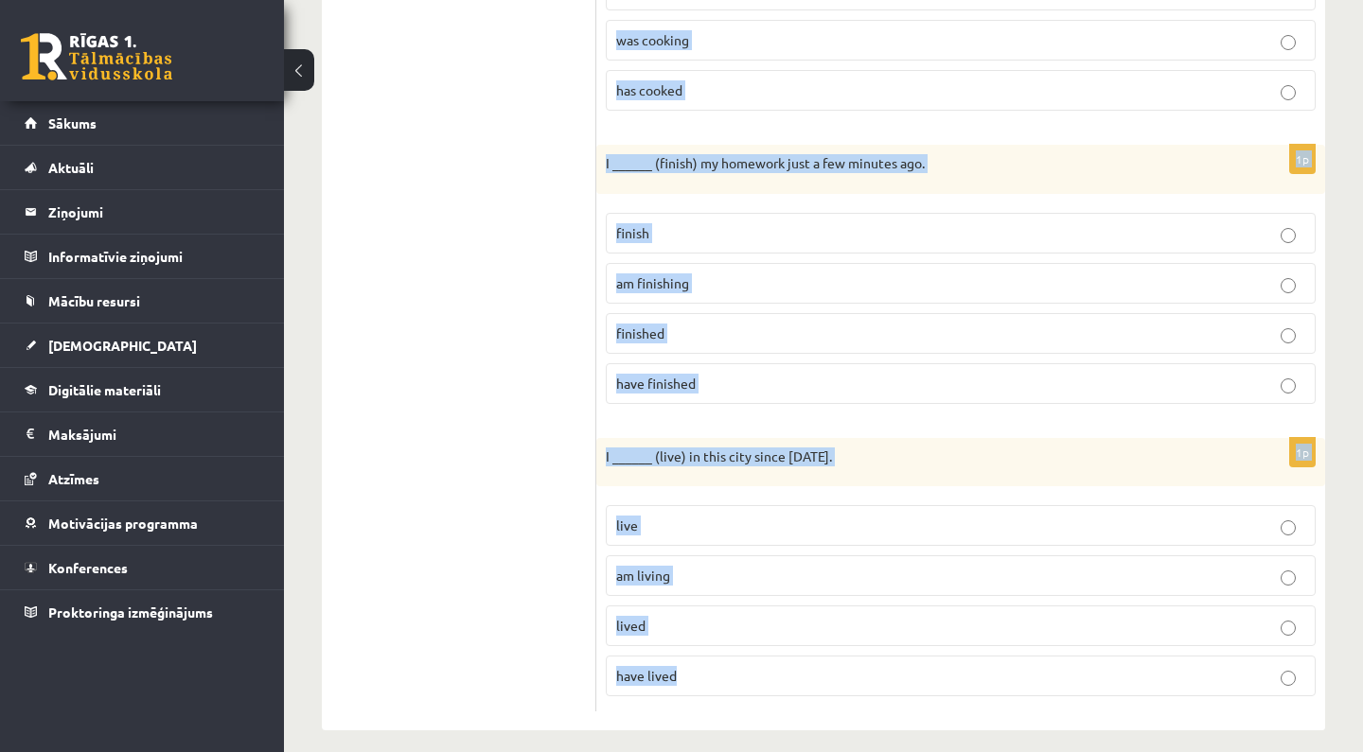
scroll to position [2564, 0]
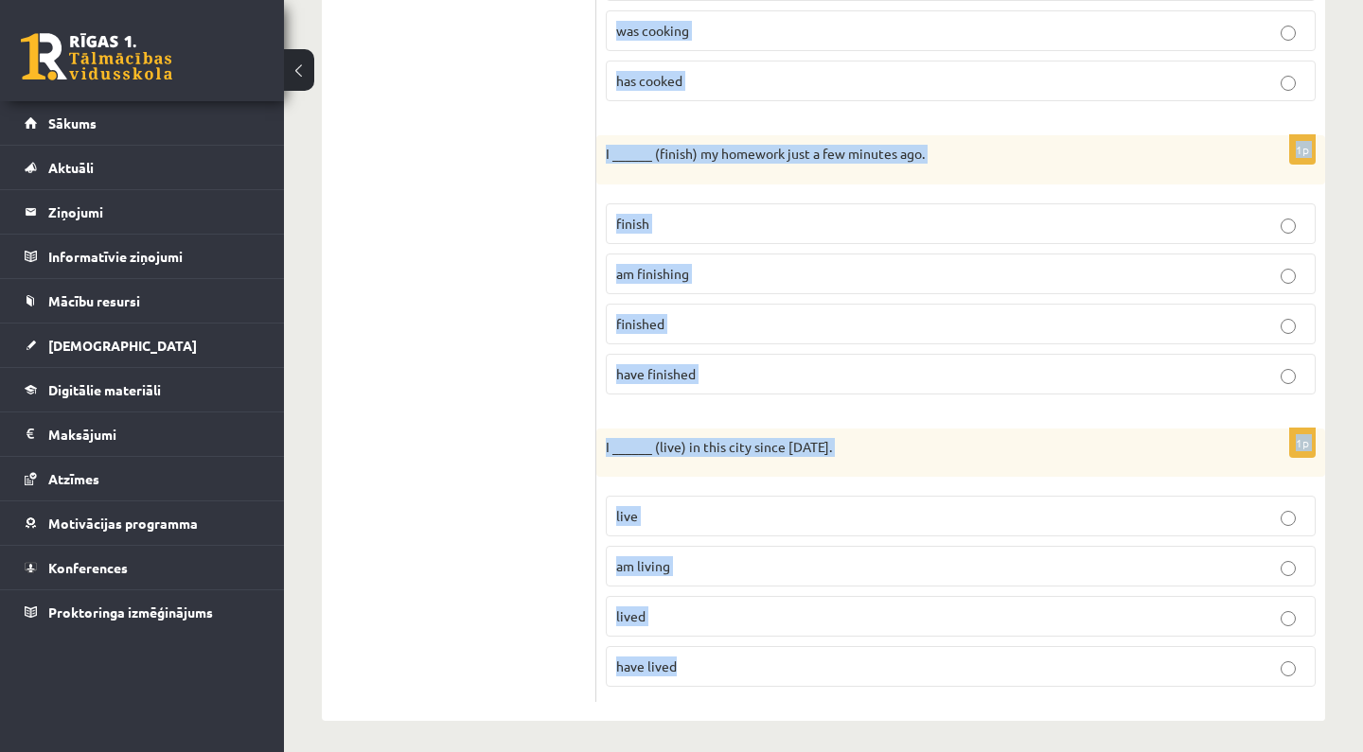
drag, startPoint x: 606, startPoint y: 255, endPoint x: 1205, endPoint y: 750, distance: 777.7
copy form "I ______ (never / see) such a beautiful sunset before. never see am never seein…"
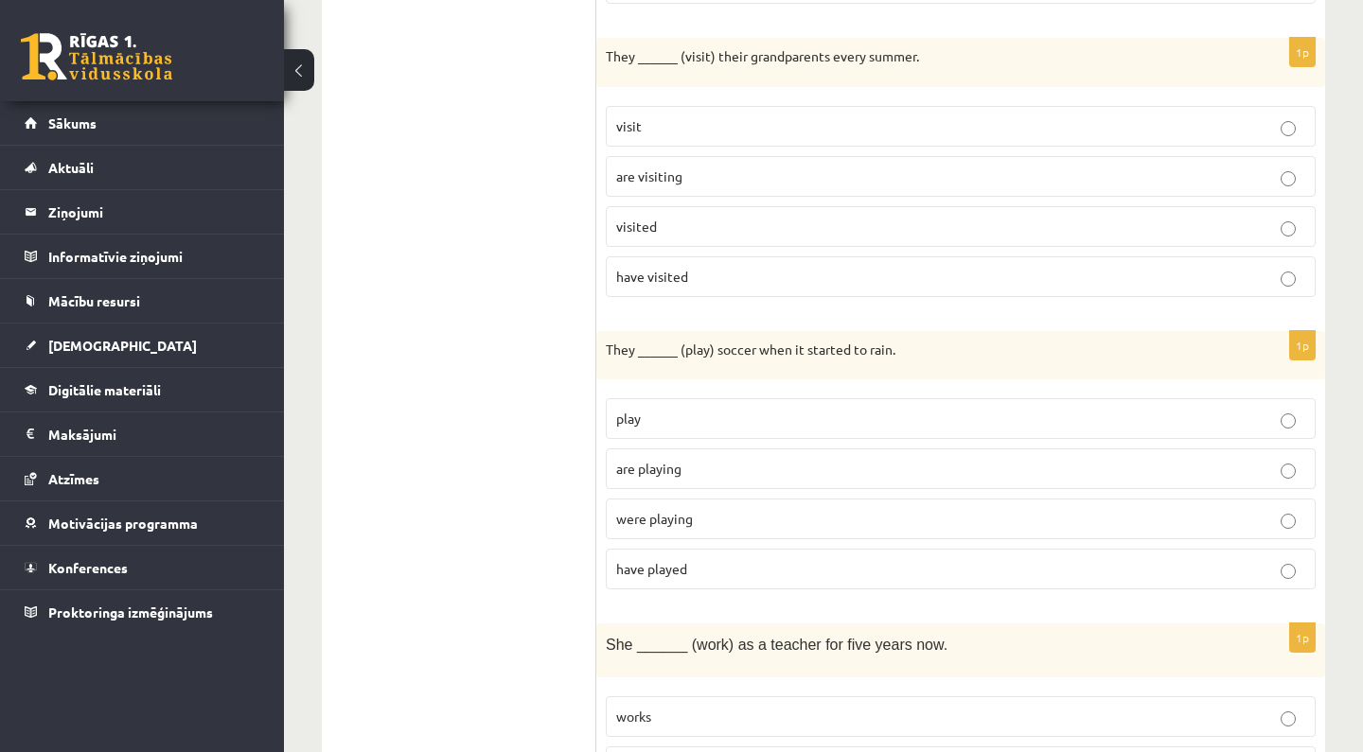
scroll to position [1489, 0]
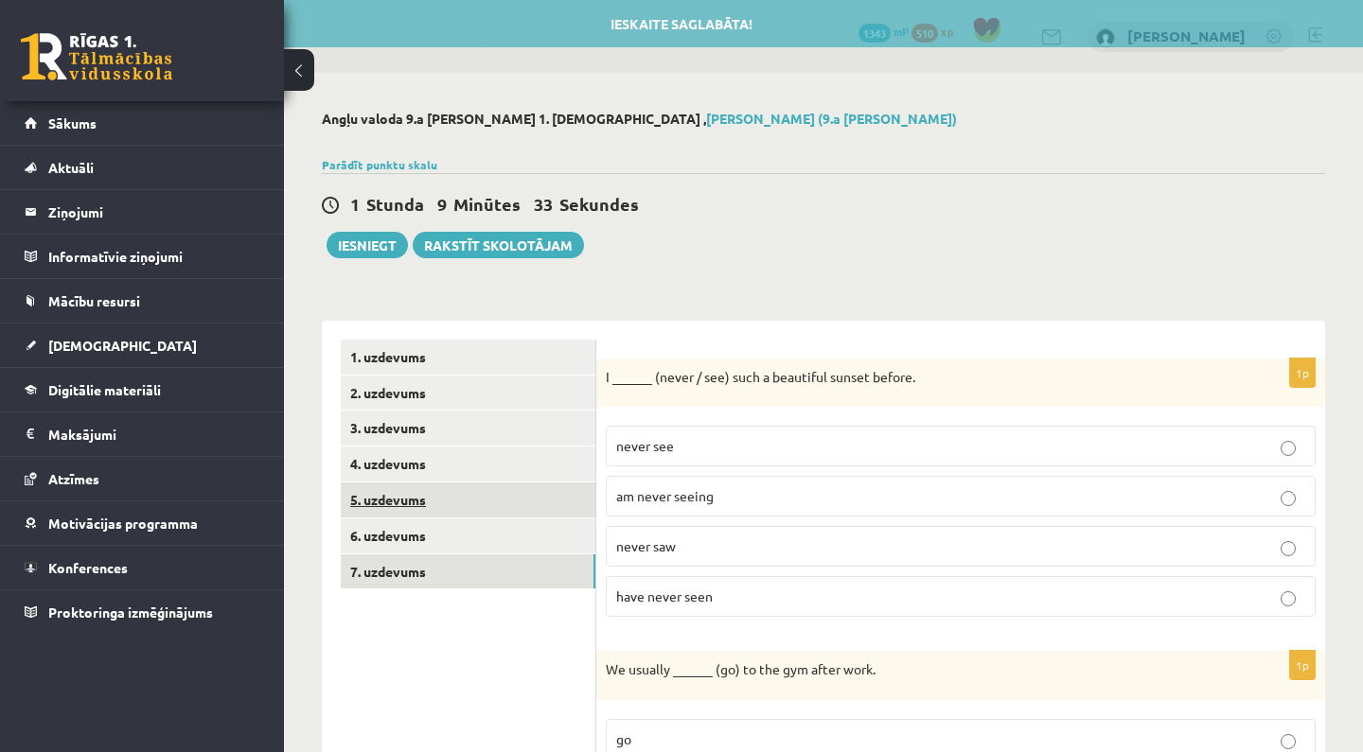
scroll to position [0, 0]
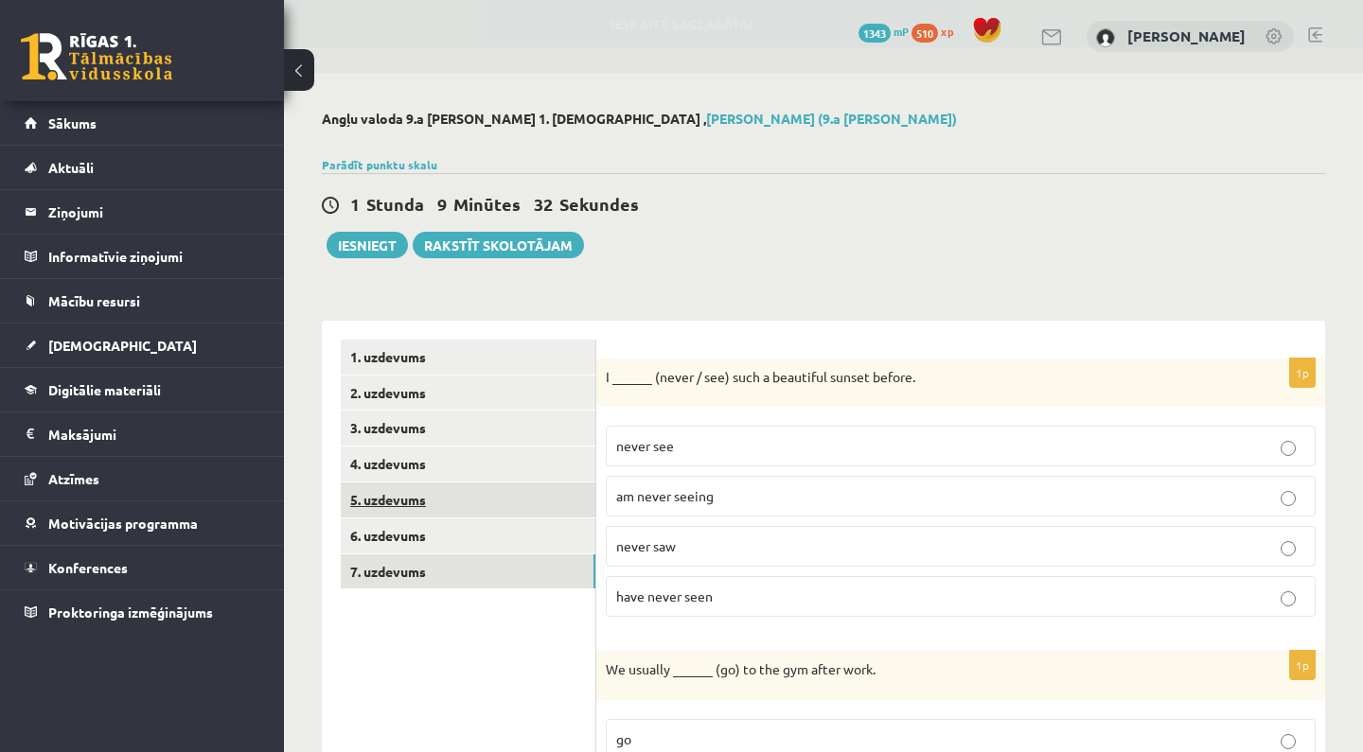
click at [470, 502] on link "5. uzdevums" at bounding box center [468, 500] width 255 height 35
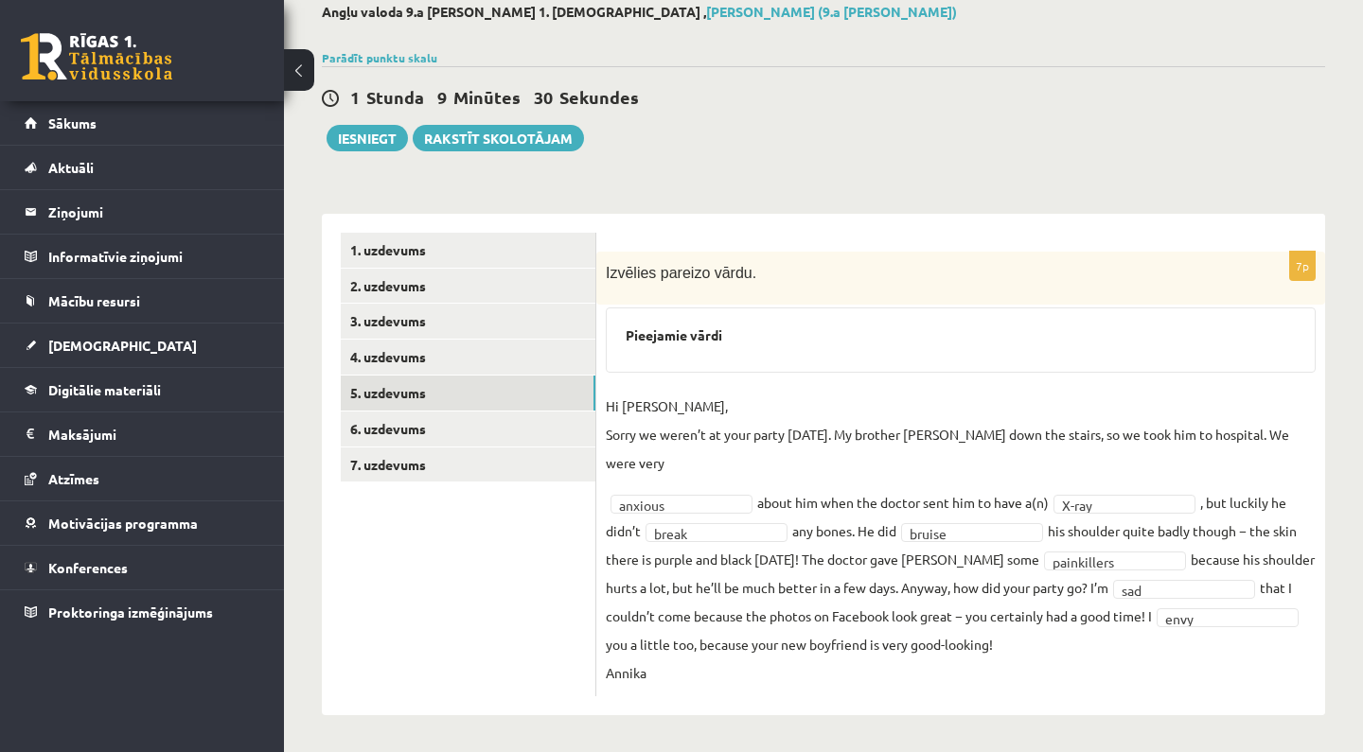
scroll to position [106, 0]
click at [470, 413] on link "6. uzdevums" at bounding box center [468, 430] width 255 height 35
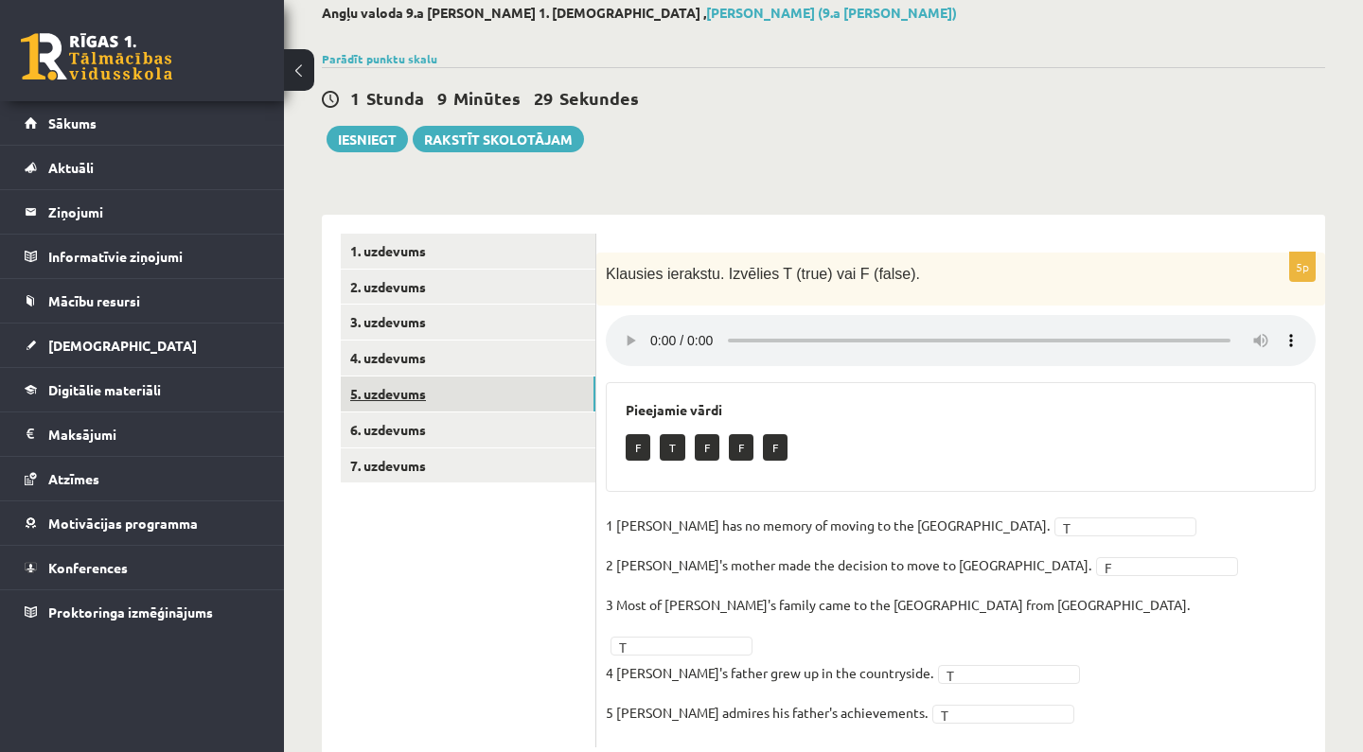
click at [476, 392] on link "5. uzdevums" at bounding box center [468, 394] width 255 height 35
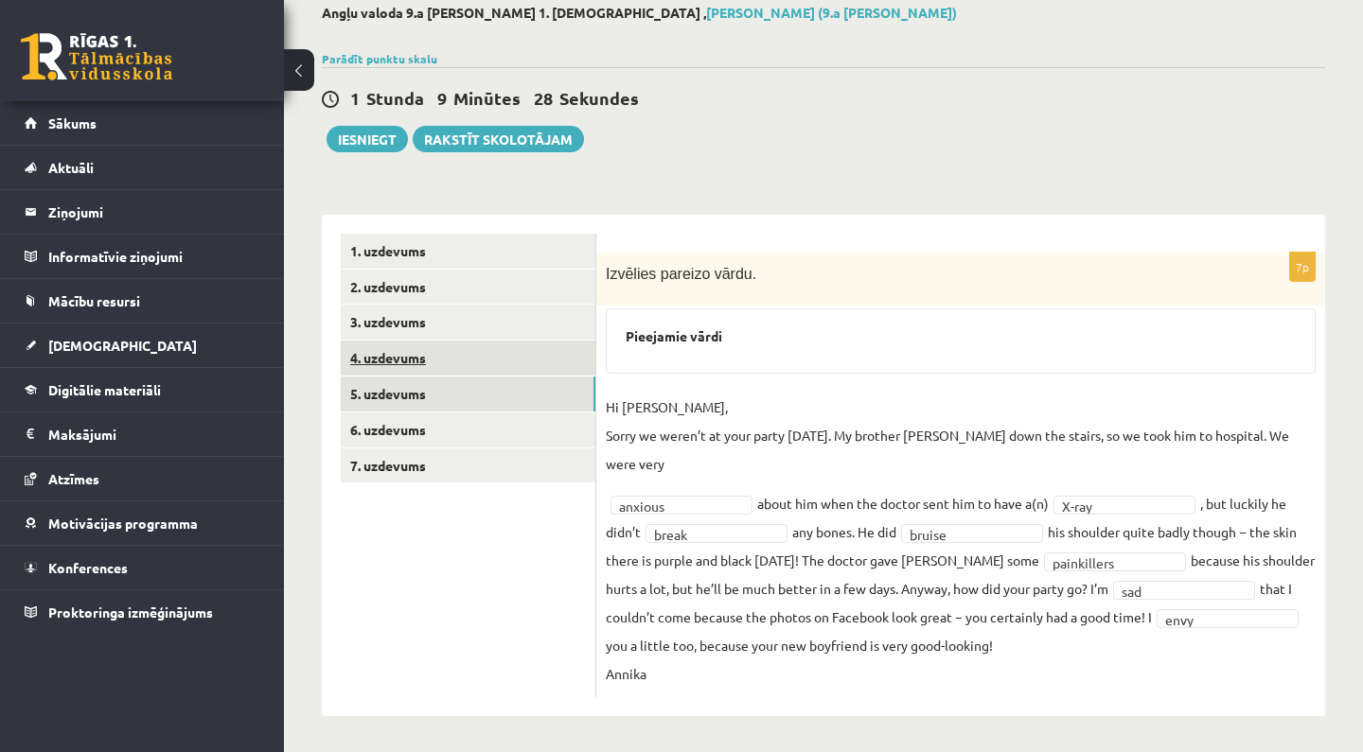
click at [483, 363] on link "4. uzdevums" at bounding box center [468, 358] width 255 height 35
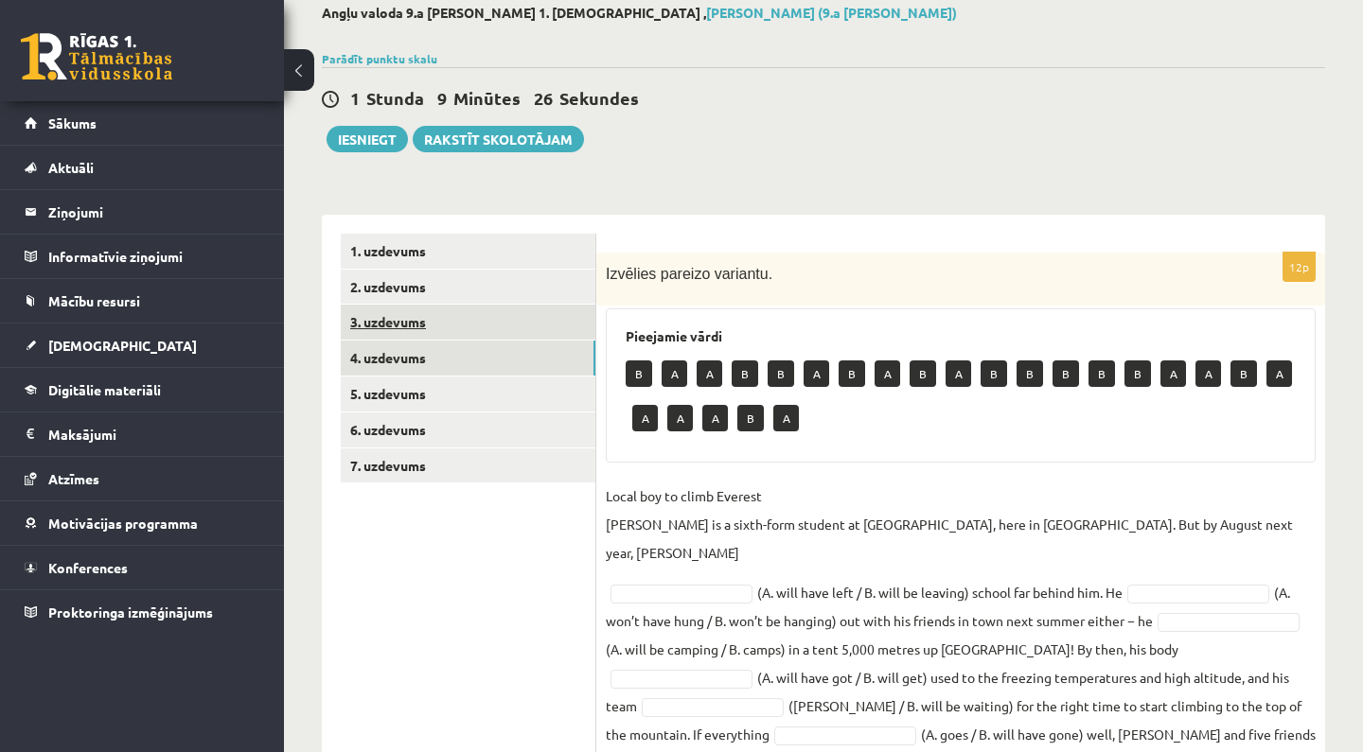
click at [491, 330] on link "3. uzdevums" at bounding box center [468, 322] width 255 height 35
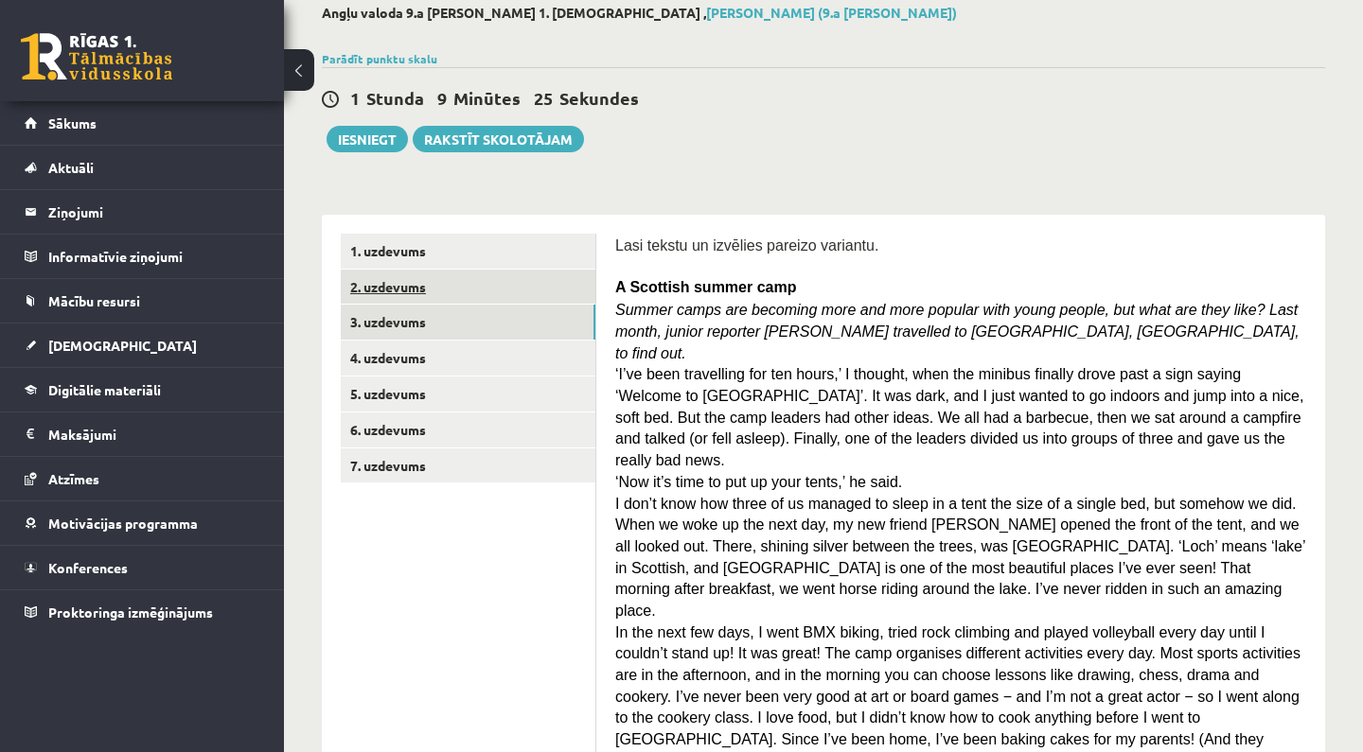
click at [505, 294] on link "2. uzdevums" at bounding box center [468, 287] width 255 height 35
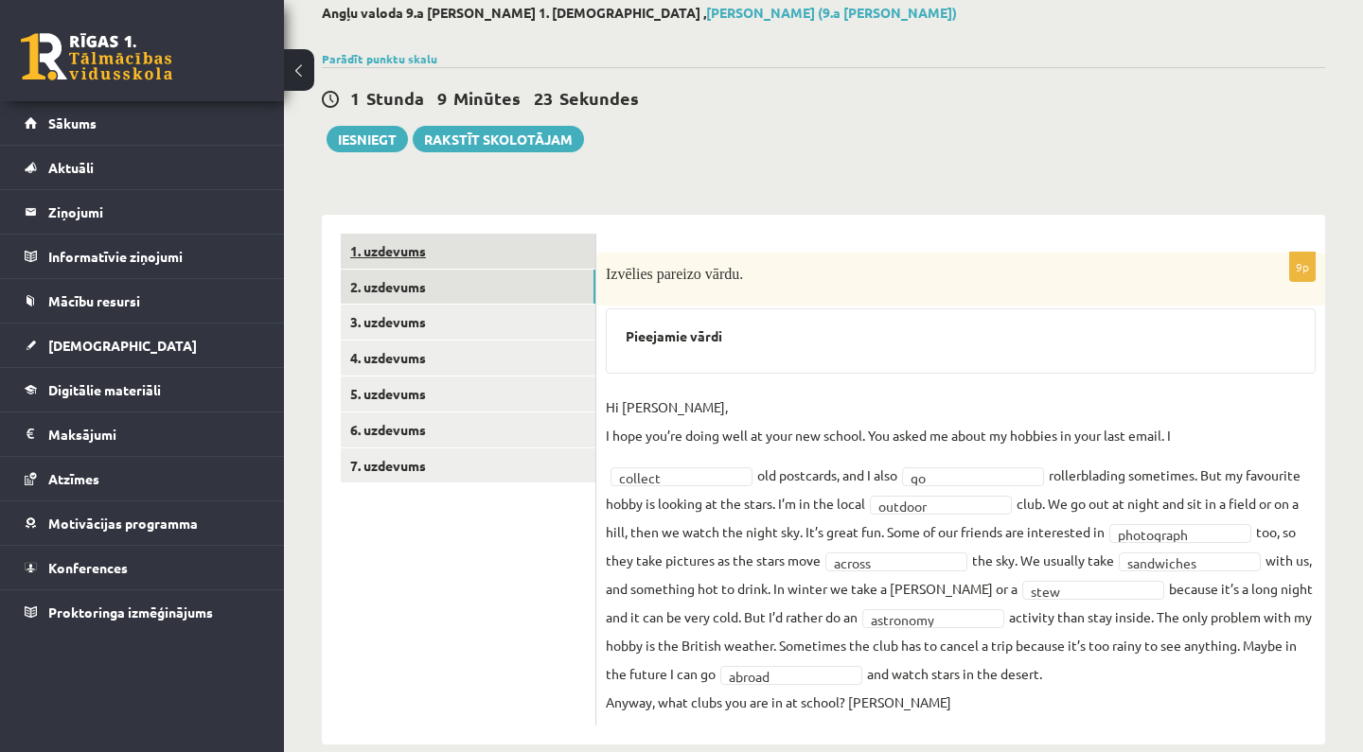
click at [496, 258] on link "1. uzdevums" at bounding box center [468, 251] width 255 height 35
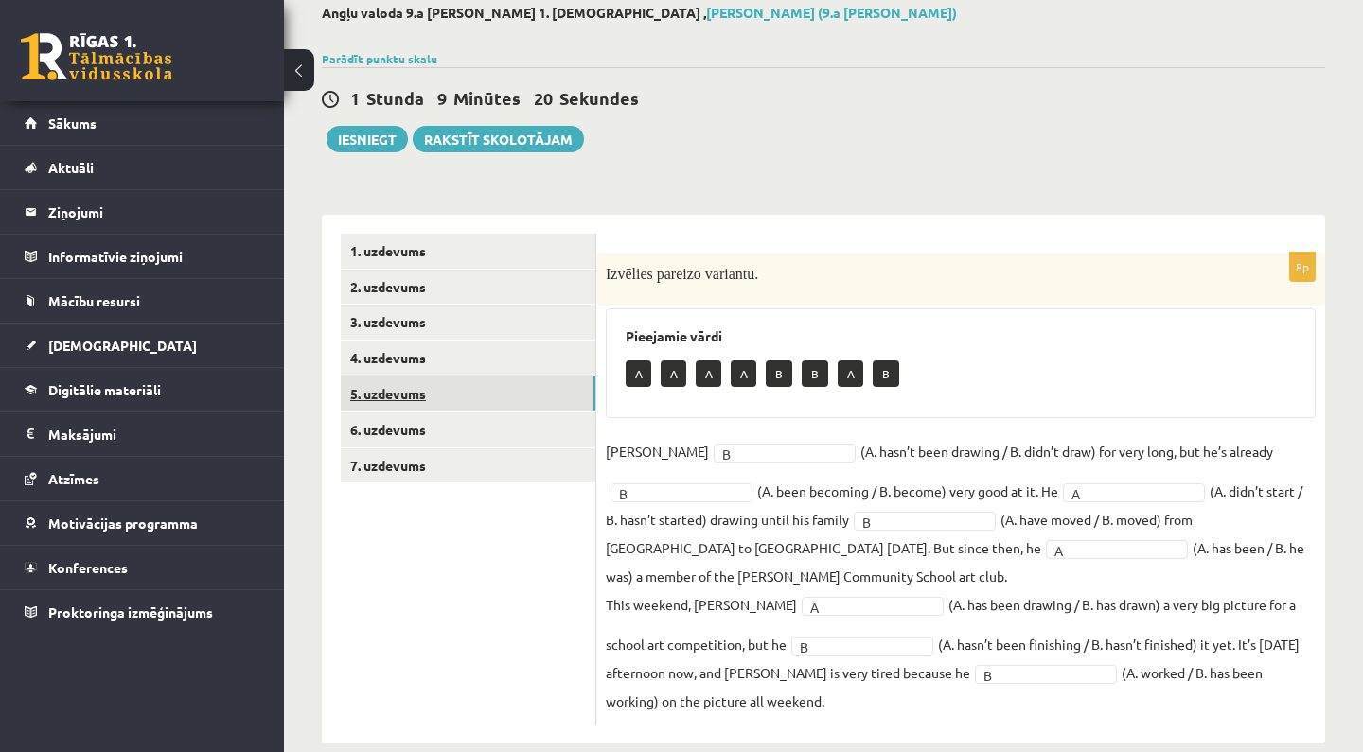
click at [463, 394] on link "5. uzdevums" at bounding box center [468, 394] width 255 height 35
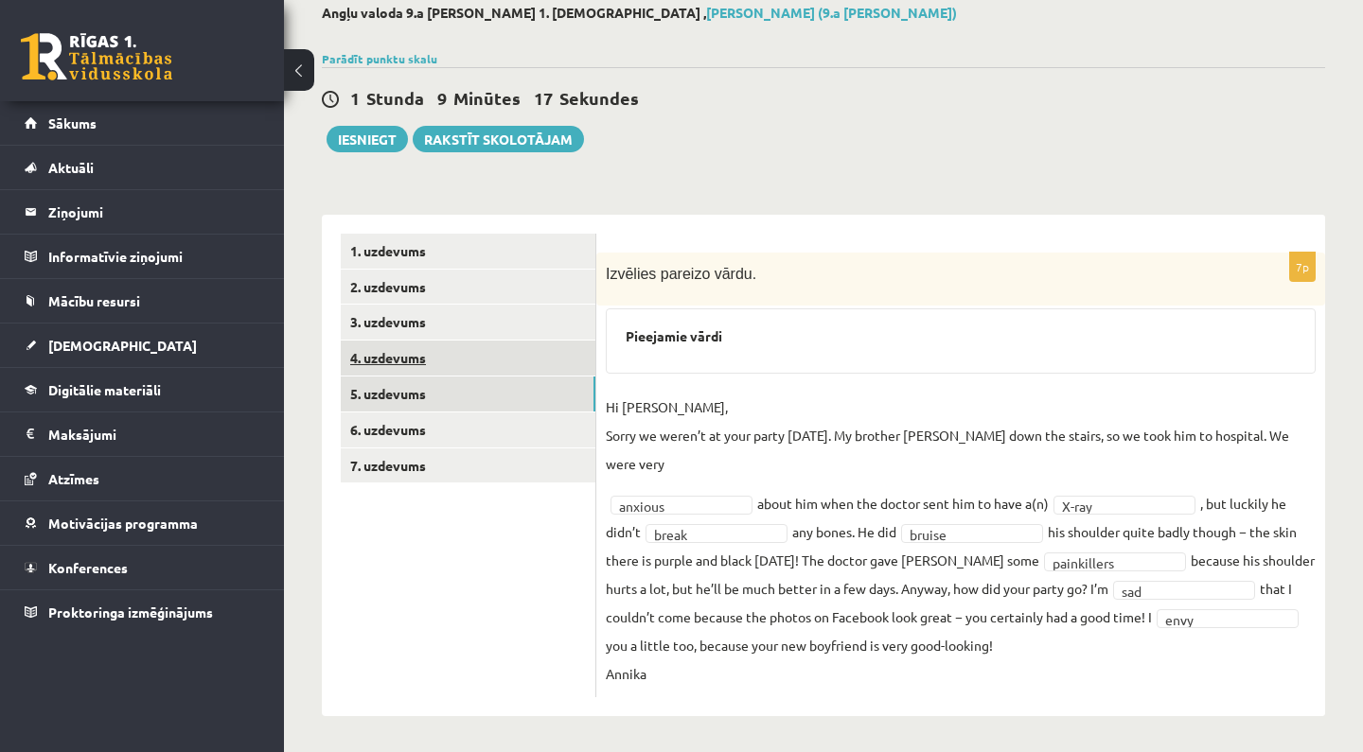
click at [465, 366] on link "4. uzdevums" at bounding box center [468, 358] width 255 height 35
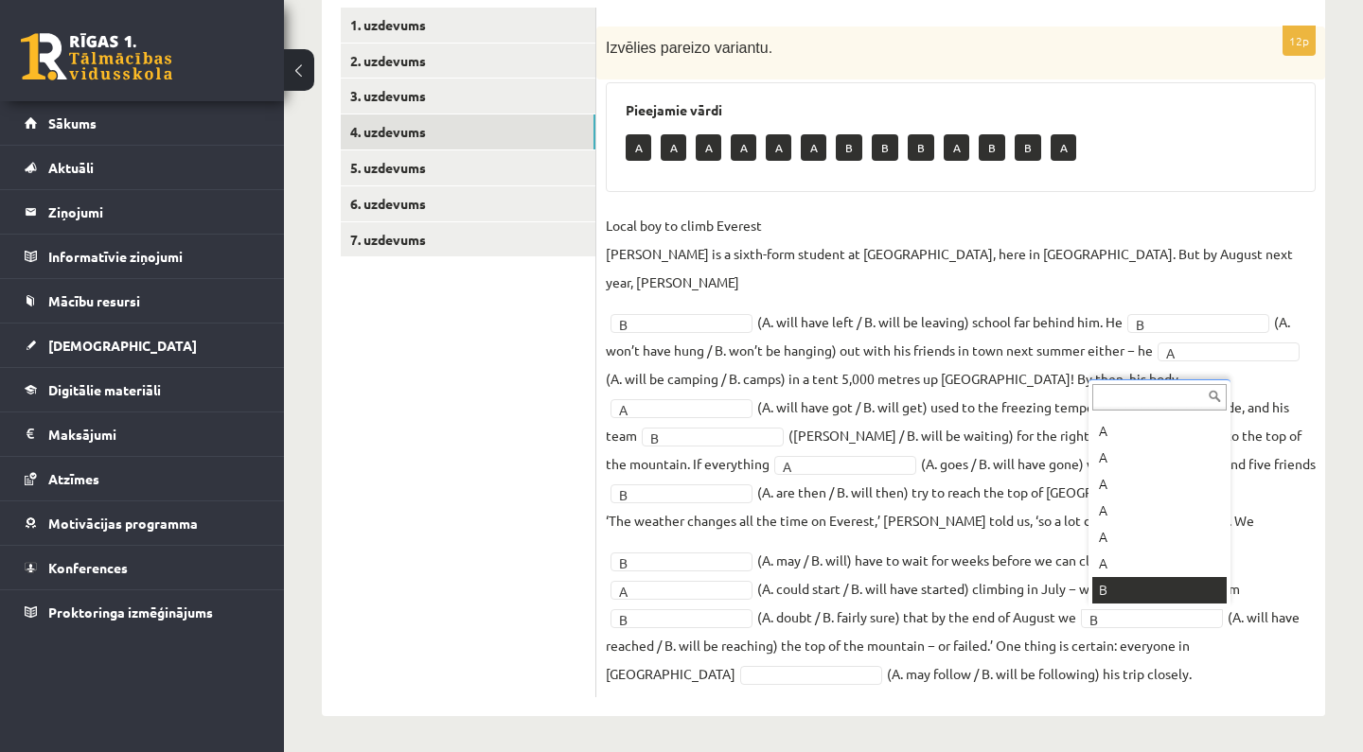
scroll to position [23, 0]
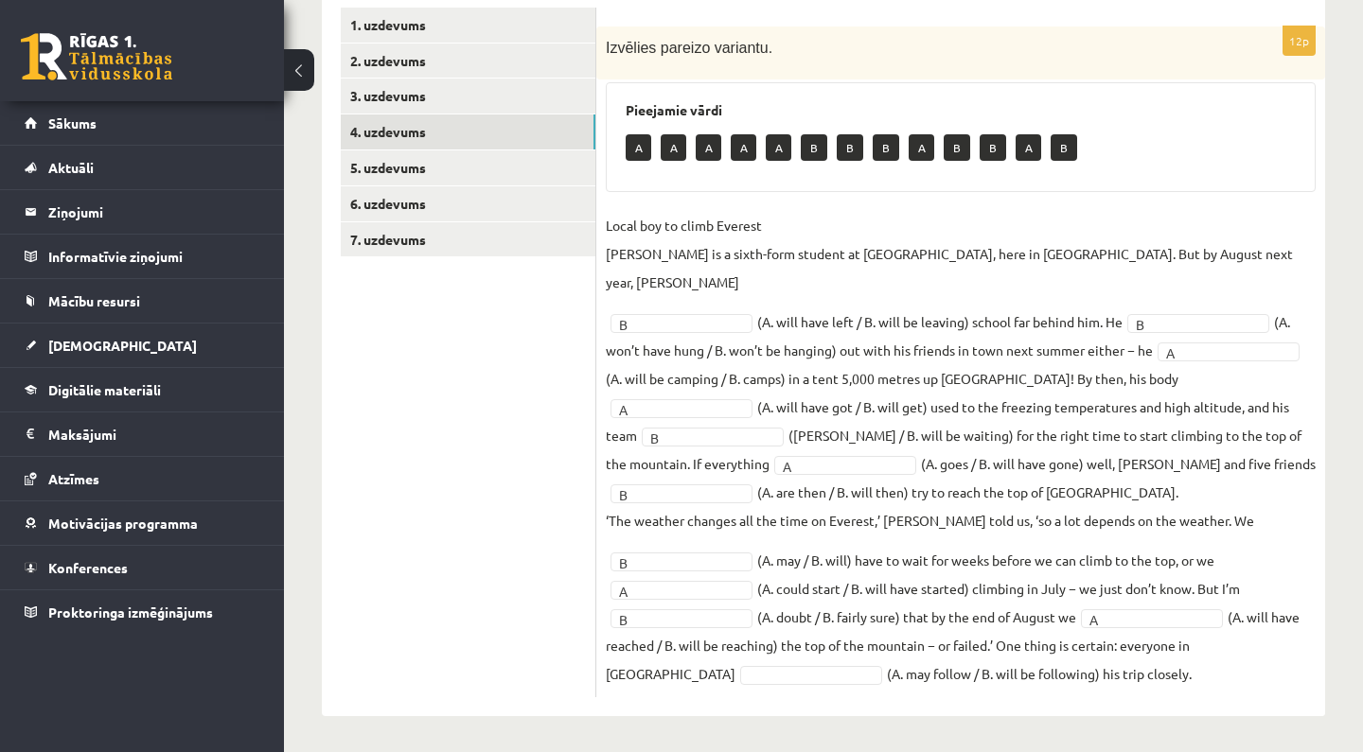
click at [713, 662] on fieldset "Local boy to climb Everest Nathan Short is a sixth-form student at Pittville Co…" at bounding box center [961, 449] width 710 height 477
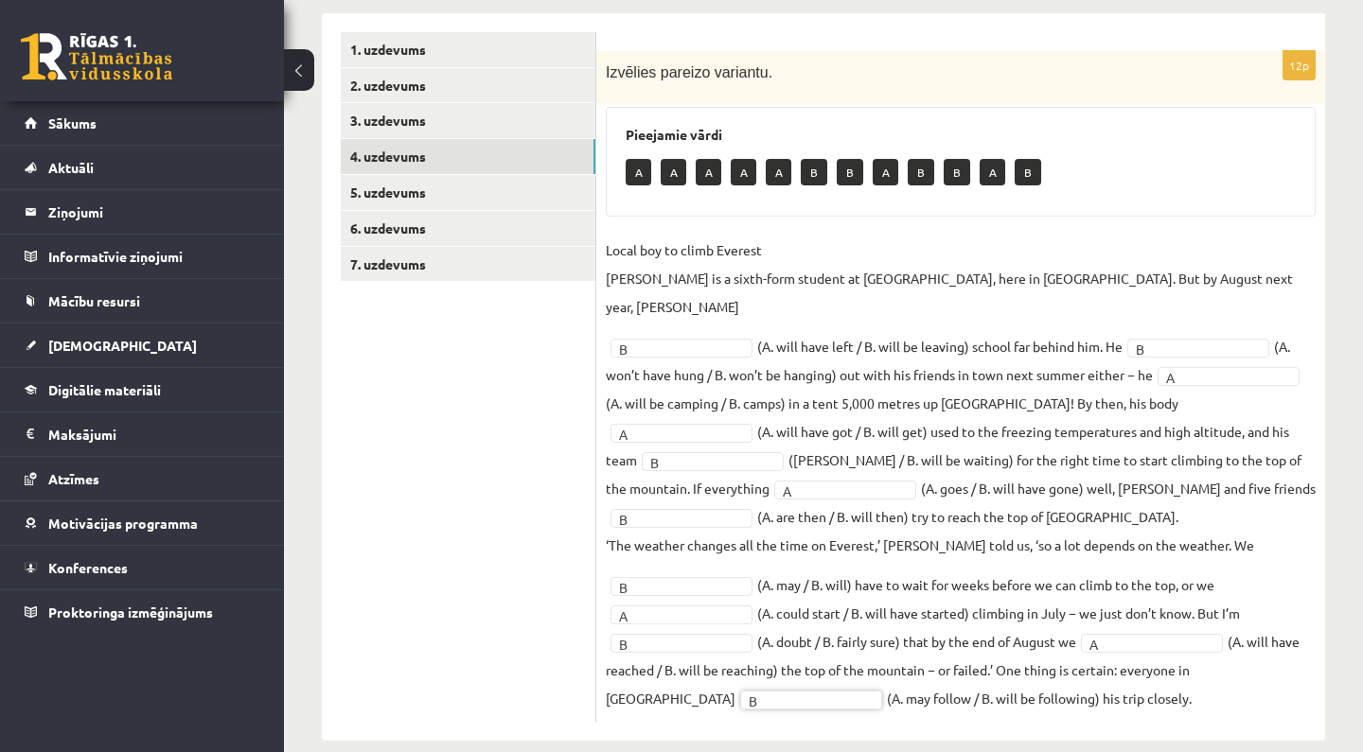
scroll to position [309, 0]
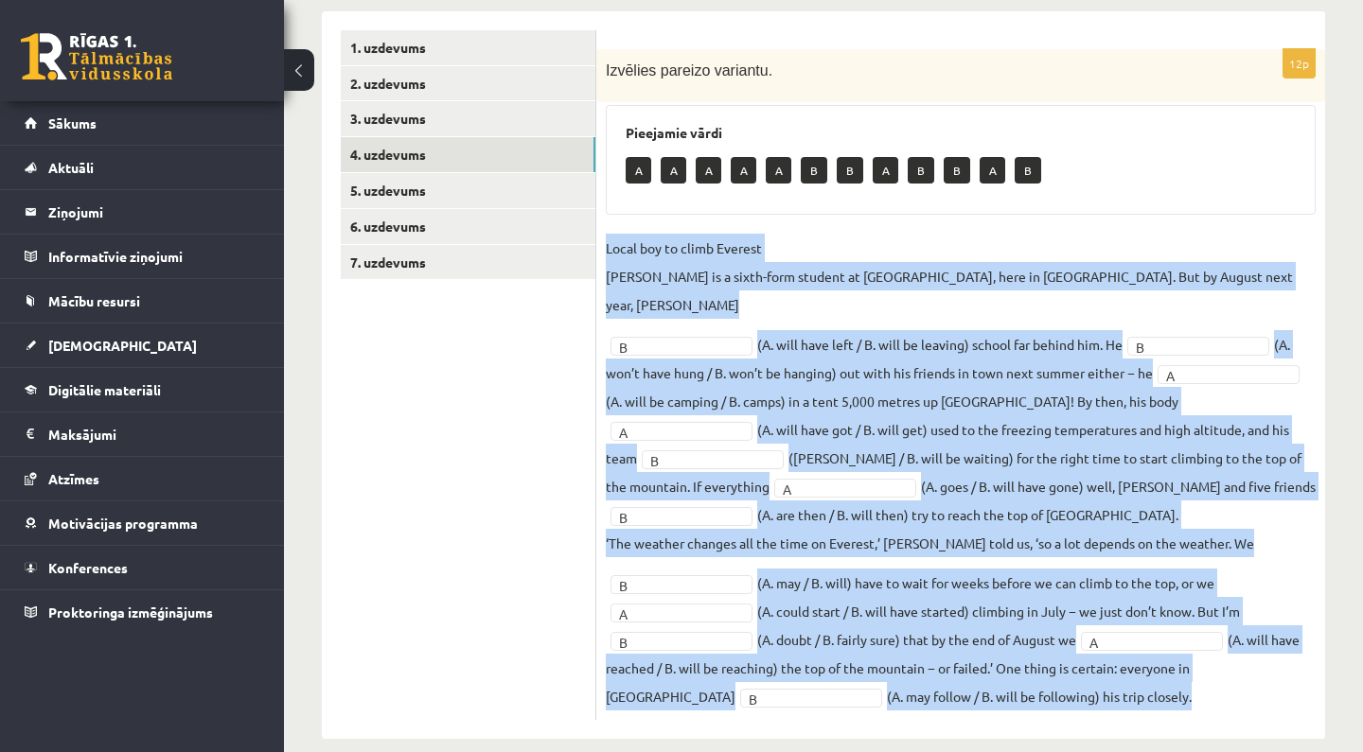
drag, startPoint x: 603, startPoint y: 242, endPoint x: 854, endPoint y: 725, distance: 544.3
click at [854, 725] on div "12p Izvēlies pareizo variantu. Pieejamie vārdi A A A A A B B A B B A B Local bo…" at bounding box center [960, 375] width 729 height 728
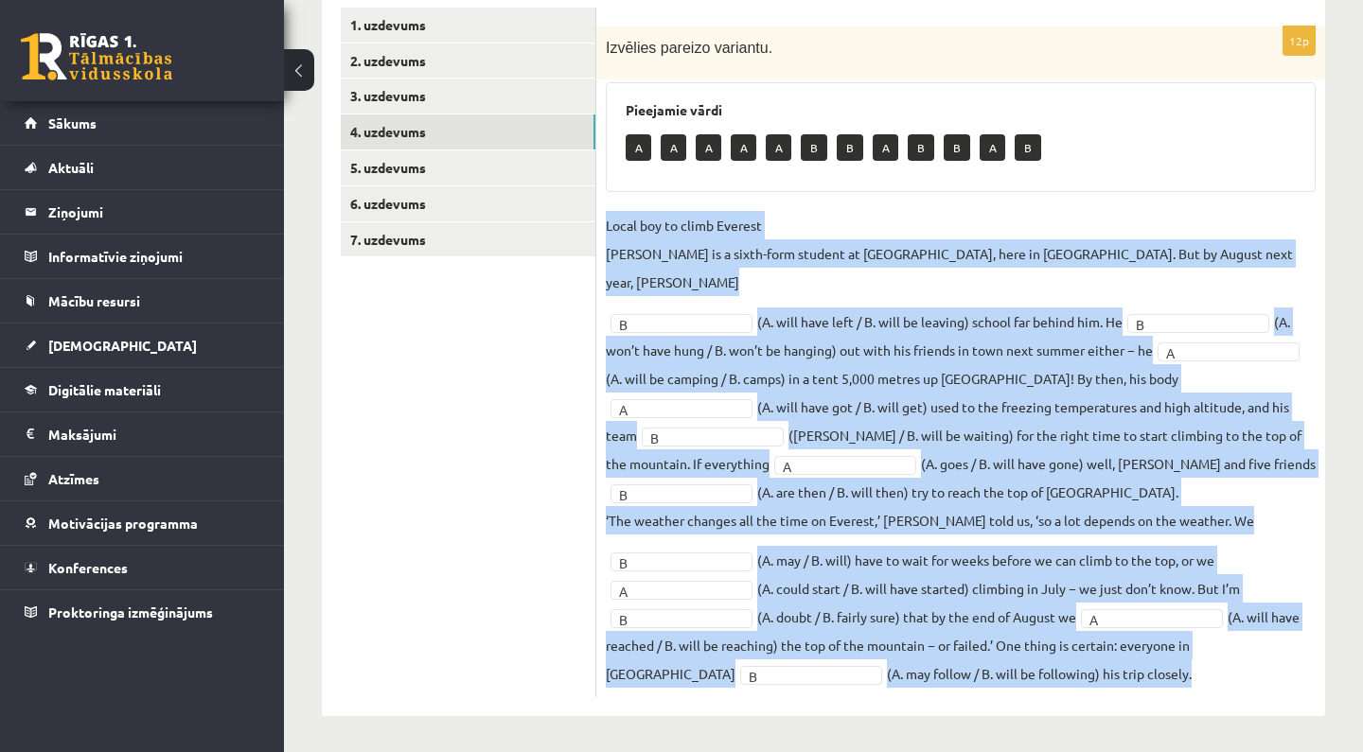
drag, startPoint x: 607, startPoint y: 248, endPoint x: 813, endPoint y: 750, distance: 543.1
click at [813, 750] on div "Angļu valoda 9.a klase 1. ieskaite , Izabella Bebre (9.a JK klase) Parādīt punk…" at bounding box center [823, 247] width 1079 height 1013
copy fieldset "Local boy to climb Everest Nathan Short is a sixth-form student at Pittville Co…"
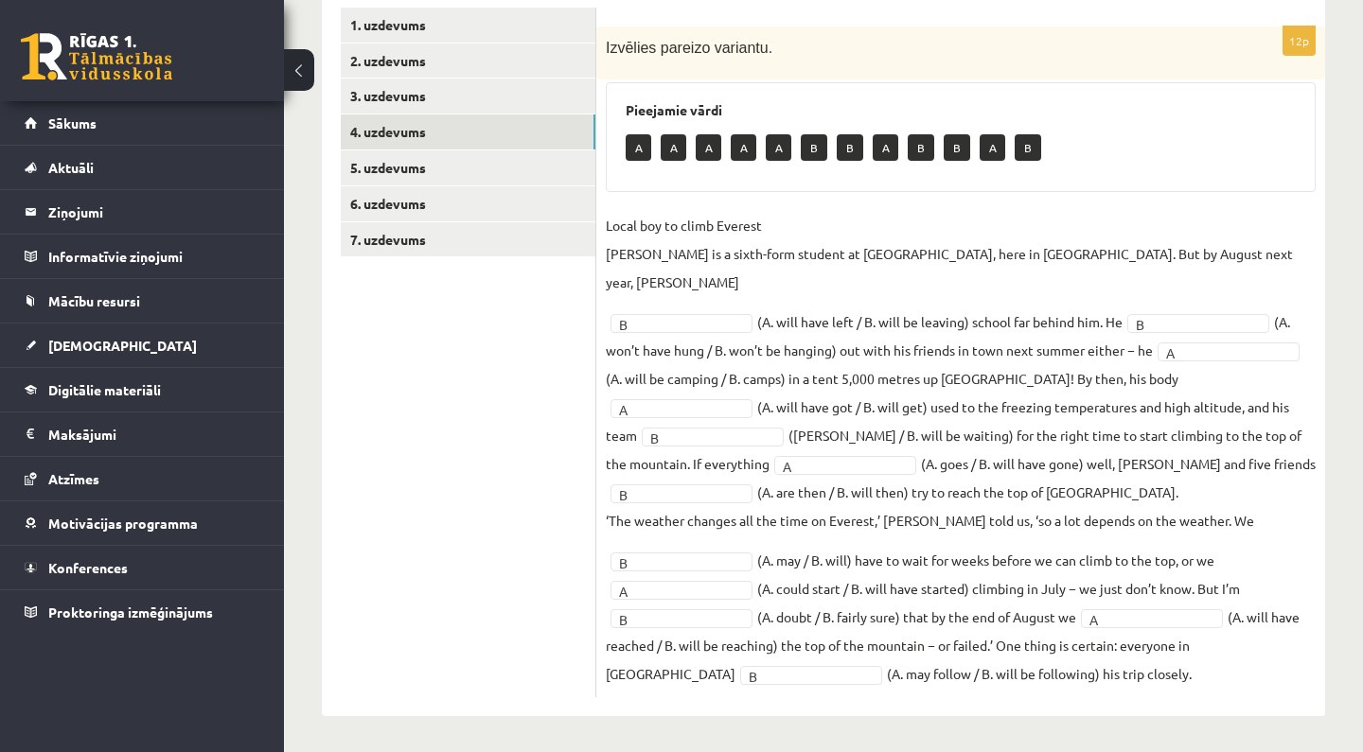
click at [558, 495] on ul "1. uzdevums 2. uzdevums 3. uzdevums 4. uzdevums 5. uzdevums 6. uzdevums 7. uzde…" at bounding box center [468, 353] width 255 height 690
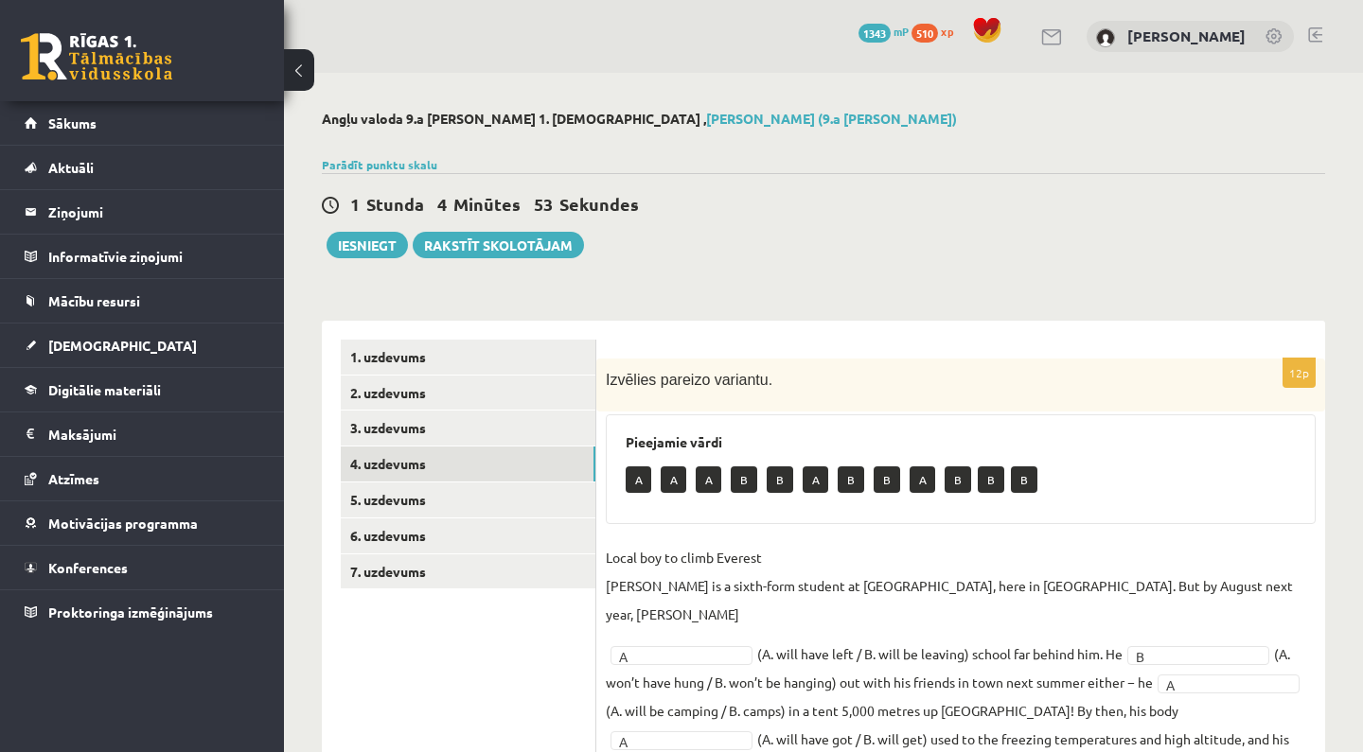
scroll to position [0, 0]
click at [366, 250] on button "Iesniegt" at bounding box center [366, 245] width 81 height 26
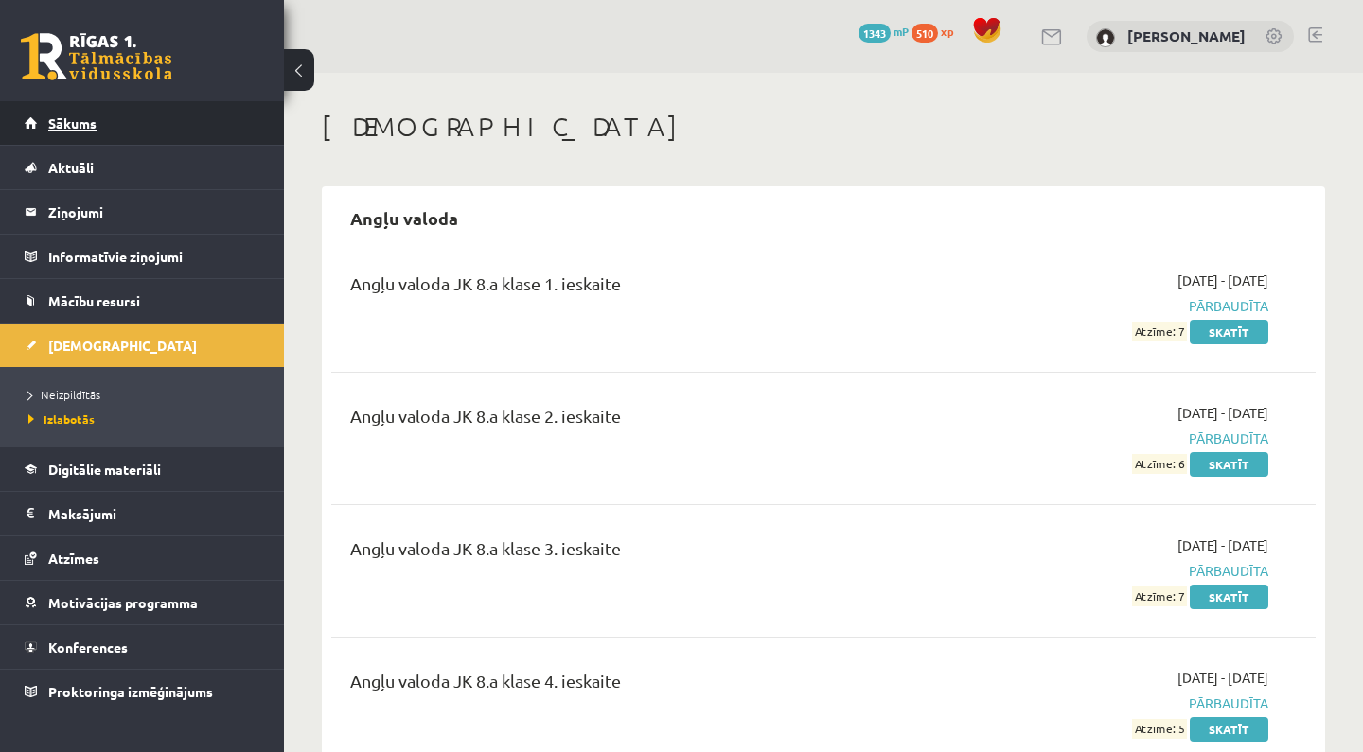
click at [190, 119] on link "Sākums" at bounding box center [143, 123] width 236 height 44
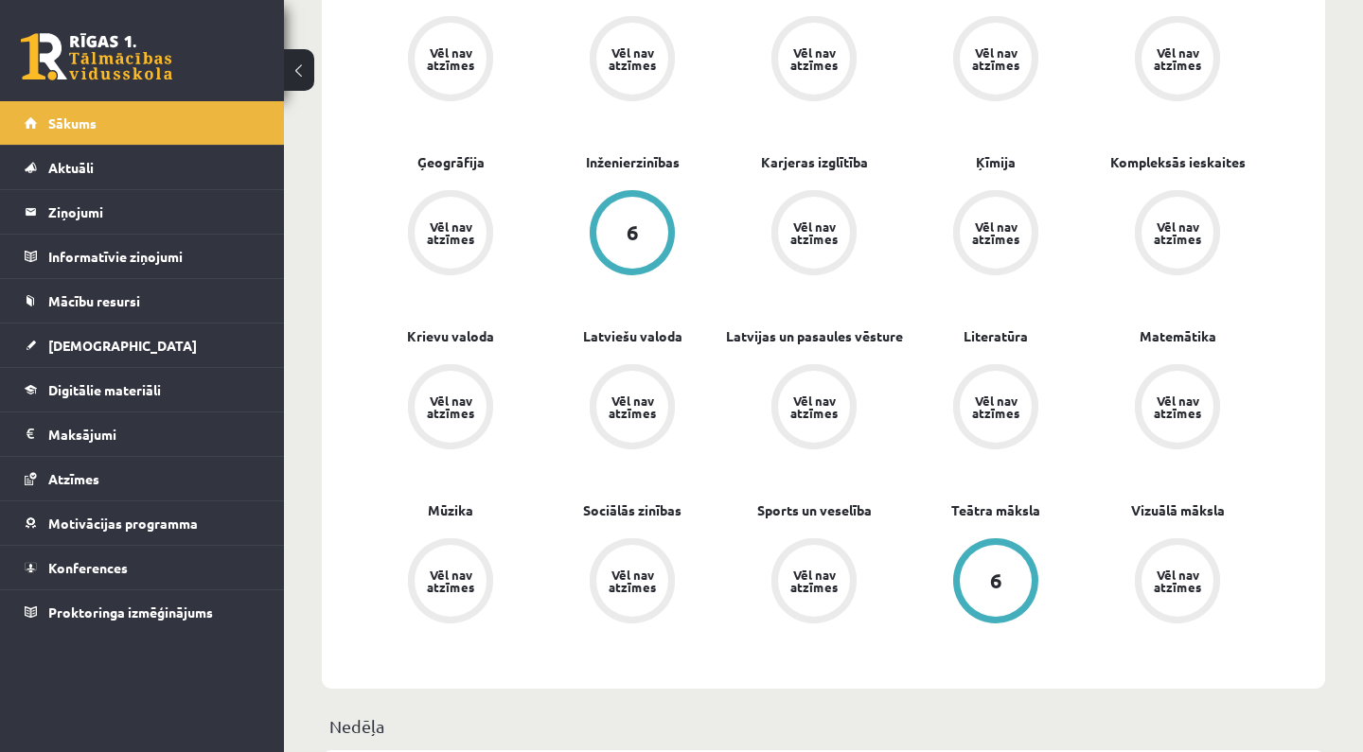
scroll to position [649, 0]
